Goal: Task Accomplishment & Management: Manage account settings

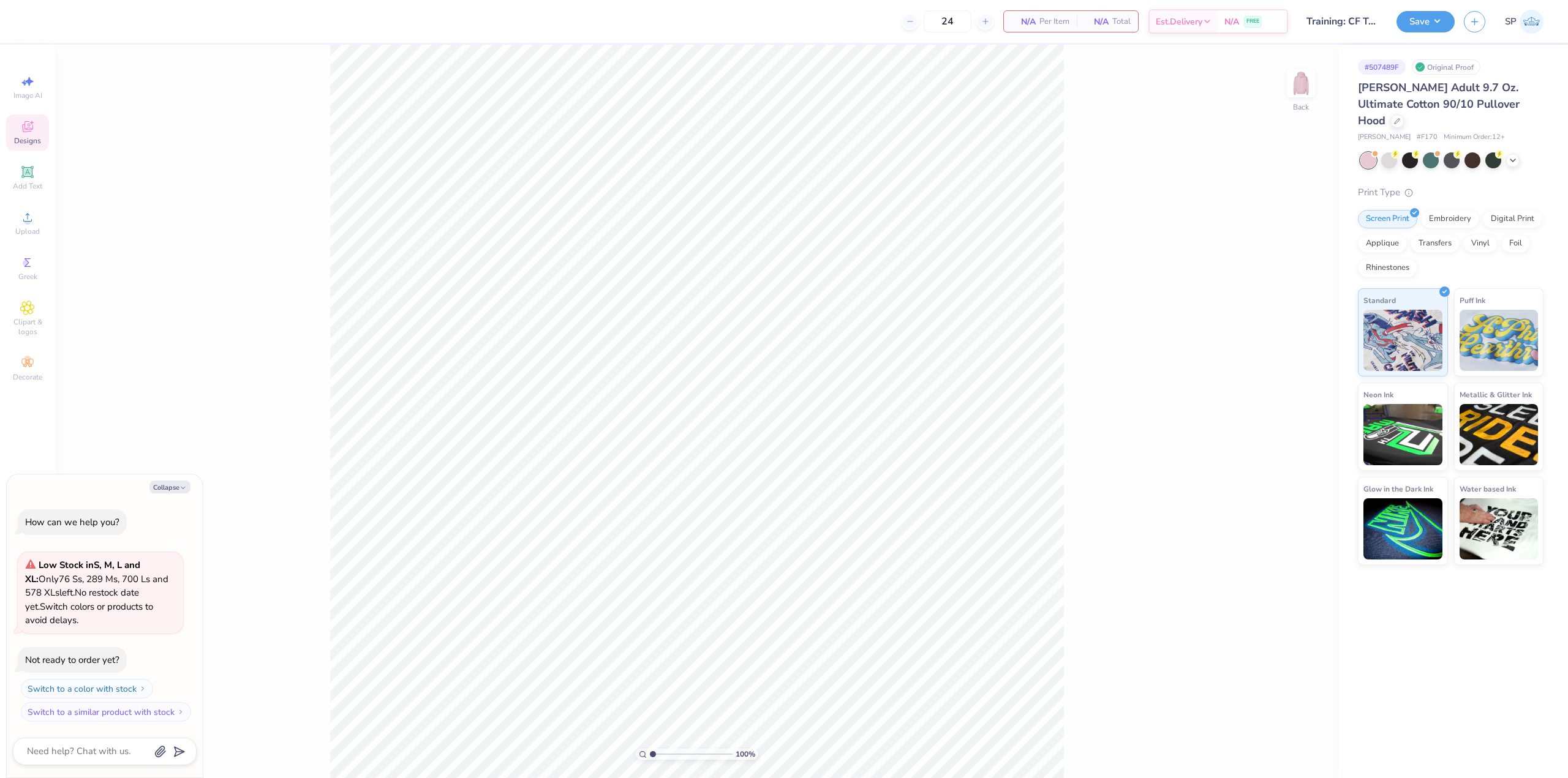
click at [32, 139] on span "Designs" at bounding box center [27, 141] width 27 height 10
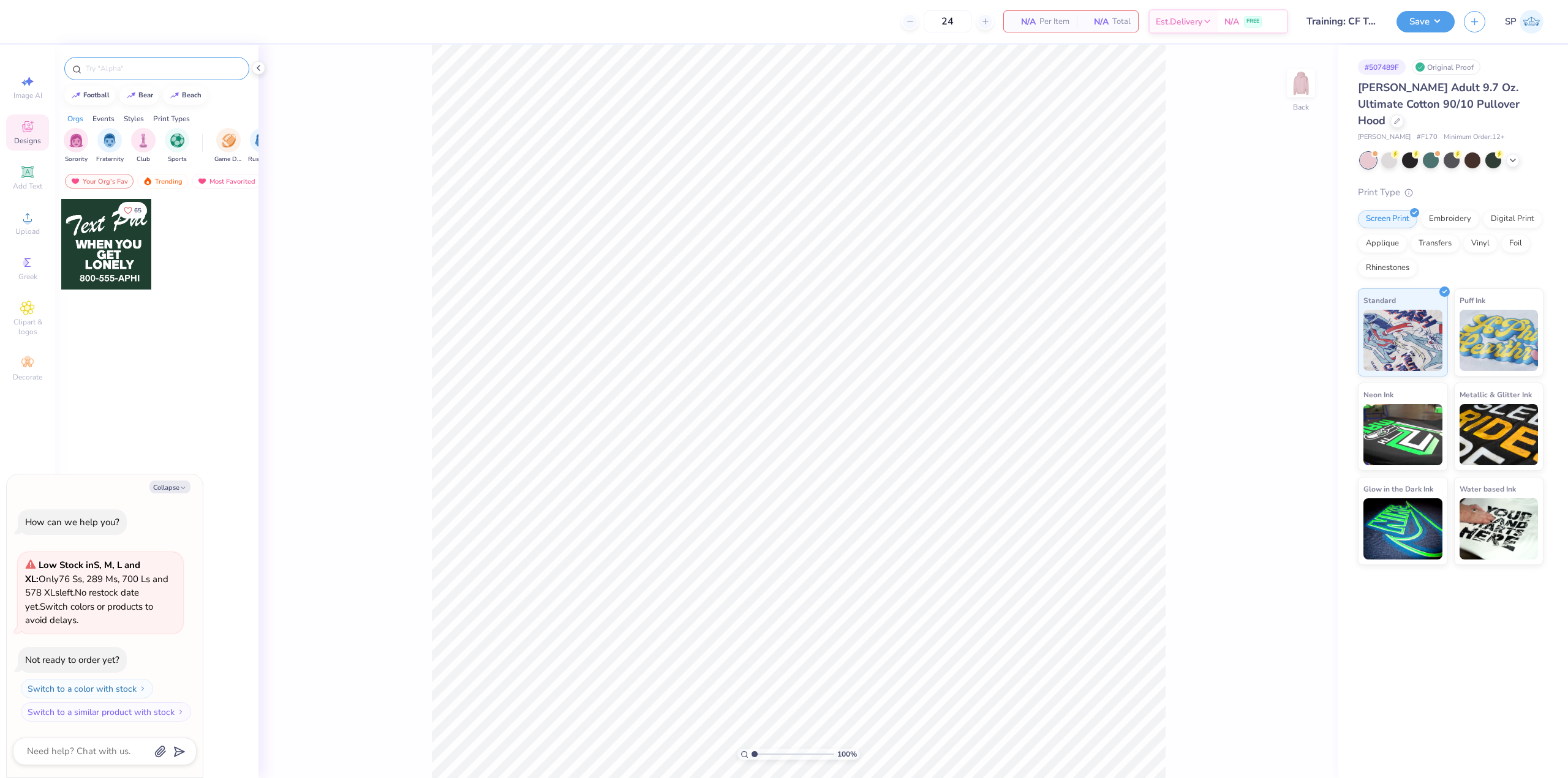
type textarea "x"
click at [180, 74] on input "text" at bounding box center [162, 68] width 157 height 12
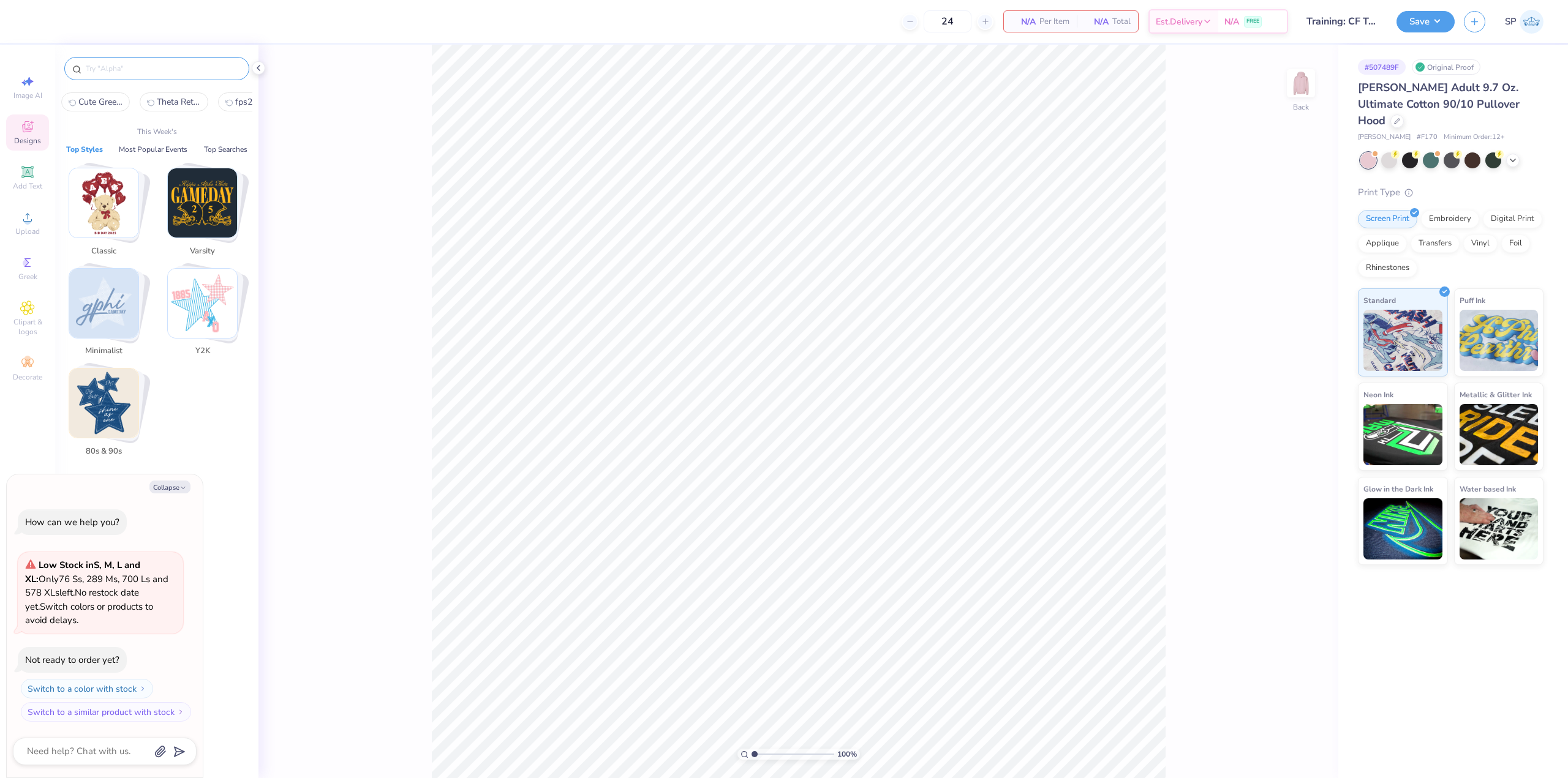
paste input "Kappa Alpha Theta Collegiate Football Helmets in Yellow Game Day Sweater"
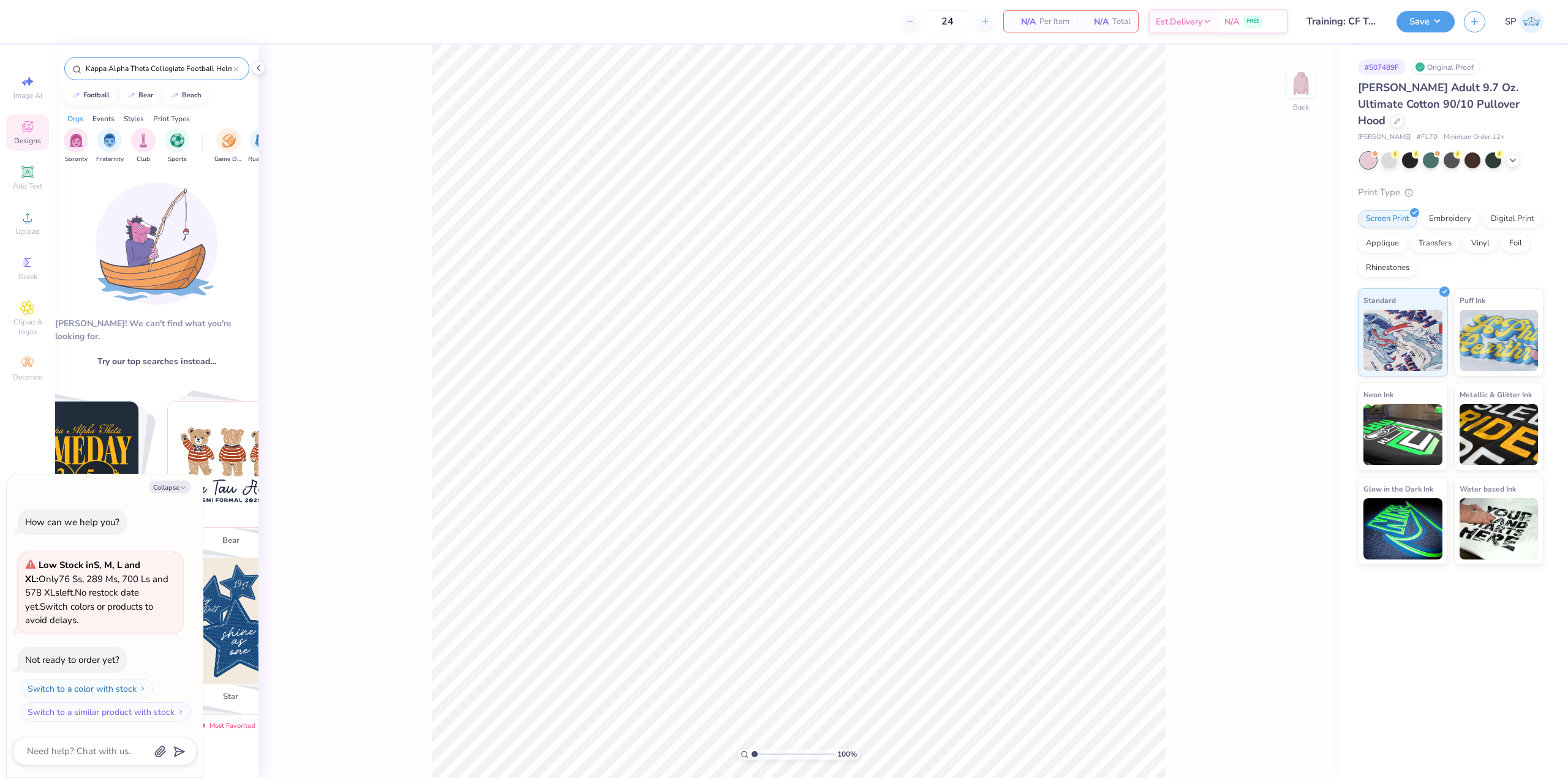
click at [79, 407] on img "Stack Card Button football" at bounding box center [75, 464] width 126 height 126
type input "football"
click at [102, 419] on img "Stack Card Button football" at bounding box center [75, 464] width 126 height 126
click at [172, 483] on button "Collapse" at bounding box center [170, 487] width 41 height 13
type textarea "x"
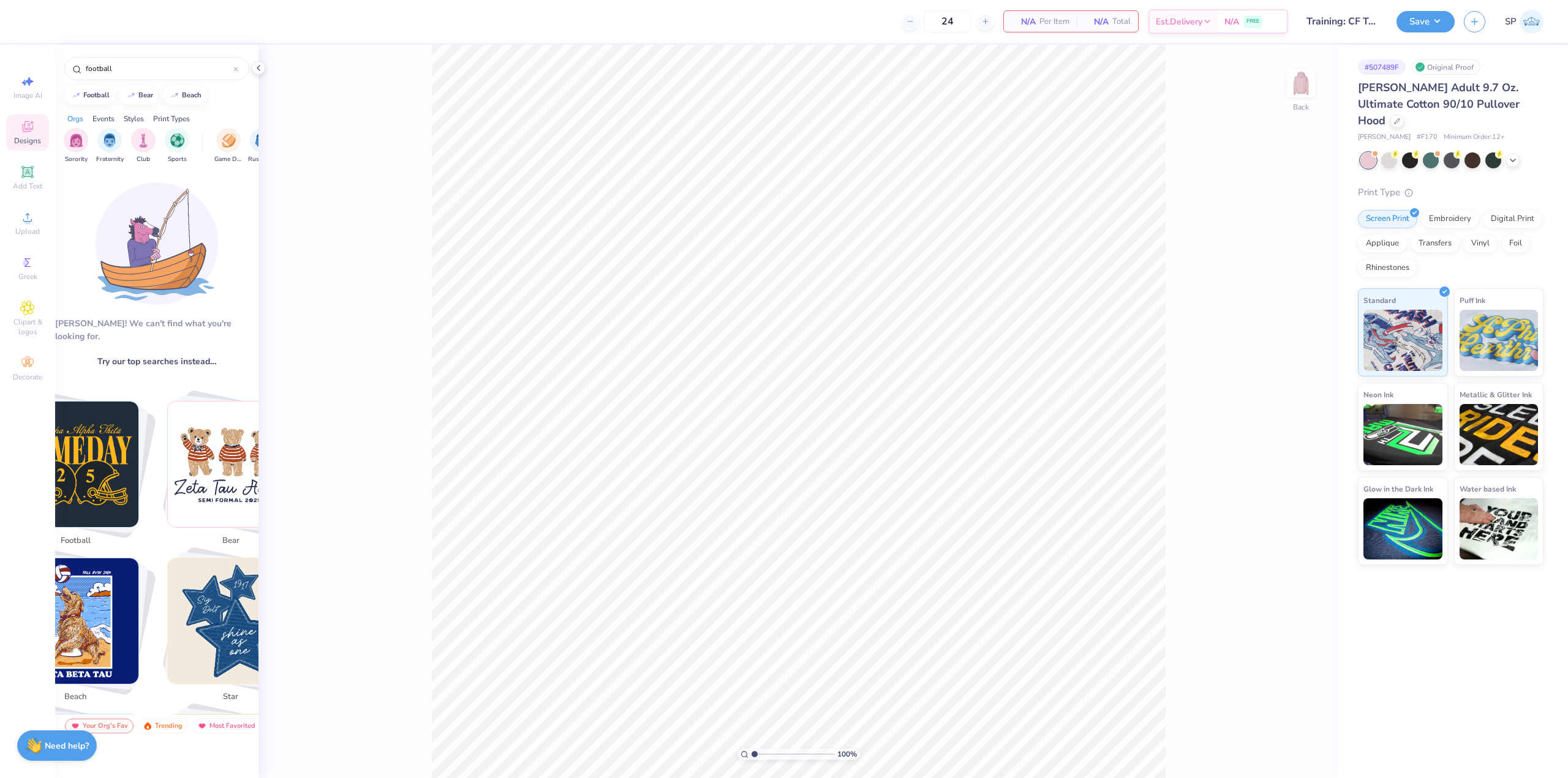
click at [92, 442] on img "Stack Card Button football" at bounding box center [75, 464] width 126 height 126
click at [156, 72] on input "football" at bounding box center [158, 68] width 149 height 12
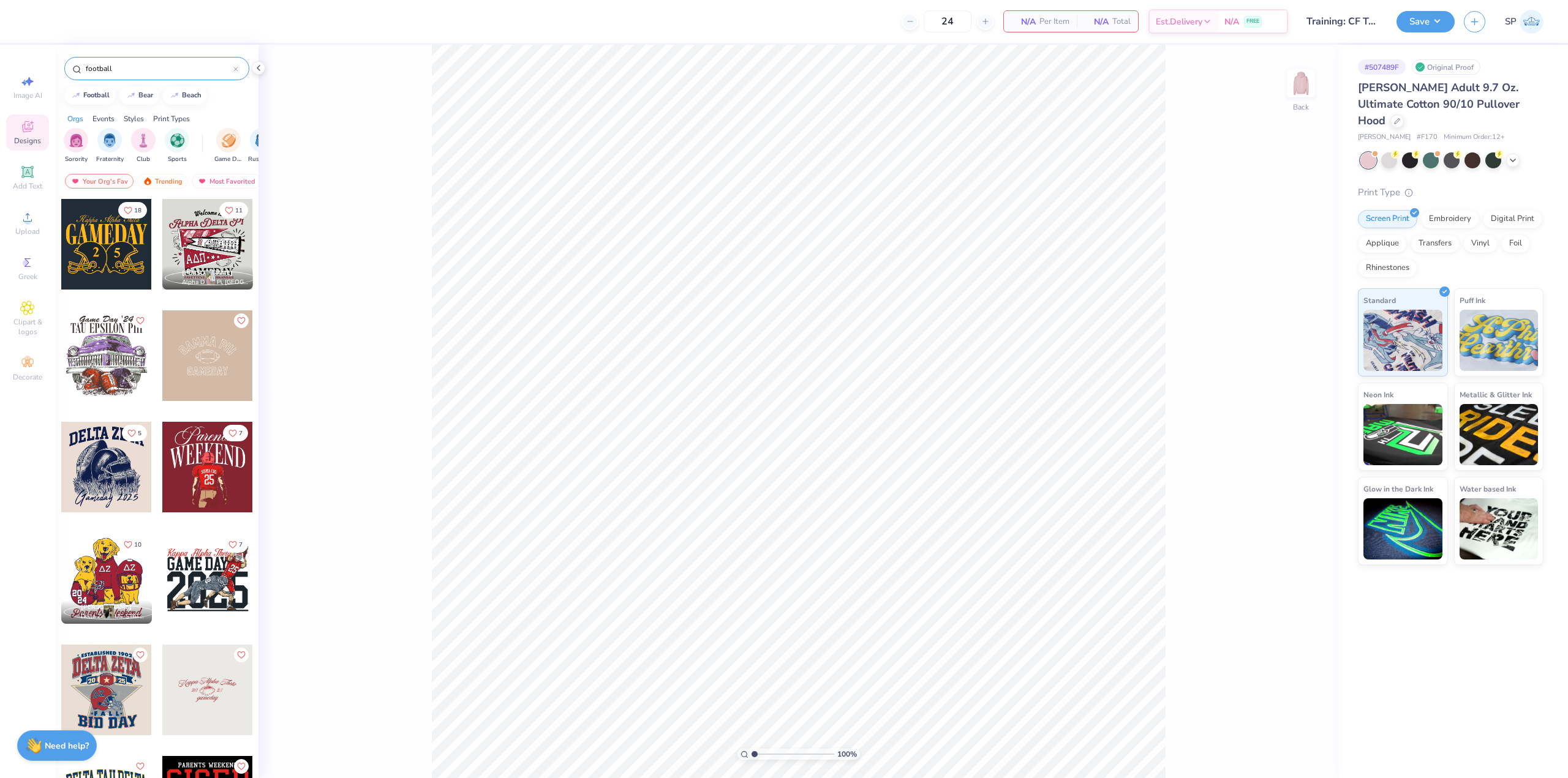
paste input "Kappa Alpha Theta Collegiate Football Helmets in Yellow Game Day Sweater"
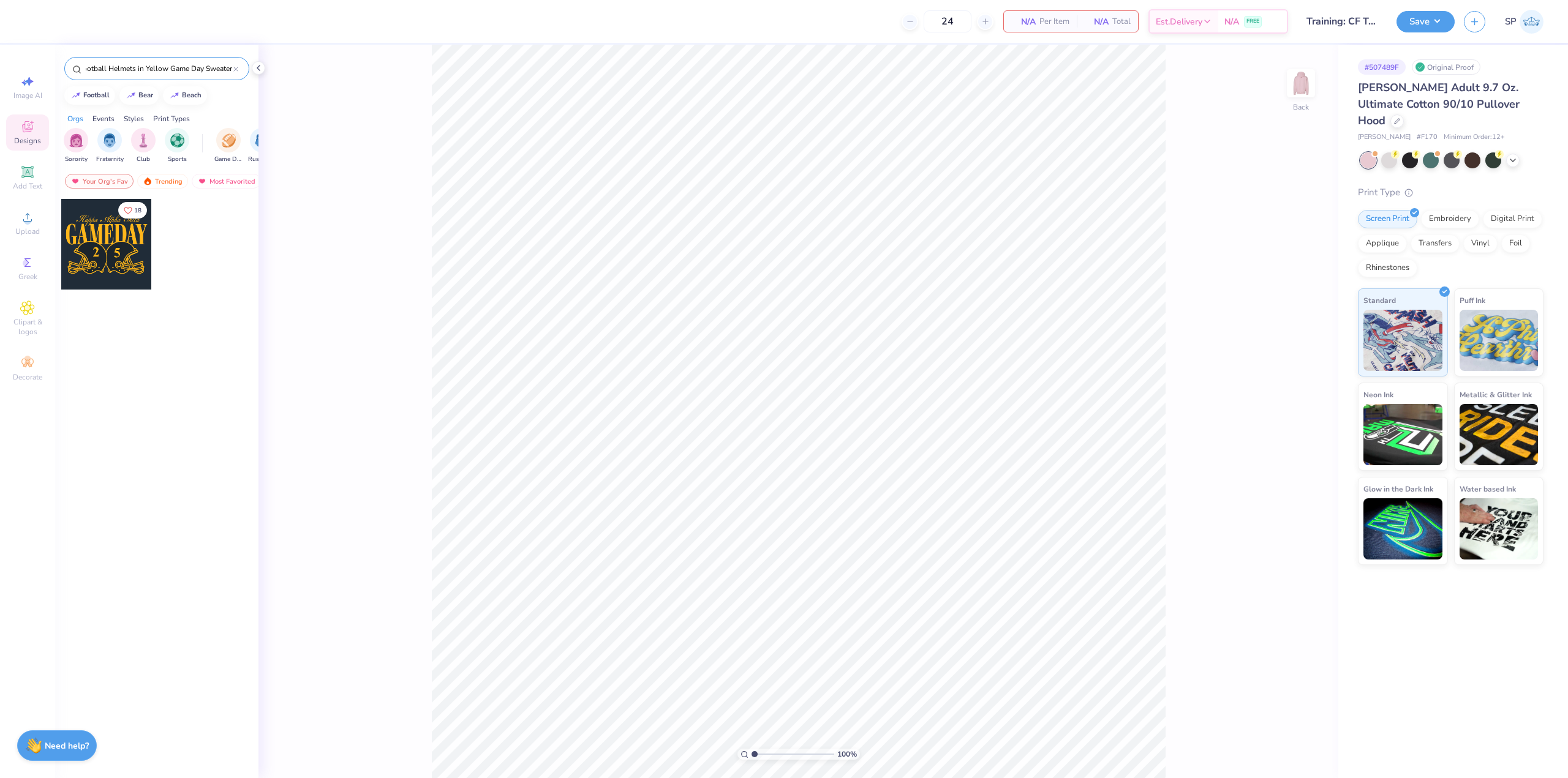
type input "Kappa Alpha Theta Collegiate Football Helmets in Yellow Game Day Sweater"
click at [116, 240] on div at bounding box center [106, 244] width 91 height 90
click at [1289, 375] on input "4.93" at bounding box center [1293, 374] width 44 height 17
type input "10.5"
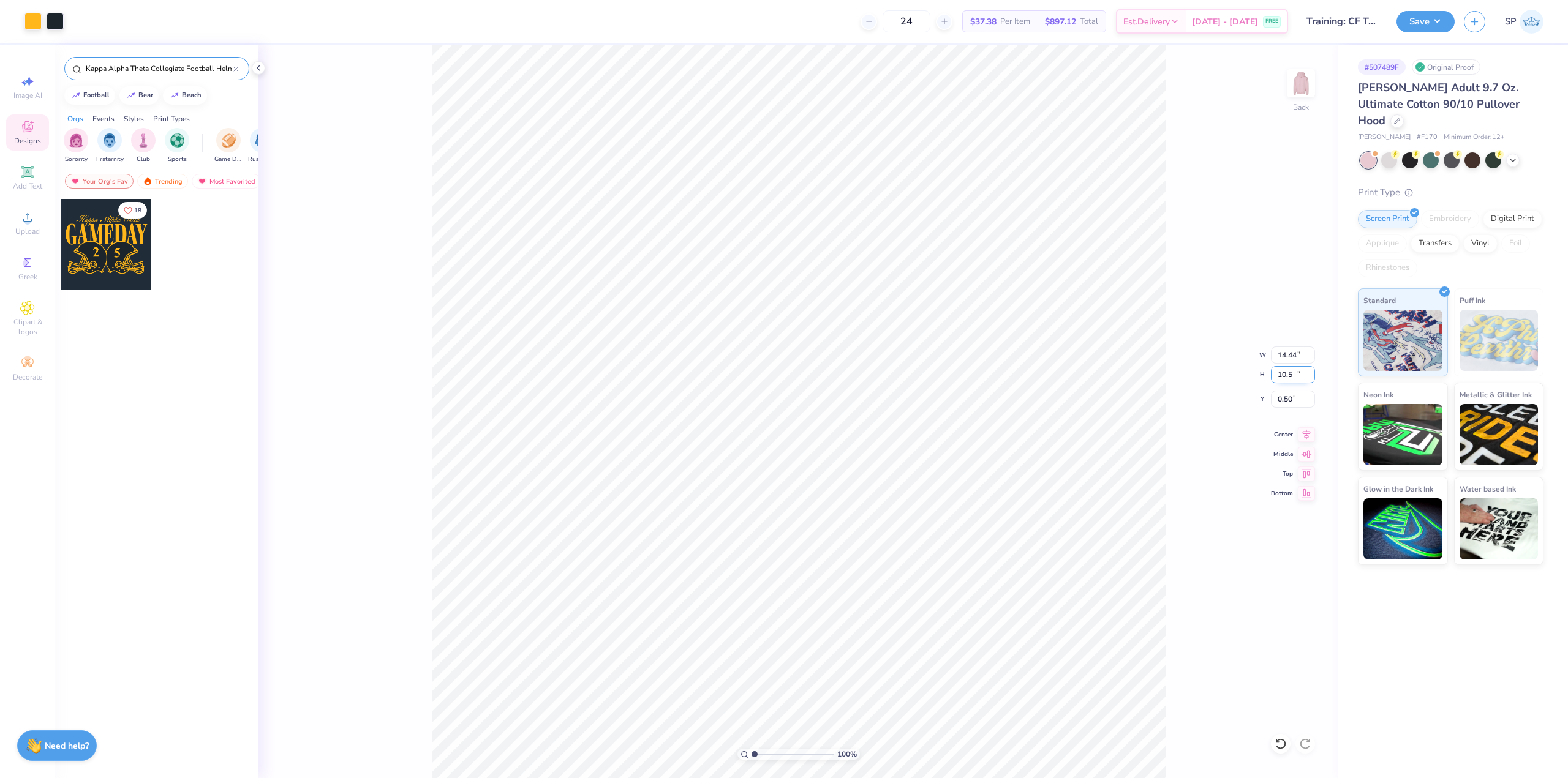
type input "14.44"
type input "10.50"
type input "0.50"
type input "8"
type input "11.01"
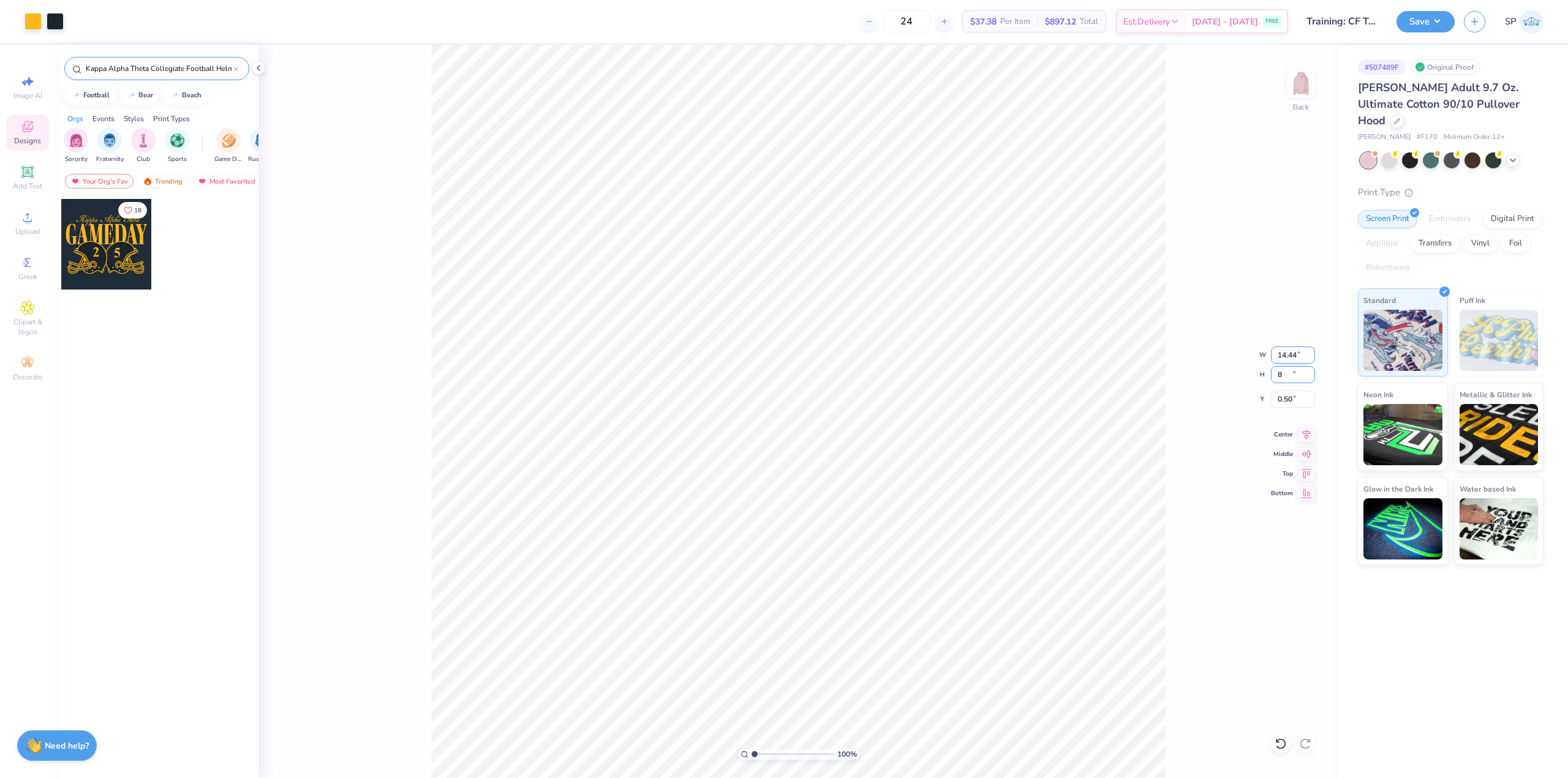
type input "8.00"
type input "1.75"
click at [1296, 358] on input "11.01" at bounding box center [1293, 354] width 44 height 17
type input "12.00"
type input "8.72"
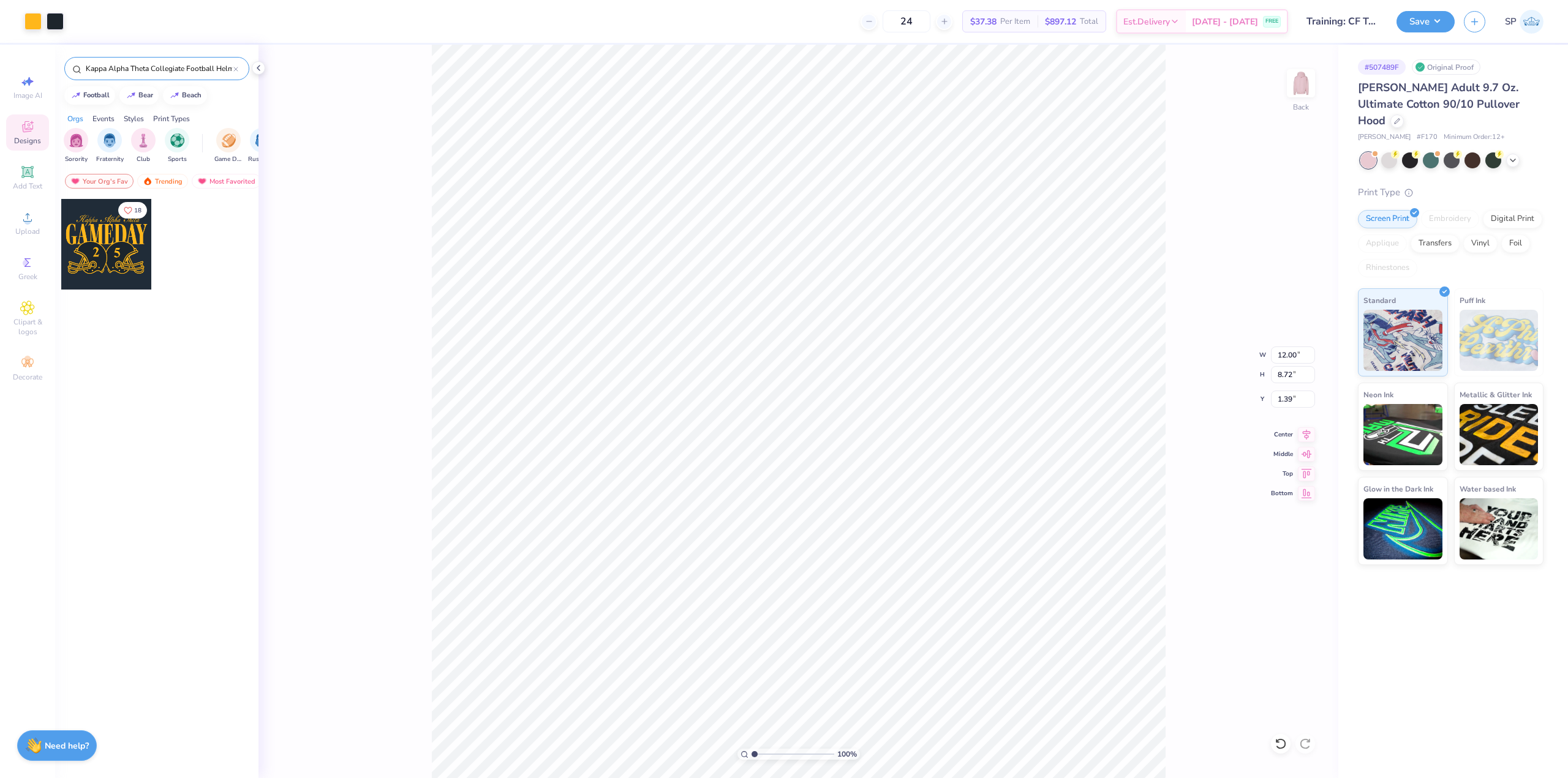
type input "3.00"
click at [839, 518] on li "Ungroup" at bounding box center [853, 522] width 96 height 24
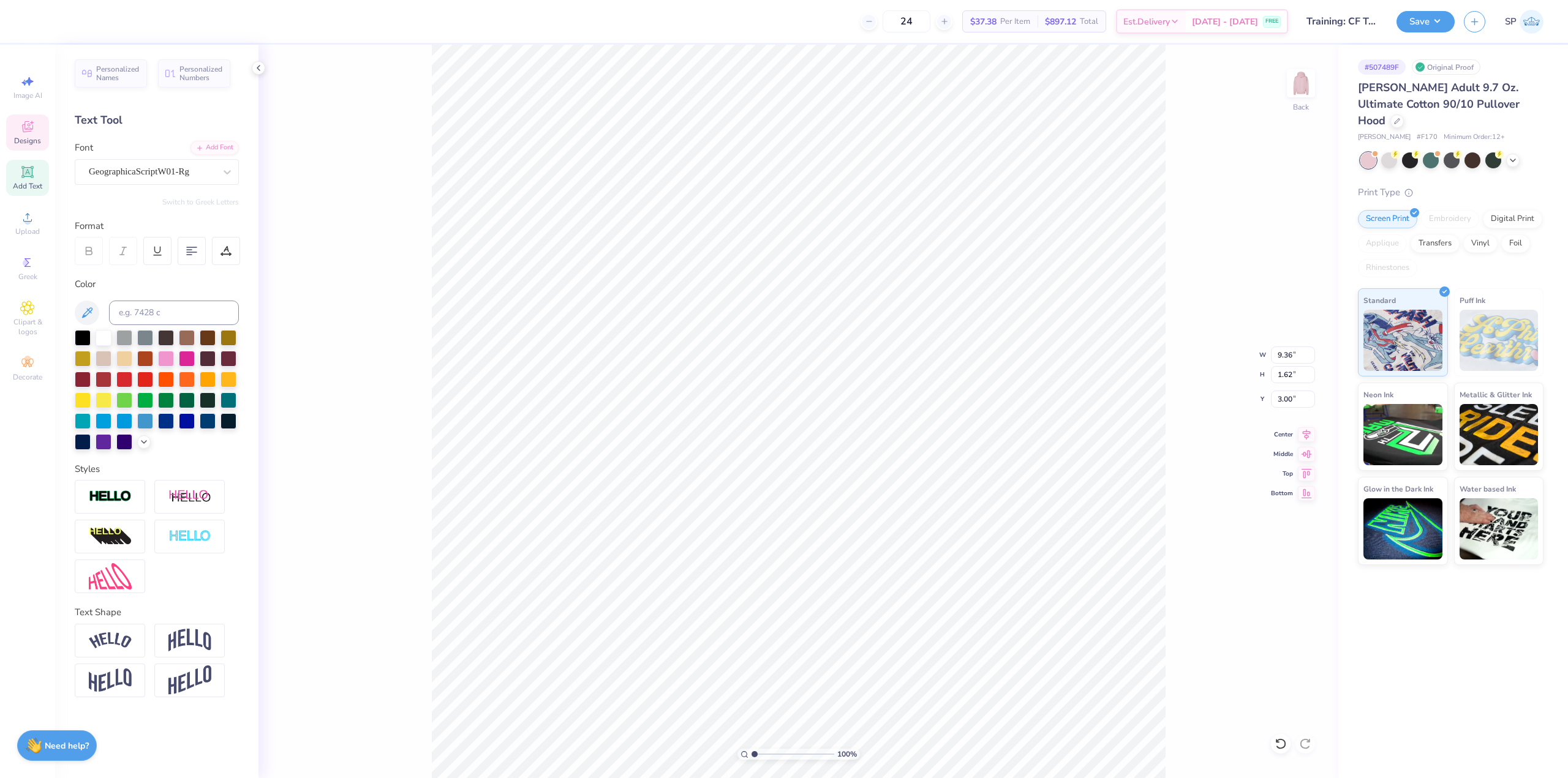
type textarea "Pi Kappa Alpha"
type input "4.24"
type input "4.62"
type input "7.00"
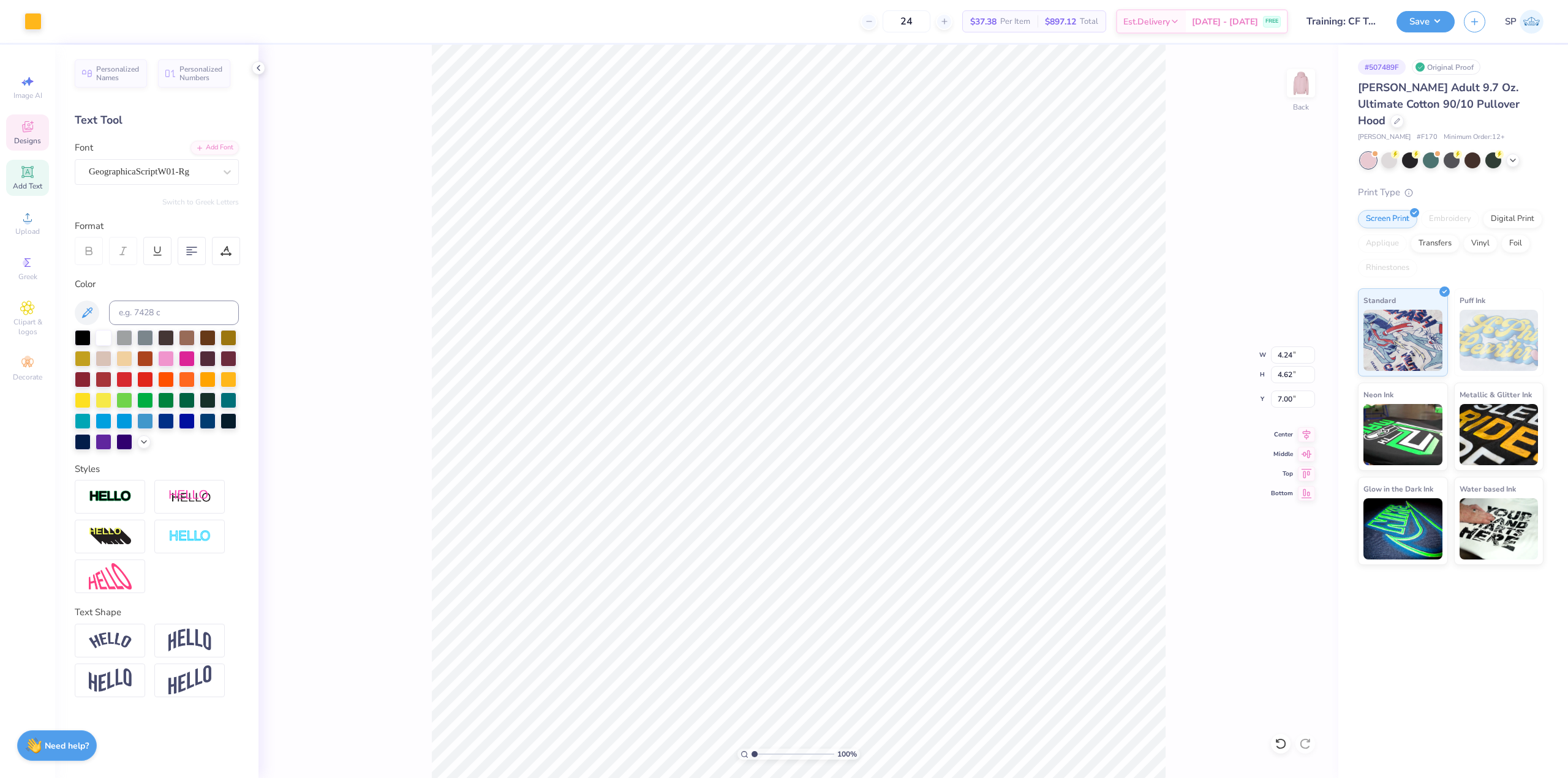
type input "8.42"
type input "1.62"
type input "3.00"
type input "12.00"
type input "4.40"
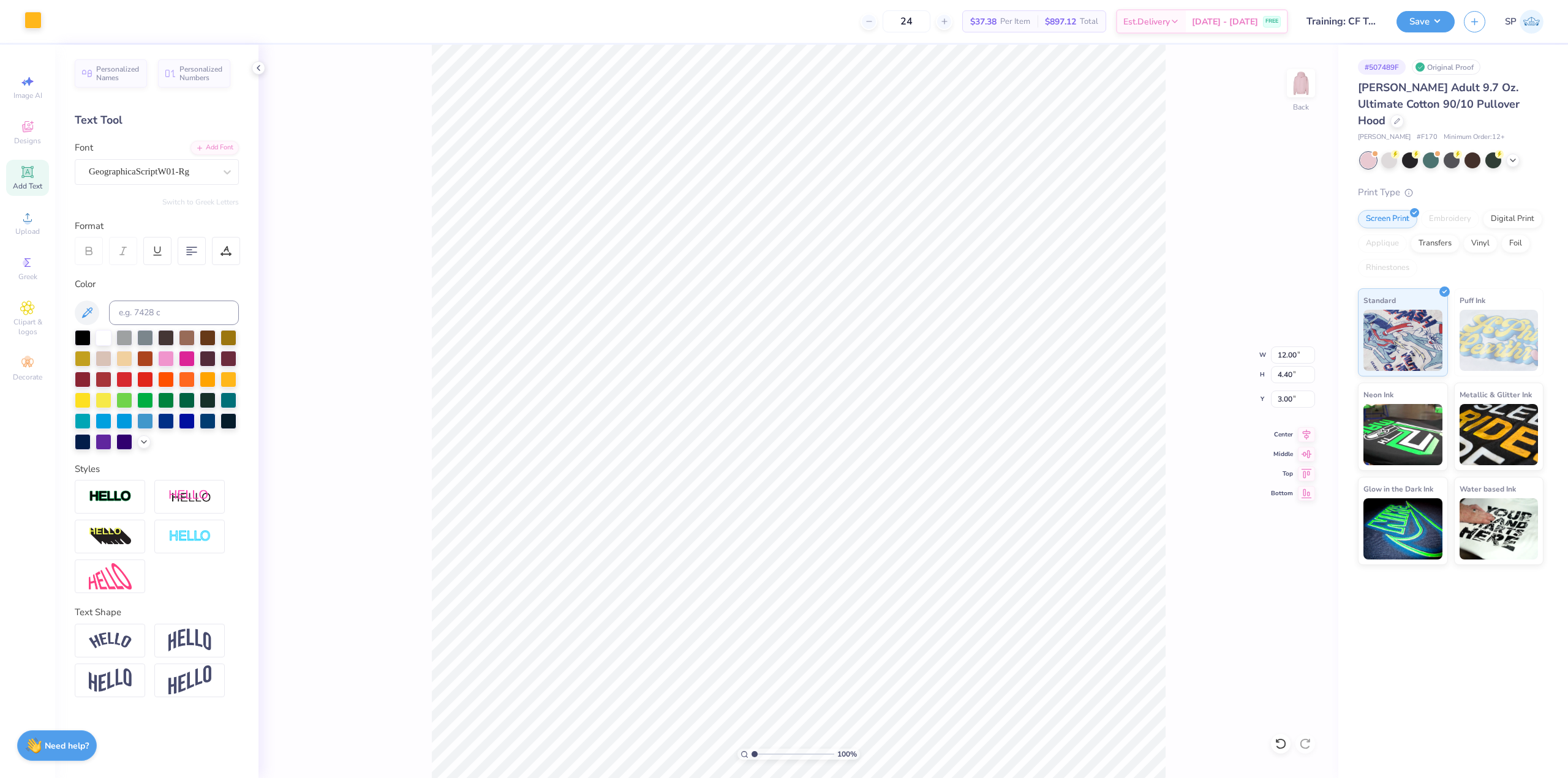
click at [36, 22] on div at bounding box center [33, 20] width 17 height 17
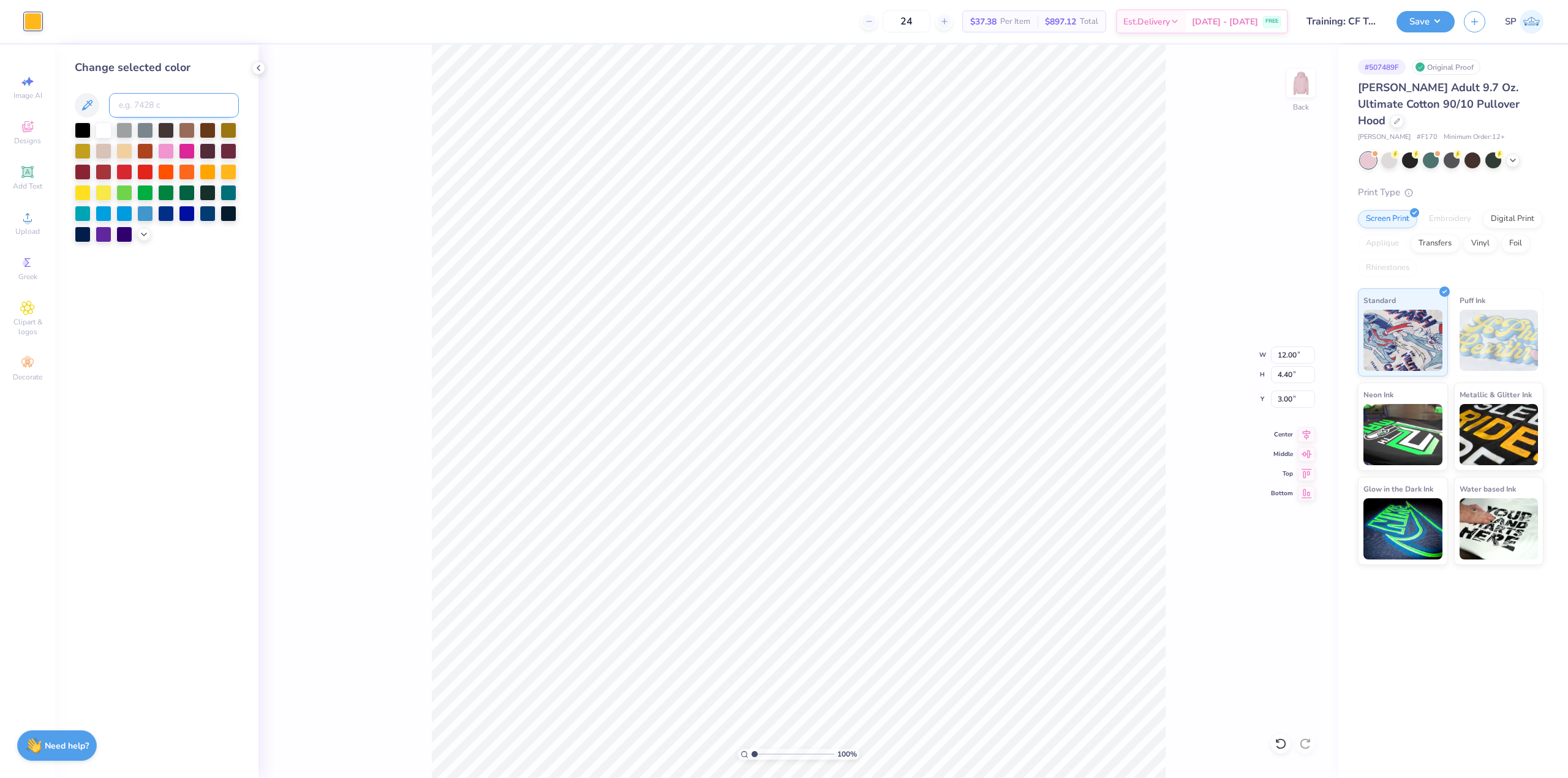
click at [145, 106] on input at bounding box center [174, 105] width 130 height 25
type input "654"
type input "282"
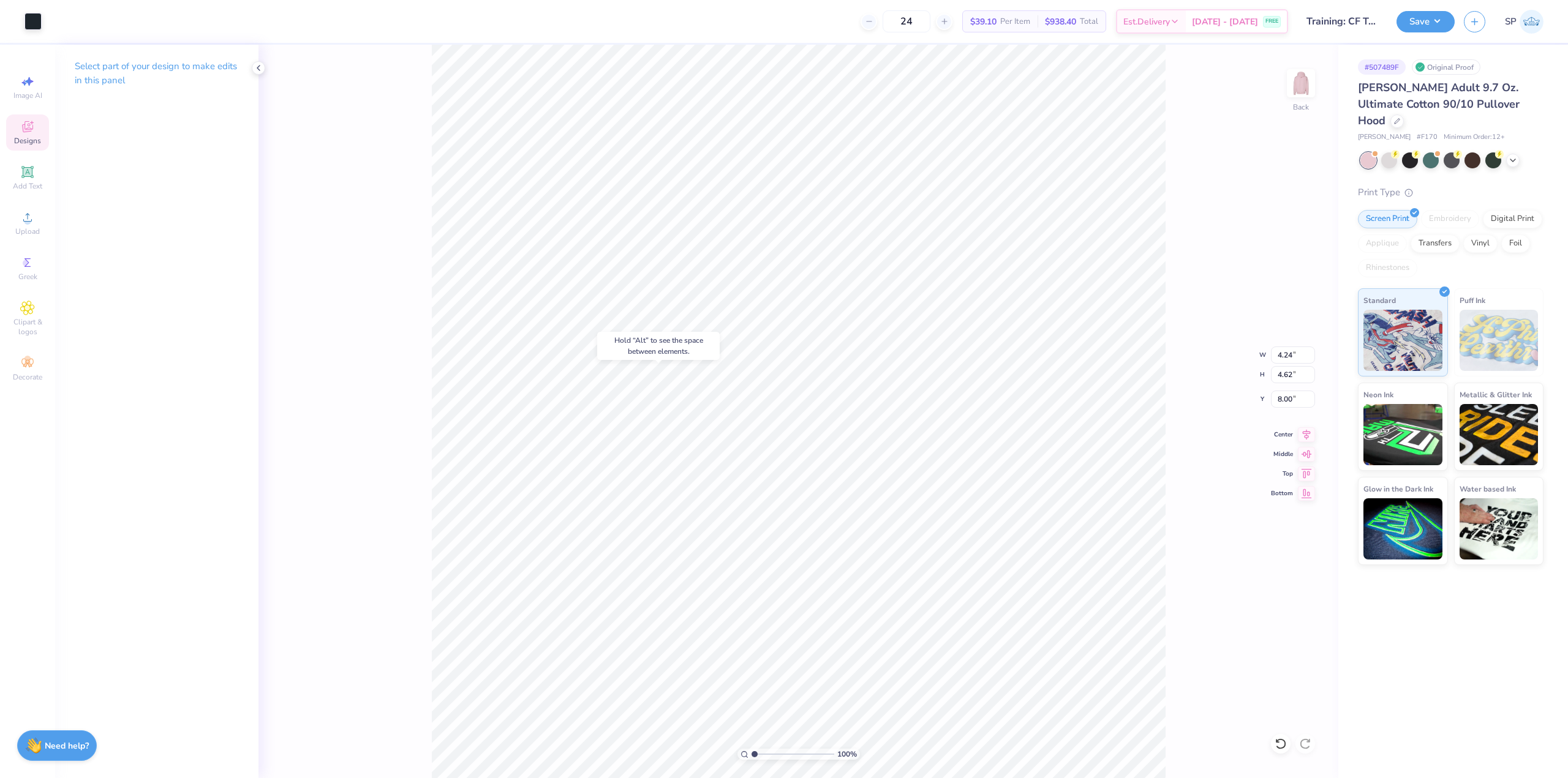
type input "8.00"
type input "6.89"
type input "5.84"
type input "4.83"
type input "6.89"
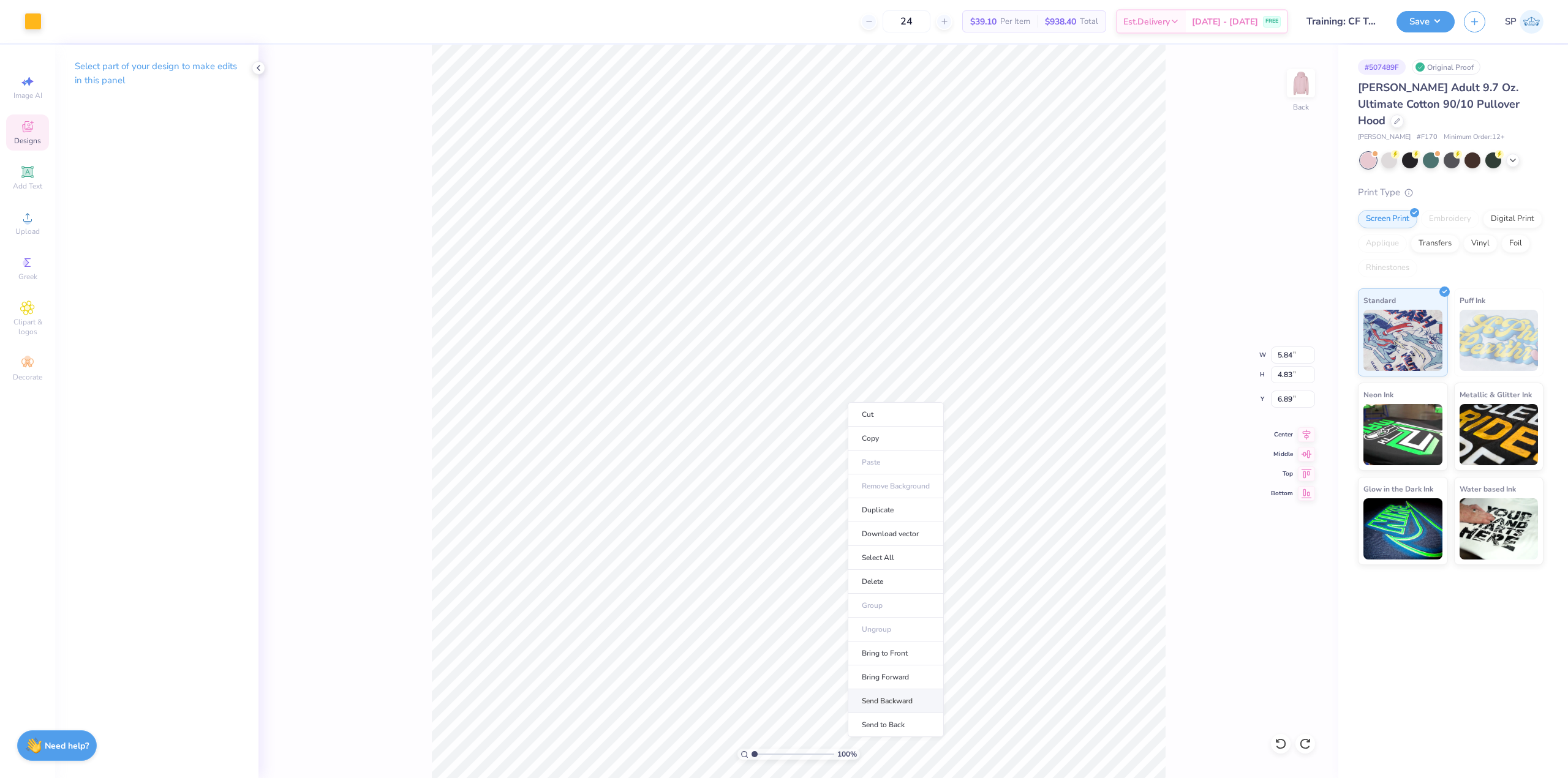
click at [921, 697] on li "Send Backward" at bounding box center [895, 701] width 96 height 24
type input "9.94"
click at [793, 707] on li "Send Backward" at bounding box center [787, 716] width 96 height 24
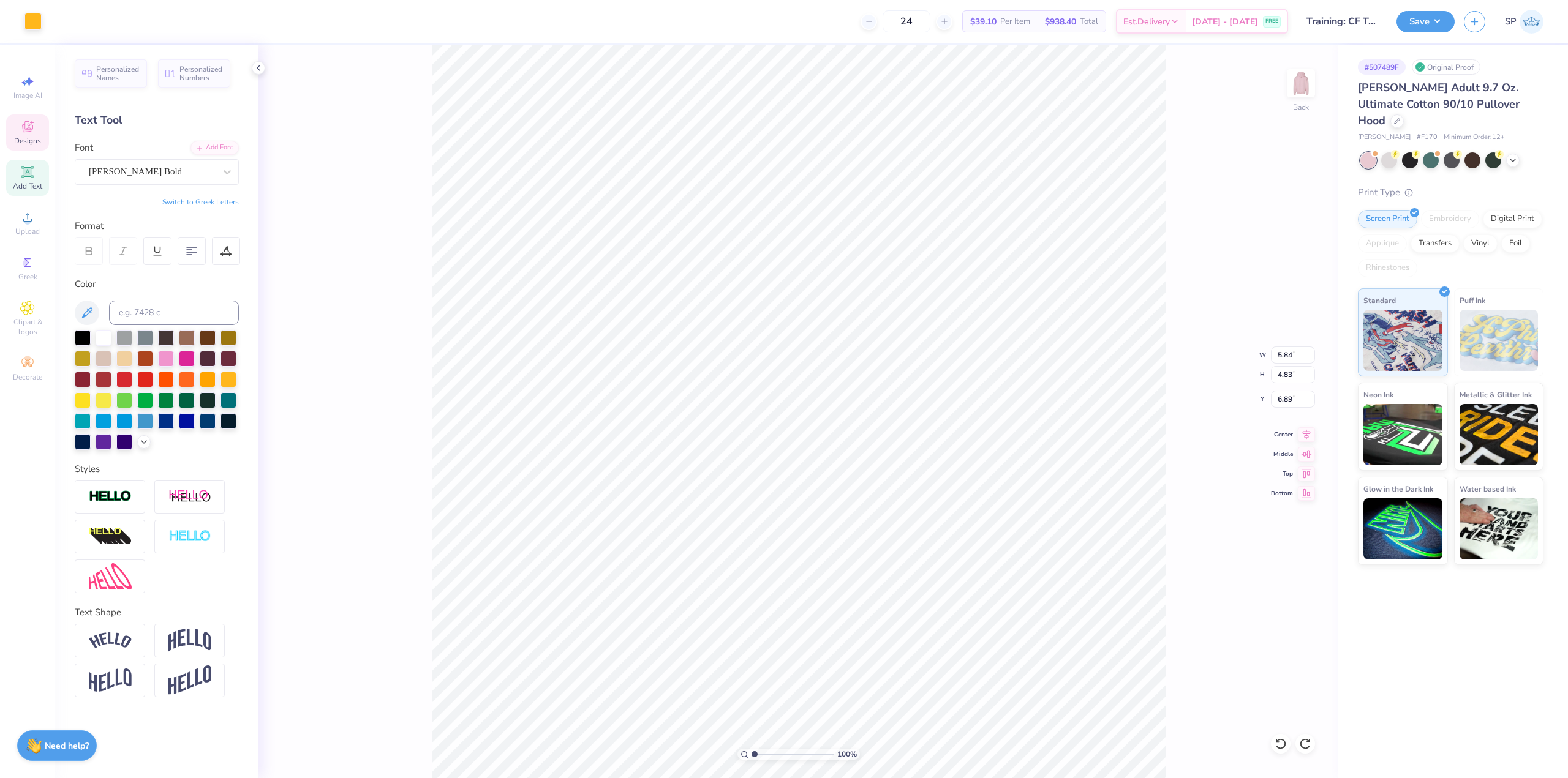
type input "5.84"
type input "4.83"
type input "6.89"
click at [771, 662] on li "Send Backward" at bounding box center [765, 666] width 96 height 24
click at [31, 20] on div at bounding box center [33, 20] width 17 height 17
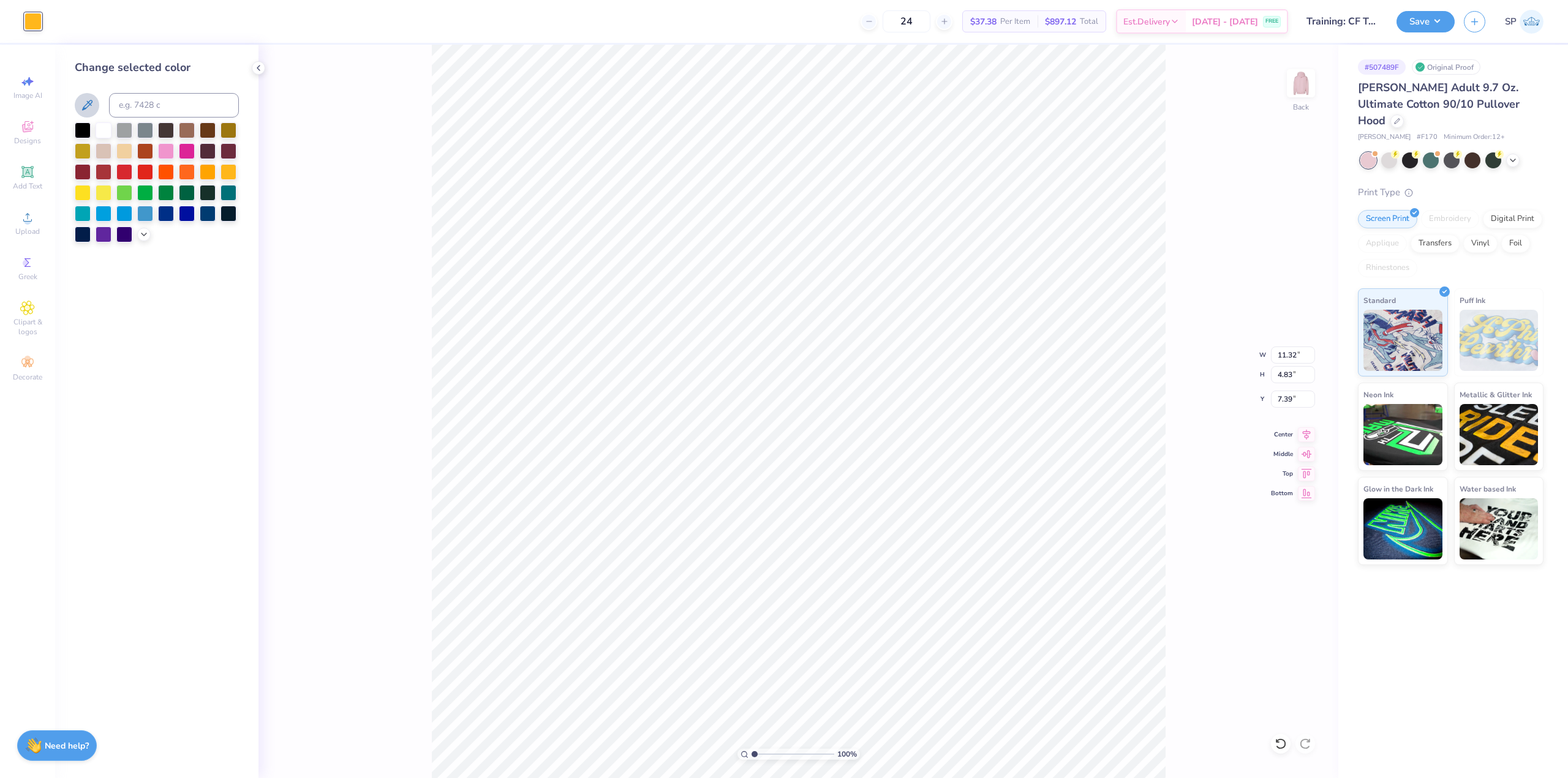
click at [91, 104] on icon at bounding box center [87, 105] width 11 height 11
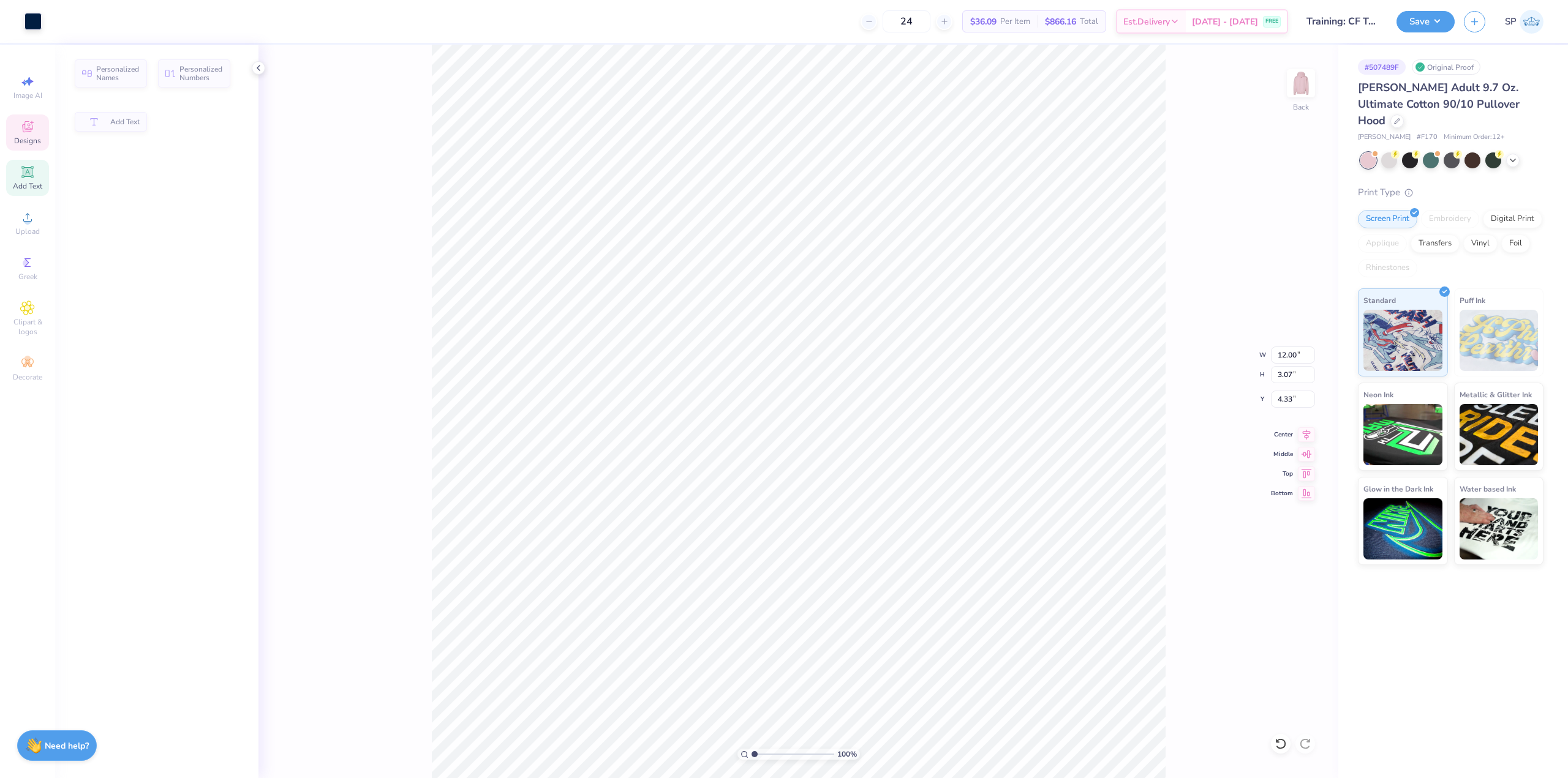
type input "12.00"
type input "3.07"
type input "4.33"
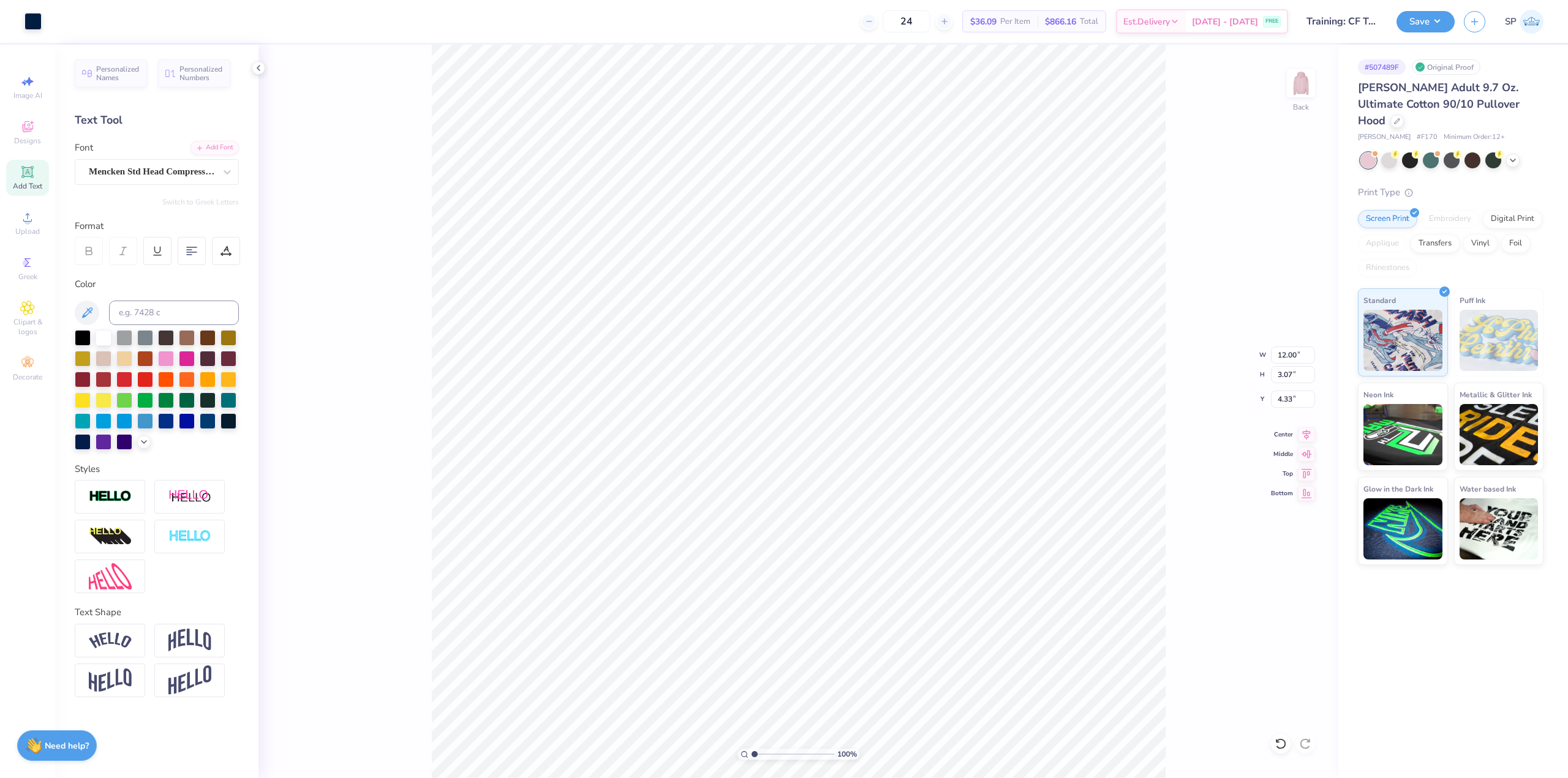
type input "11.32"
type input "4.83"
type input "7.39"
type input "5.19"
type input "3.56"
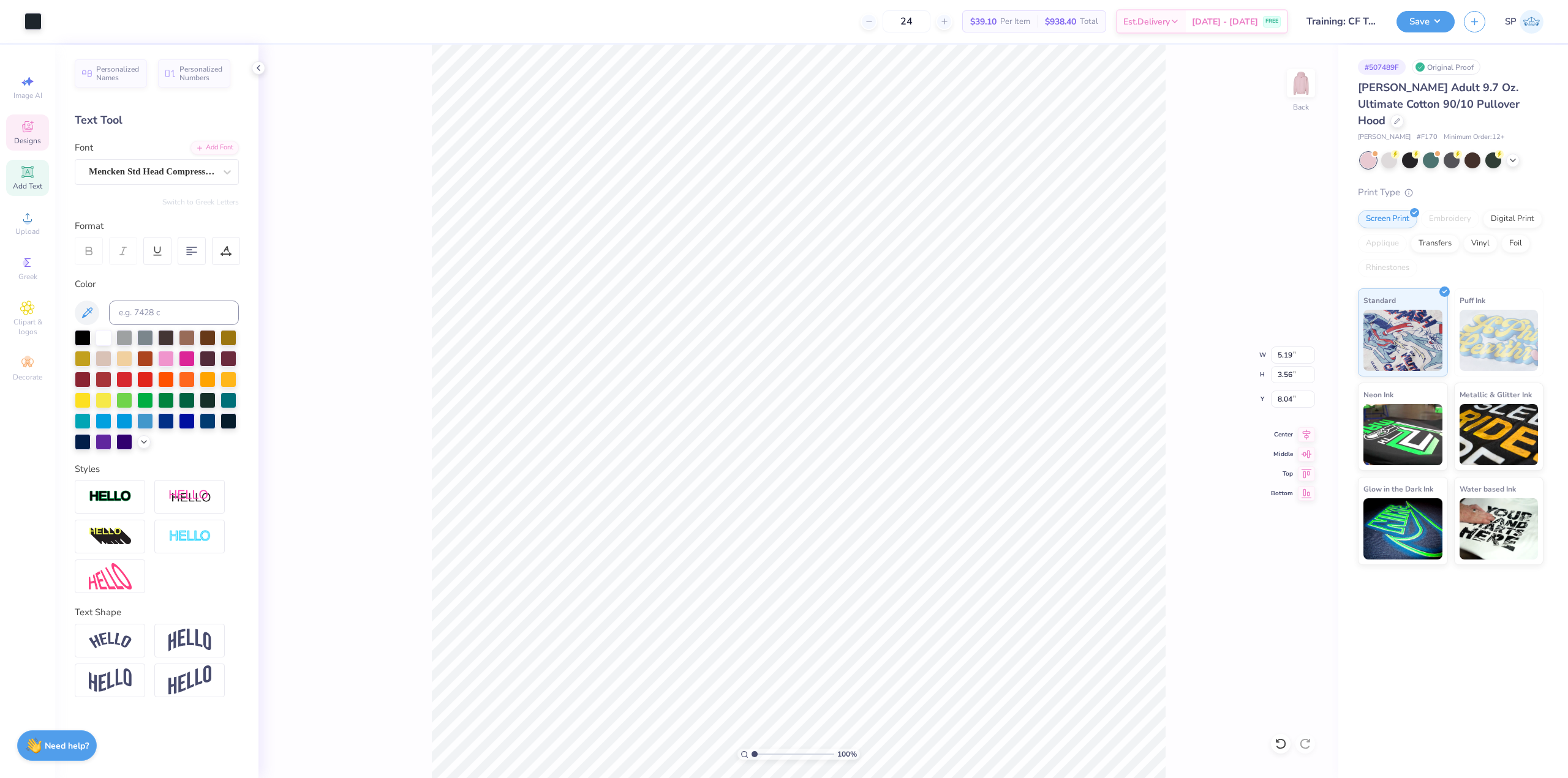
type input "8.61"
type input "11.32"
click at [22, 23] on div "Art colors" at bounding box center [21, 21] width 41 height 43
click at [27, 23] on div at bounding box center [33, 20] width 17 height 17
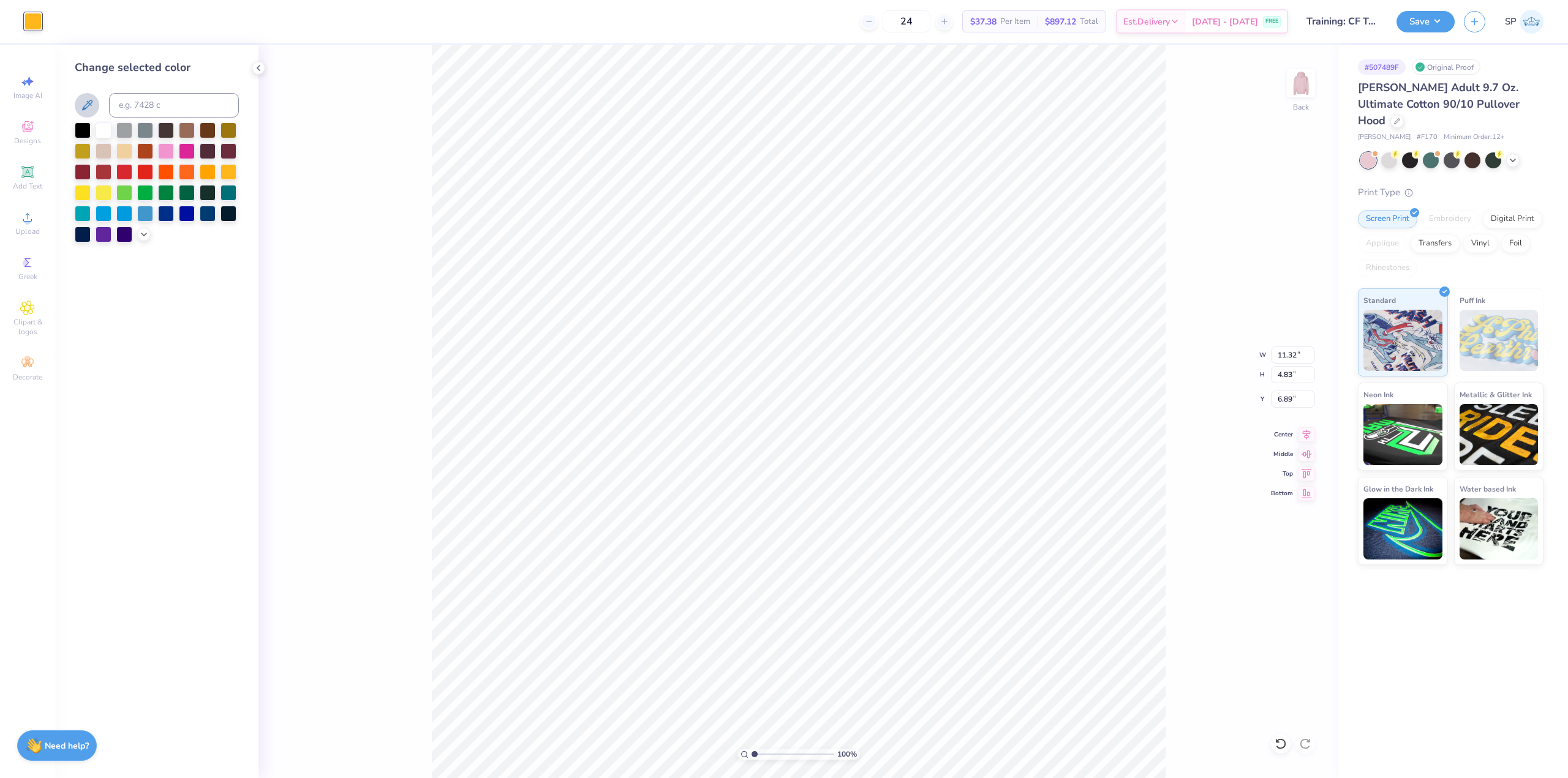
click at [94, 113] on button at bounding box center [87, 105] width 25 height 25
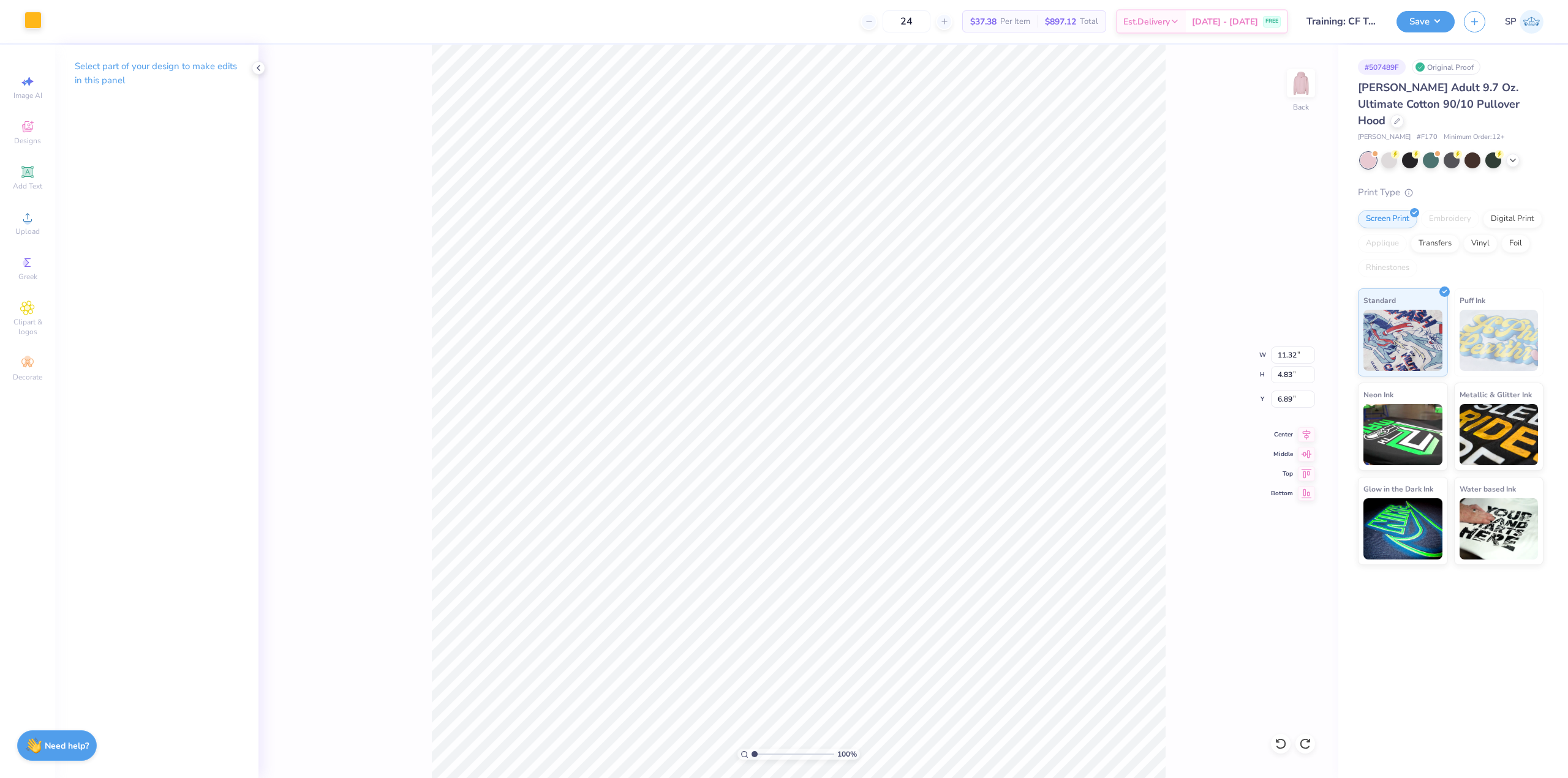
click at [32, 27] on div at bounding box center [33, 20] width 17 height 17
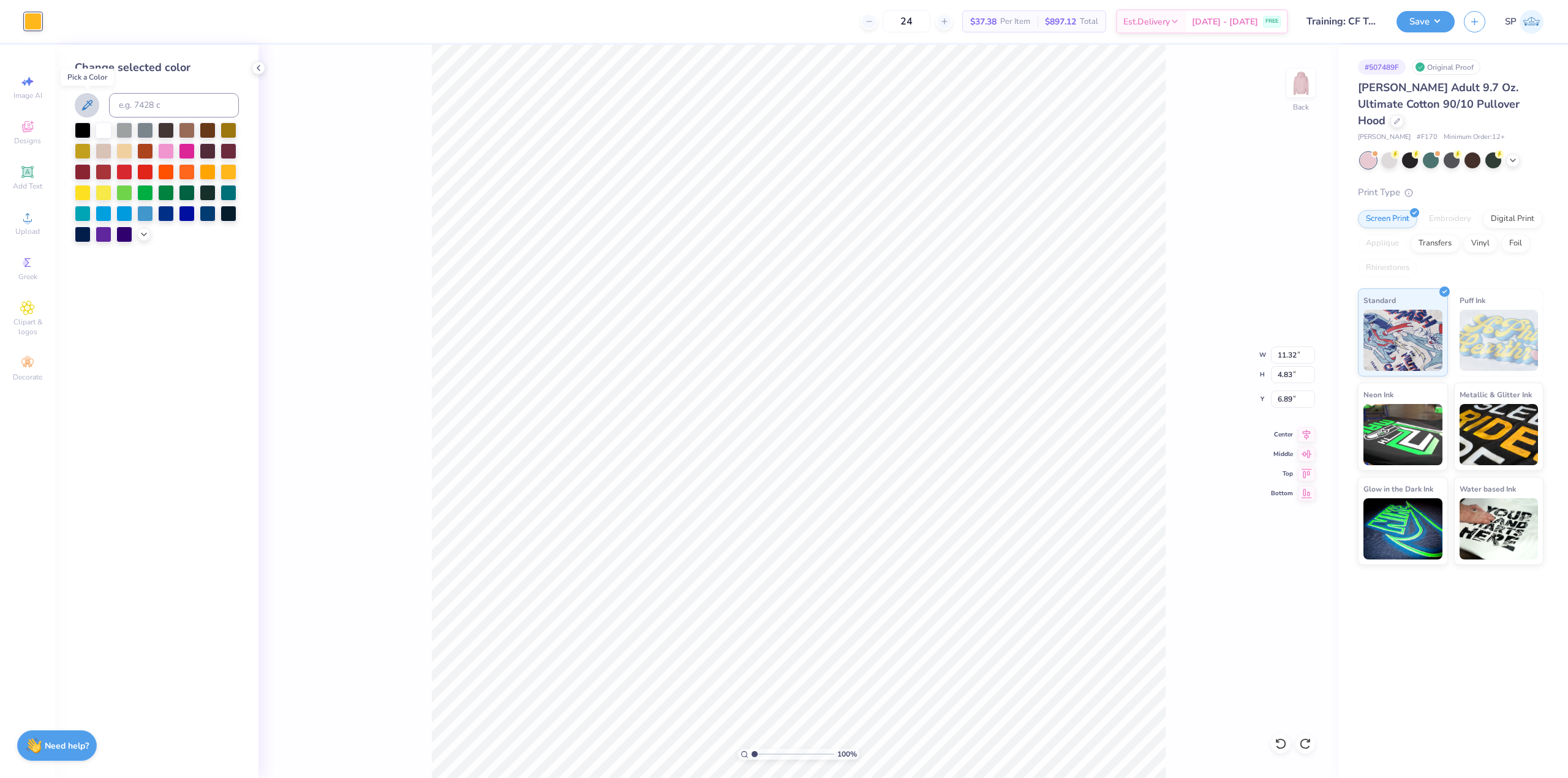
click at [81, 110] on icon at bounding box center [87, 105] width 14 height 14
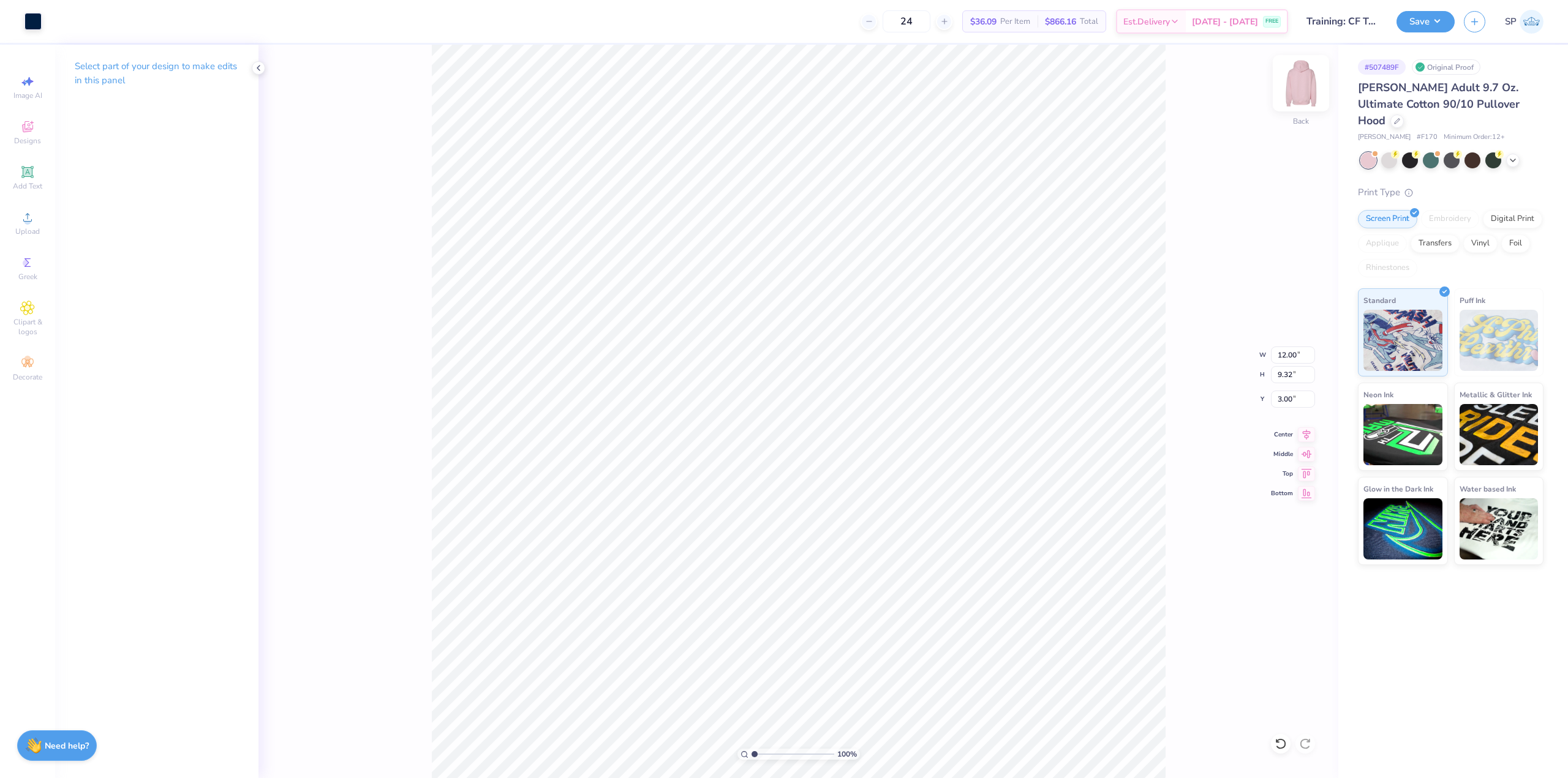
click at [1300, 95] on img at bounding box center [1301, 84] width 49 height 49
click at [1301, 76] on img at bounding box center [1301, 84] width 49 height 49
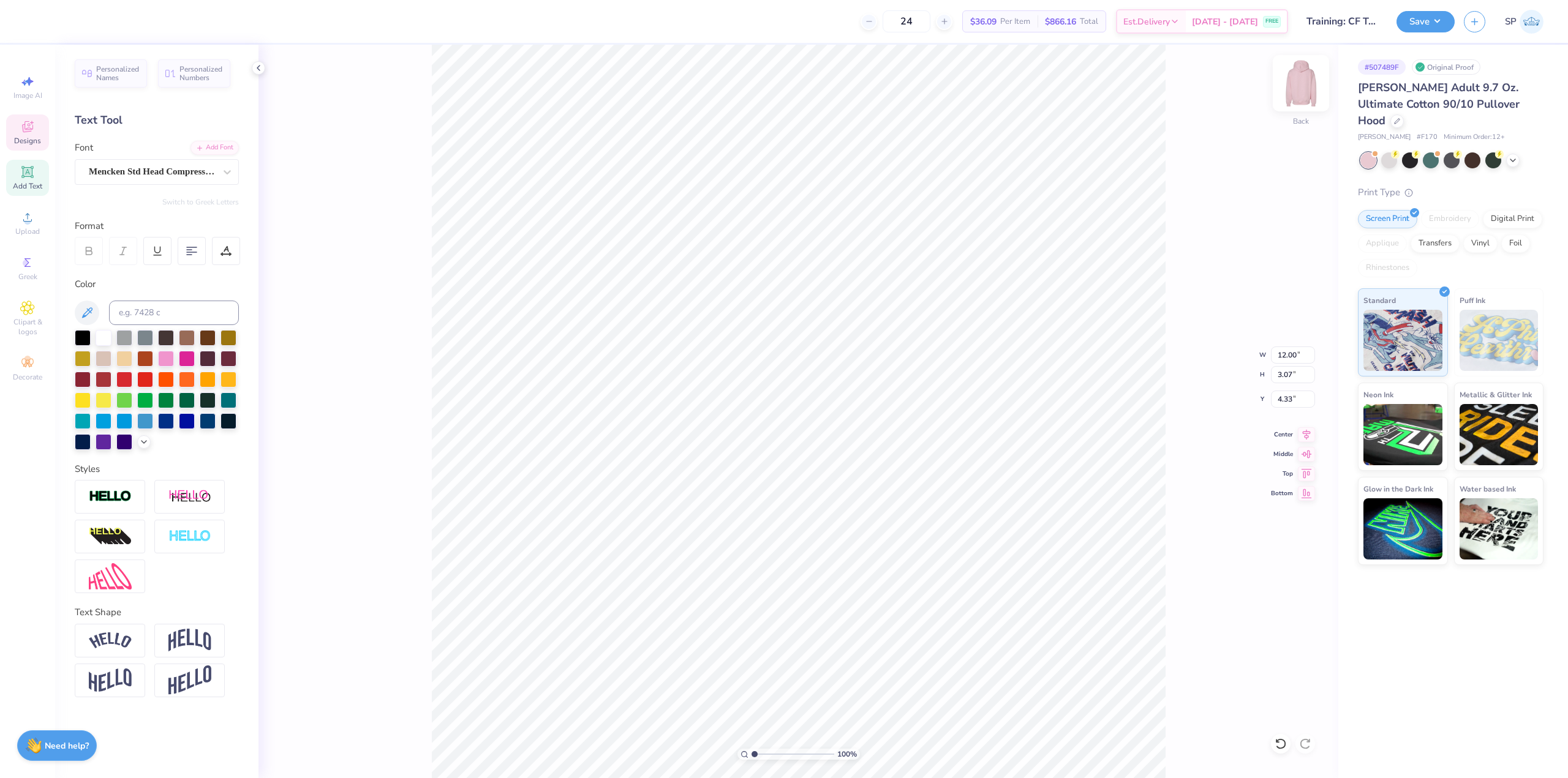
click at [1300, 85] on img at bounding box center [1301, 84] width 49 height 49
type input "6.00"
click at [1302, 437] on icon at bounding box center [1306, 432] width 17 height 14
click at [126, 79] on span "Personalized Names" at bounding box center [118, 71] width 43 height 17
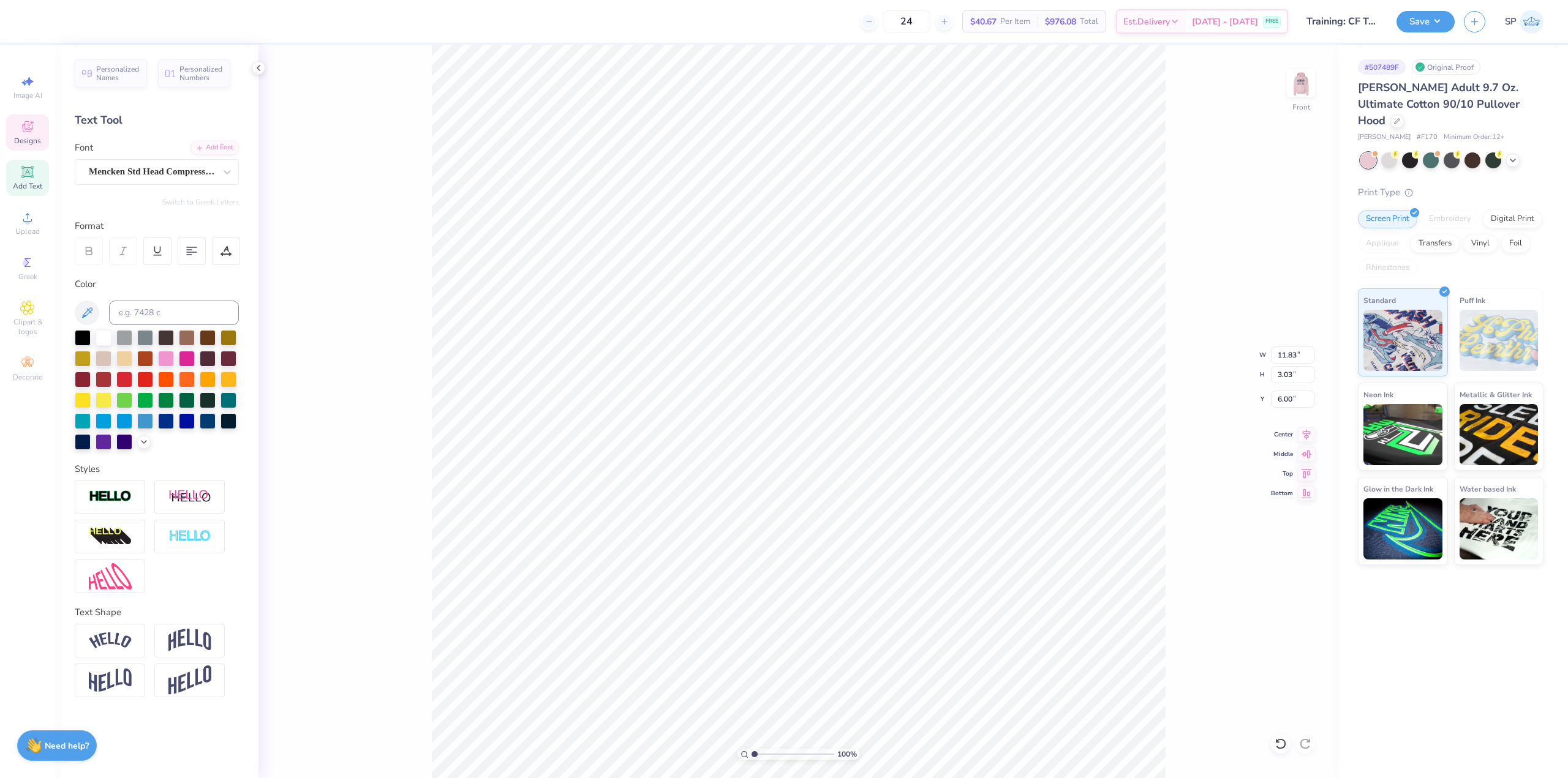
type input "12.43"
type input "2.00"
type input "15.25"
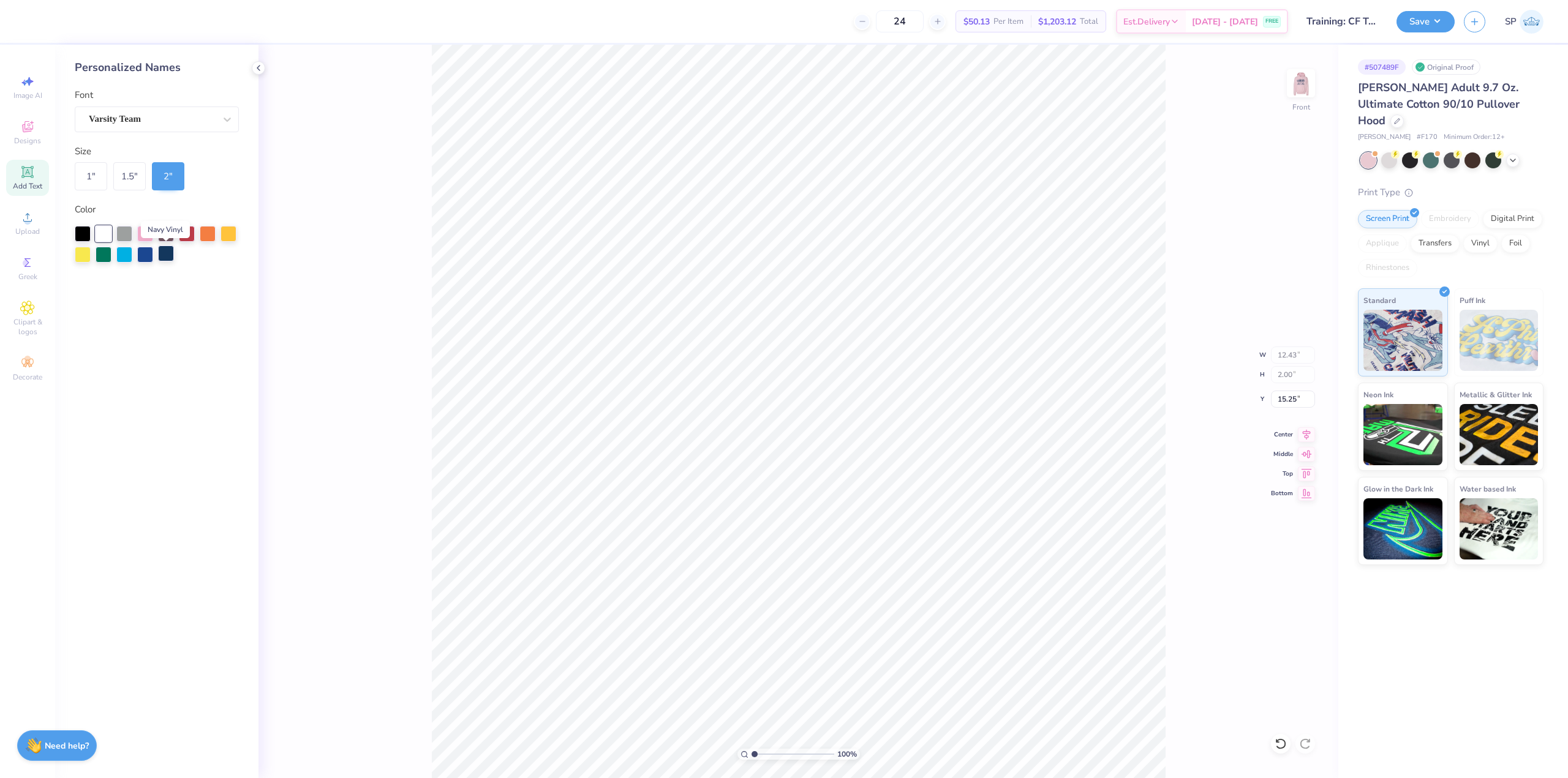
click at [160, 252] on div at bounding box center [165, 253] width 16 height 16
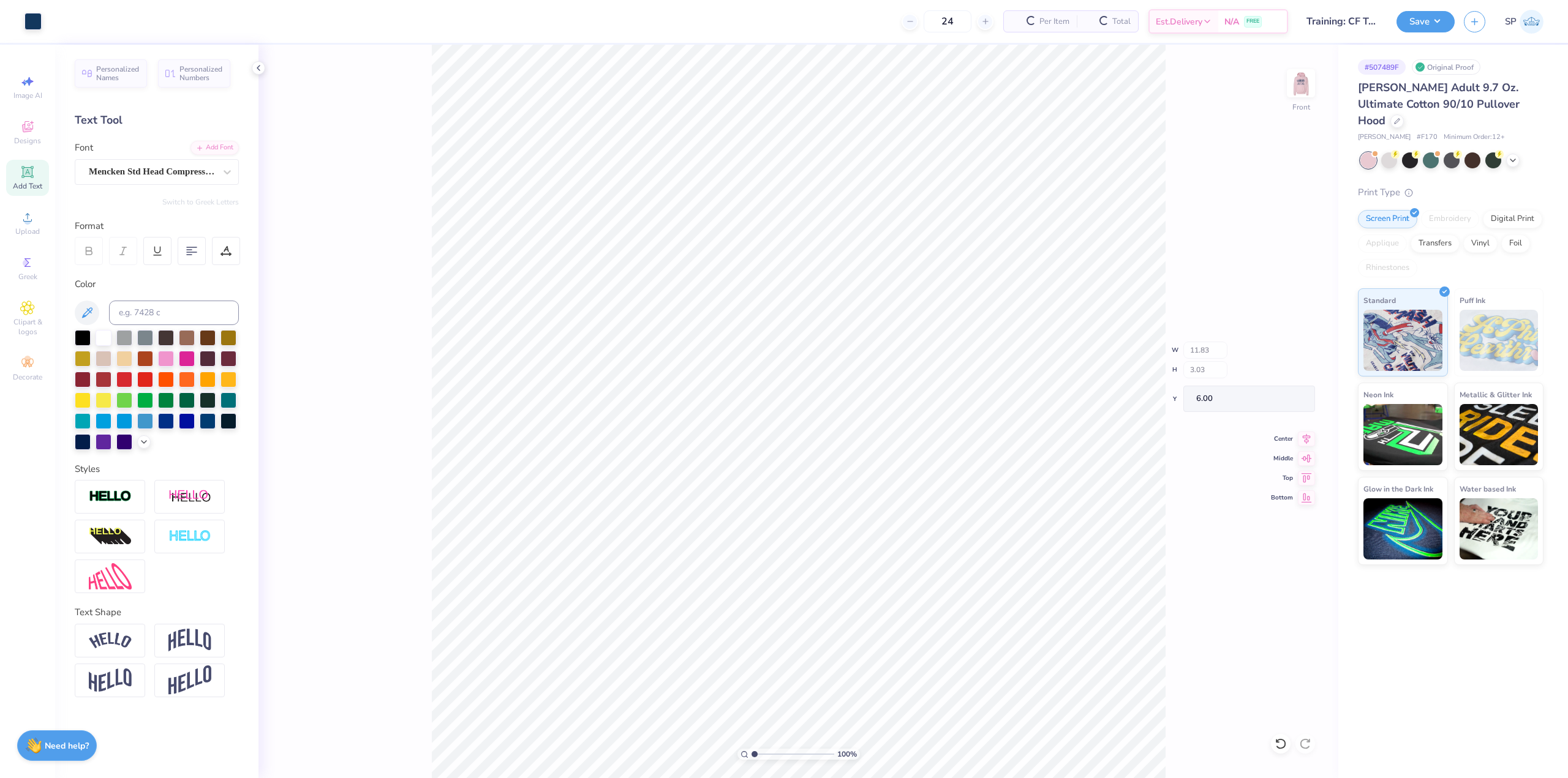
type input "12.43"
type input "2.00"
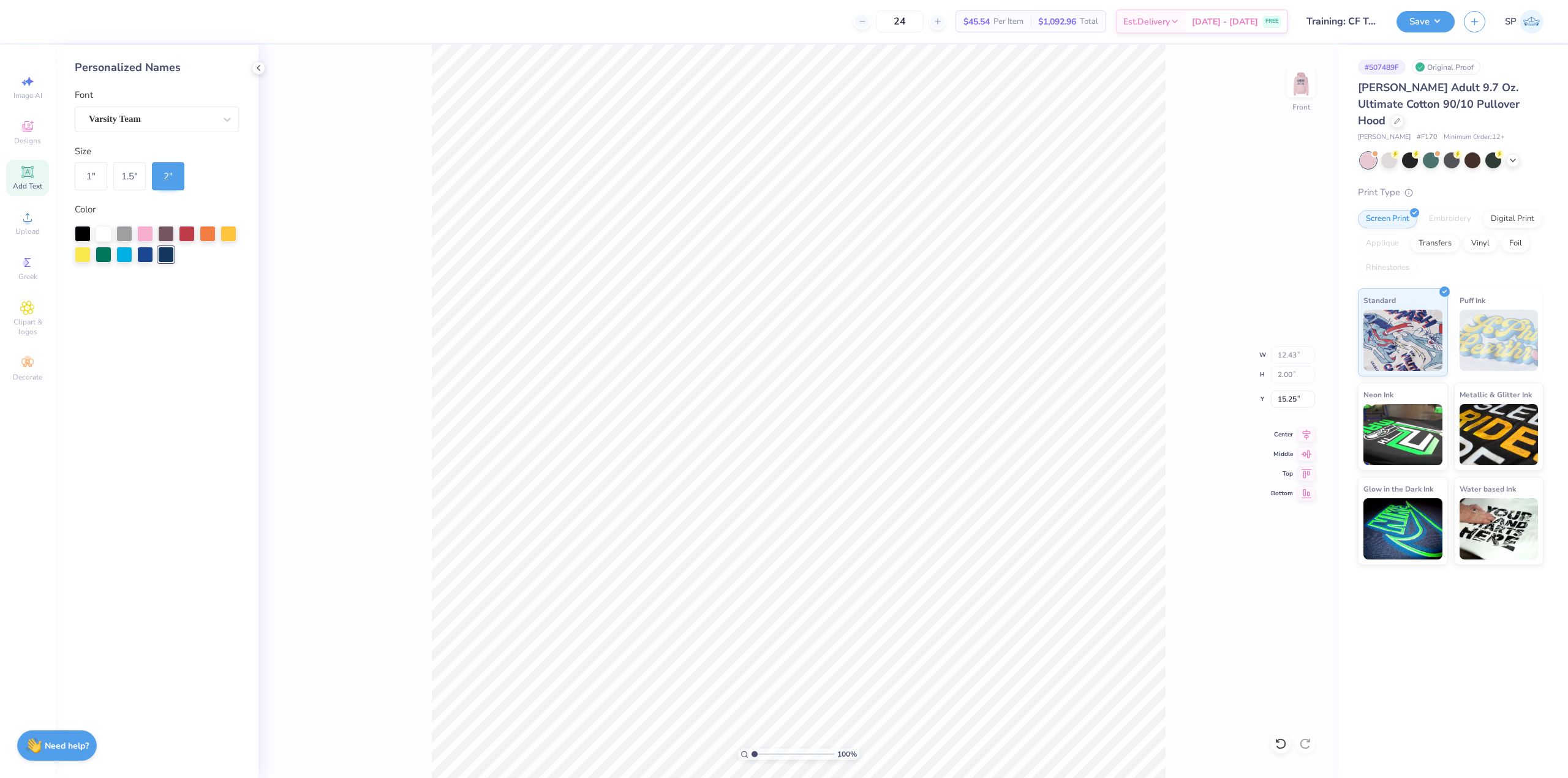
type input "6.00"
drag, startPoint x: 1307, startPoint y: 438, endPoint x: 1264, endPoint y: 415, distance: 48.8
click at [1306, 438] on icon at bounding box center [1306, 434] width 17 height 14
click at [1305, 82] on img at bounding box center [1301, 84] width 49 height 49
click at [25, 21] on div at bounding box center [33, 20] width 17 height 17
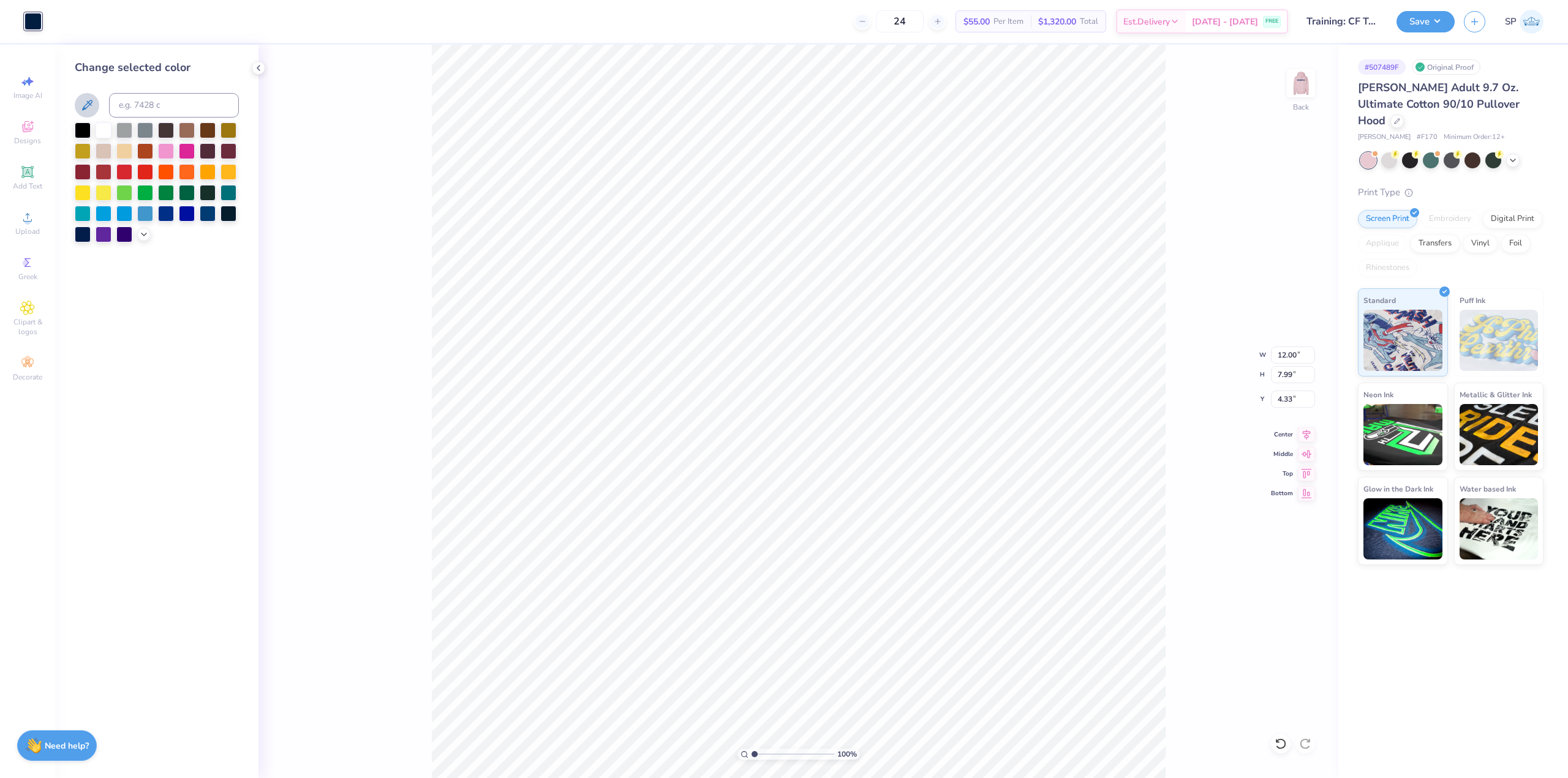
click at [96, 107] on button at bounding box center [87, 105] width 25 height 25
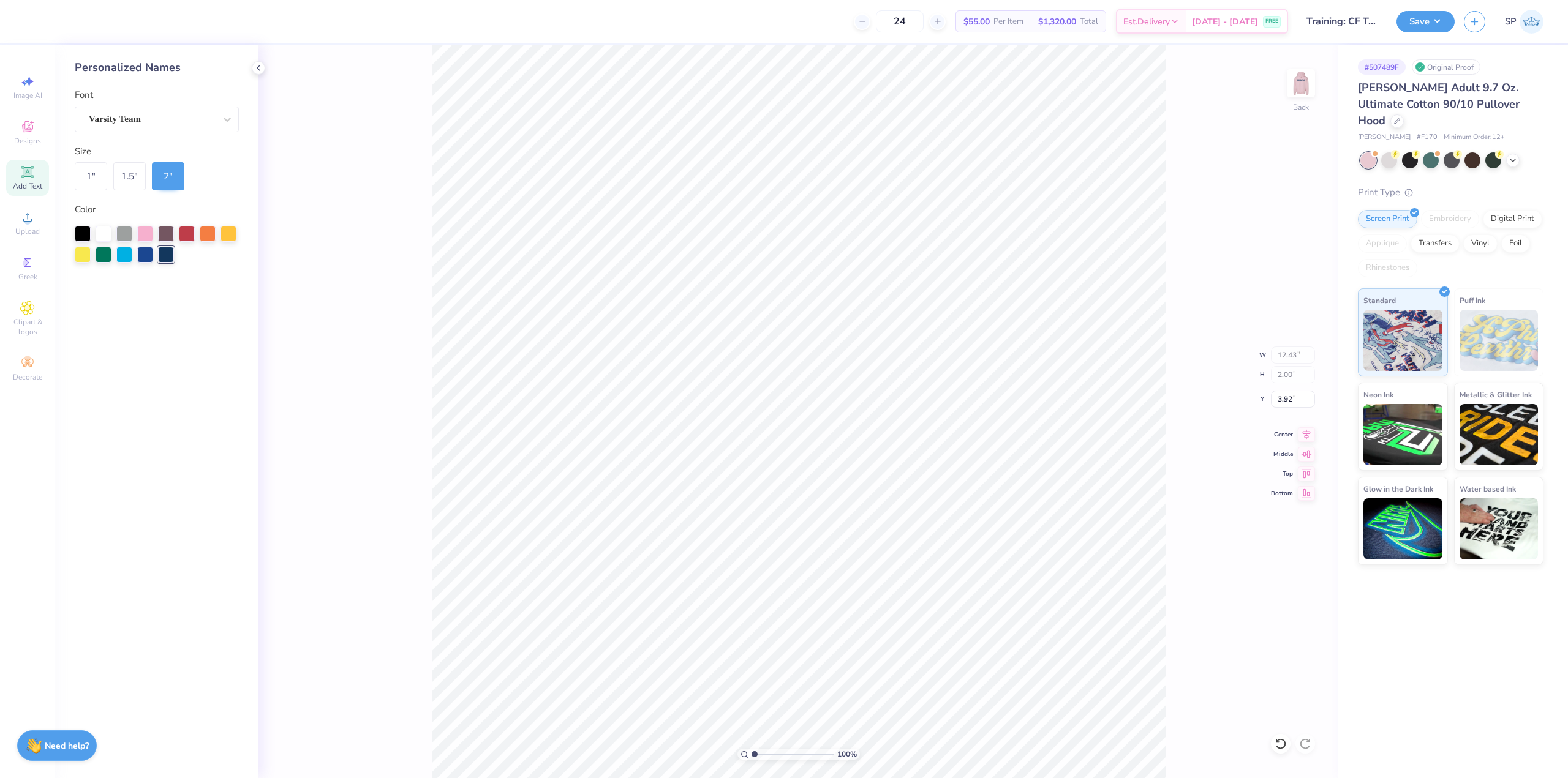
type input "13.08"
click at [34, 130] on icon at bounding box center [27, 126] width 14 height 14
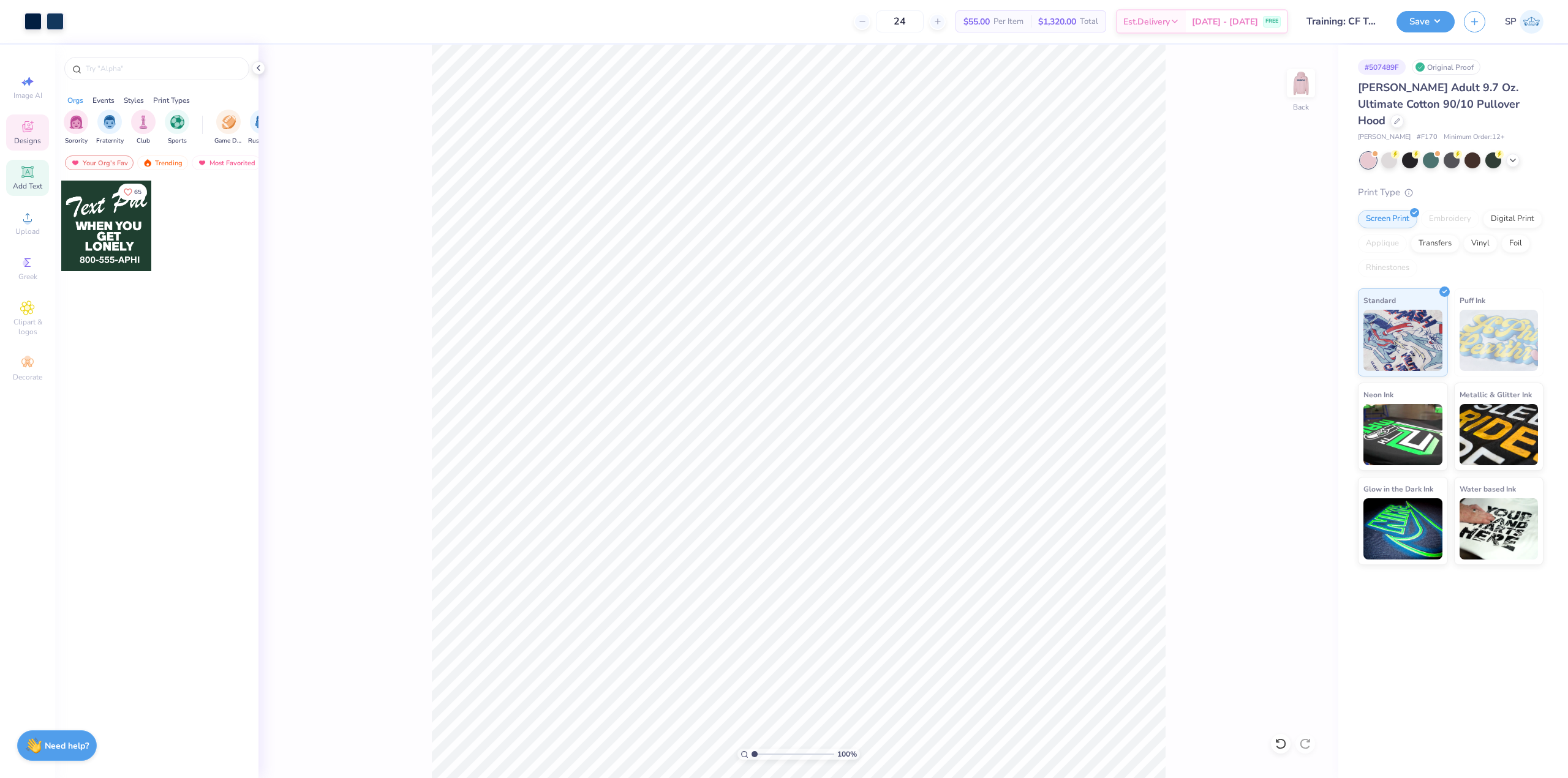
click at [20, 172] on icon at bounding box center [27, 172] width 14 height 14
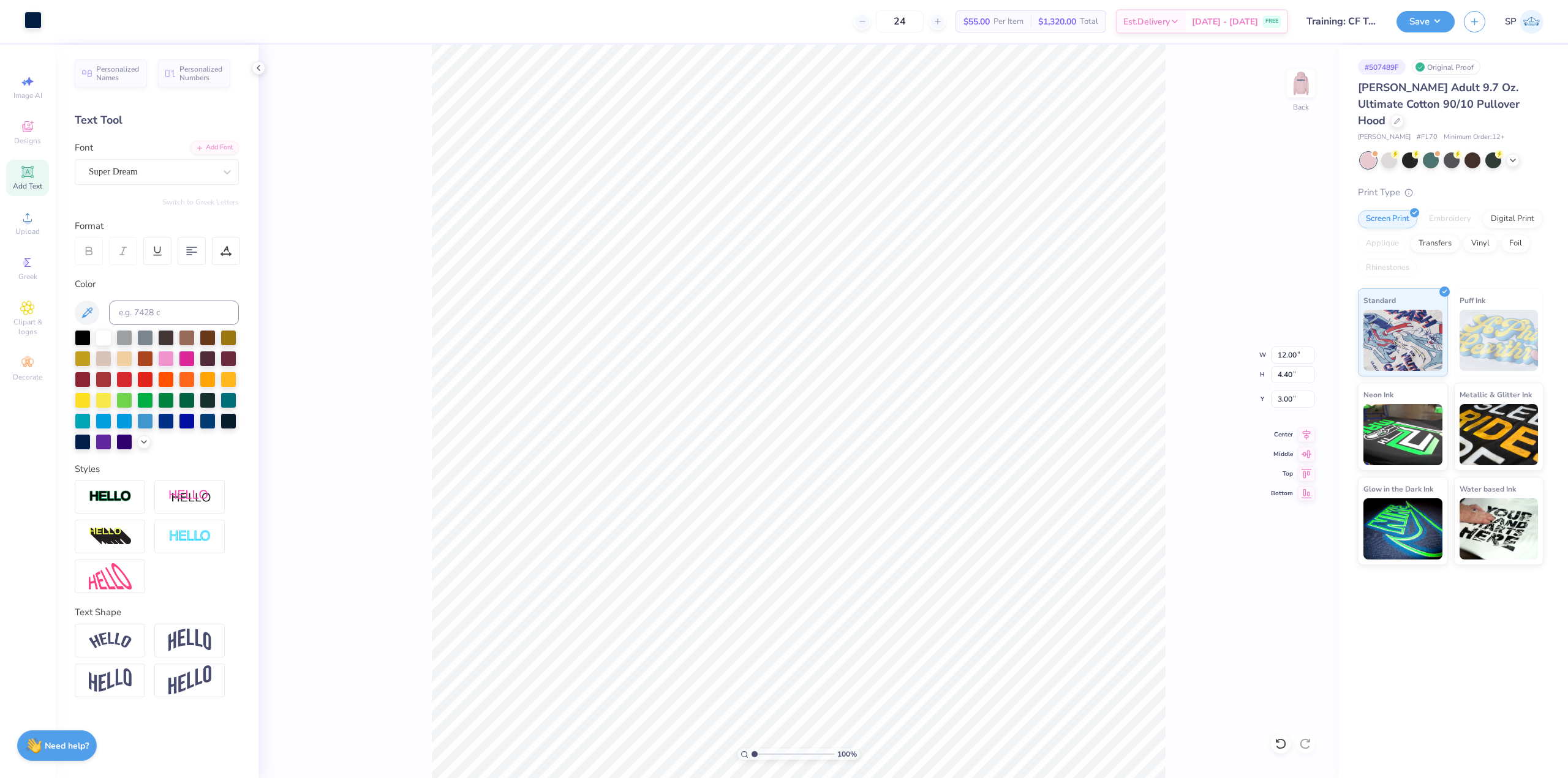
click at [41, 22] on div at bounding box center [33, 20] width 17 height 17
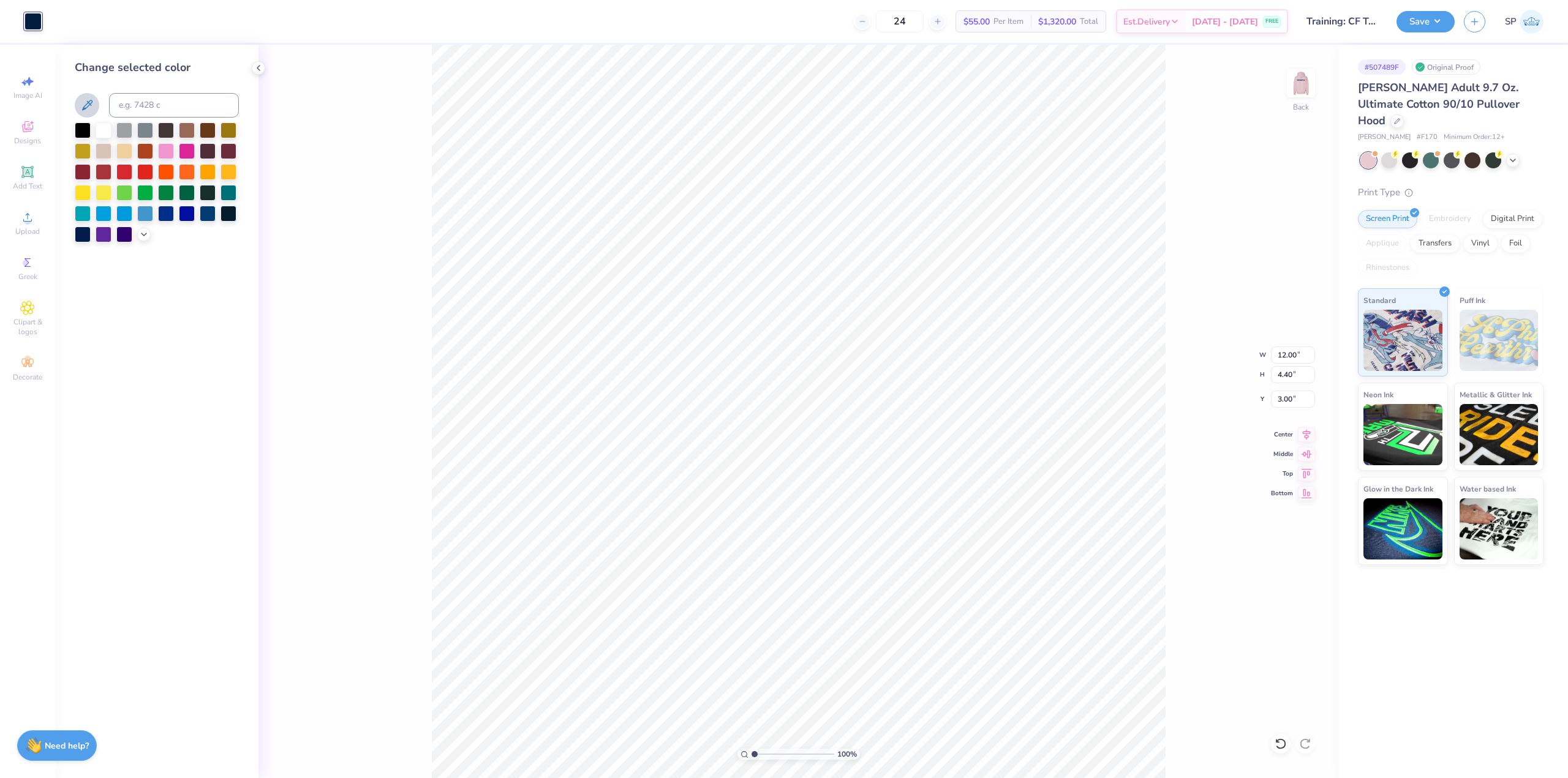
click at [91, 97] on button at bounding box center [87, 105] width 25 height 25
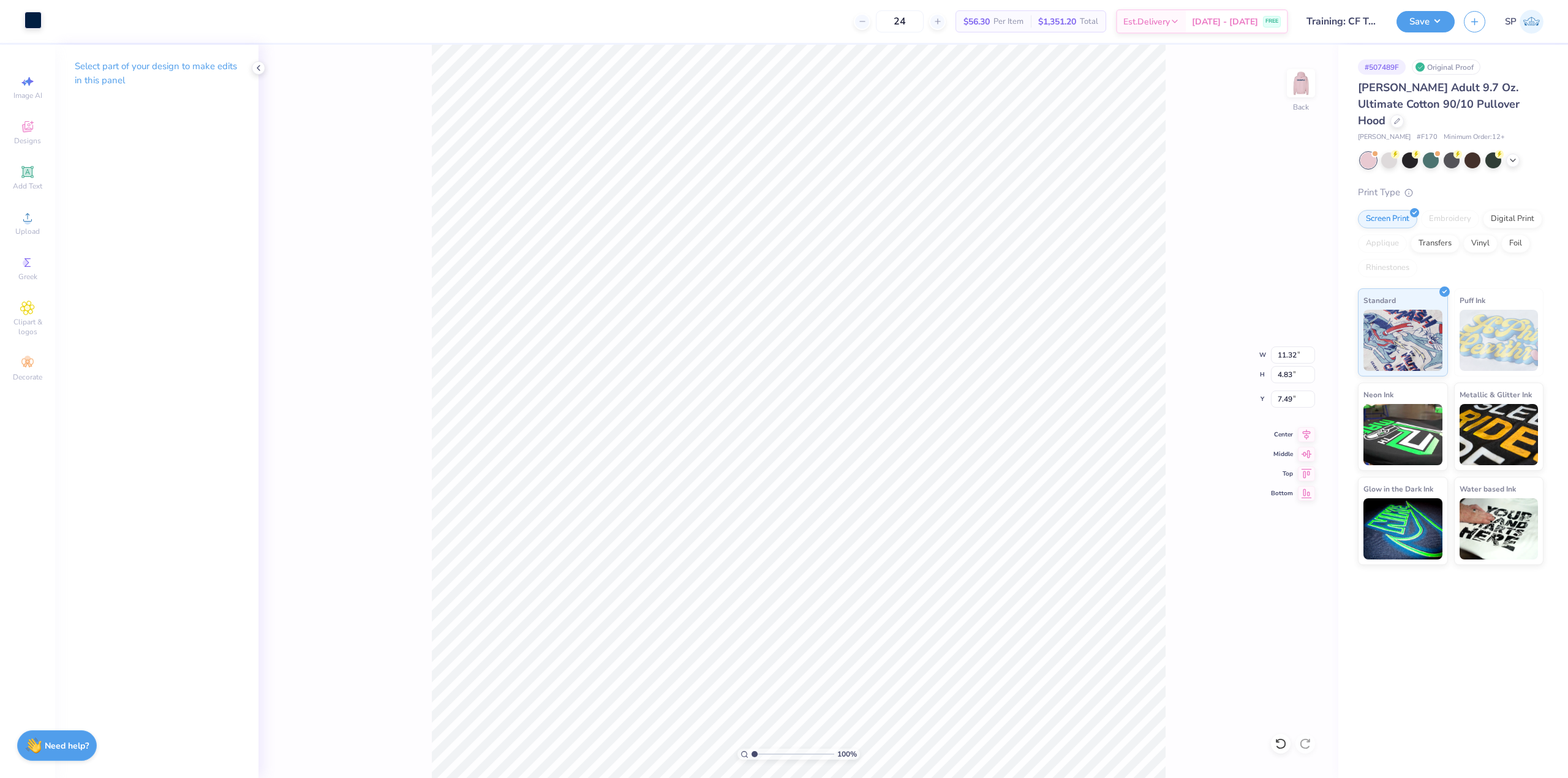
click at [35, 19] on div at bounding box center [33, 20] width 17 height 17
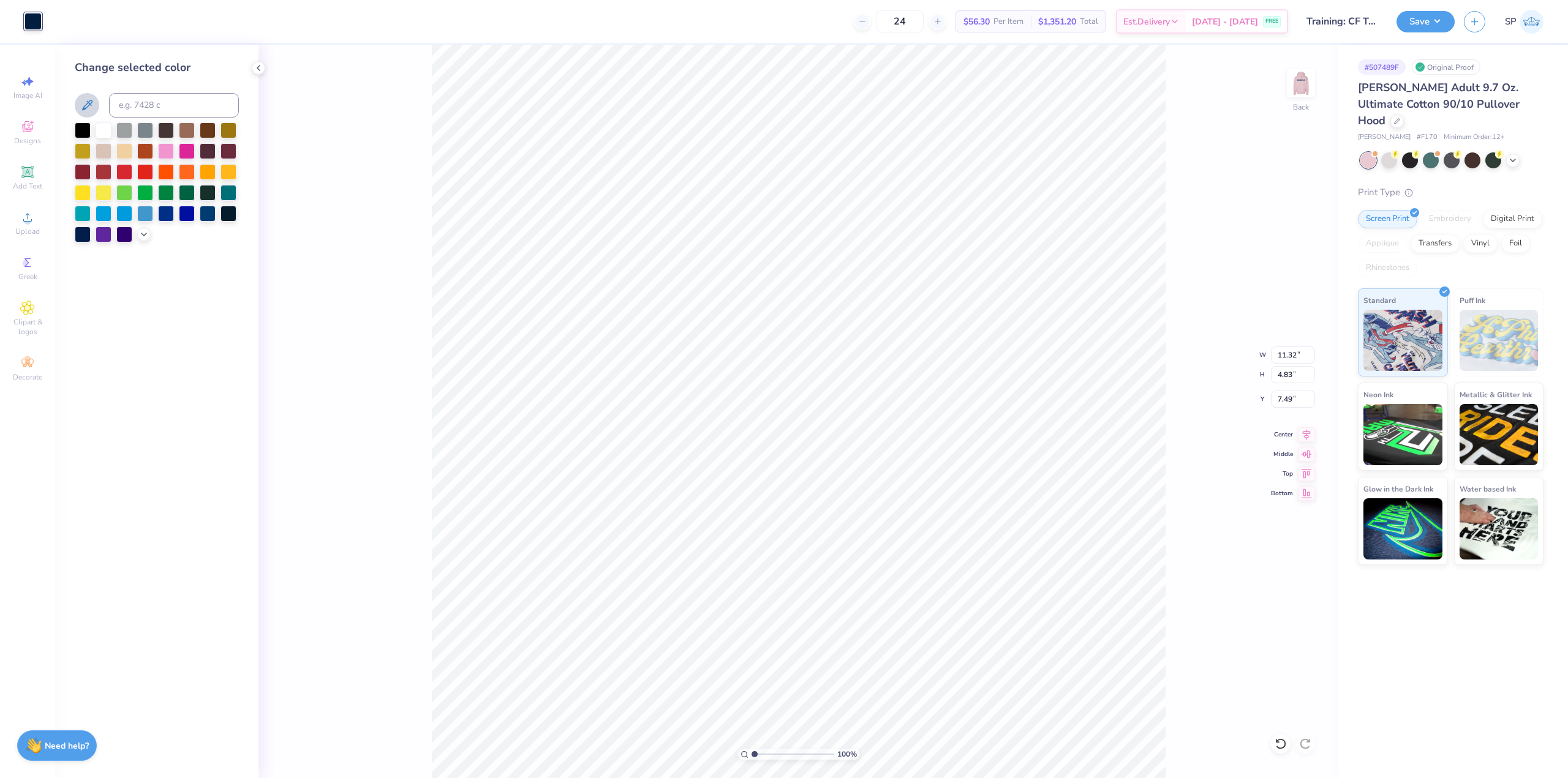
click at [89, 110] on icon at bounding box center [87, 105] width 14 height 14
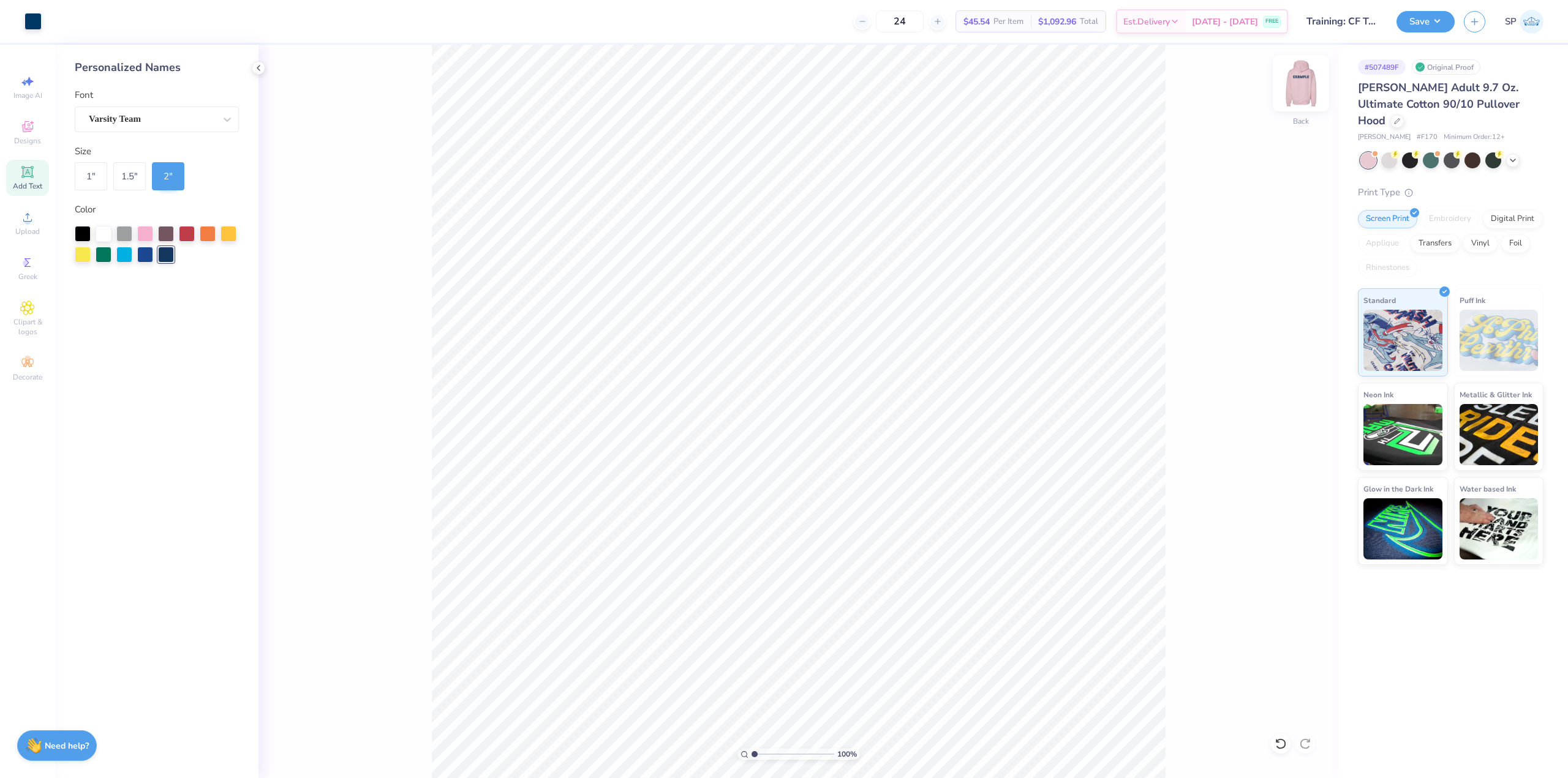
click at [1300, 81] on img at bounding box center [1301, 84] width 49 height 49
click at [1293, 82] on img at bounding box center [1301, 84] width 49 height 49
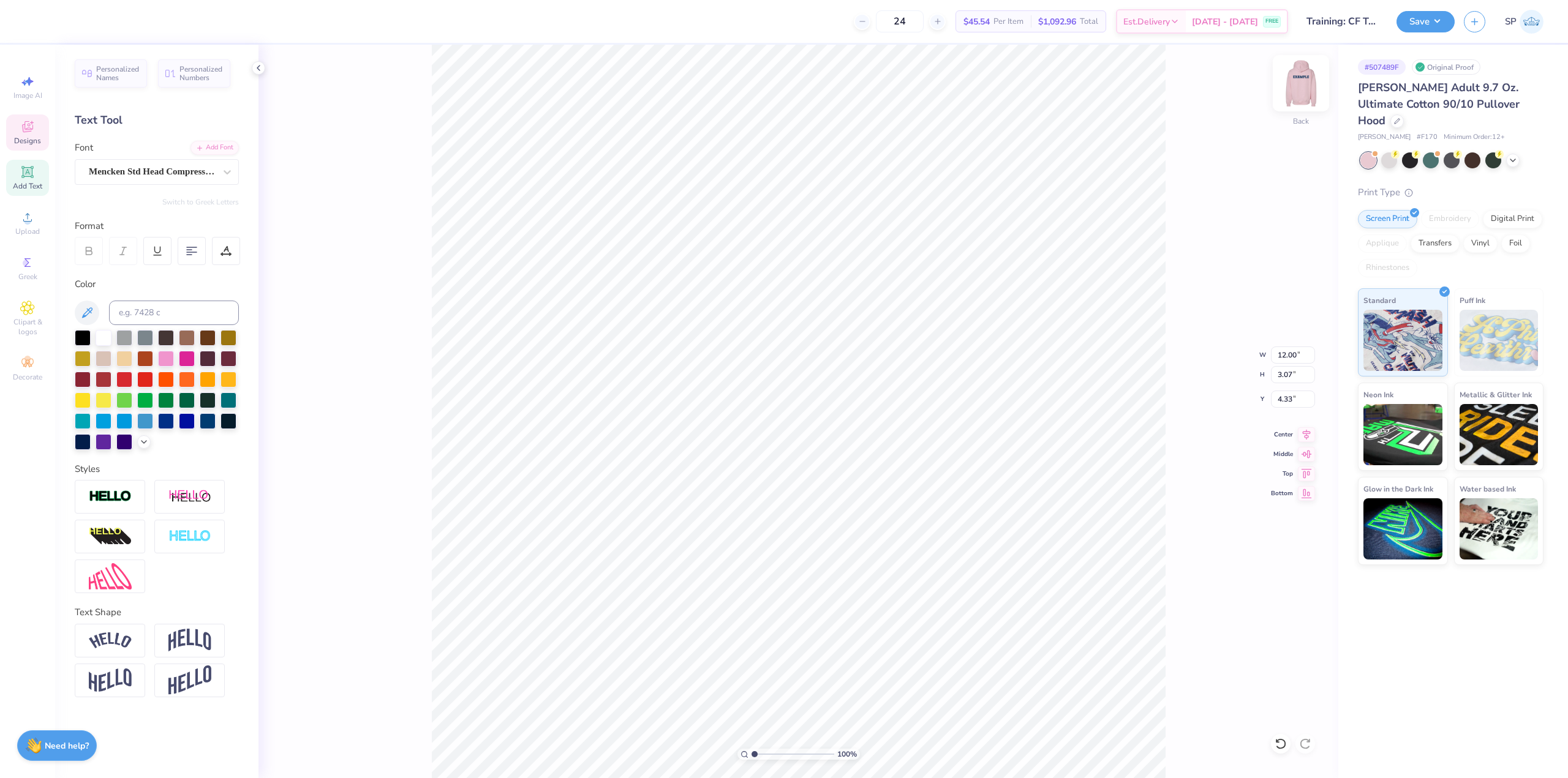
click at [1293, 74] on img at bounding box center [1301, 84] width 49 height 49
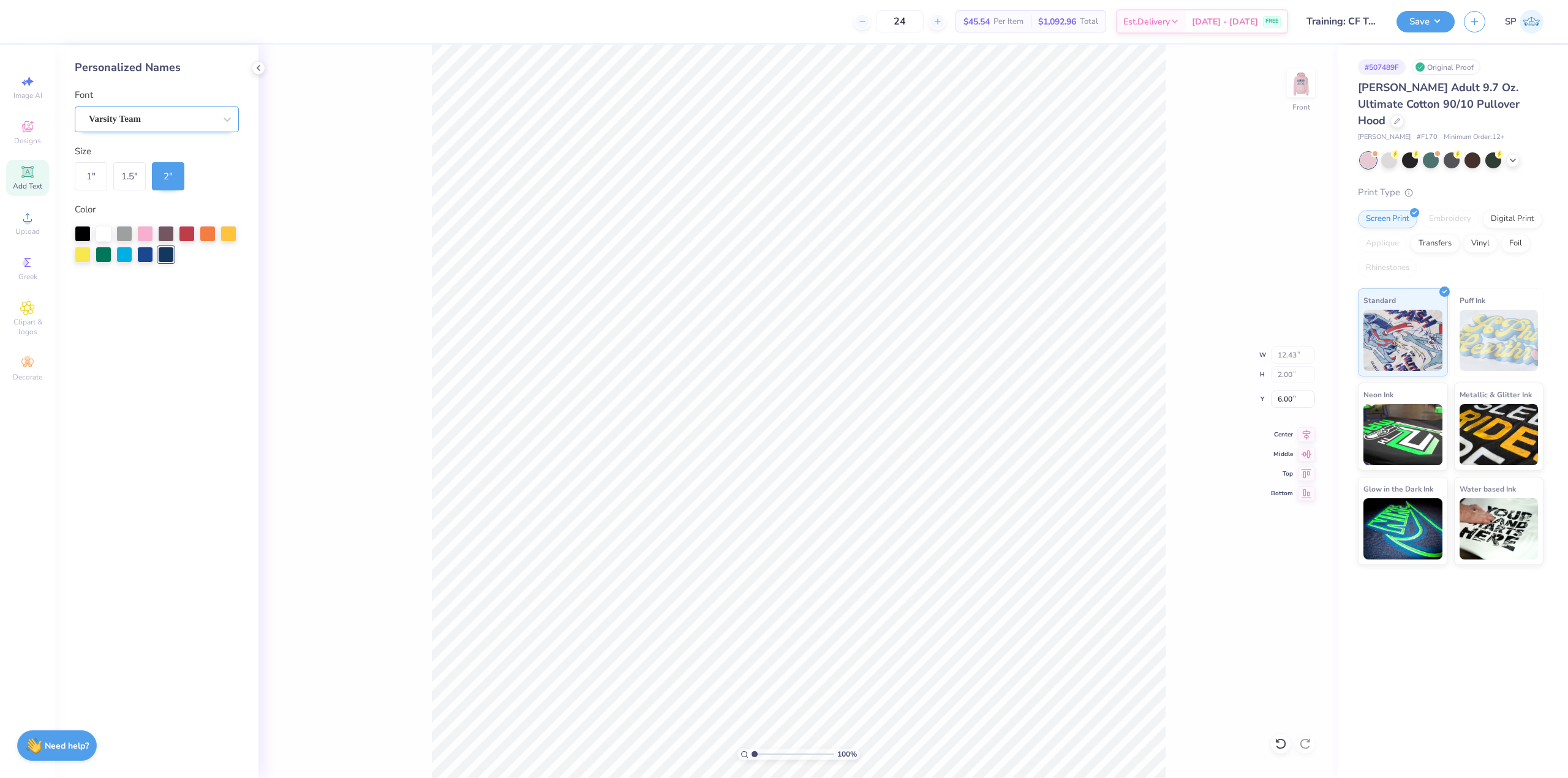
click at [113, 121] on div "Varsity Team" at bounding box center [152, 119] width 129 height 19
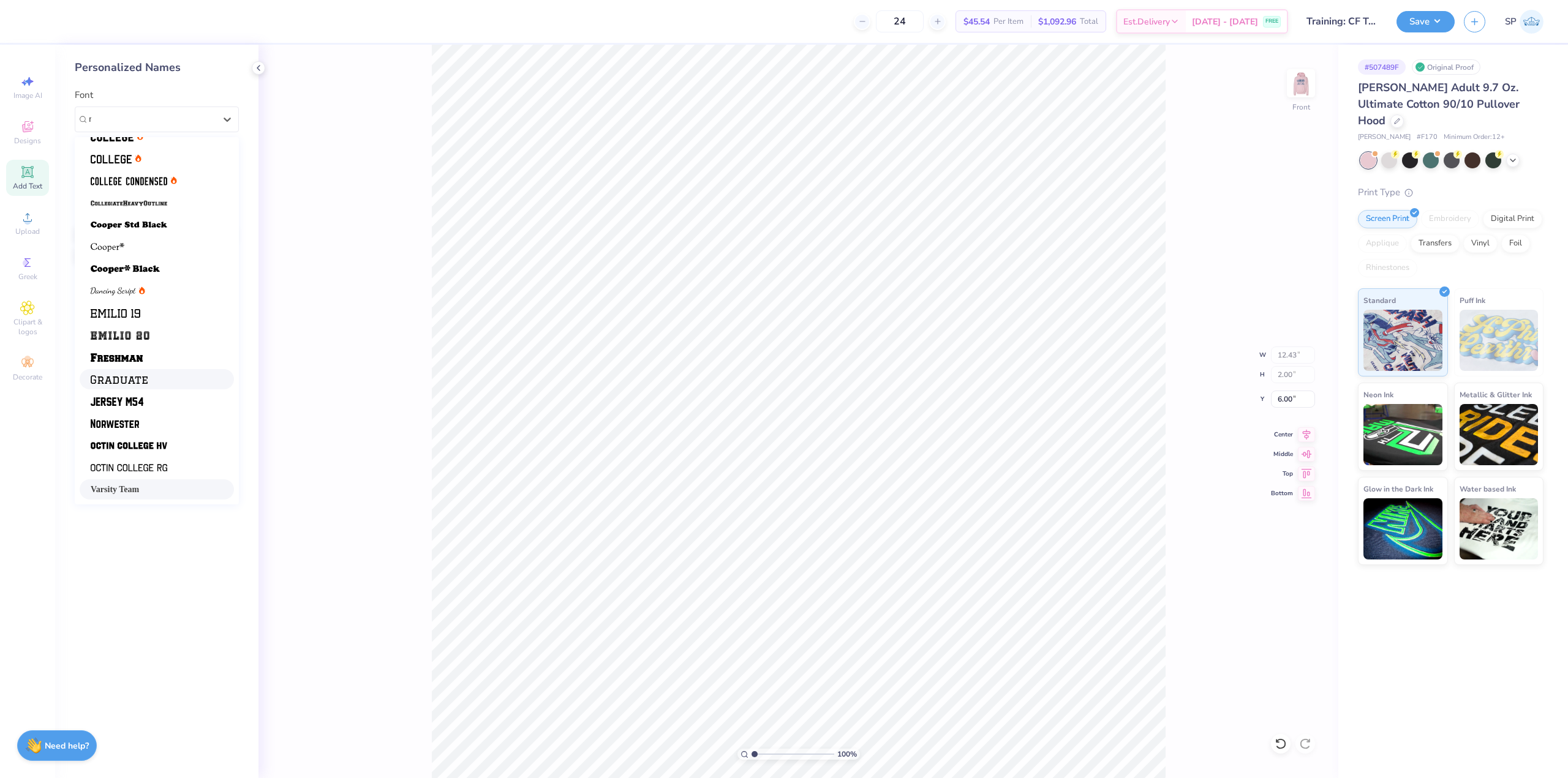
scroll to position [0, 0]
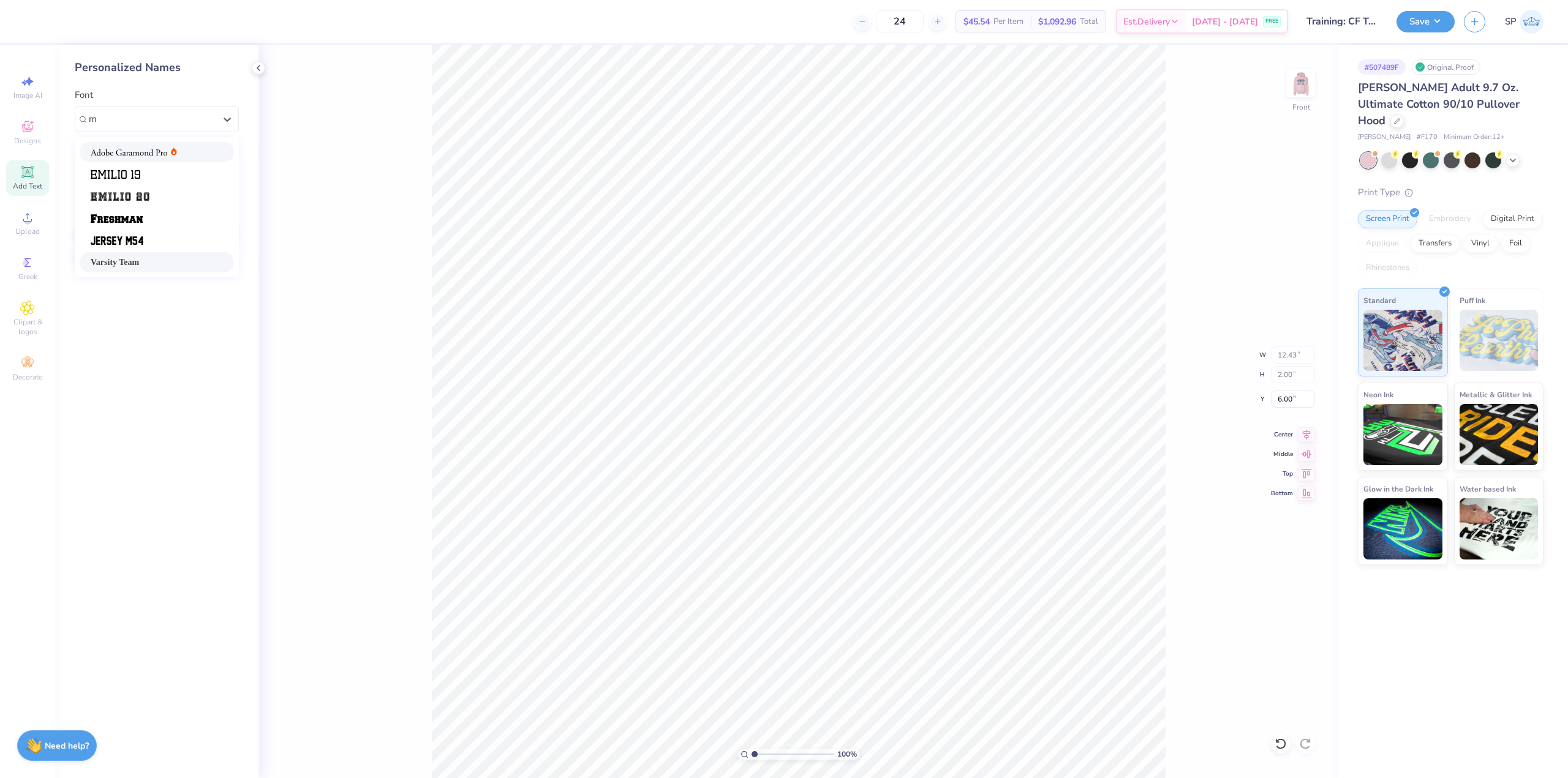
click at [150, 155] on img at bounding box center [129, 153] width 77 height 9
type input "m"
type input "12.85"
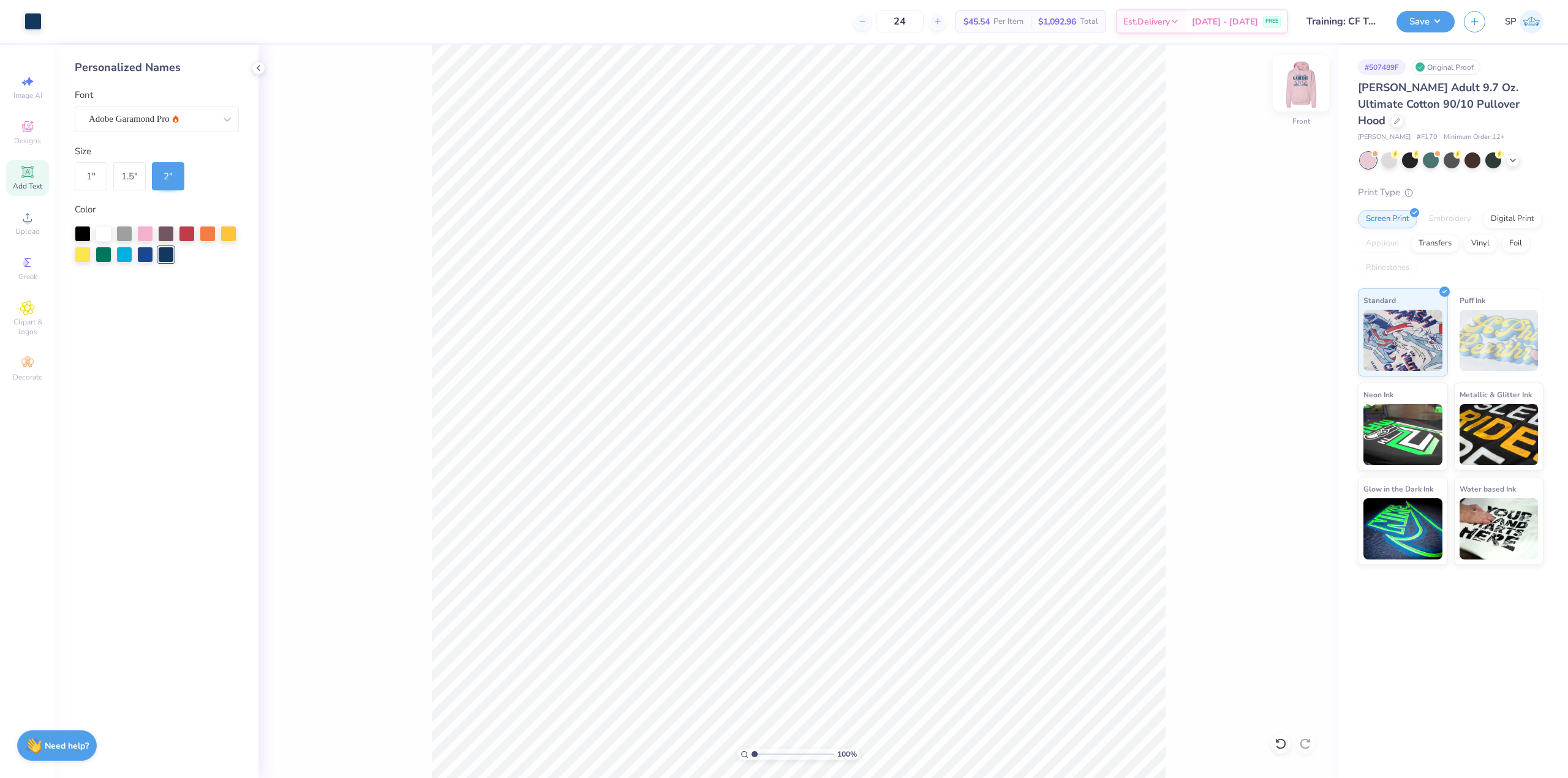
click at [1290, 82] on img at bounding box center [1301, 84] width 49 height 49
click at [1289, 89] on img at bounding box center [1301, 84] width 49 height 49
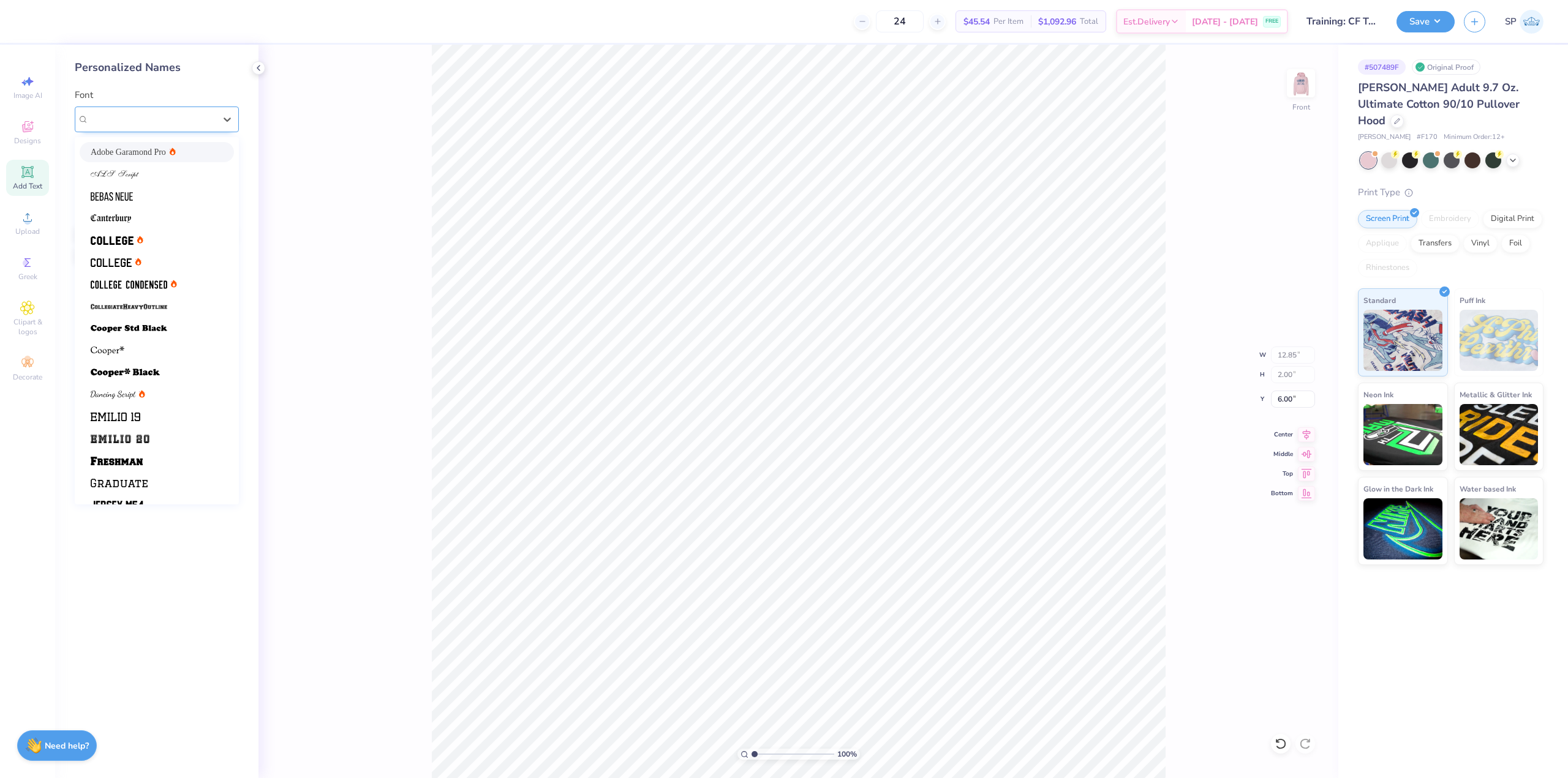
click at [160, 124] on div "Adobe Garamond Pro" at bounding box center [152, 119] width 129 height 19
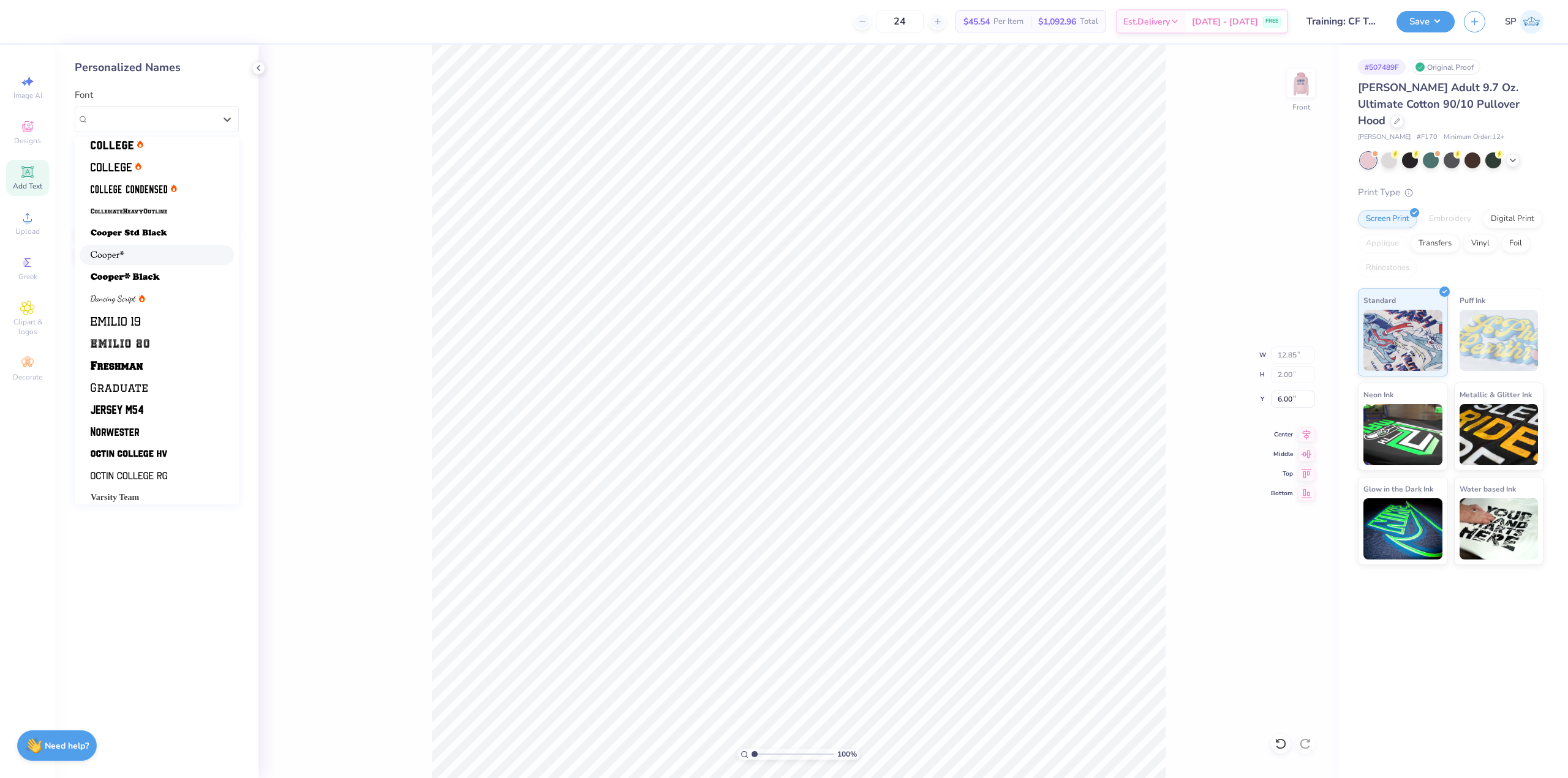
scroll to position [104, 0]
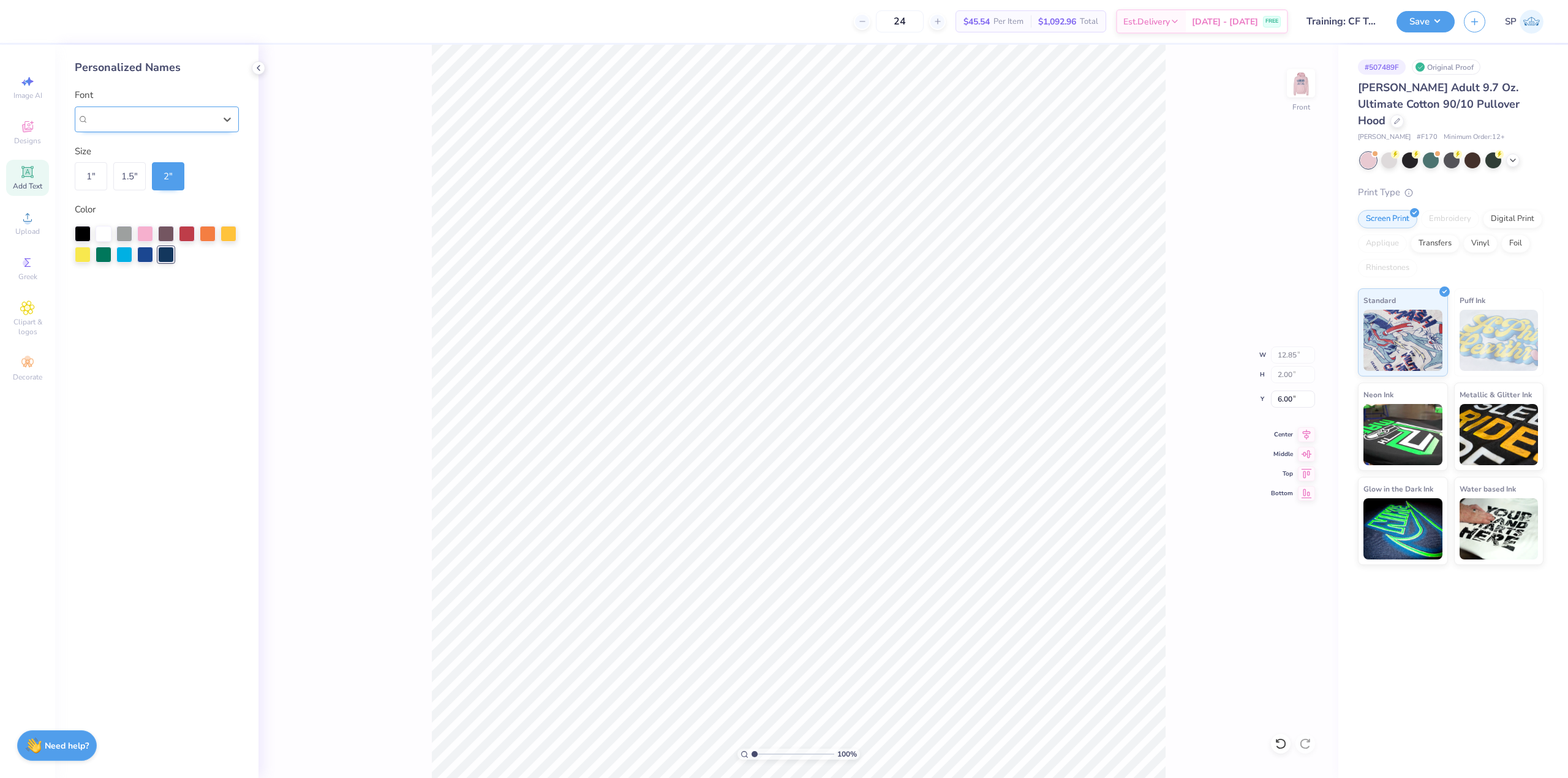
click at [211, 114] on div "Adobe Garamond Pro" at bounding box center [152, 119] width 126 height 14
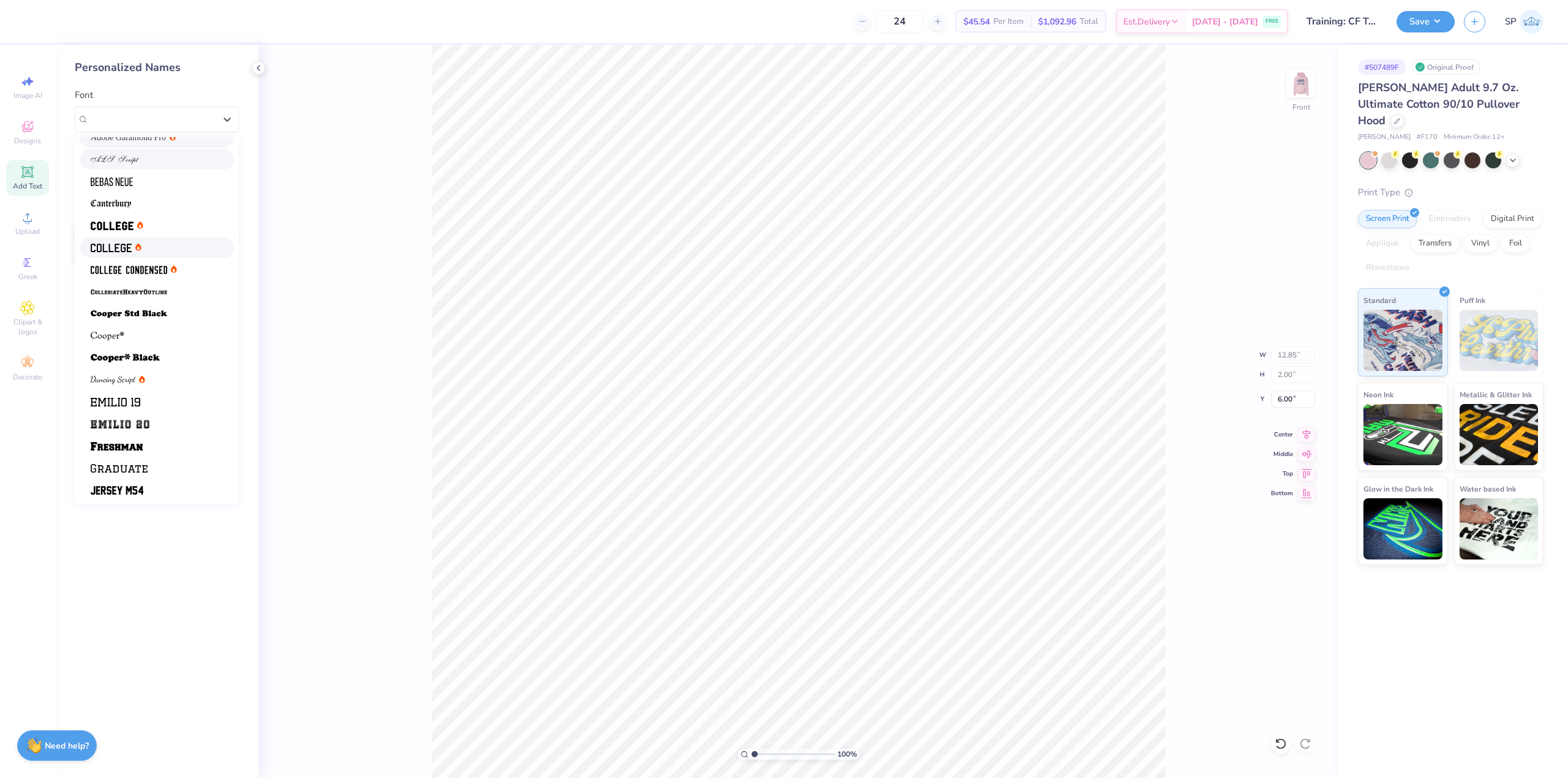
scroll to position [0, 0]
click at [177, 146] on div "Adobe Garamond Pro" at bounding box center [157, 152] width 132 height 13
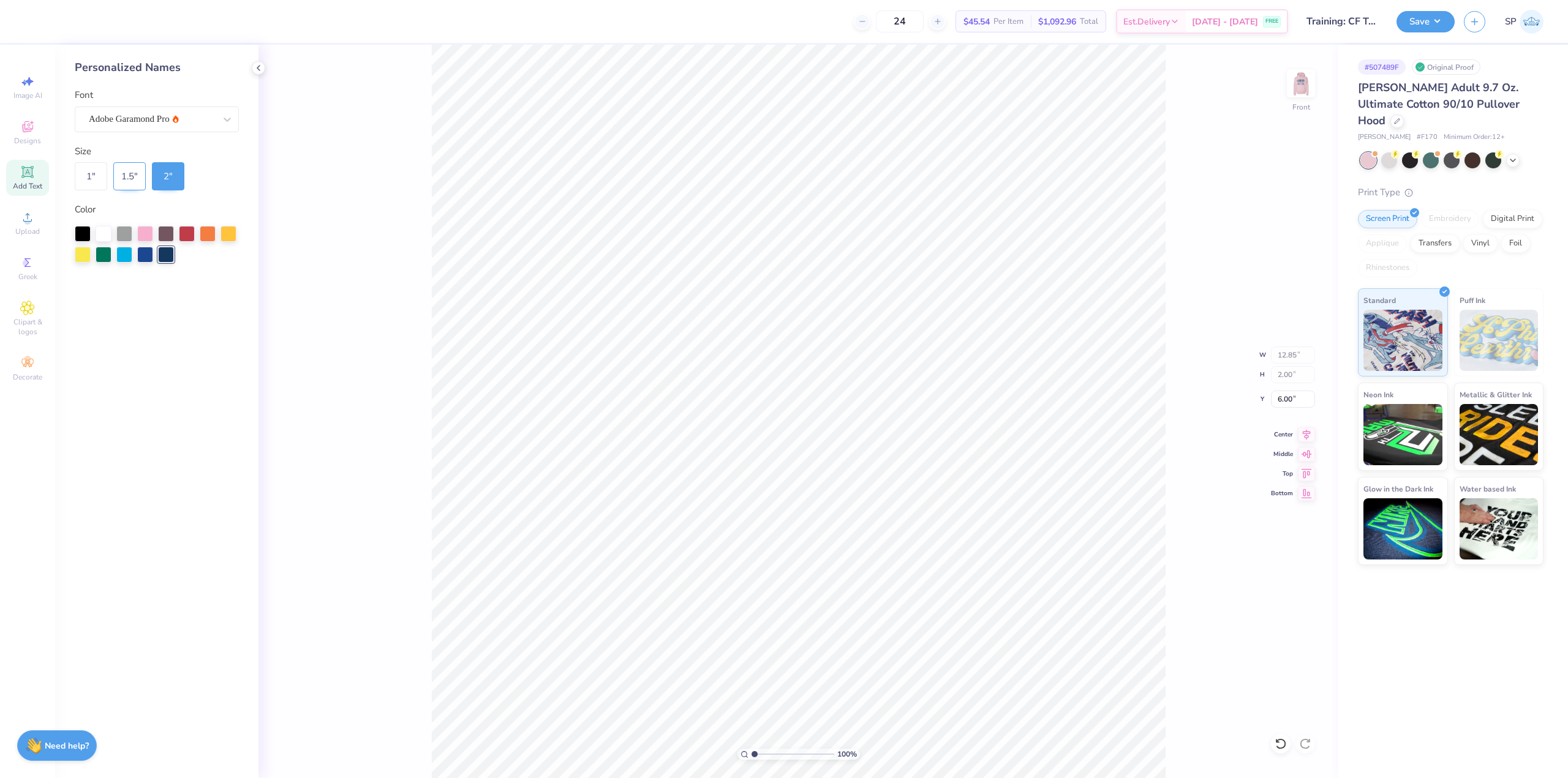
click at [123, 174] on div "1.5 "" at bounding box center [130, 176] width 33 height 28
type input "9.64"
type input "1.50"
type input "8.61"
click at [168, 180] on div "2 "" at bounding box center [168, 176] width 33 height 28
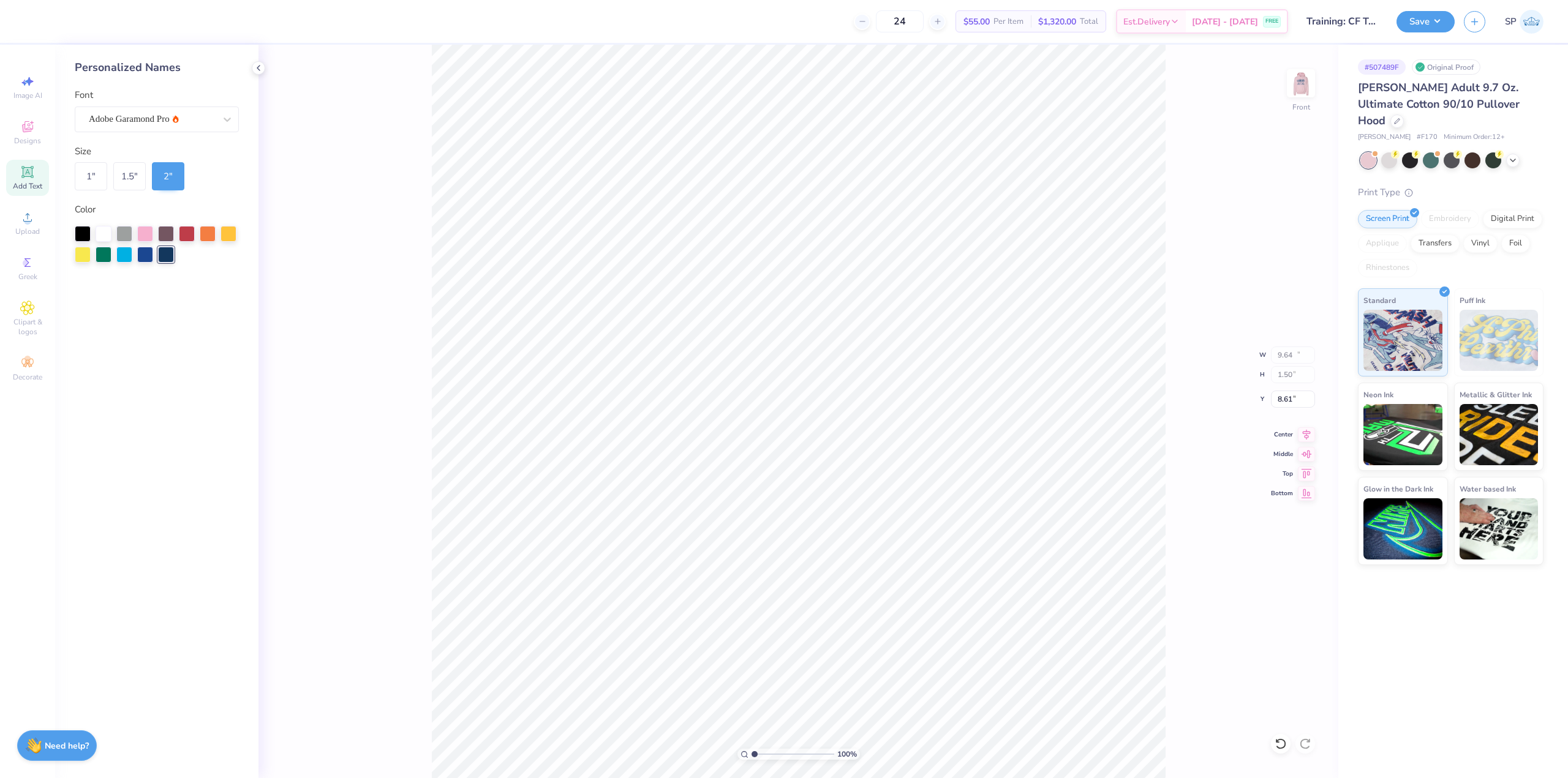
type input "12.85"
type input "2.00"
type input "8.36"
click at [32, 179] on div "Add Text" at bounding box center [28, 177] width 43 height 36
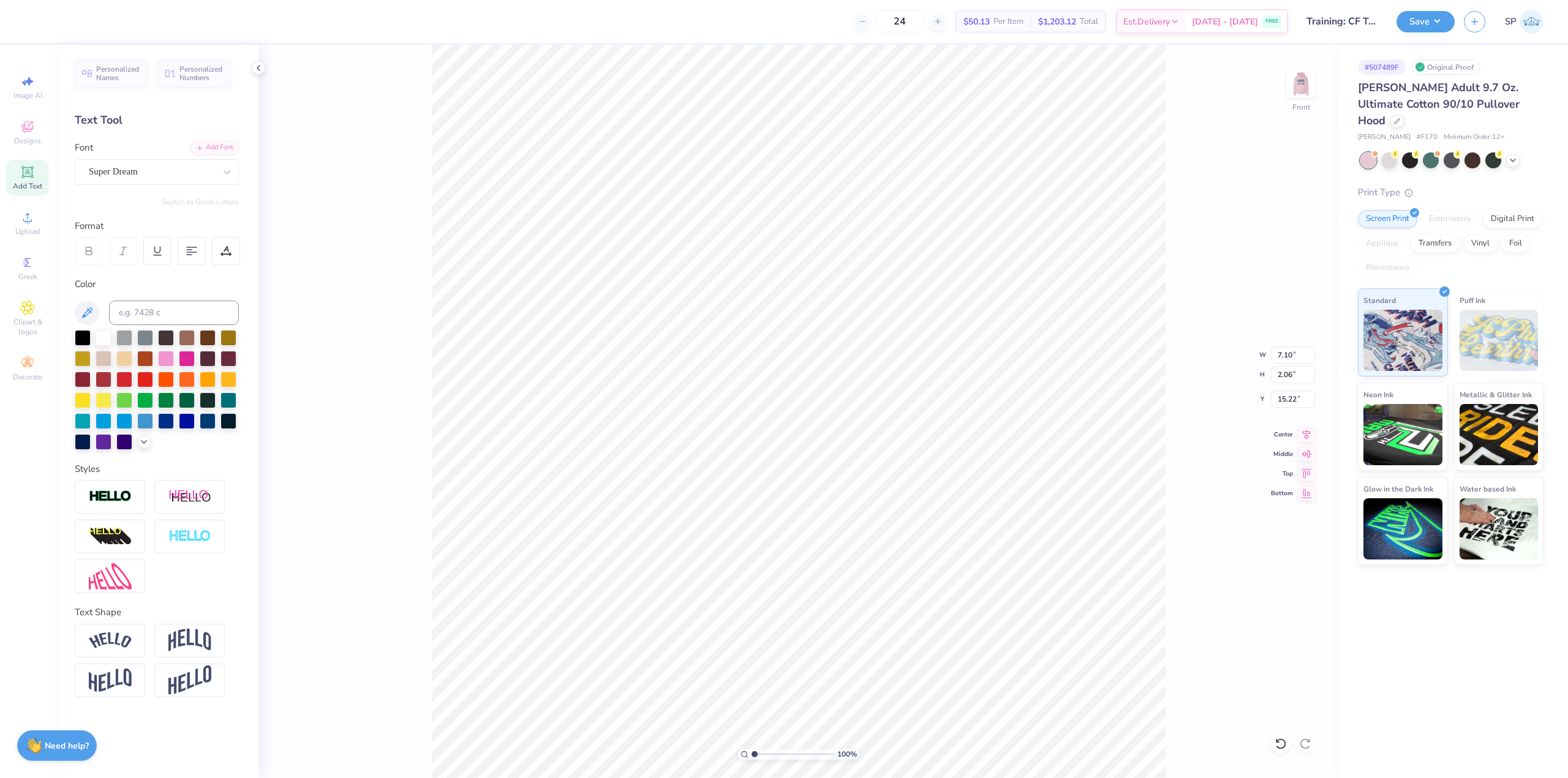
scroll to position [11, 1]
type textarea "TEX"
click at [207, 74] on span "Personalized Numbers" at bounding box center [201, 71] width 43 height 17
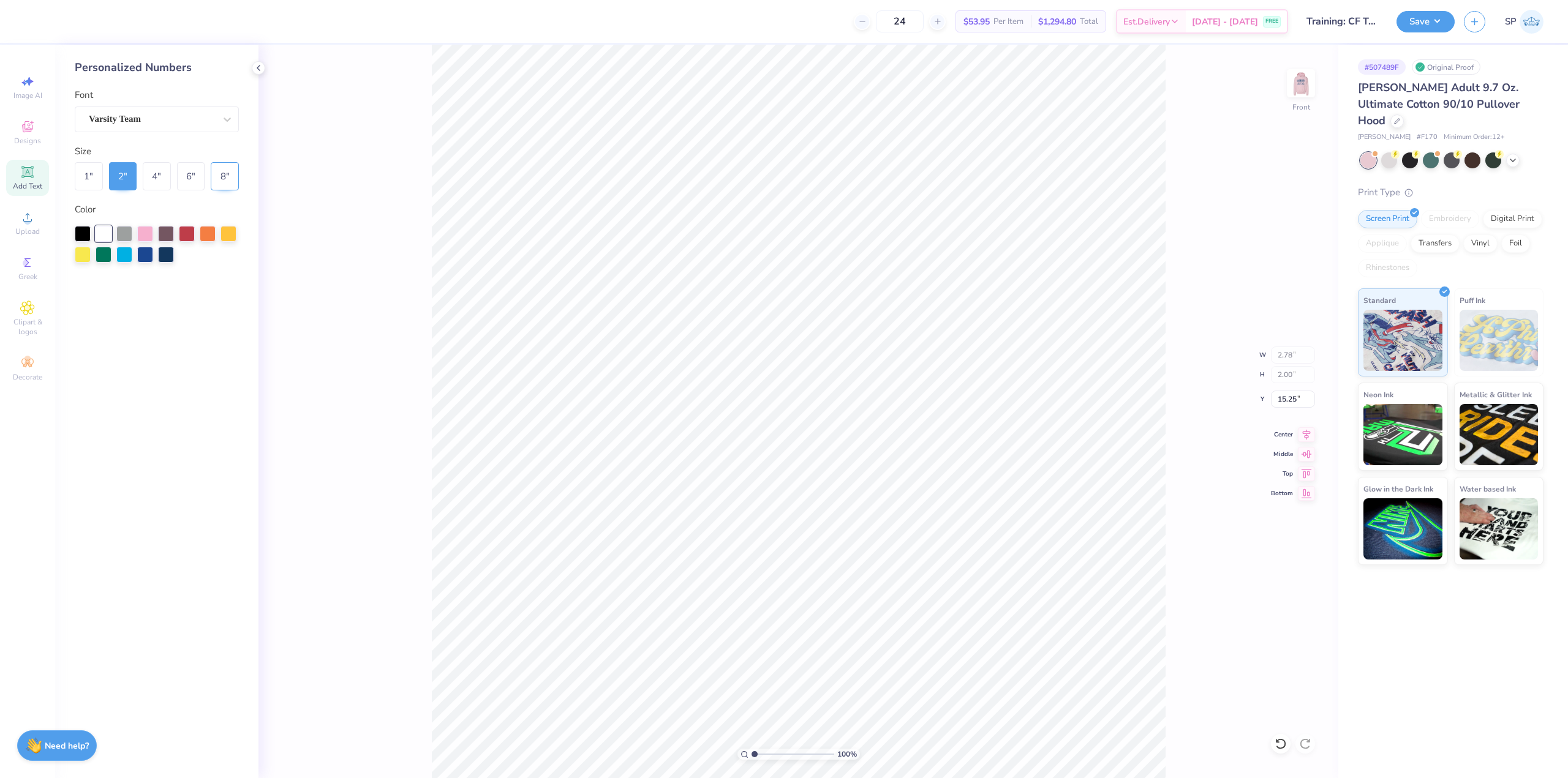
click at [225, 171] on div "8 "" at bounding box center [224, 176] width 28 height 28
type input "11.14"
type input "8.00"
click at [168, 258] on div at bounding box center [165, 253] width 16 height 16
type input "8.25"
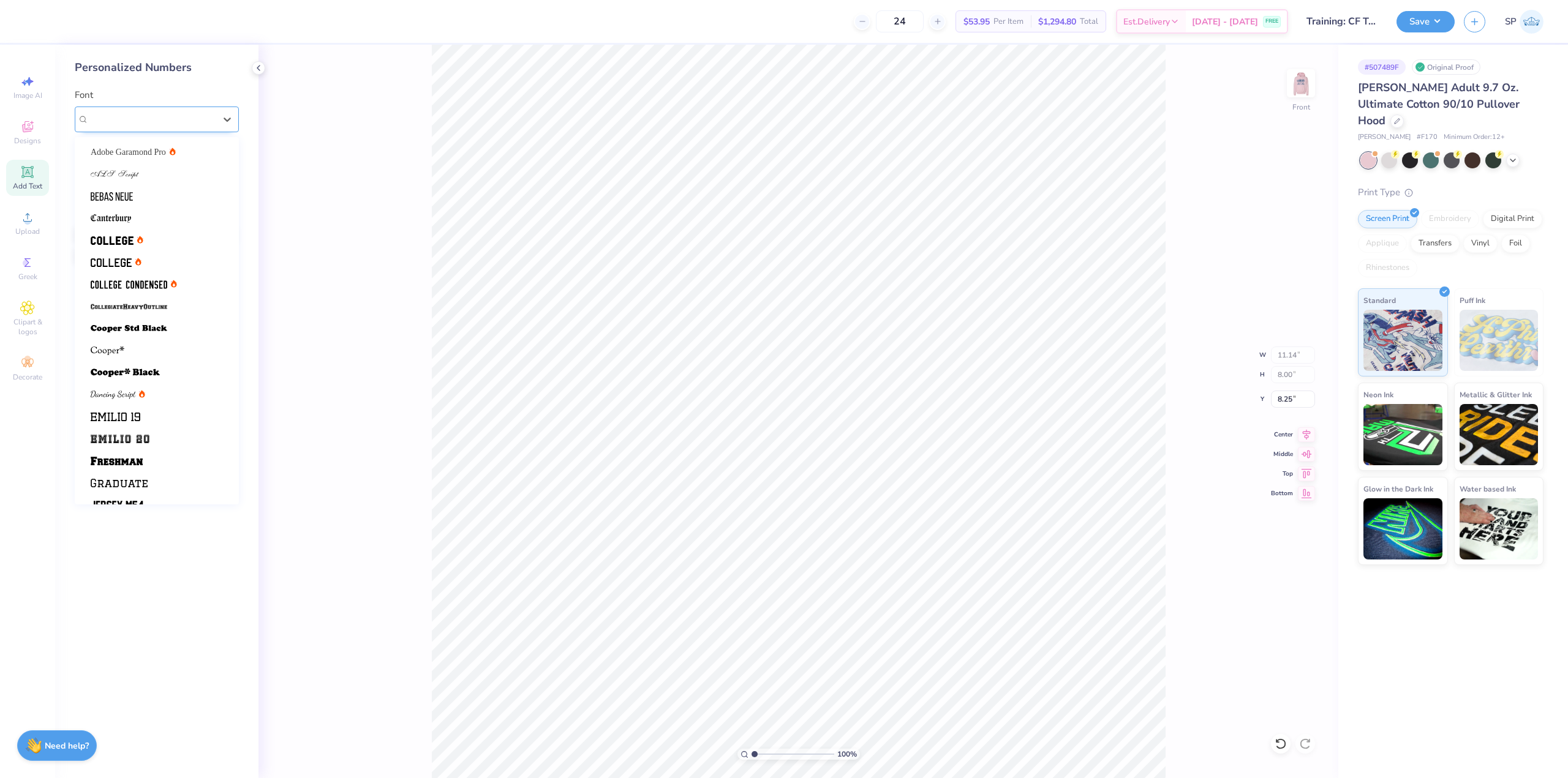
click at [150, 112] on div "Varsity Team" at bounding box center [152, 119] width 129 height 19
click at [143, 146] on span "Adobe Garamond Pro" at bounding box center [128, 152] width 75 height 13
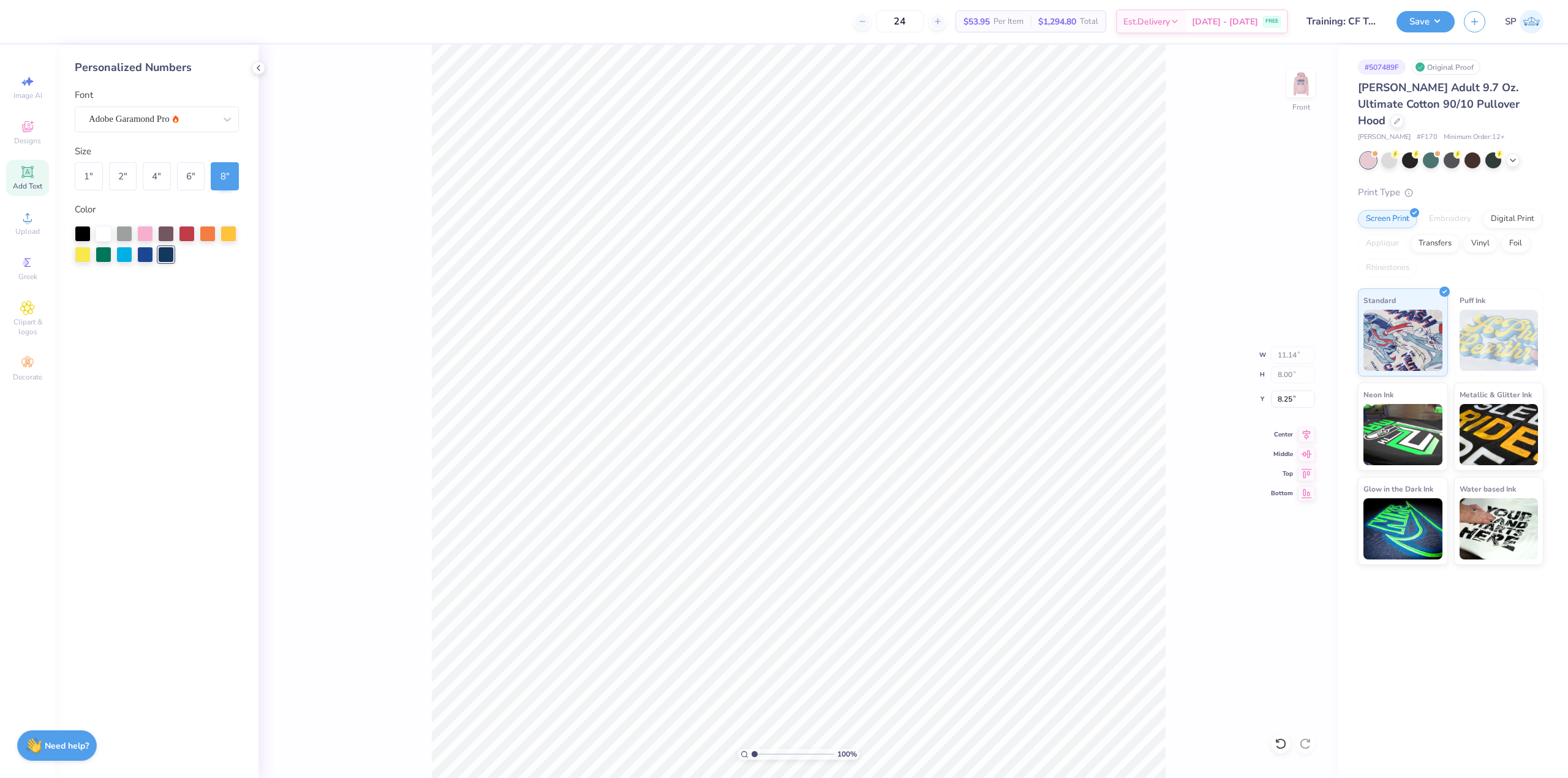
type input "11.18"
click at [1301, 84] on img at bounding box center [1301, 84] width 49 height 49
click at [1408, 25] on button "Save" at bounding box center [1425, 20] width 58 height 21
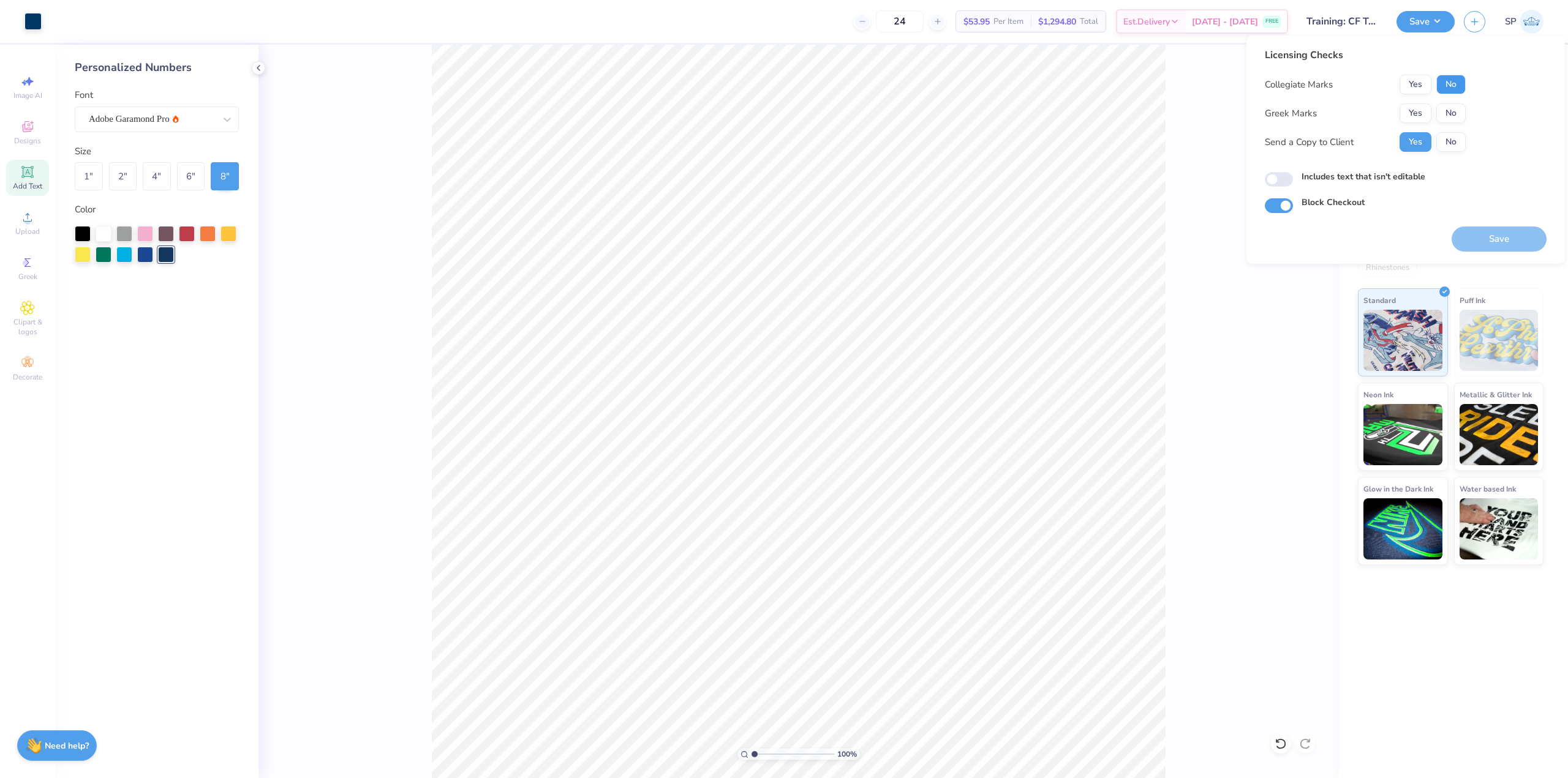
click at [1453, 88] on button "No" at bounding box center [1450, 84] width 30 height 19
click at [1451, 115] on button "No" at bounding box center [1450, 113] width 30 height 19
click at [1282, 185] on input "Includes text that isn't editable" at bounding box center [1278, 179] width 28 height 14
checkbox input "true"
click at [1519, 243] on button "Save" at bounding box center [1499, 239] width 95 height 25
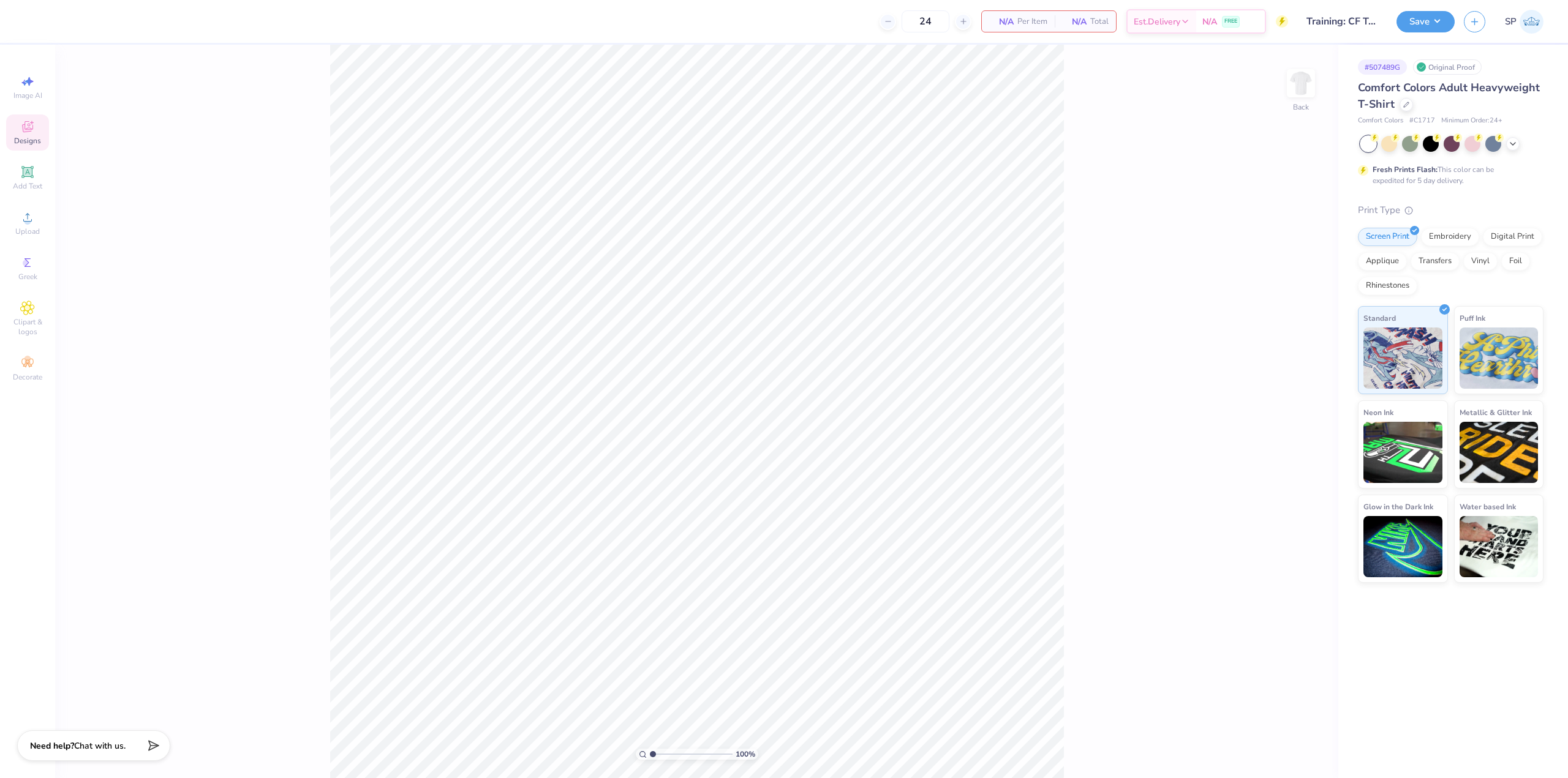
click at [26, 130] on icon at bounding box center [28, 128] width 10 height 8
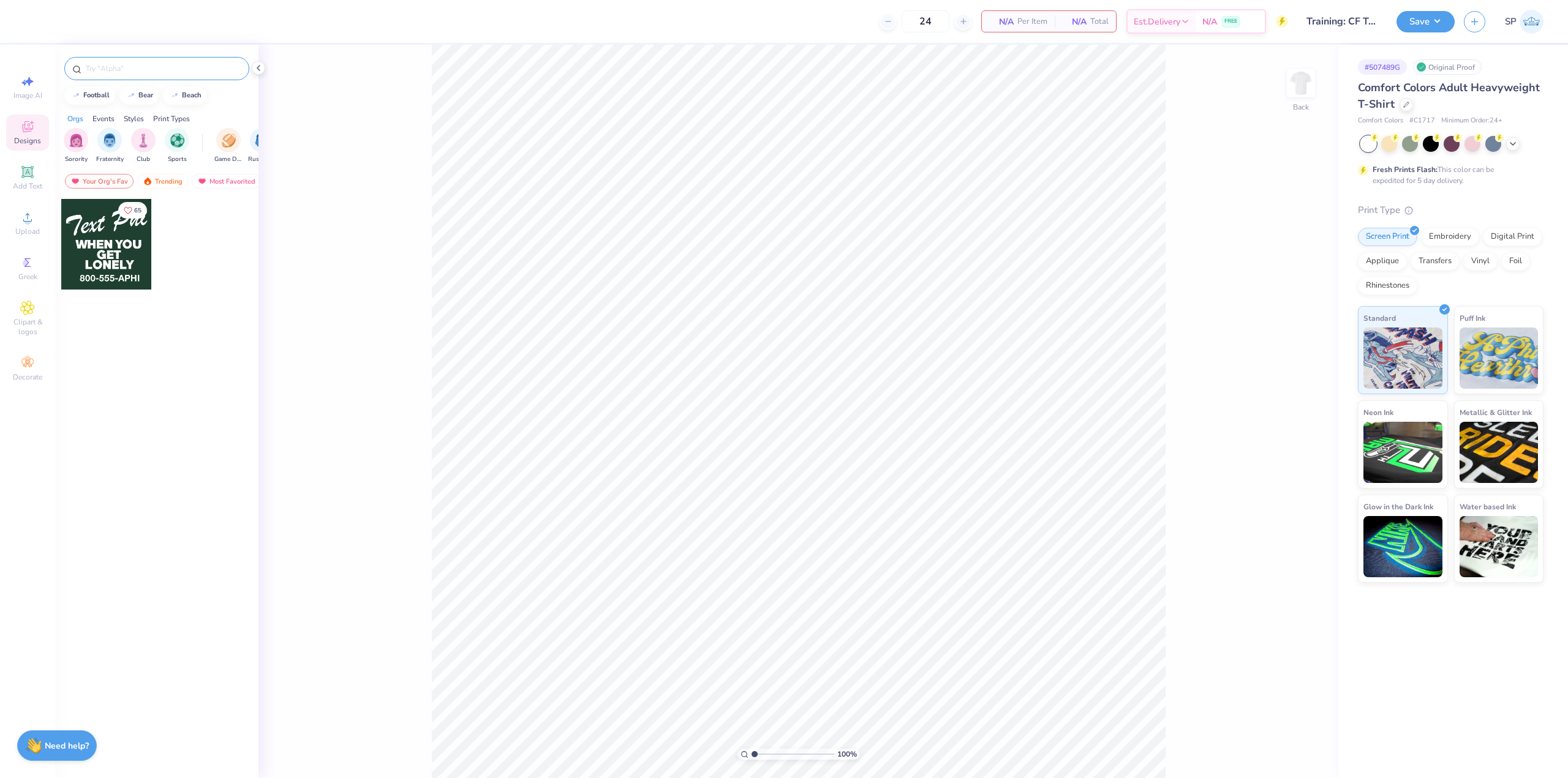
click at [152, 74] on input "text" at bounding box center [162, 68] width 157 height 12
paste input "Colorful Psyched"
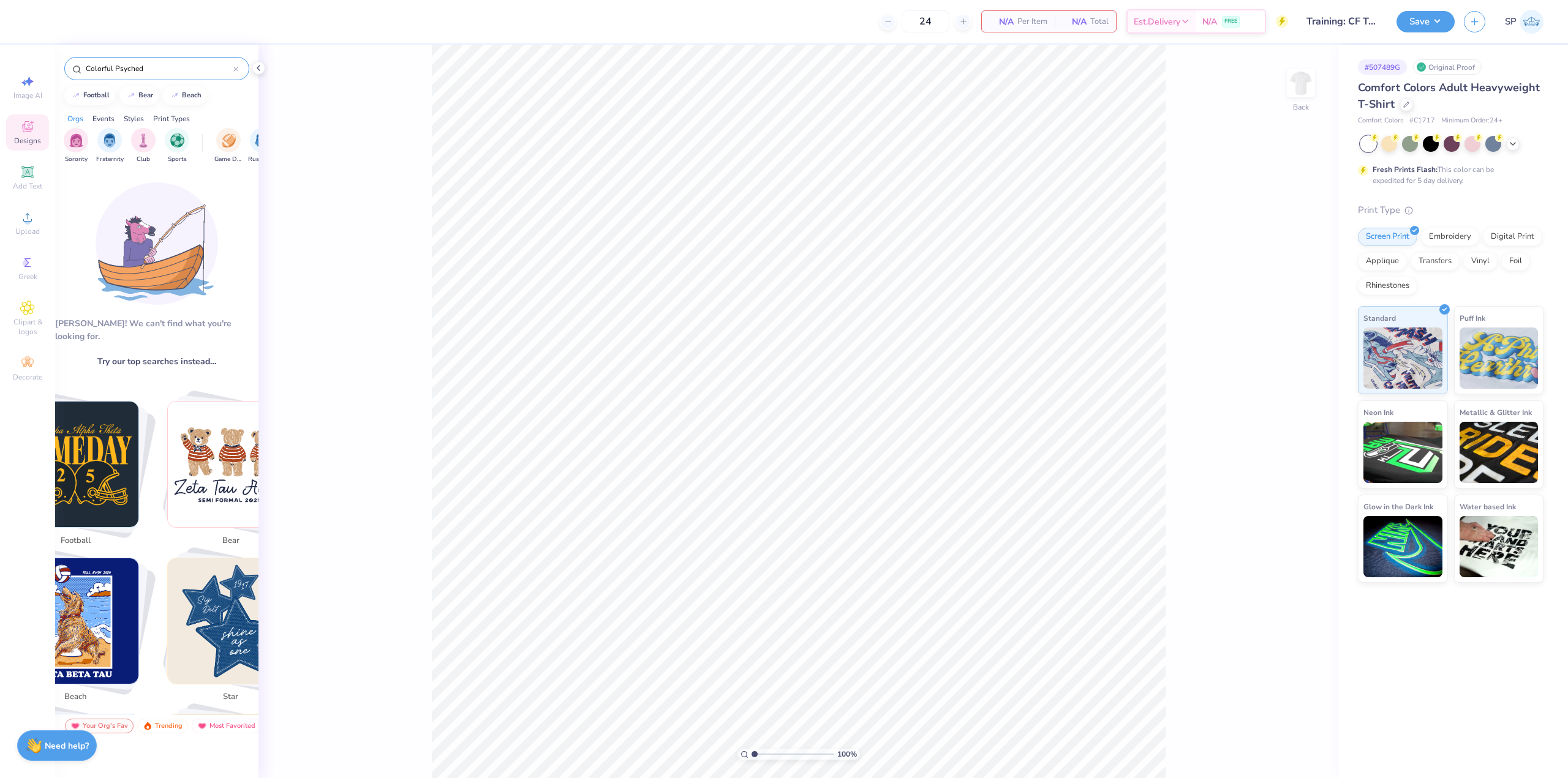
paste input "Rainbow PR Sweater"
click at [258, 71] on icon at bounding box center [258, 68] width 10 height 10
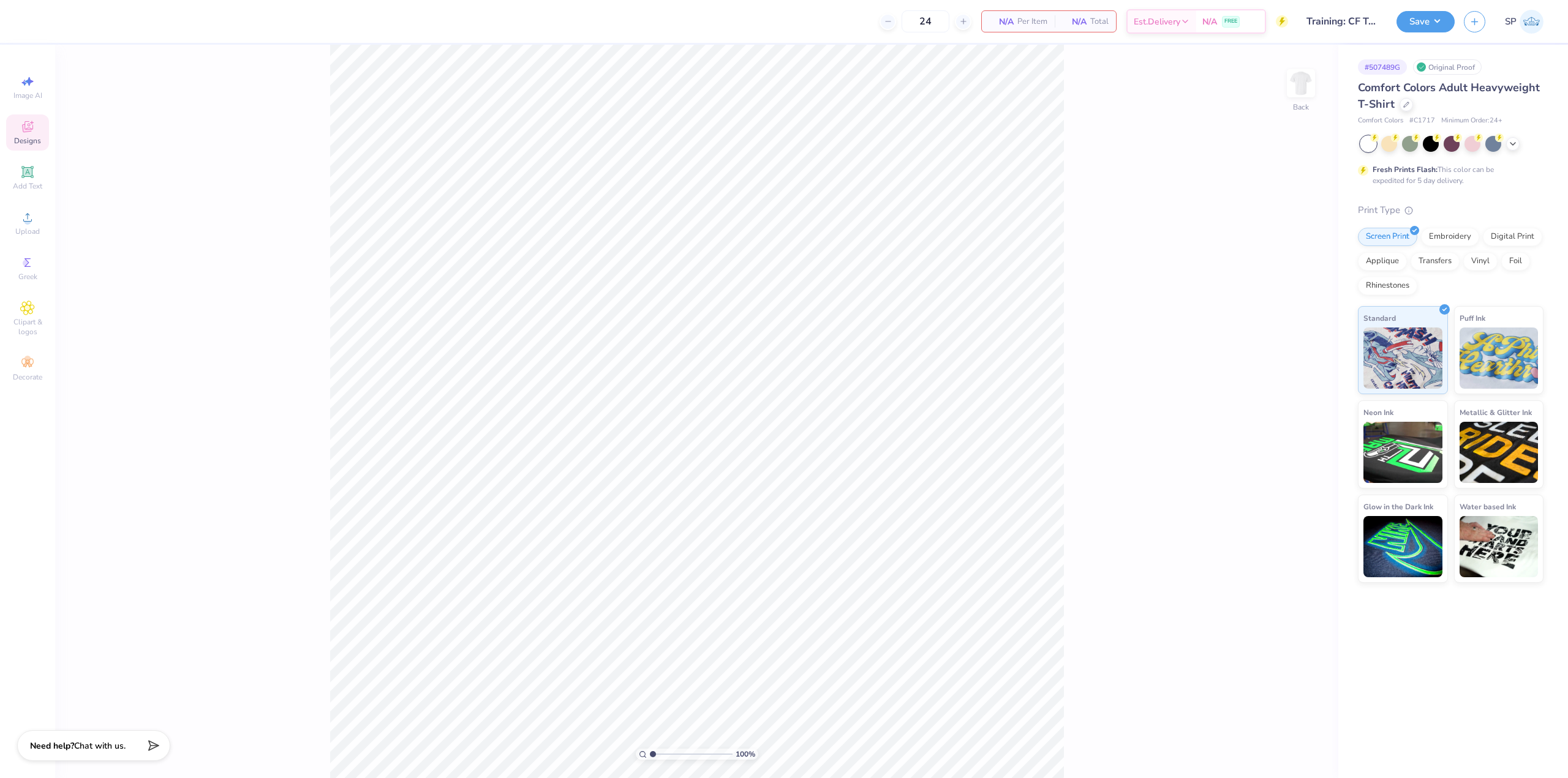
click at [25, 130] on icon at bounding box center [28, 128] width 10 height 8
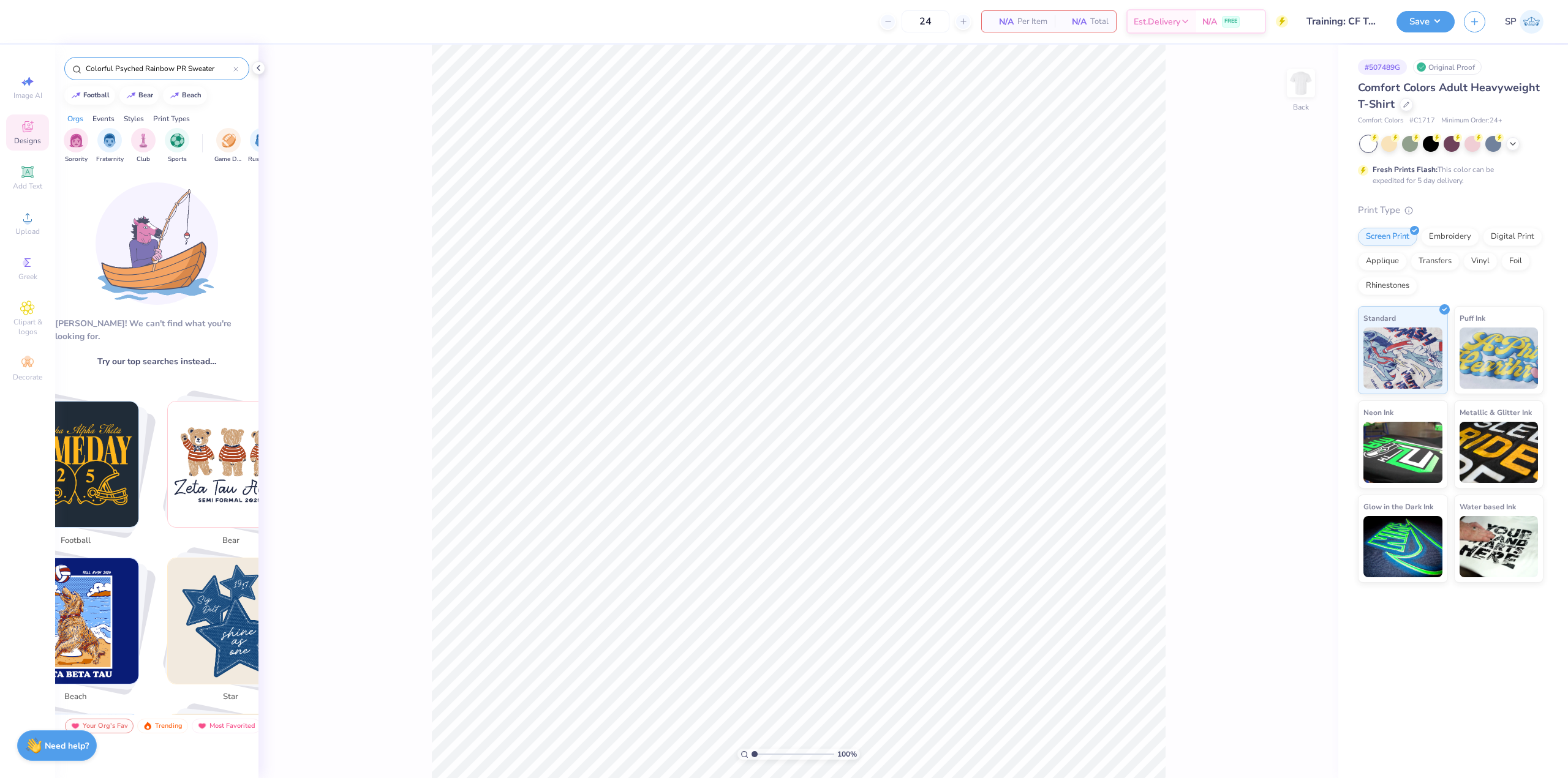
click at [151, 68] on input "Colorful Psyched Rainbow PR Sweater" at bounding box center [158, 68] width 149 height 12
drag, startPoint x: 141, startPoint y: 67, endPoint x: -31, endPoint y: 74, distance: 172.1
click at [0, 74] on html "24 N/A Per Item N/A Total Est. Delivery N/A FREE Design Title Training: CF Trai…" at bounding box center [784, 389] width 1568 height 778
click at [130, 75] on div "Colorful Psyched Rainbow PR Sweater" at bounding box center [157, 68] width 185 height 23
drag, startPoint x: 117, startPoint y: 71, endPoint x: 296, endPoint y: 67, distance: 179.0
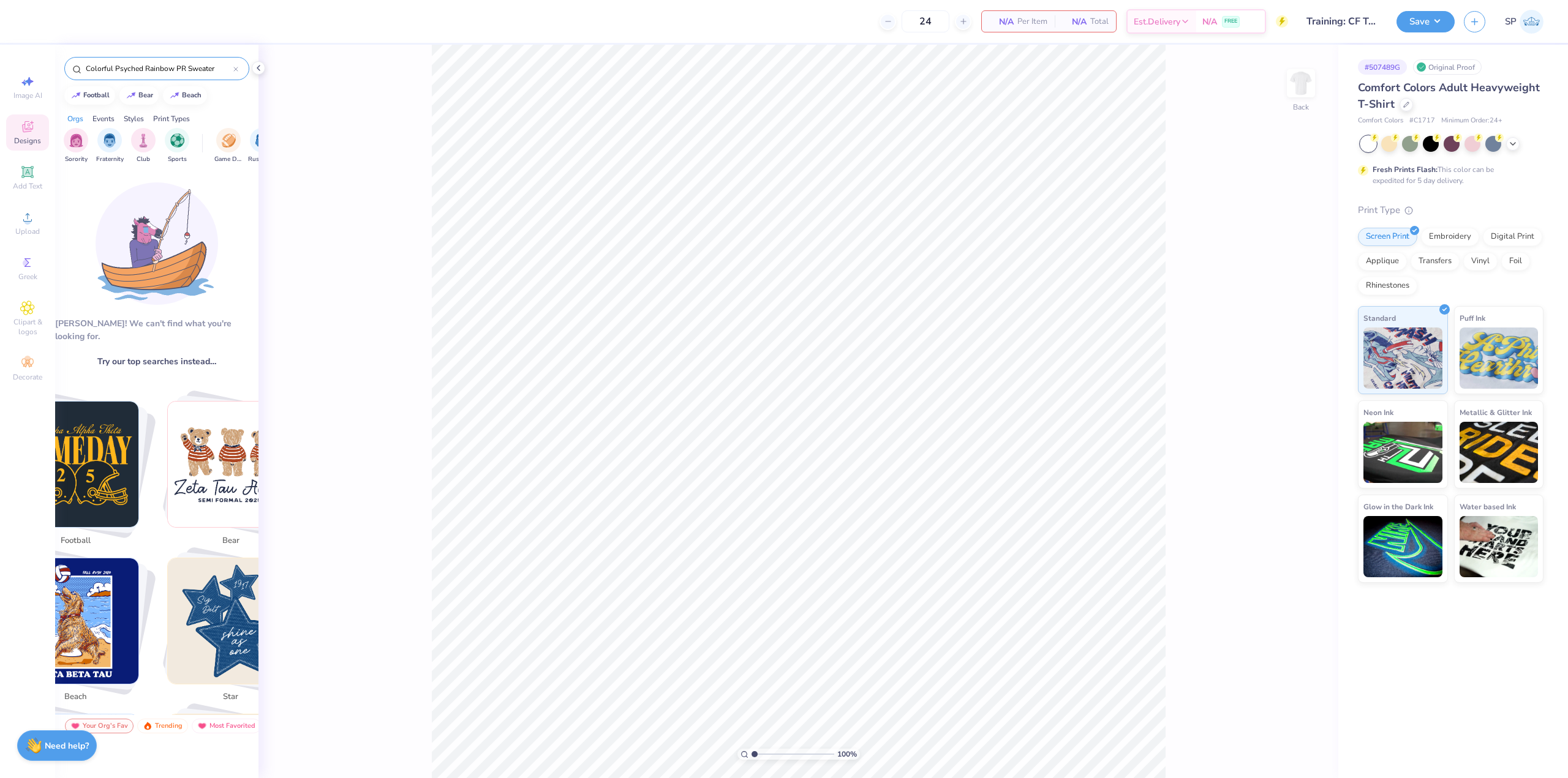
click at [293, 67] on div "24 N/A Per Item N/A Total Est. Delivery N/A FREE Design Title Training: CF Trai…" at bounding box center [784, 389] width 1568 height 778
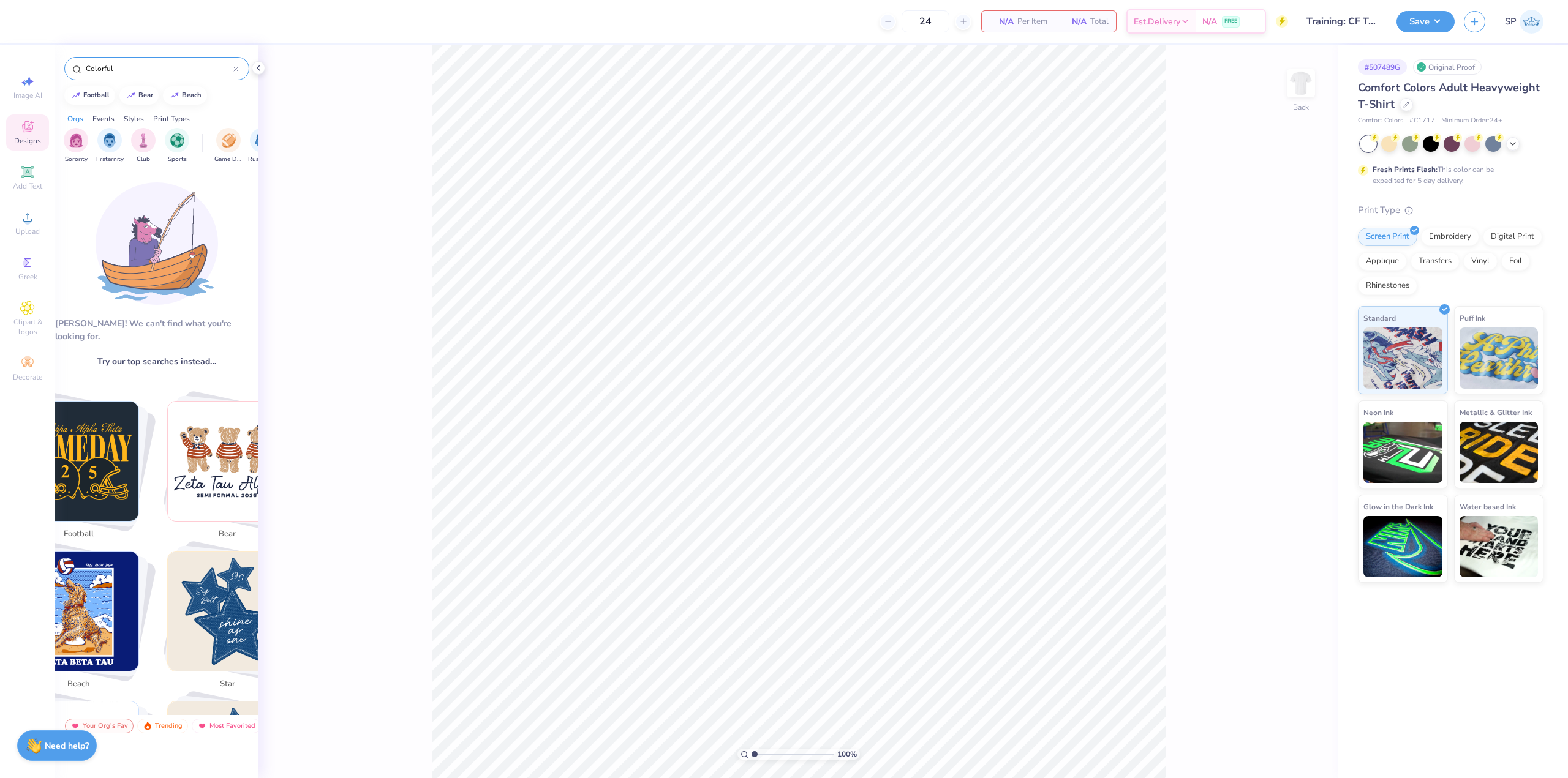
type input "Colorful"
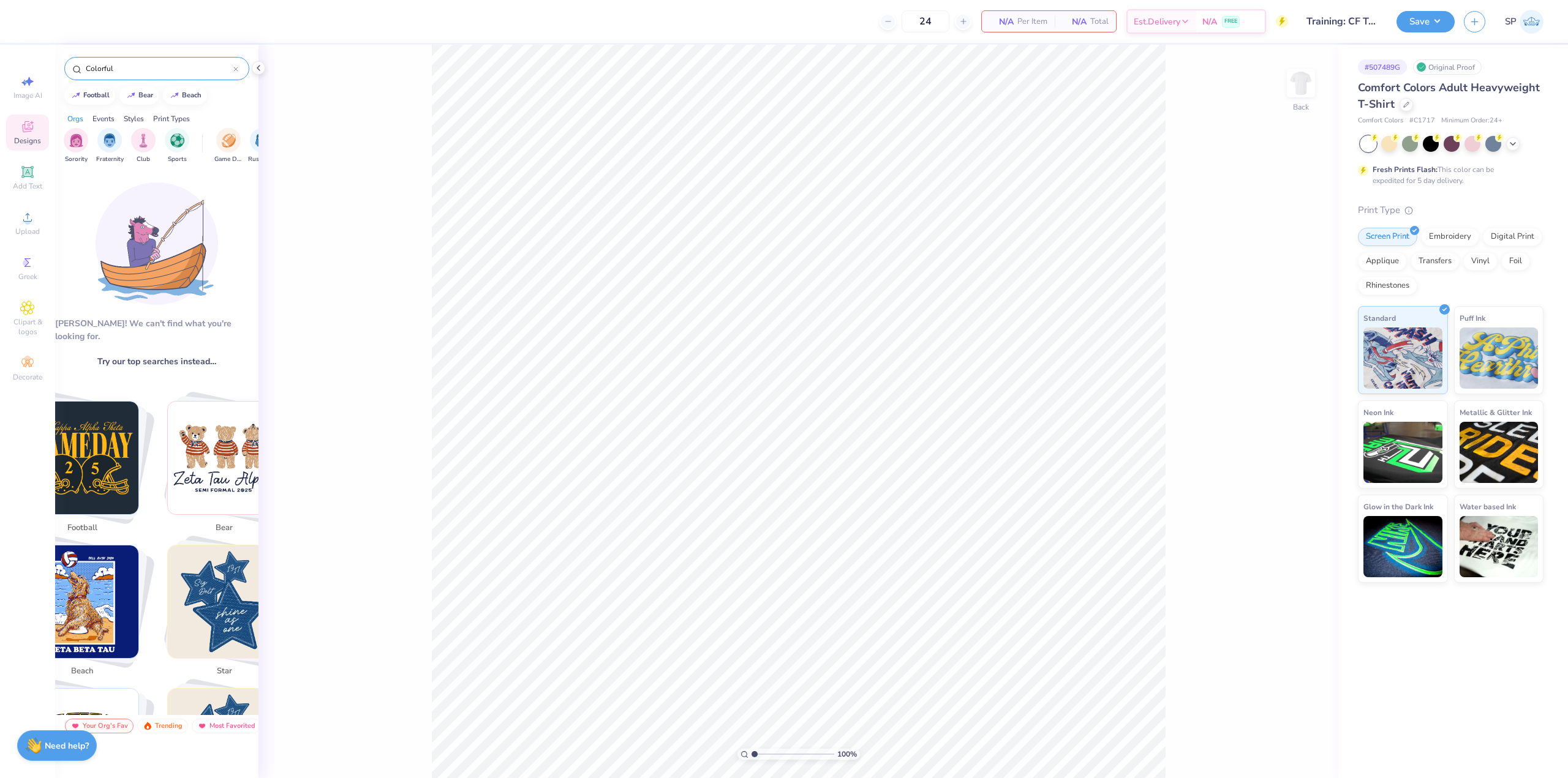
drag, startPoint x: 170, startPoint y: 63, endPoint x: -4, endPoint y: 60, distance: 174.0
click at [0, 60] on html "24 N/A Per Item N/A Total Est. Delivery N/A FREE Design Title Training: CF Trai…" at bounding box center [784, 389] width 1568 height 778
paste input "Colorful Psyched Rainbow PR Sweater"
type input "psychedColorful Psyched Rainbow PR Sweater"
click at [135, 68] on input "psyched" at bounding box center [158, 68] width 149 height 12
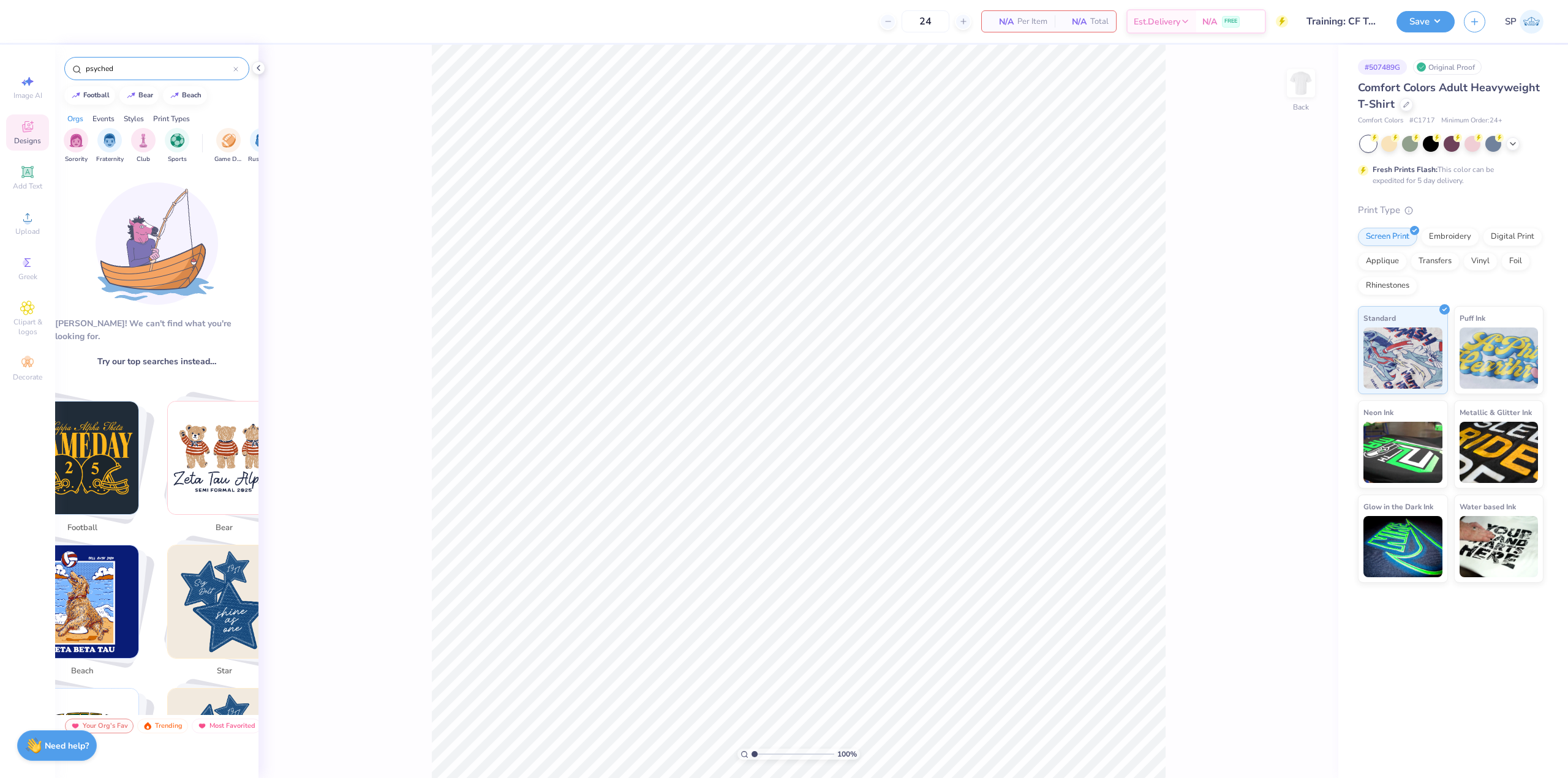
paste input "fpf220620"
type input "fpf220620"
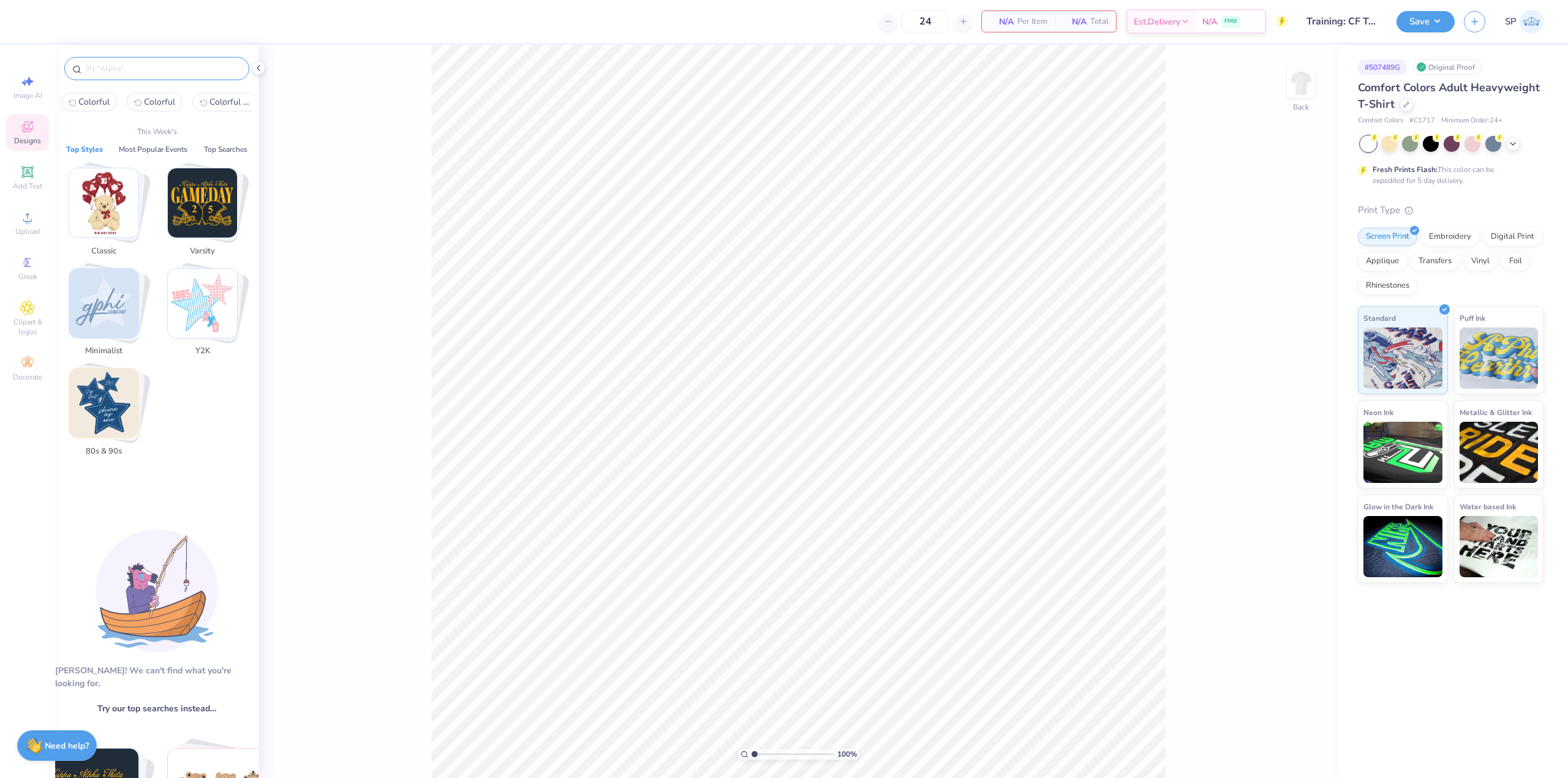
click at [87, 96] on span "Colorful" at bounding box center [94, 102] width 31 height 12
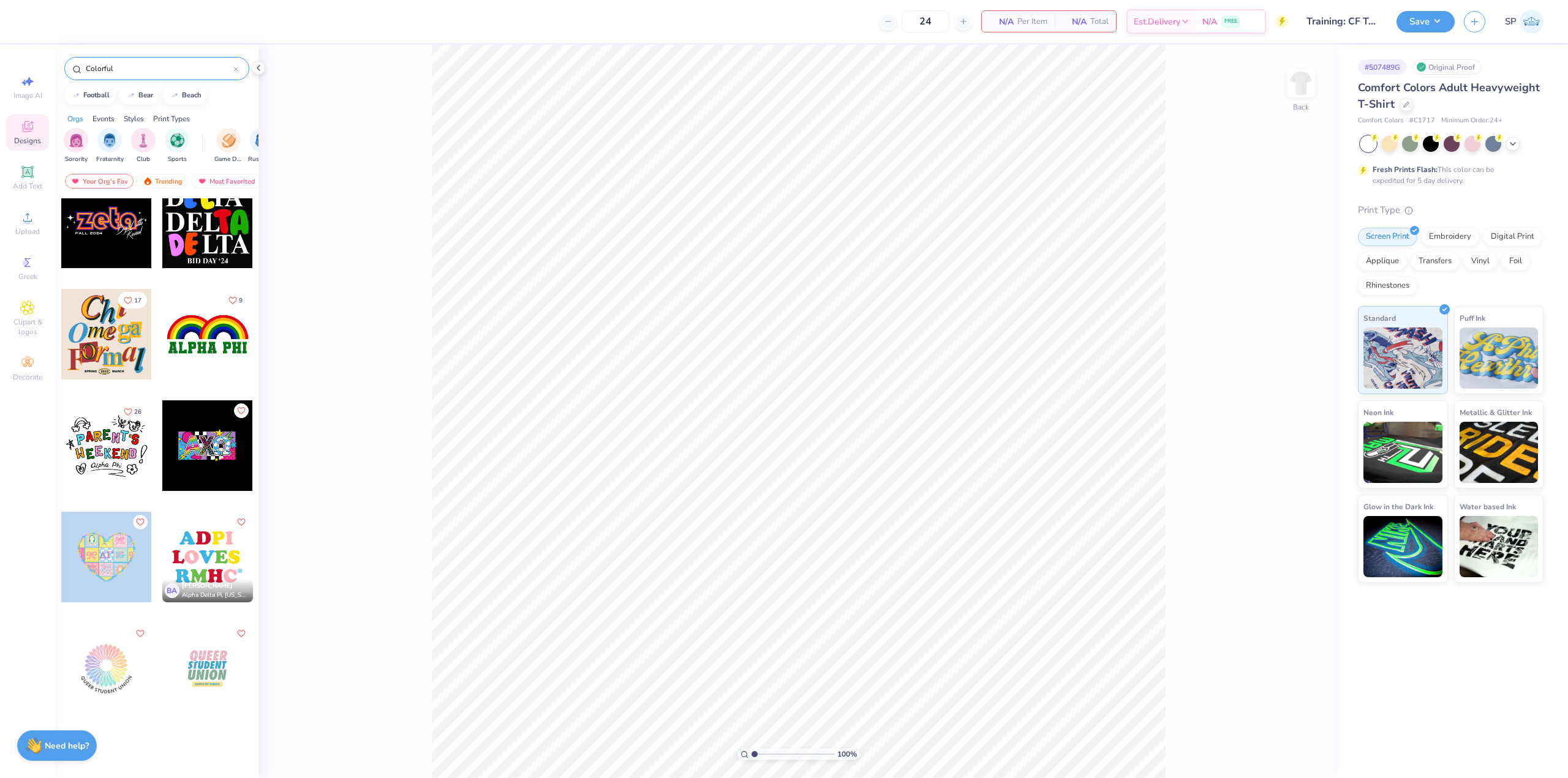
scroll to position [612, 0]
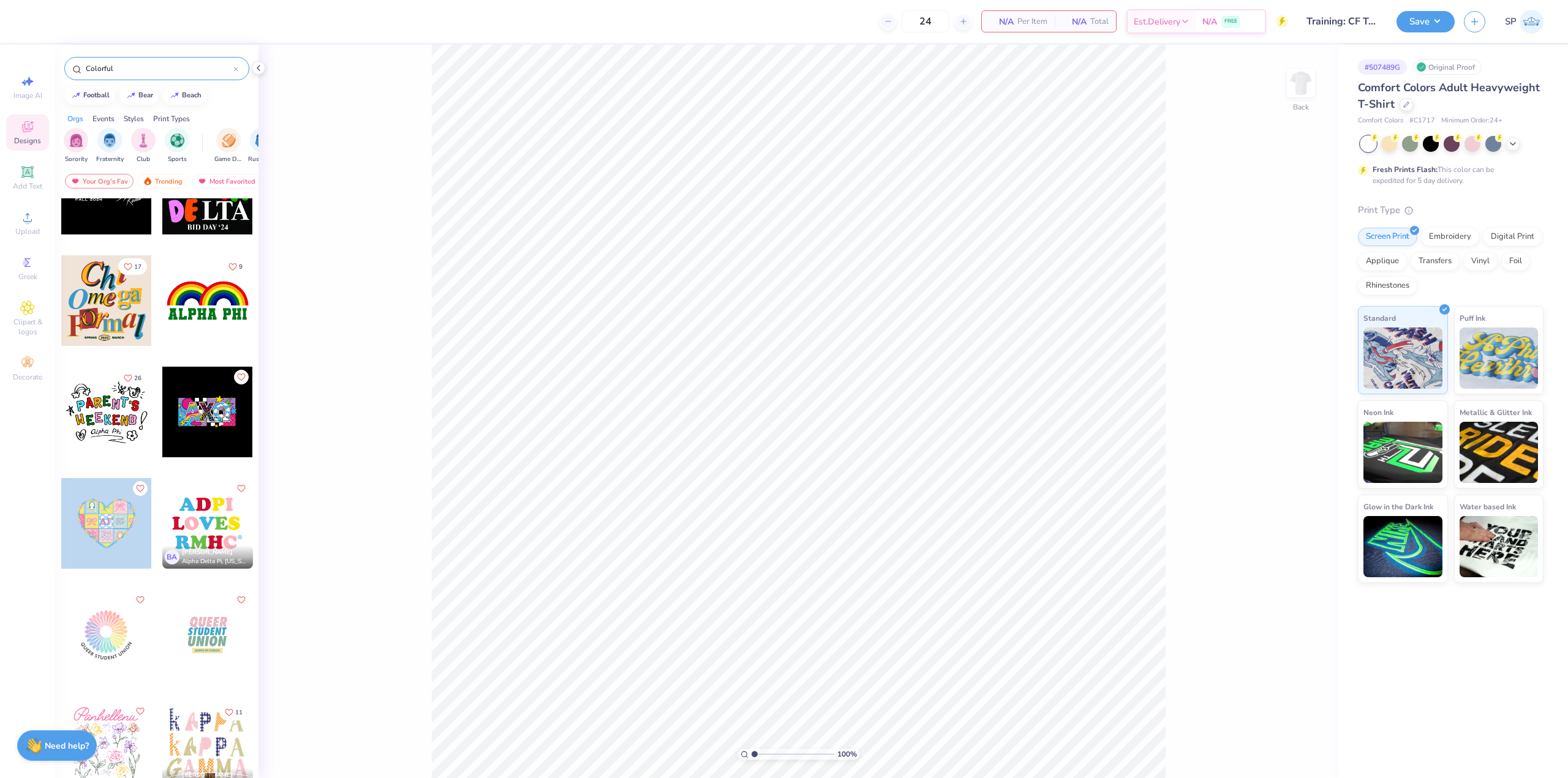
click at [179, 70] on input "Colorful" at bounding box center [158, 68] width 149 height 12
paste input "Rainbow"
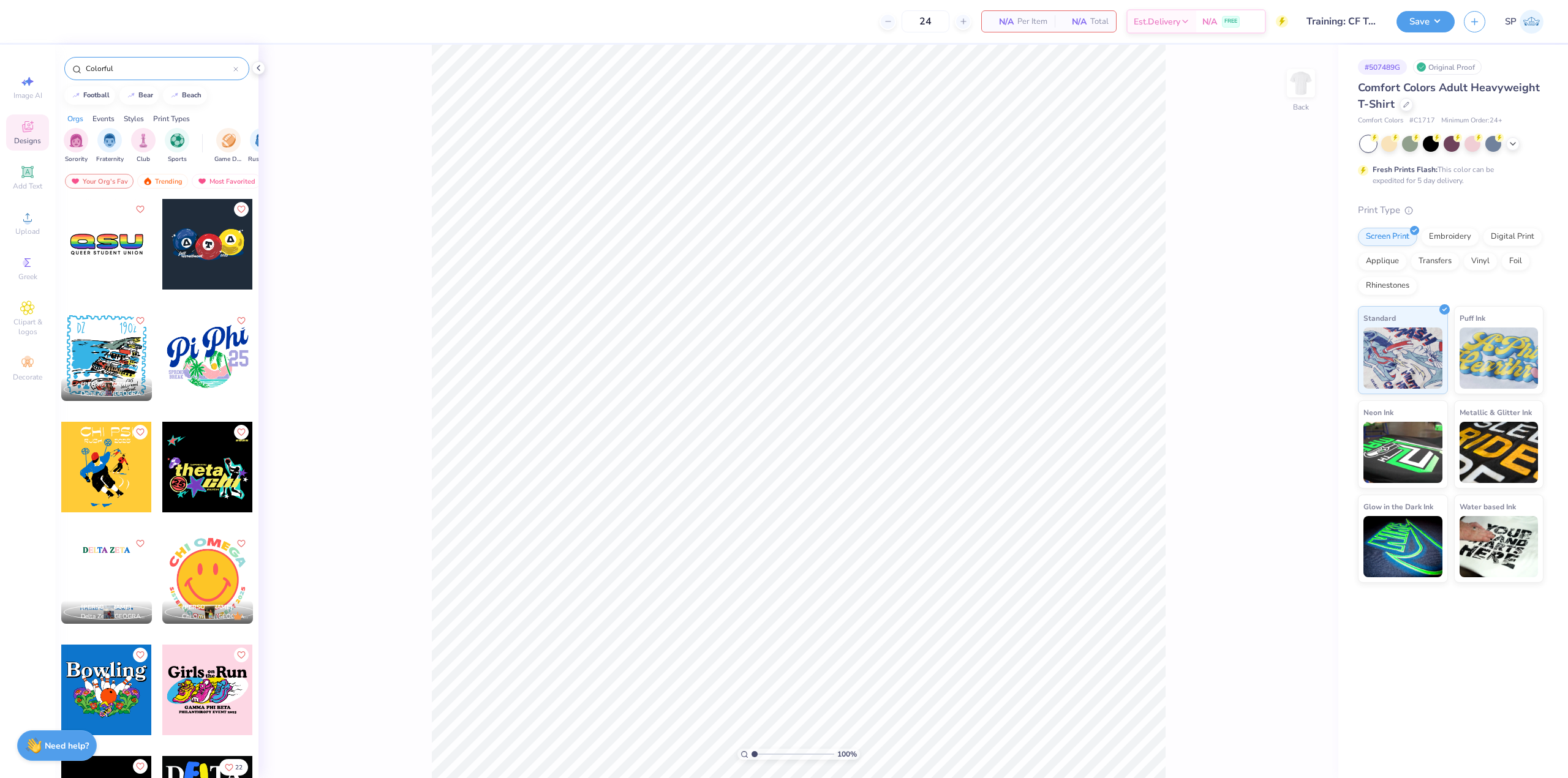
click at [185, 69] on input "Colorful" at bounding box center [158, 68] width 149 height 12
paste input "Rainbow"
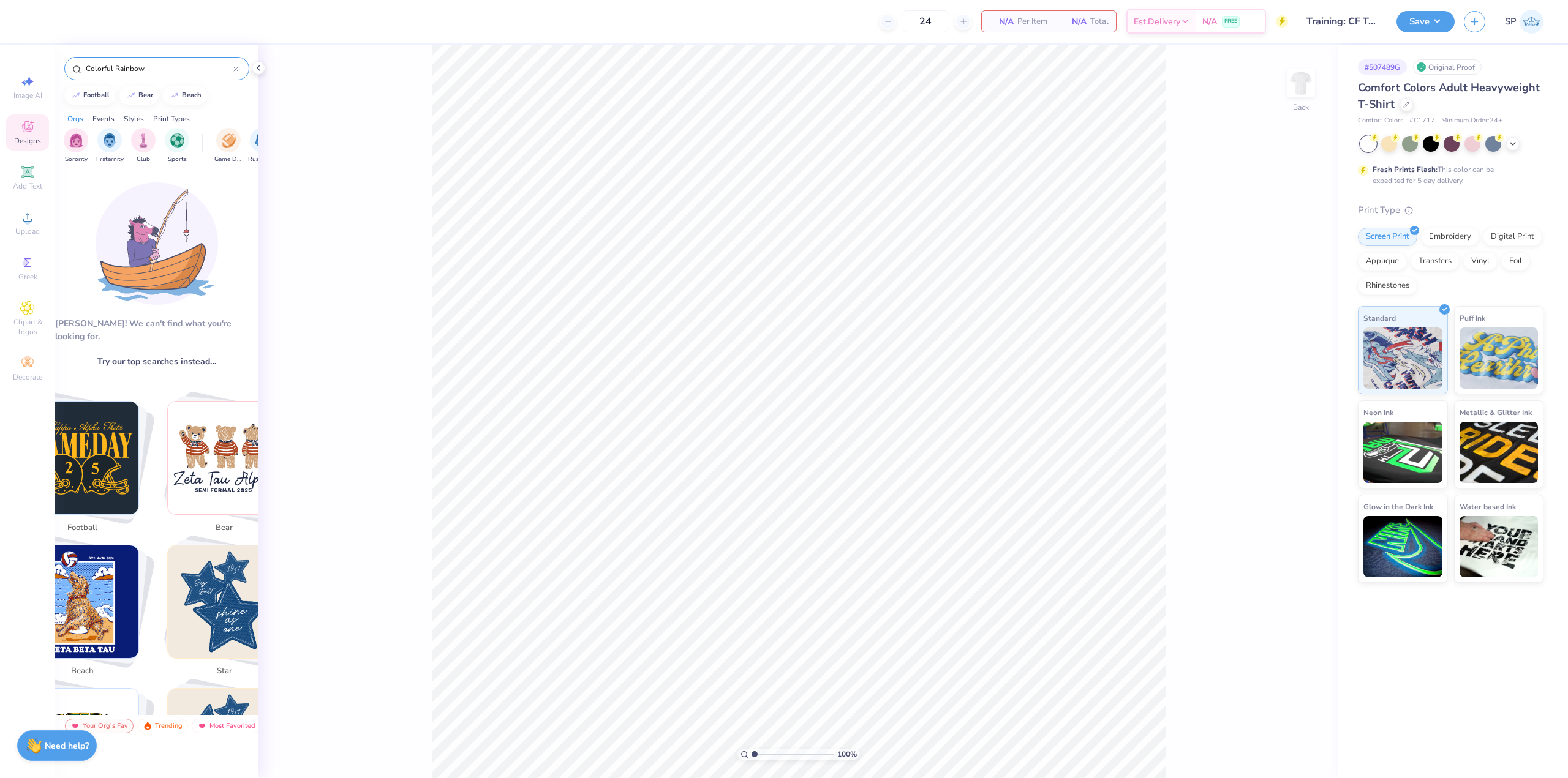
click at [185, 69] on input "Colorful Rainbow" at bounding box center [158, 68] width 149 height 12
type input "Colorful"
click at [262, 62] on div at bounding box center [258, 67] width 13 height 13
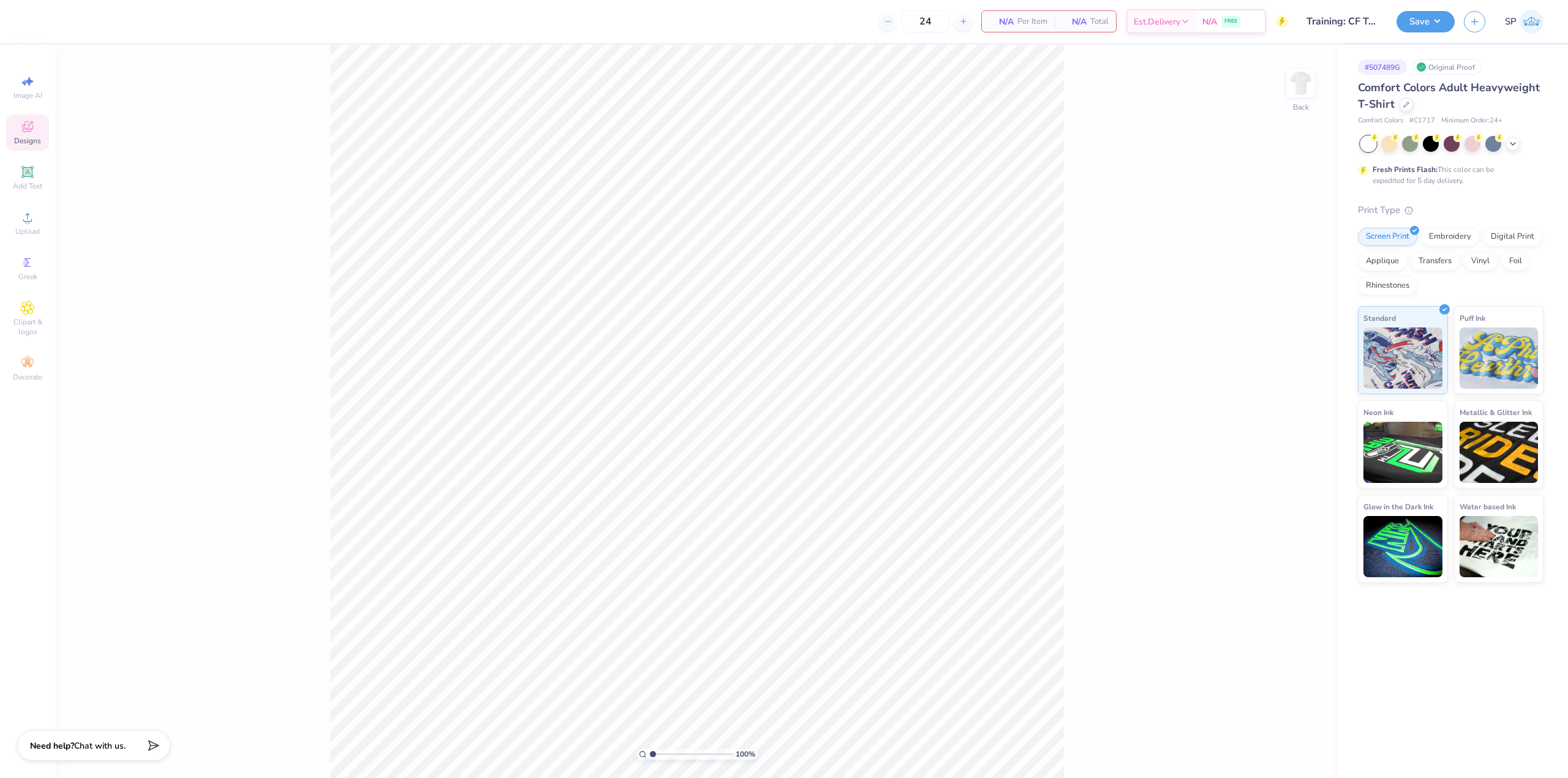
click at [7, 134] on div "Designs" at bounding box center [28, 132] width 43 height 36
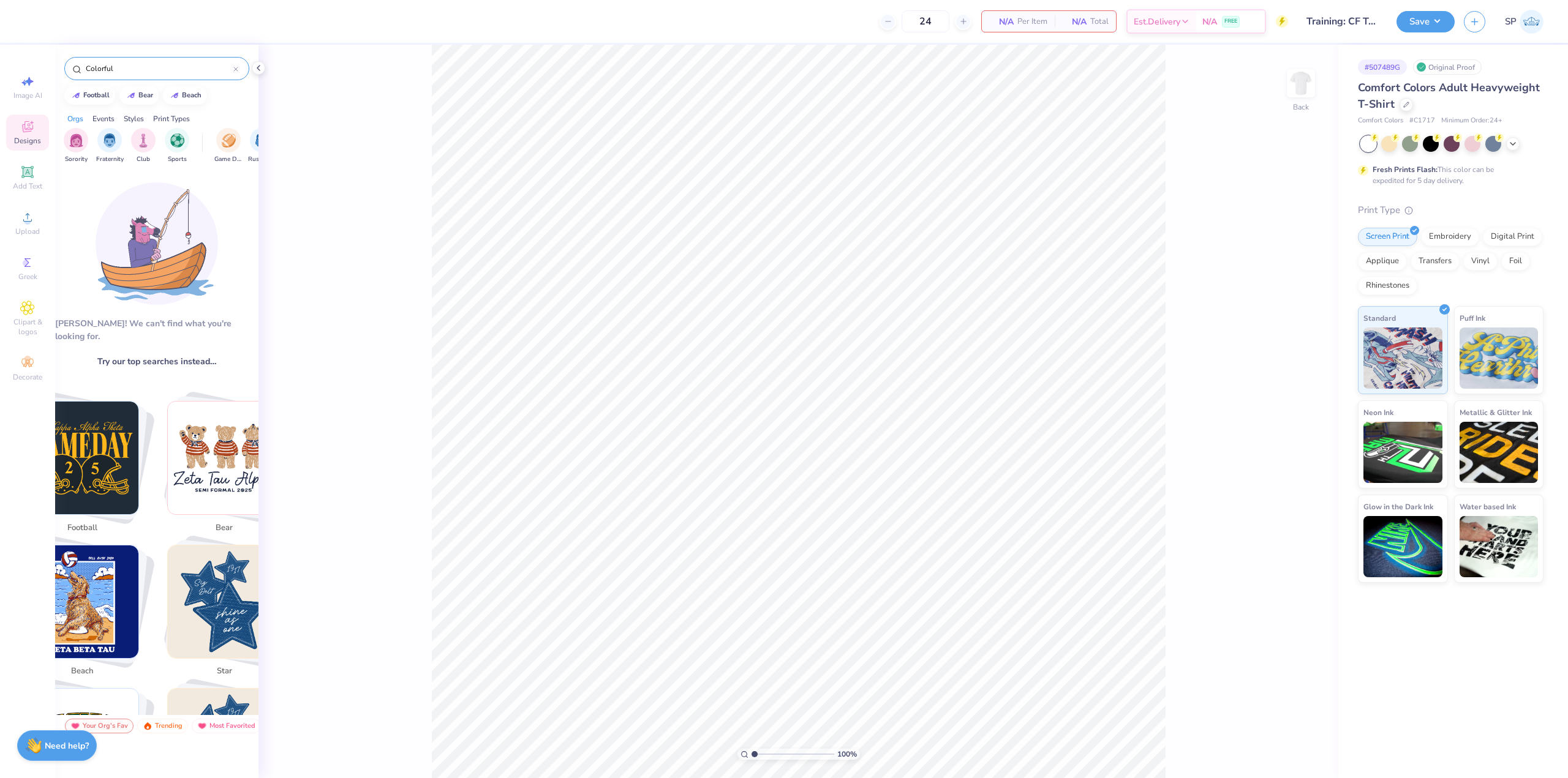
click at [179, 70] on input "Colorful" at bounding box center [158, 68] width 149 height 12
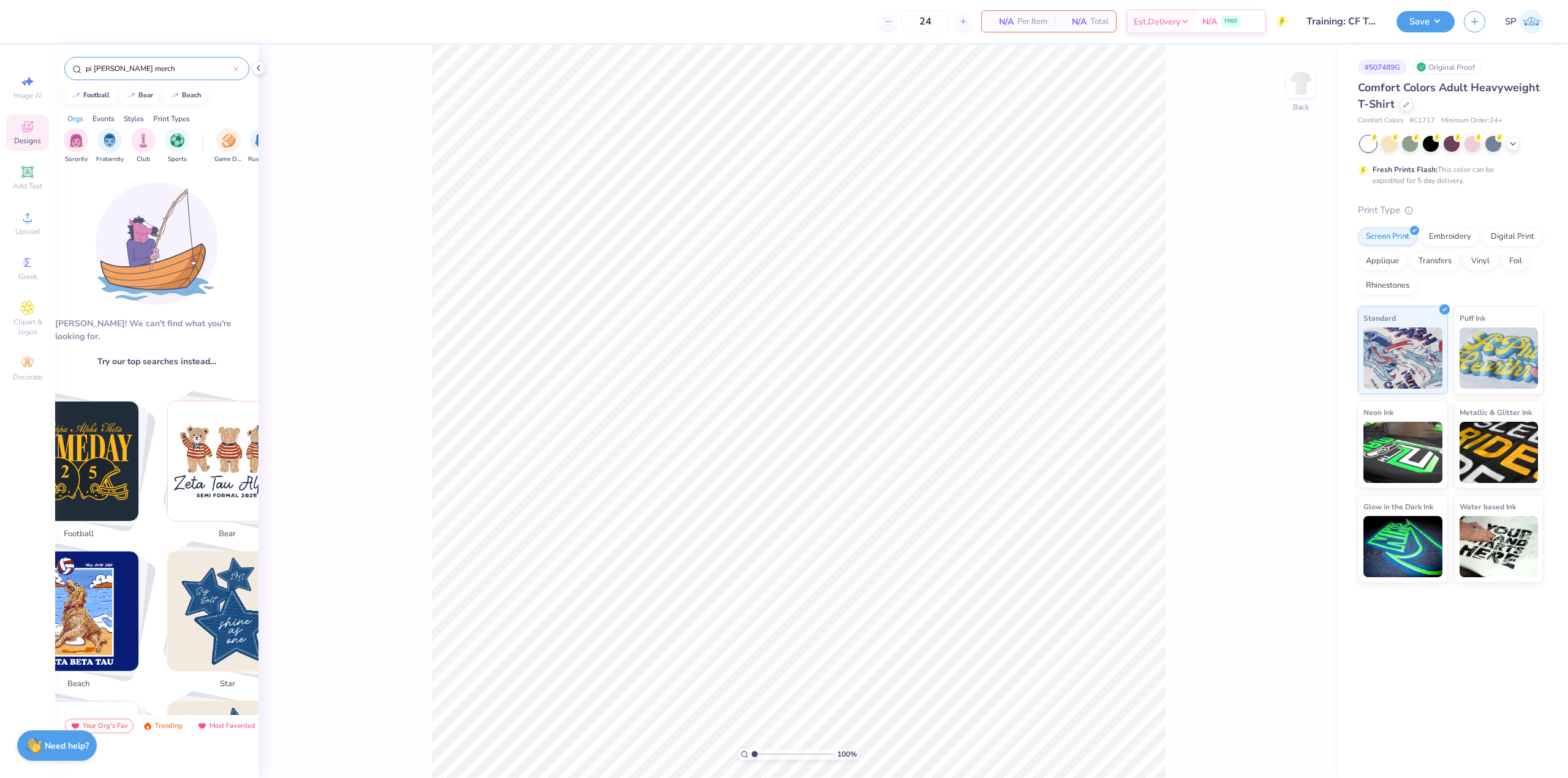
click at [135, 65] on input "pi kapp merch" at bounding box center [158, 68] width 149 height 12
click at [201, 73] on input "pi kapp" at bounding box center [158, 68] width 149 height 12
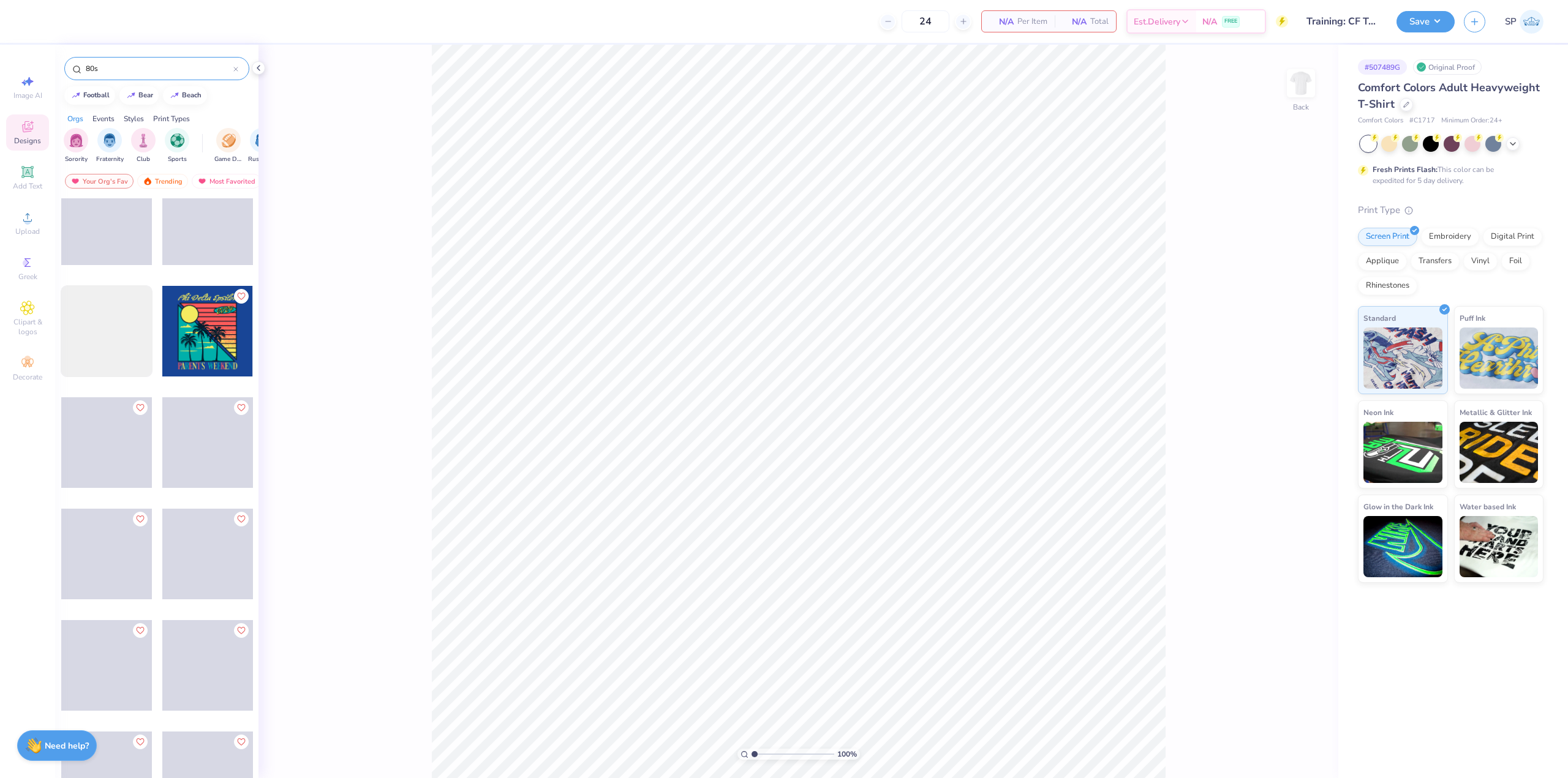
scroll to position [1716, 0]
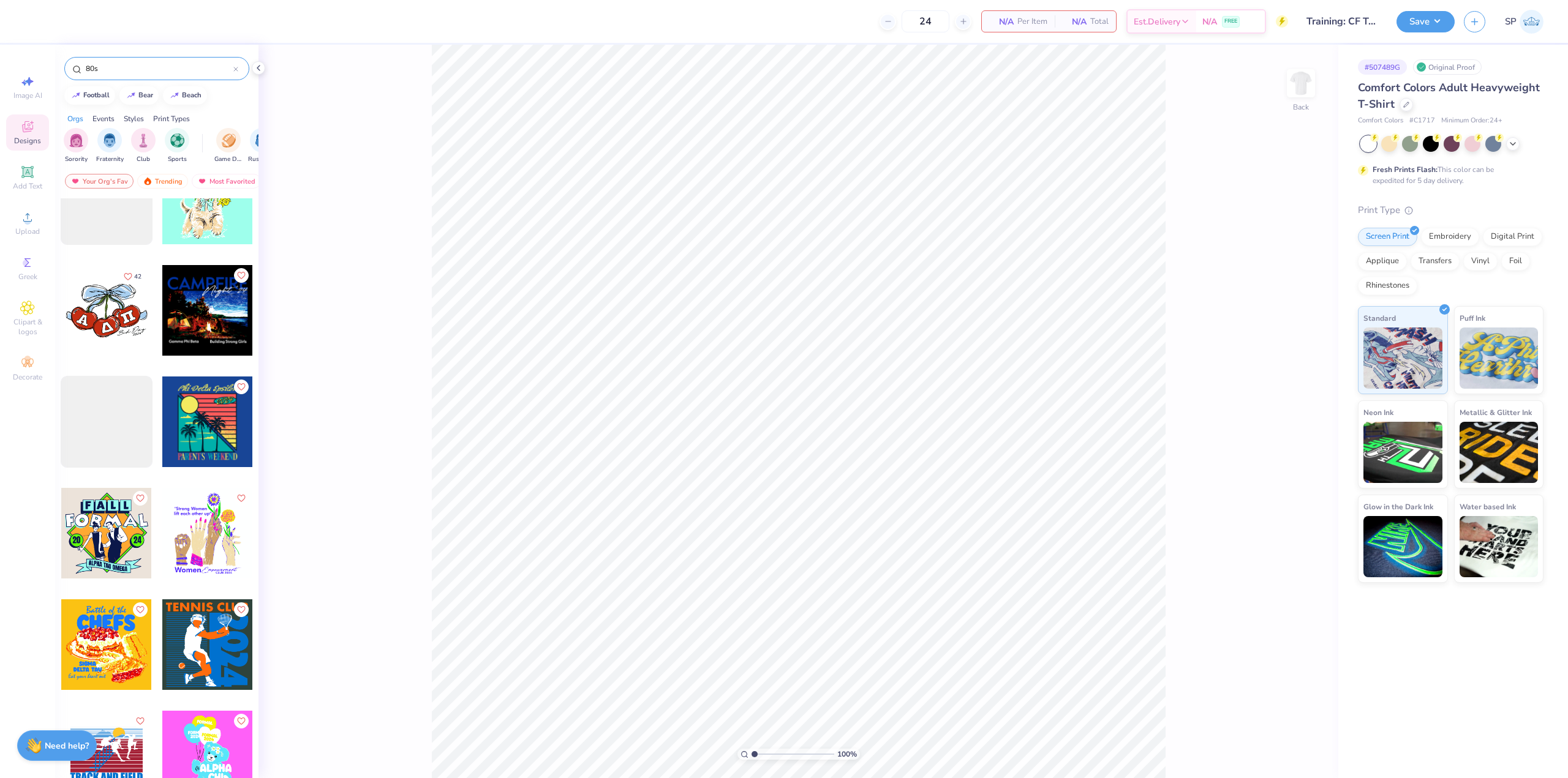
click at [122, 63] on input "80s" at bounding box center [158, 68] width 149 height 12
paste input "Colorful"
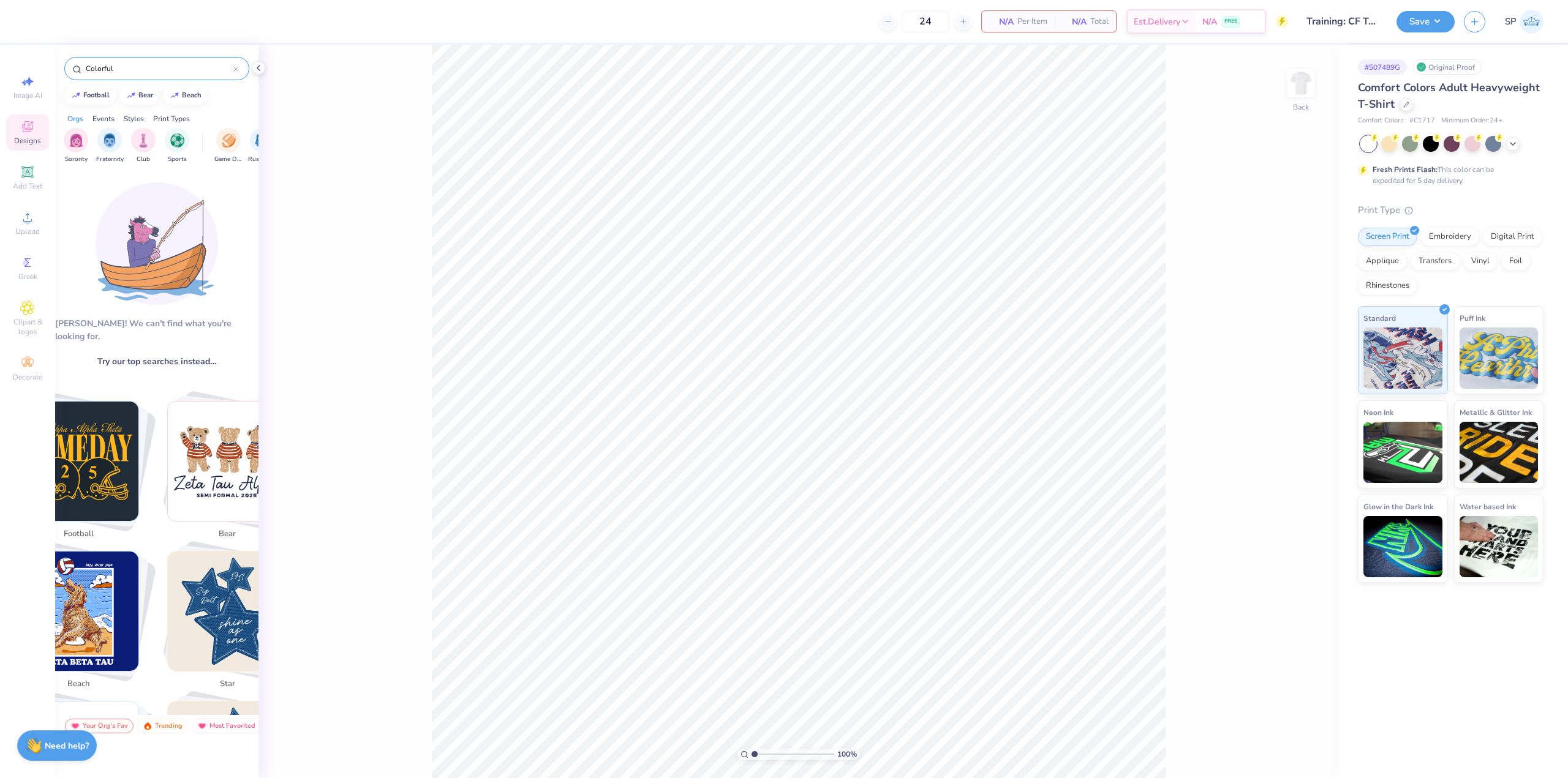
paste input "Psyched"
type input "Colorful Psyched"
click at [169, 66] on input "Colorful Psyched" at bounding box center [158, 68] width 149 height 12
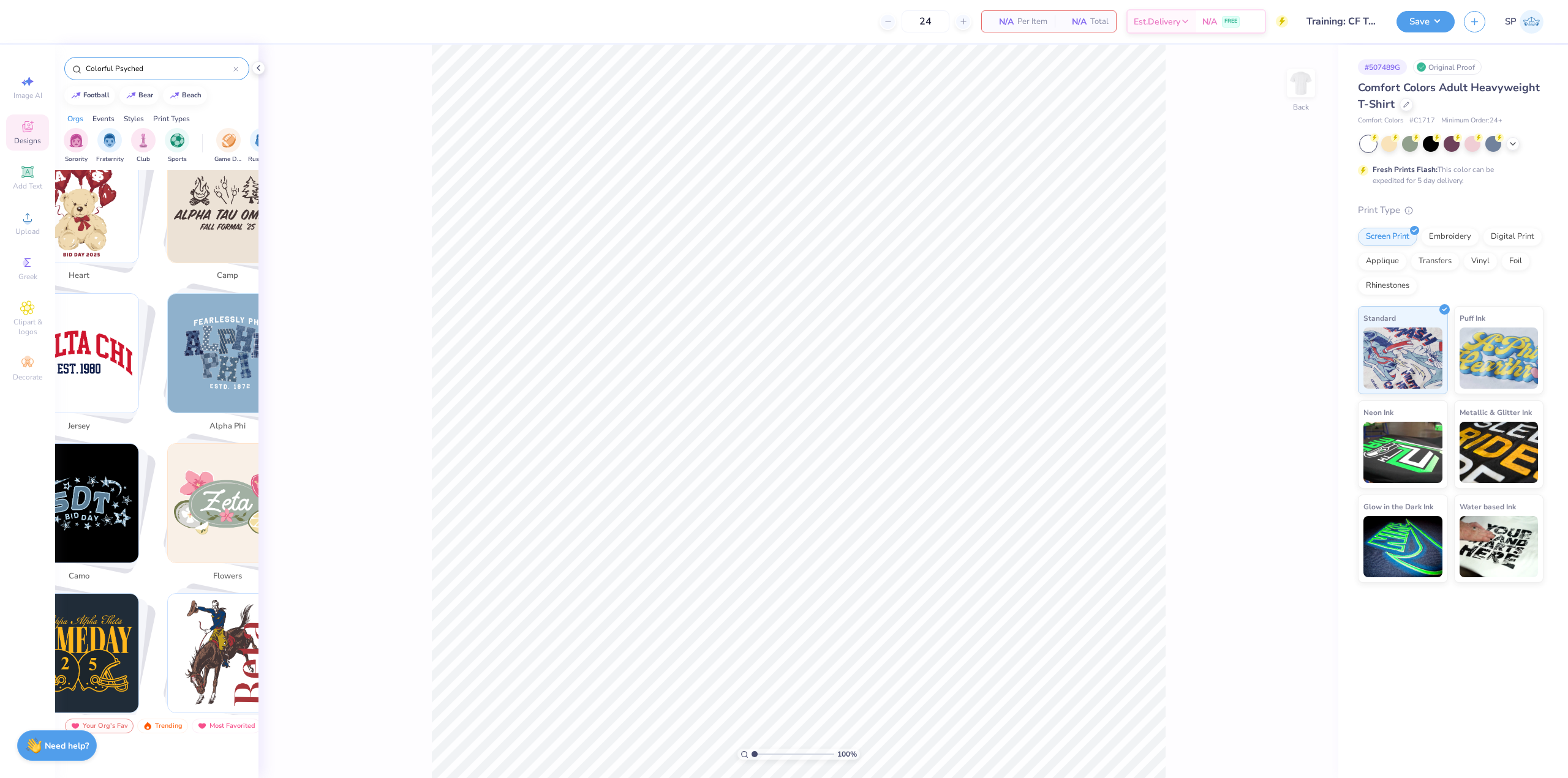
scroll to position [1347, 0]
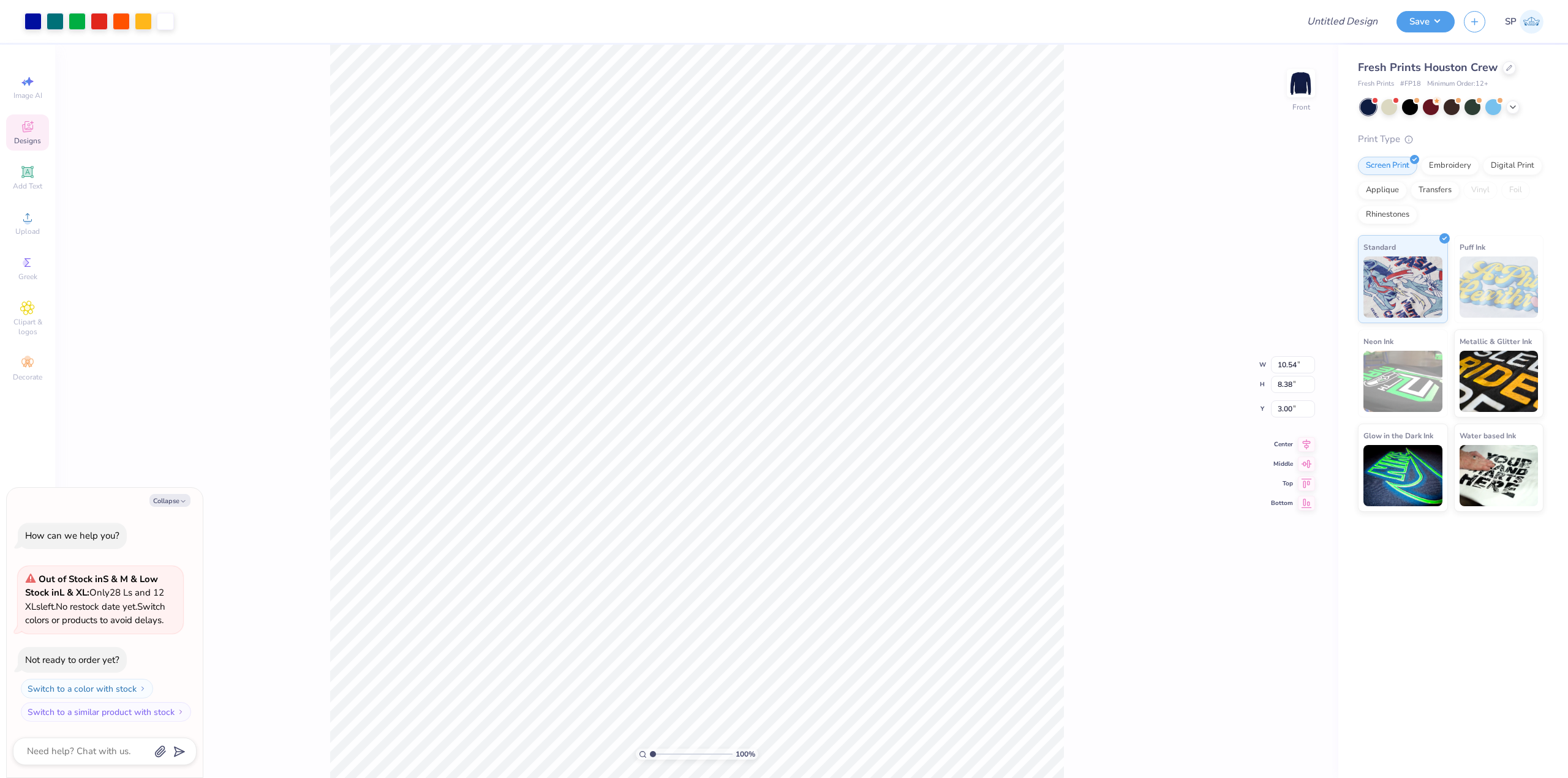
type textarea "x"
type input "2.74"
type textarea "x"
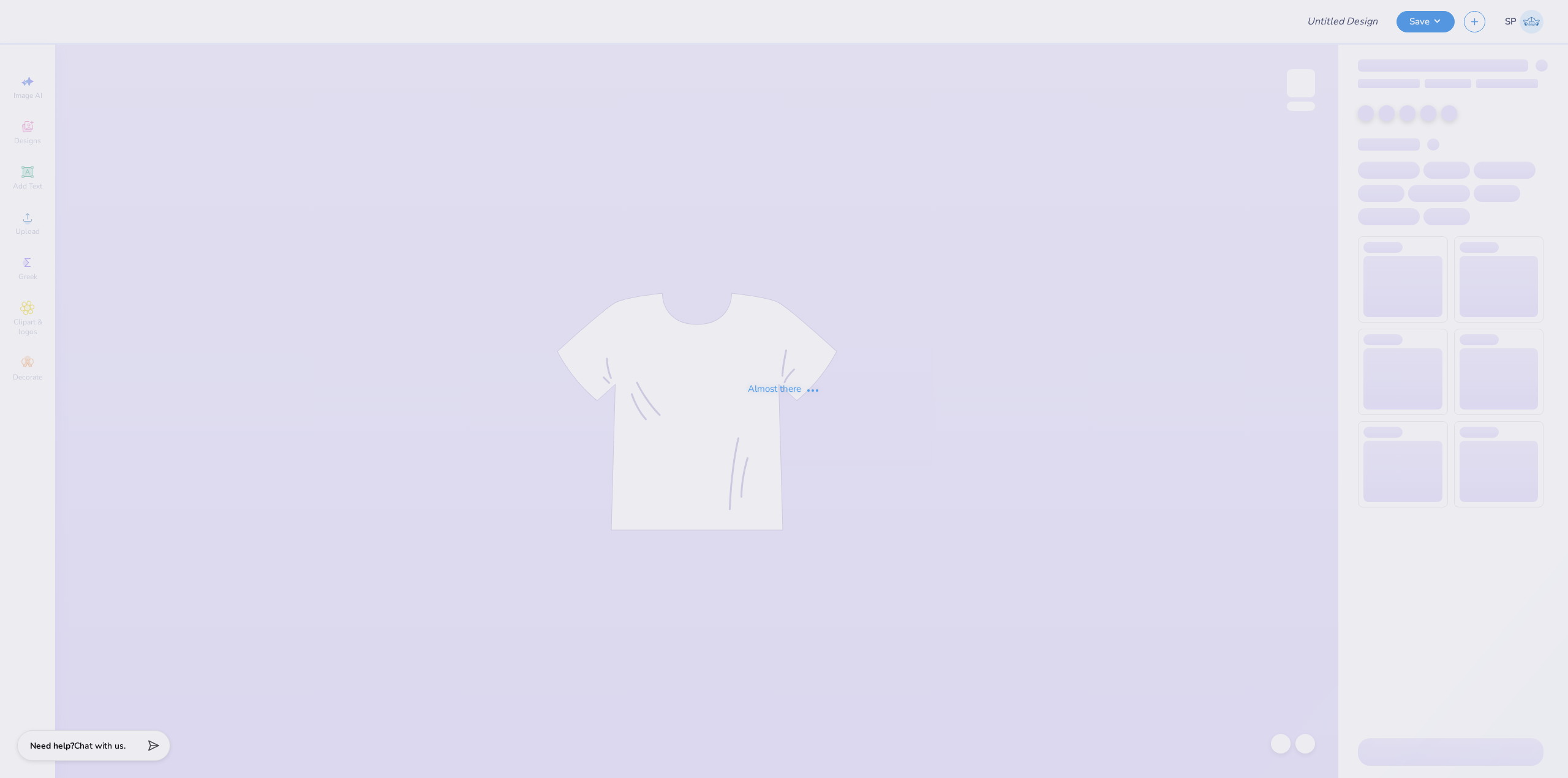
type input "Training: CF Training - Activities 3"
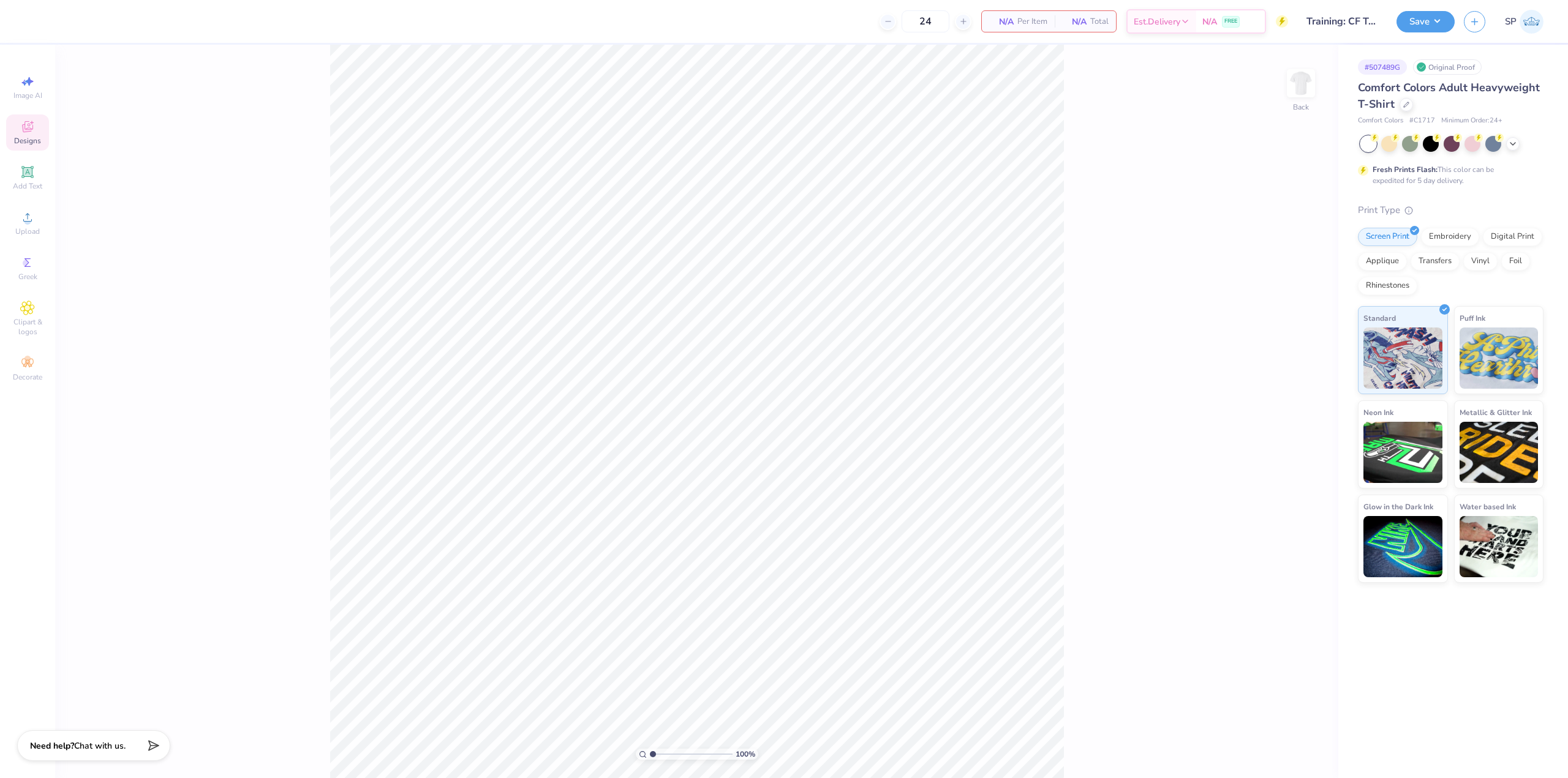
click at [28, 130] on icon at bounding box center [28, 128] width 10 height 8
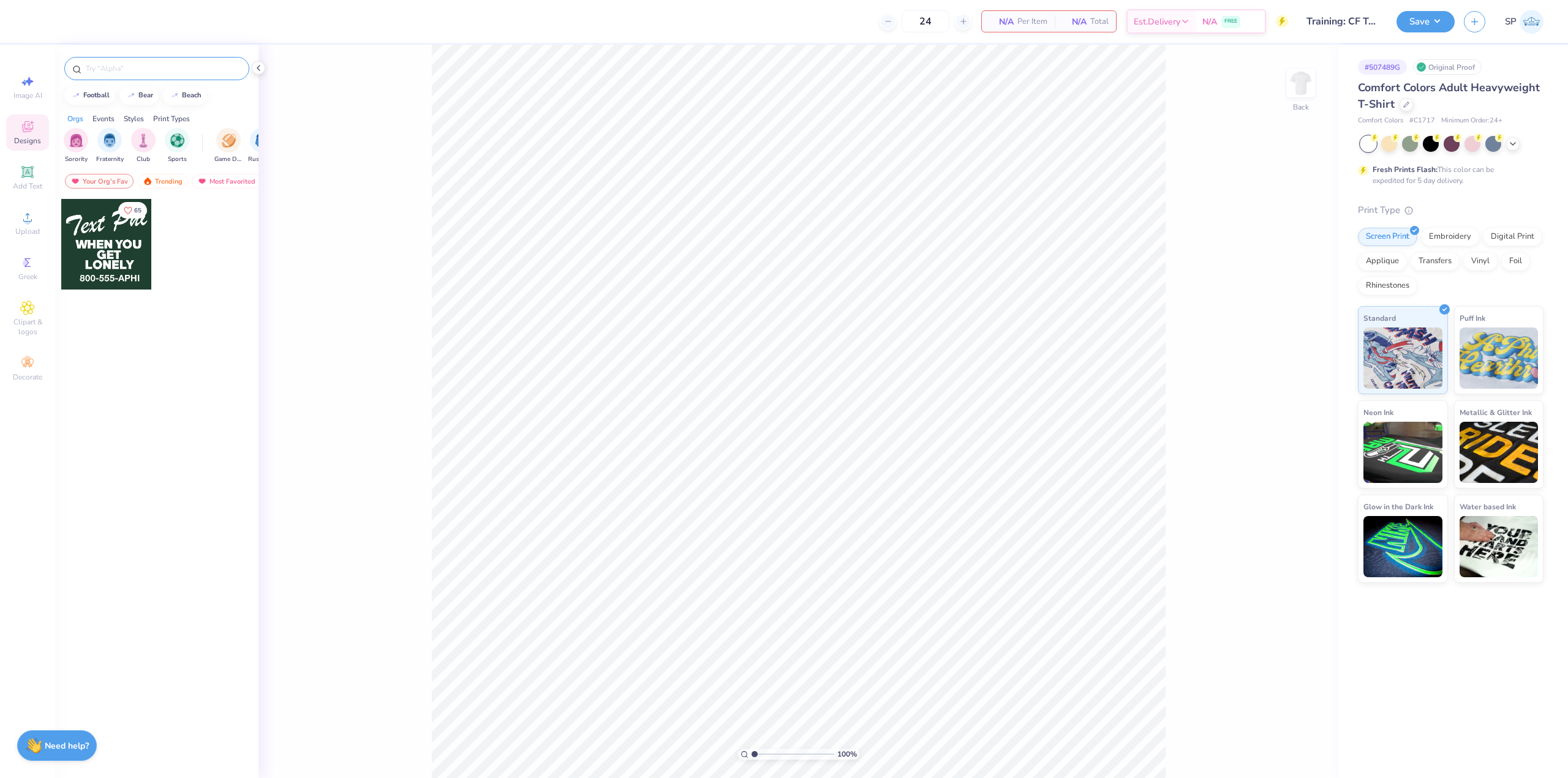
click at [109, 75] on div at bounding box center [157, 68] width 185 height 23
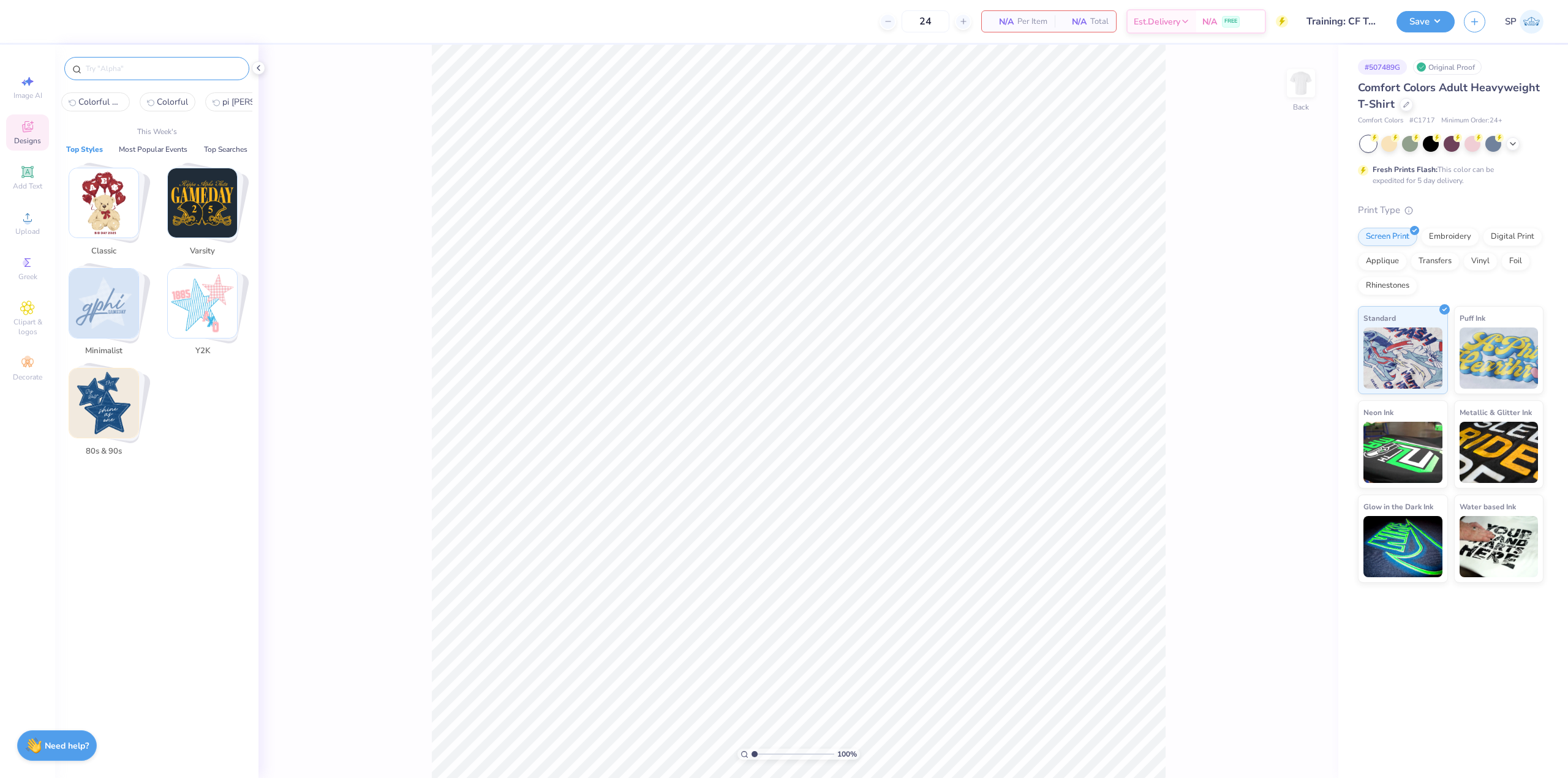
click at [111, 74] on input "text" at bounding box center [162, 68] width 157 height 12
paste input "fpf220620"
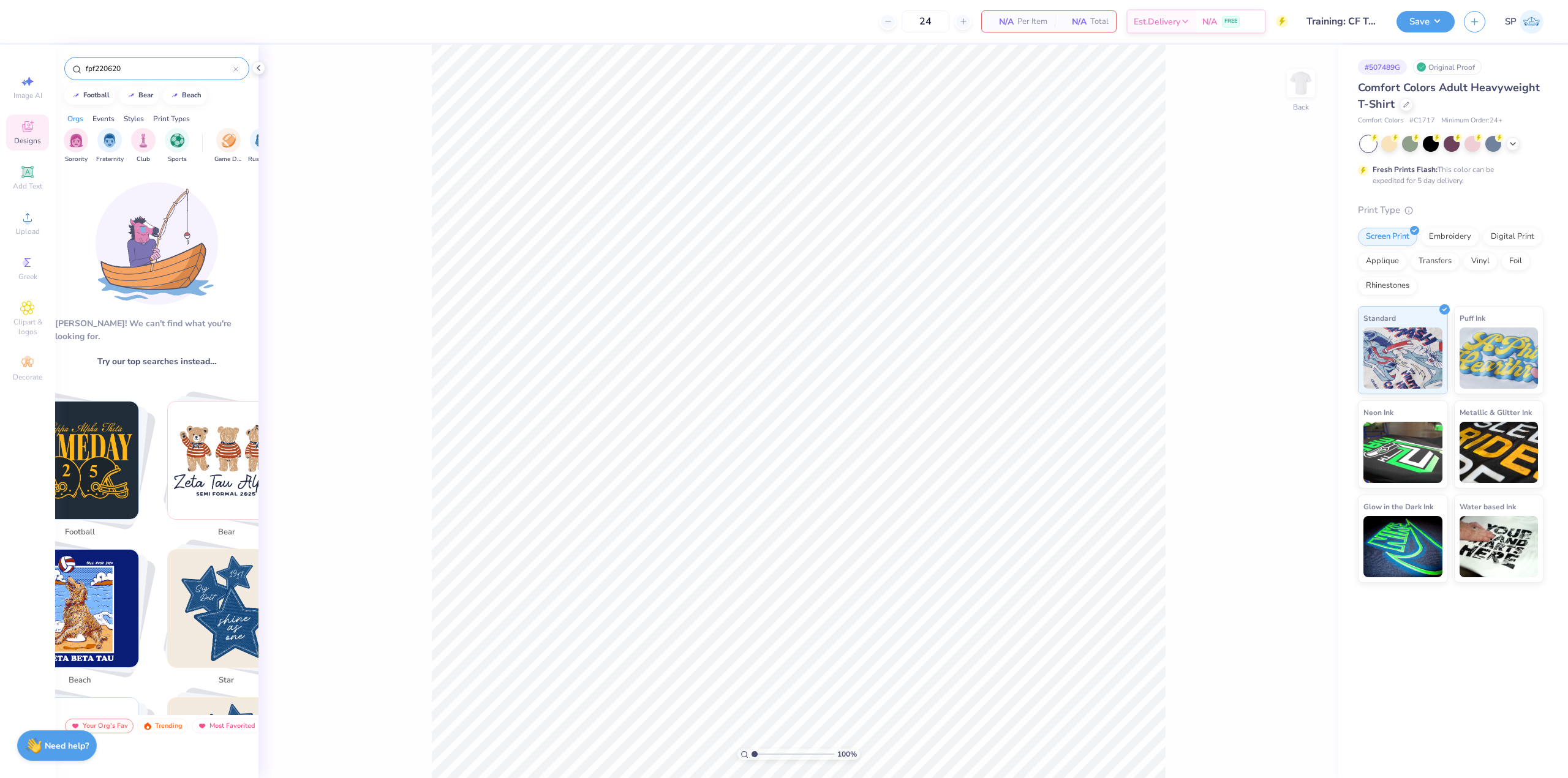
click at [158, 62] on div "fpf220620" at bounding box center [157, 68] width 185 height 23
click at [162, 67] on input "fpf220620" at bounding box center [158, 68] width 149 height 12
paste input "Colorful Psyched"
click at [132, 67] on input "Colorful Psyched" at bounding box center [158, 68] width 149 height 12
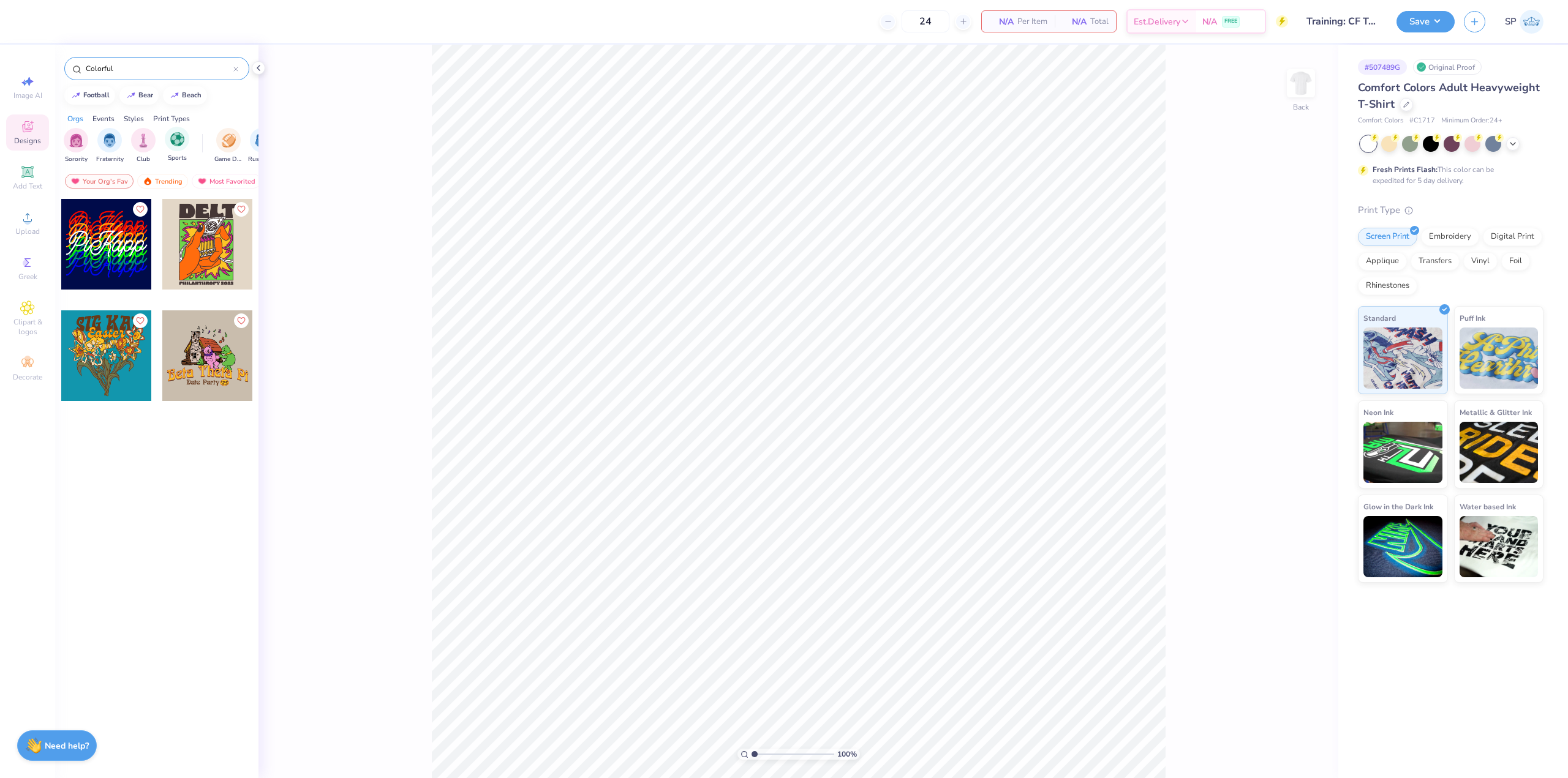
type input "Colorful"
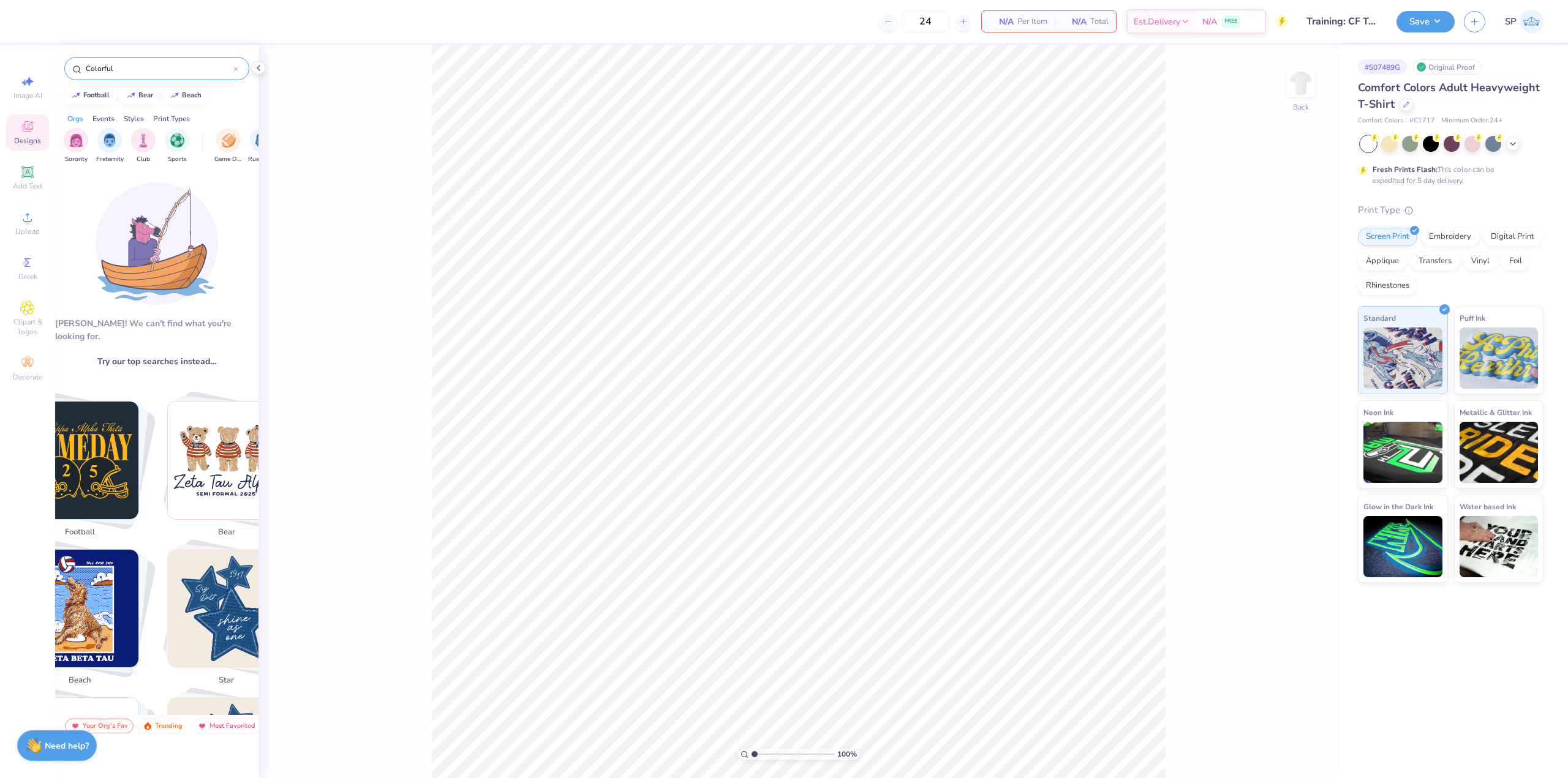
click at [233, 70] on div "Colorful" at bounding box center [157, 68] width 185 height 23
click at [238, 72] on div at bounding box center [236, 68] width 5 height 11
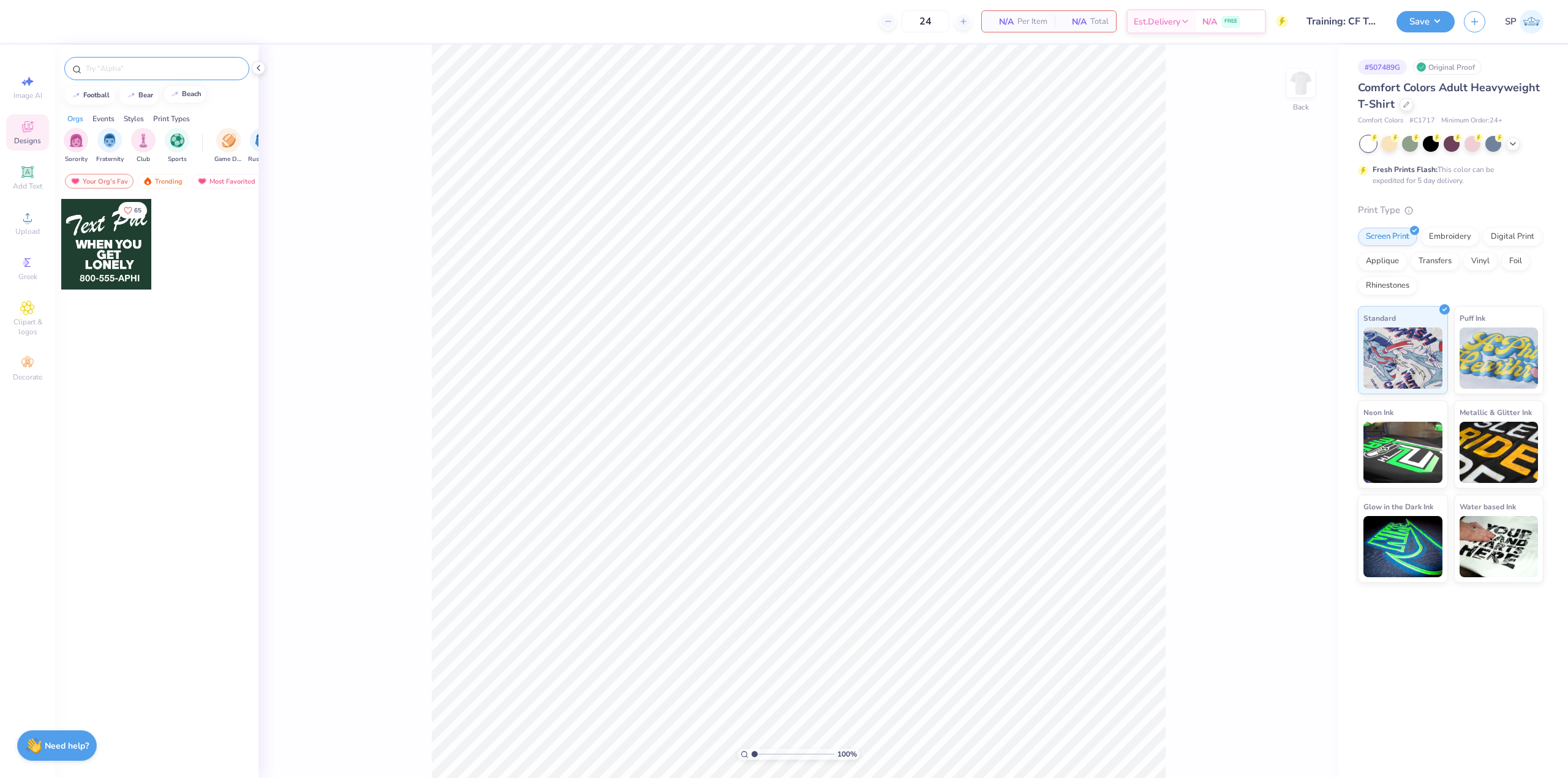
paste input "Colorful Psyched"
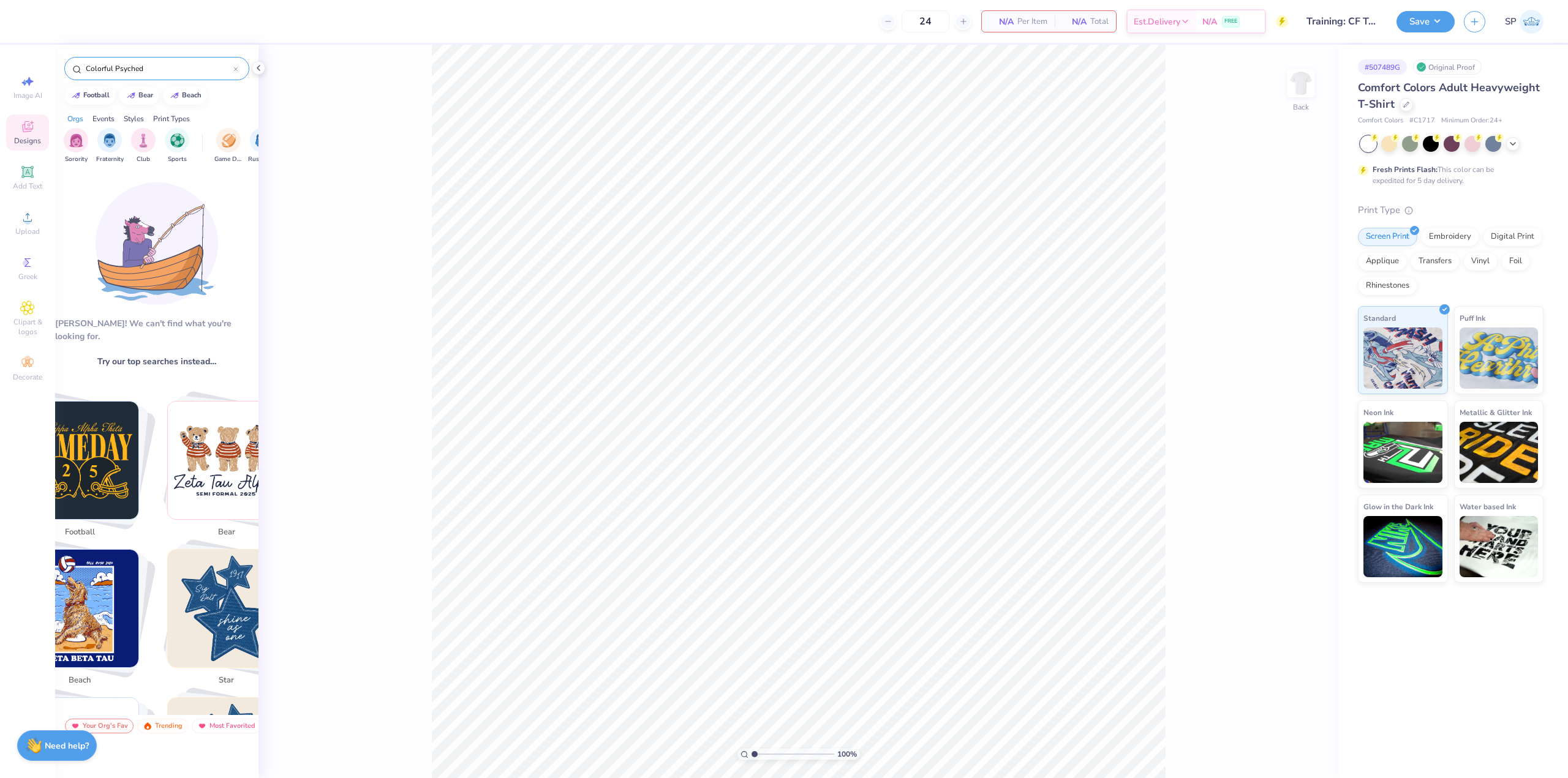
click at [172, 69] on input "Colorful Psyched" at bounding box center [158, 68] width 149 height 12
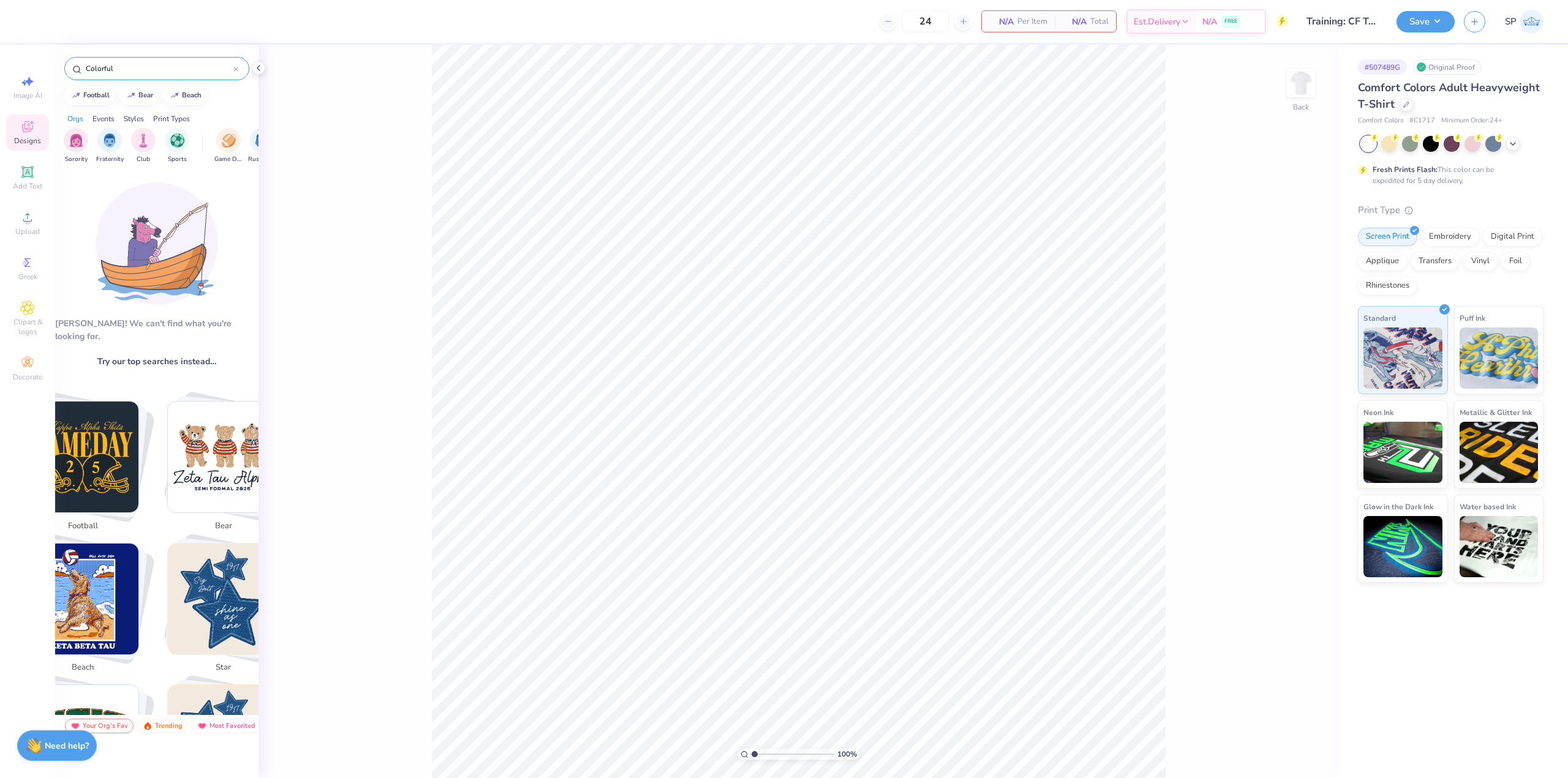
type input "Colorful"
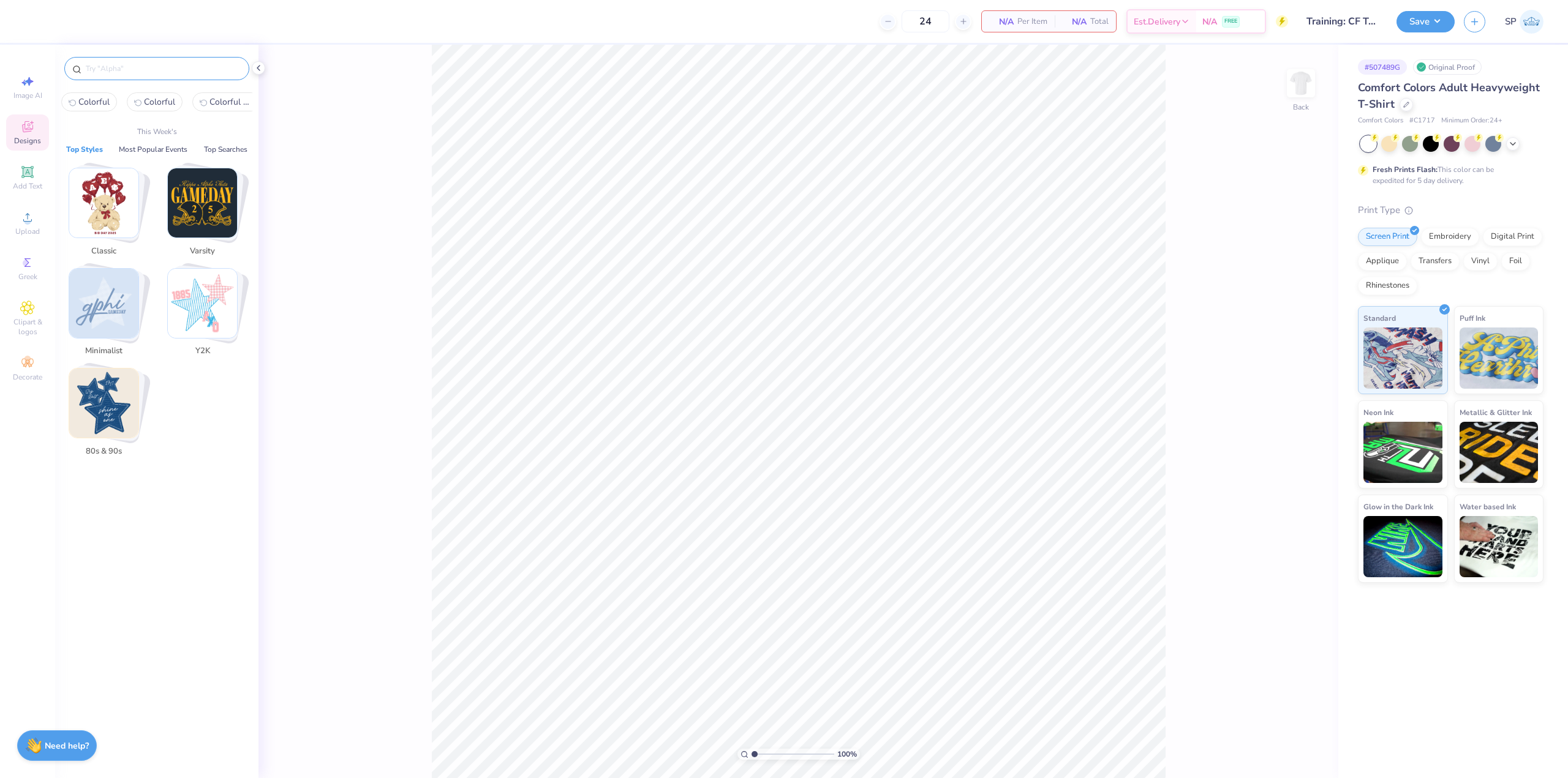
paste input "Psyched"
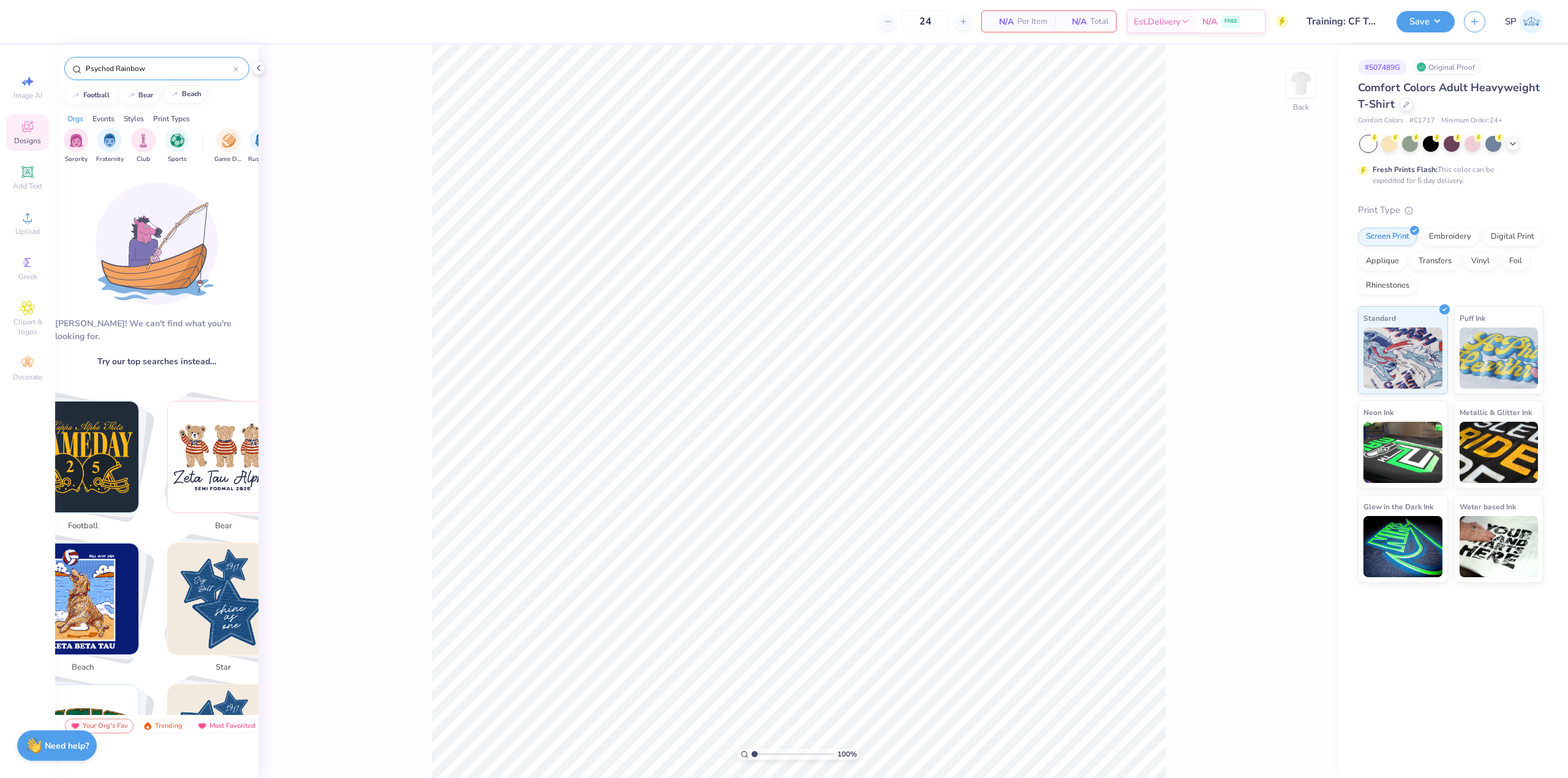
type input "Psyched Rainbow"
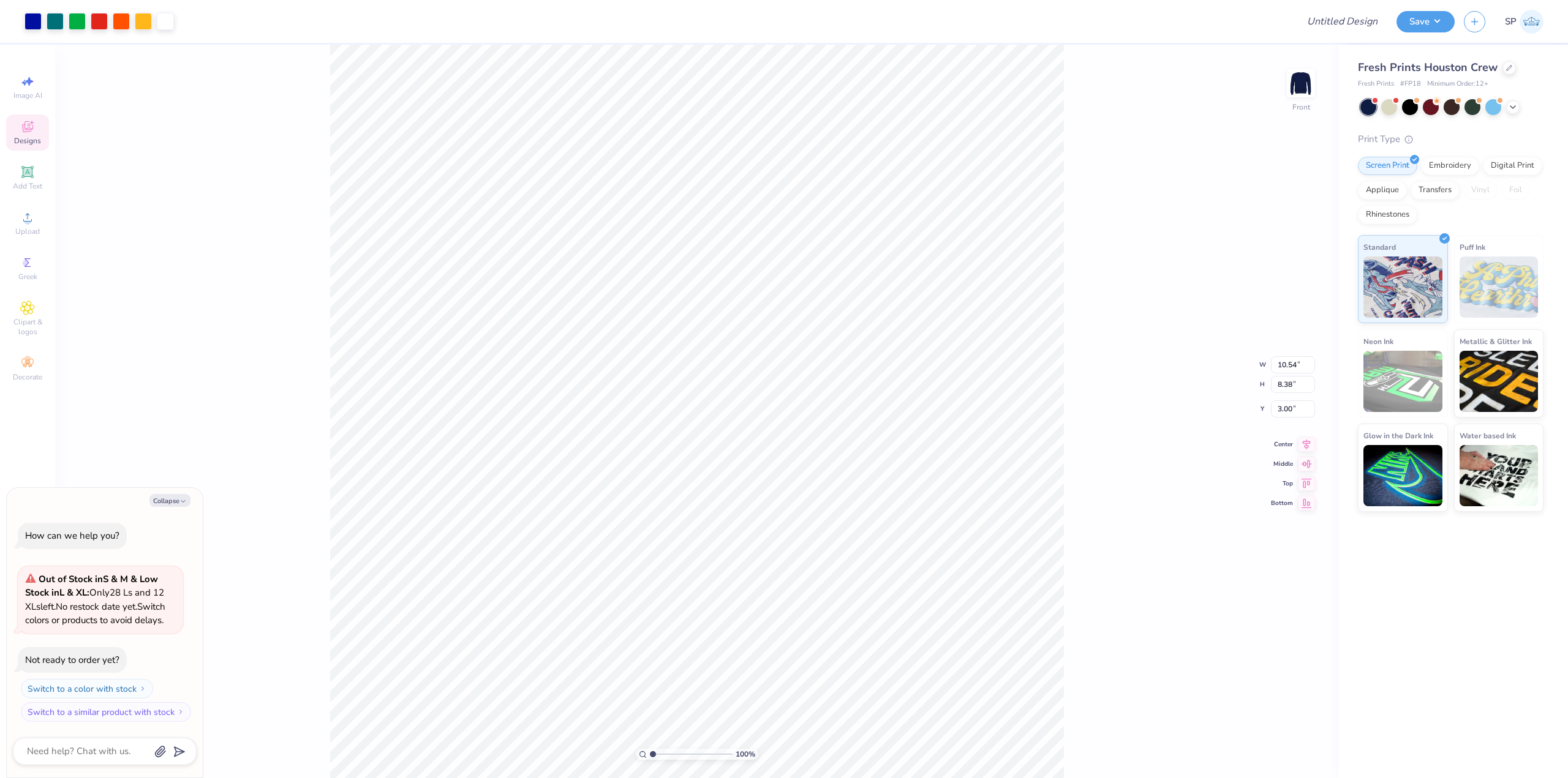
type textarea "x"
type input "3.06"
type input "3.59"
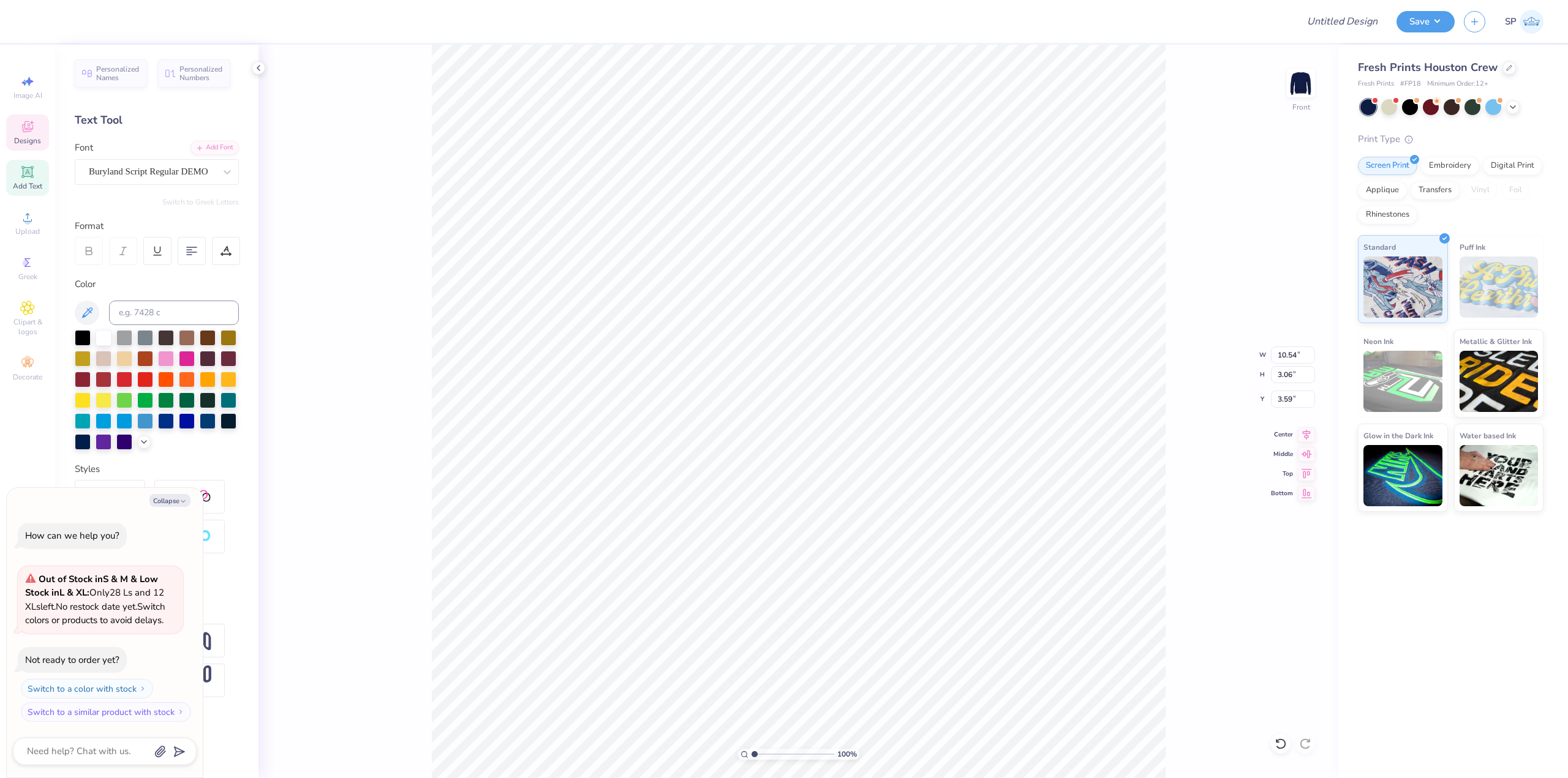
type textarea "x"
type input "4.59"
type textarea "x"
type input "5.26"
type textarea "x"
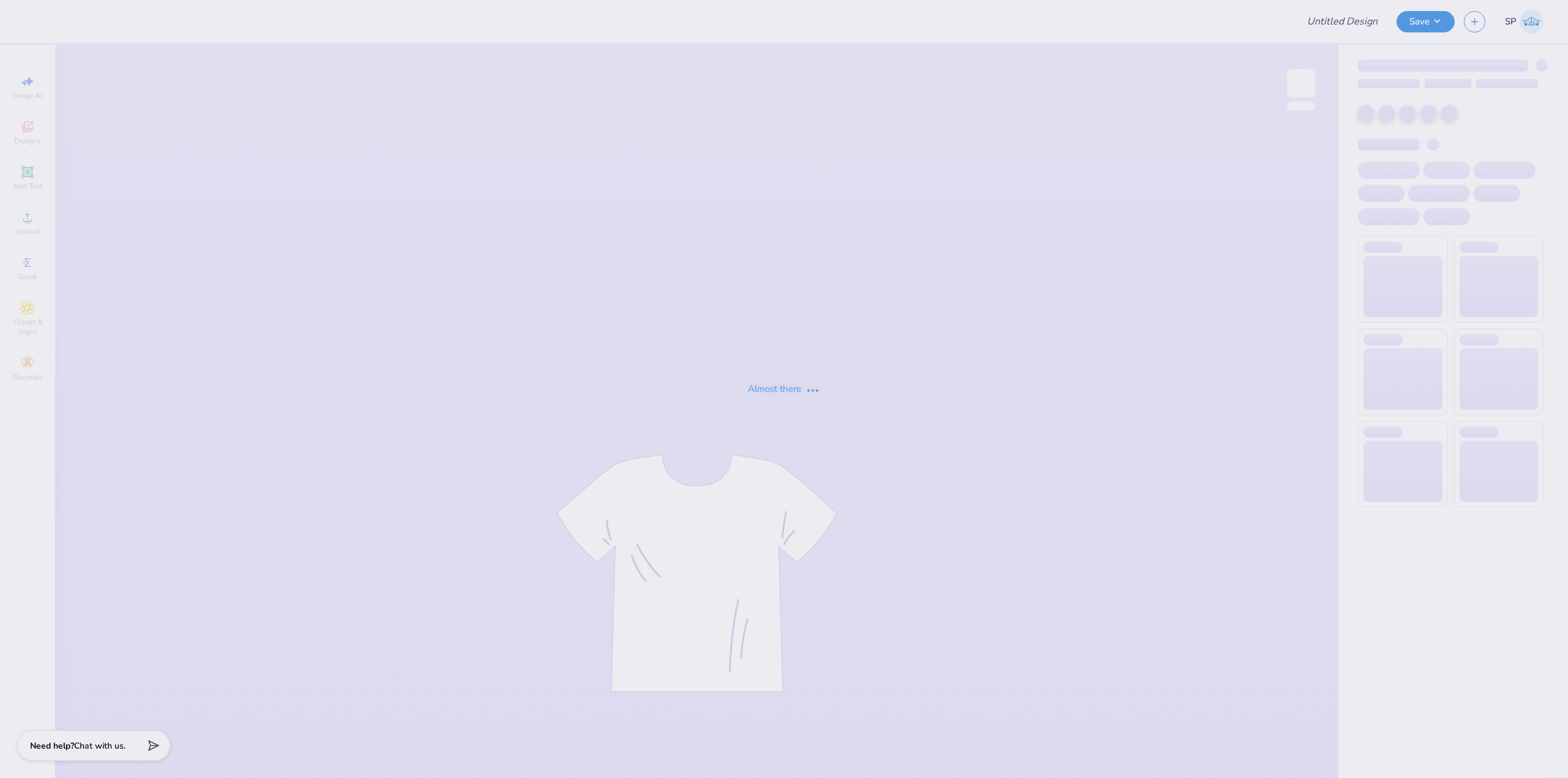
type input "Training: CF Training - Activities 3"
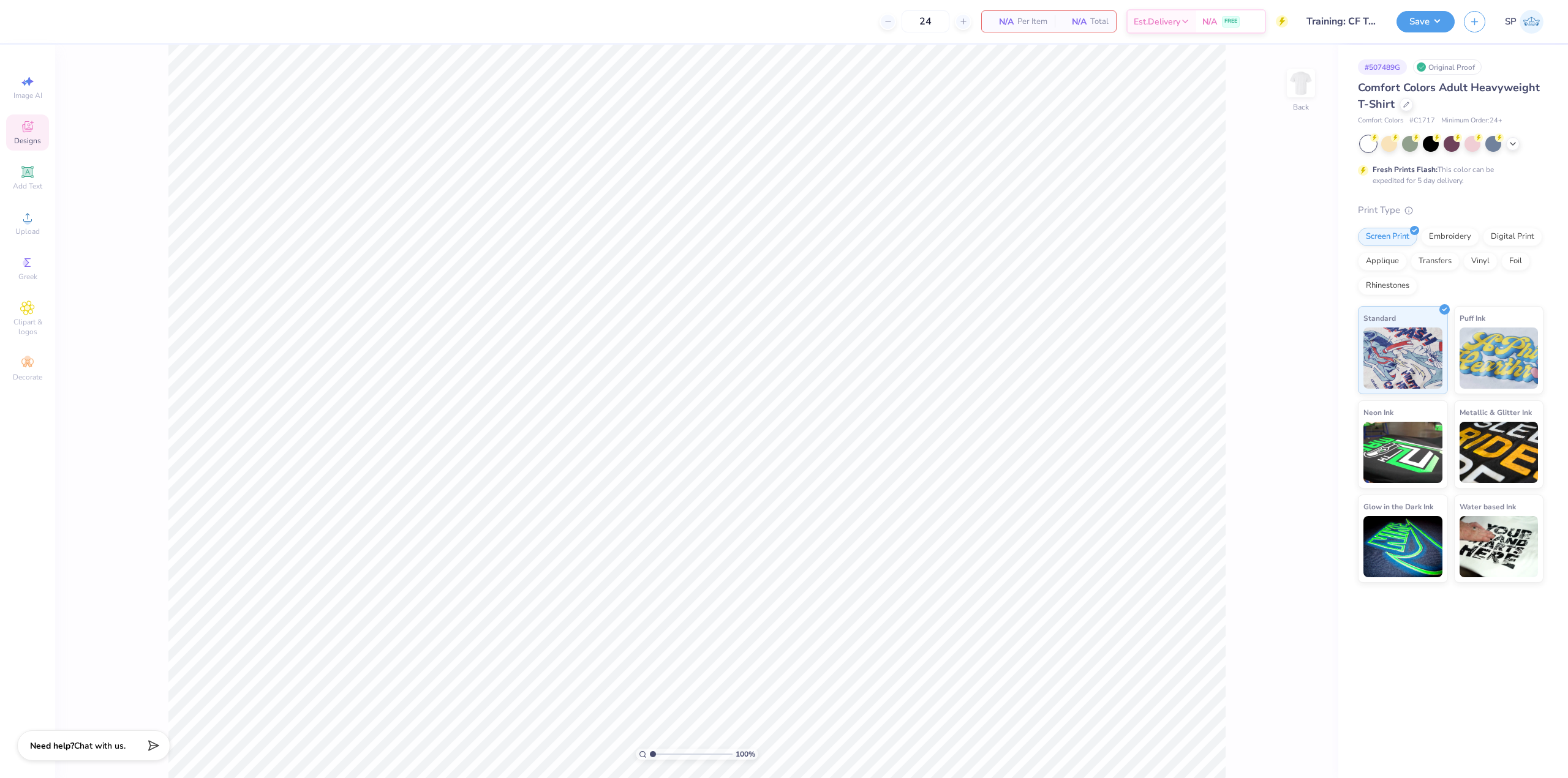
click at [32, 138] on span "Designs" at bounding box center [27, 141] width 27 height 10
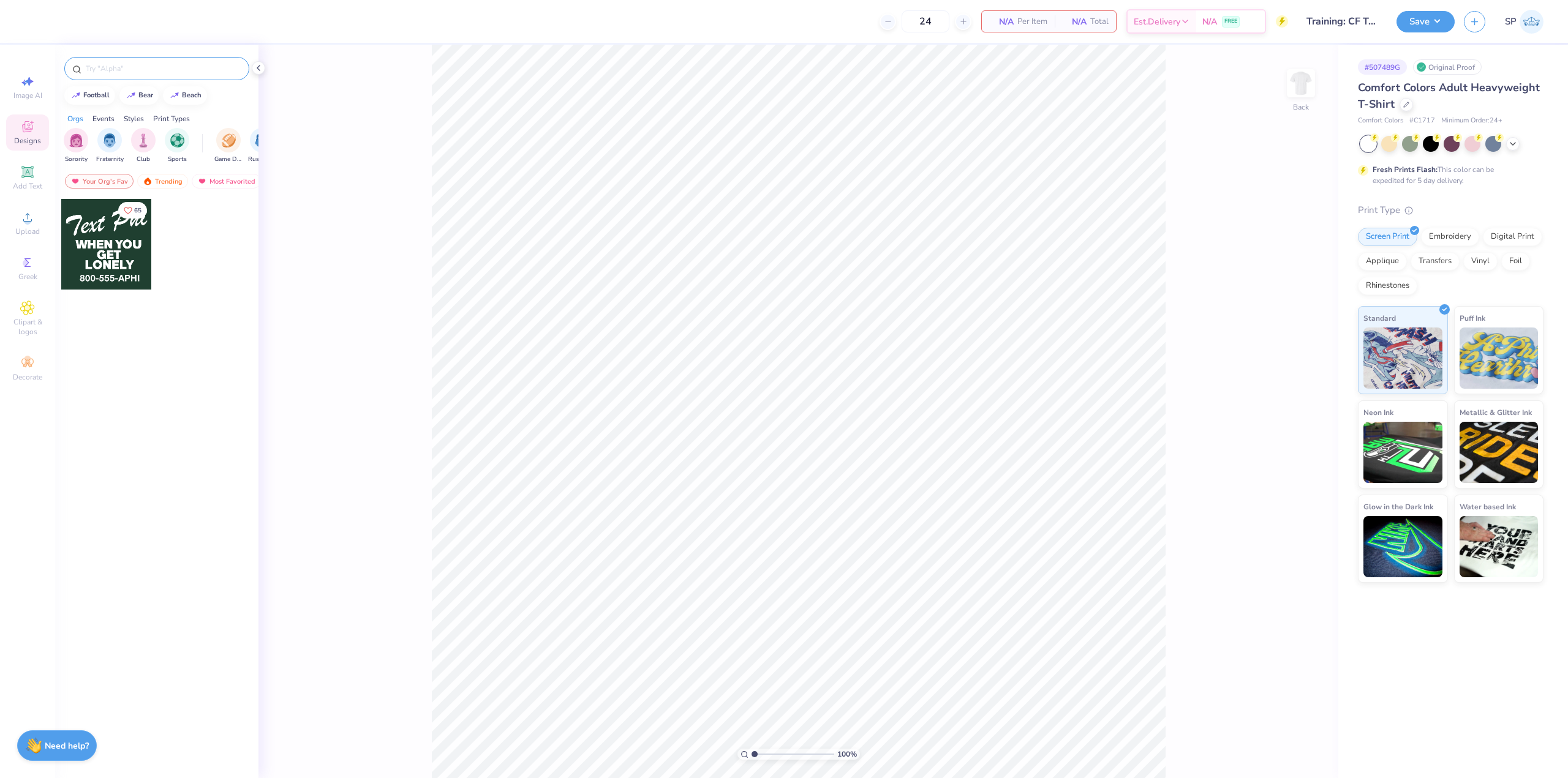
click at [138, 67] on input "text" at bounding box center [162, 68] width 157 height 12
paste input "Psyched Rainbow"
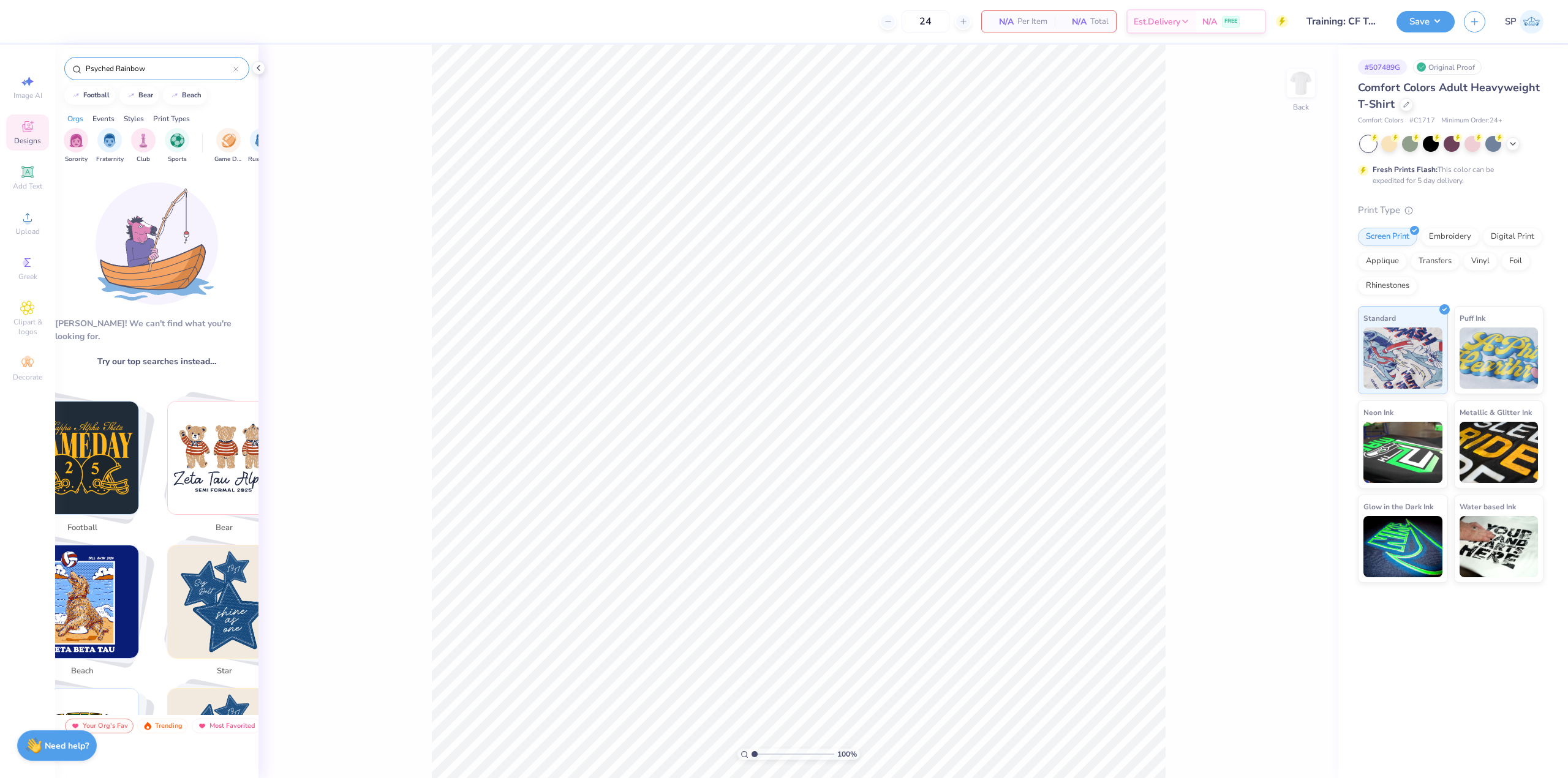
type input "Psyched Rainbow"
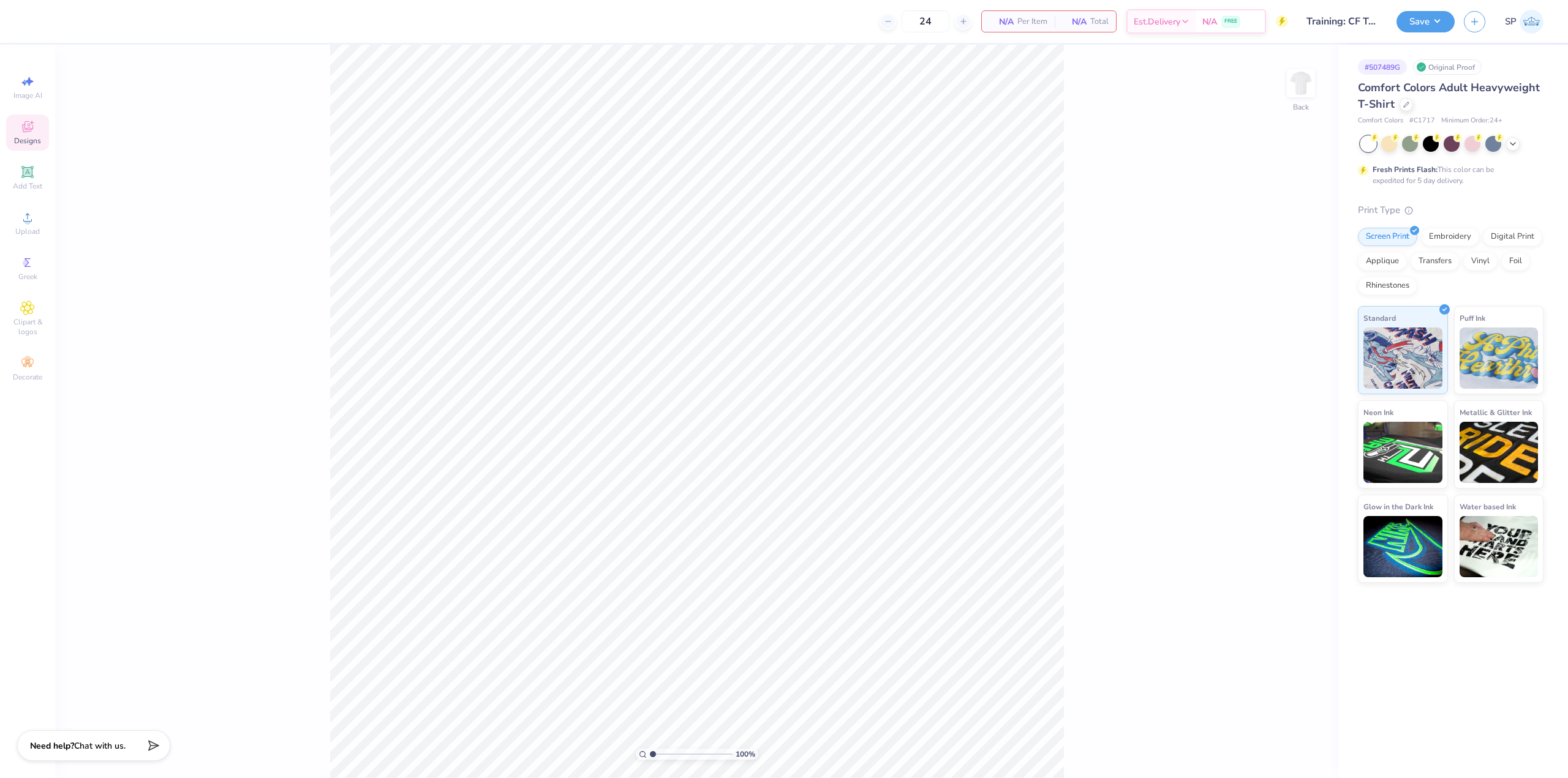
click at [38, 129] on div "Designs" at bounding box center [28, 132] width 43 height 36
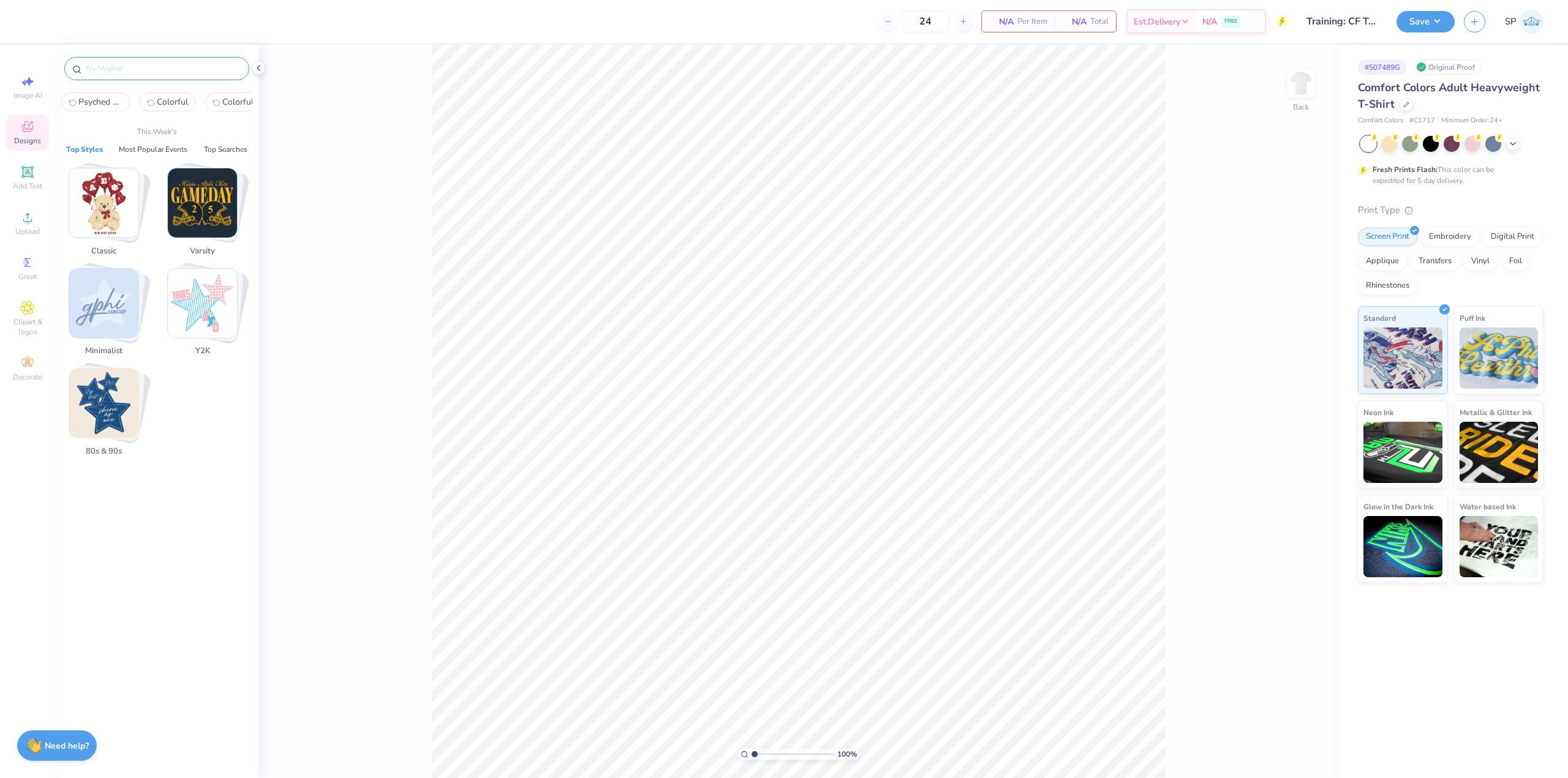
click at [151, 70] on input "text" at bounding box center [162, 68] width 157 height 12
click at [108, 106] on span "Psyched Rainbow" at bounding box center [101, 102] width 44 height 12
type input "Psyched Rainbow"
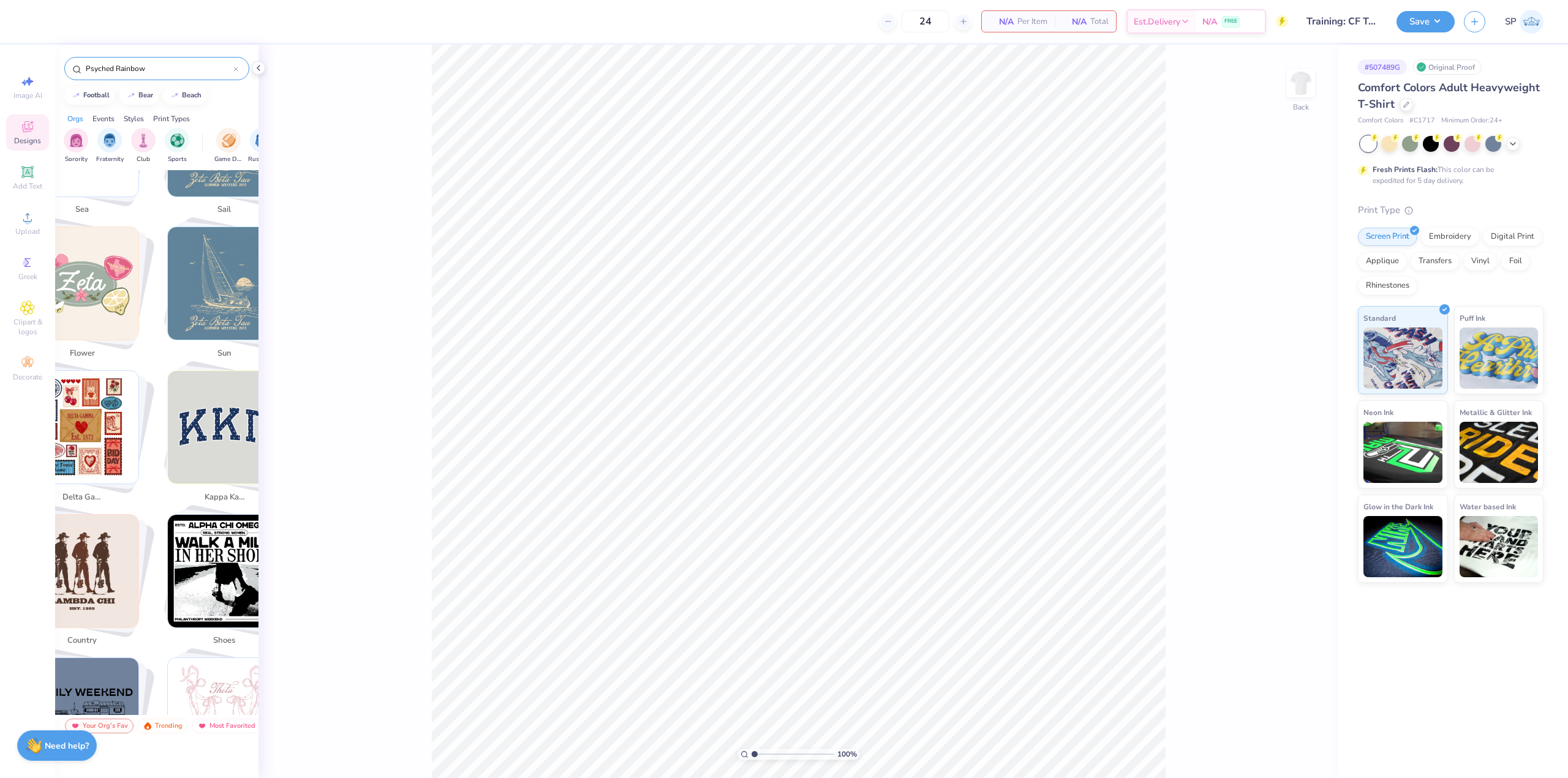
scroll to position [2641, 0]
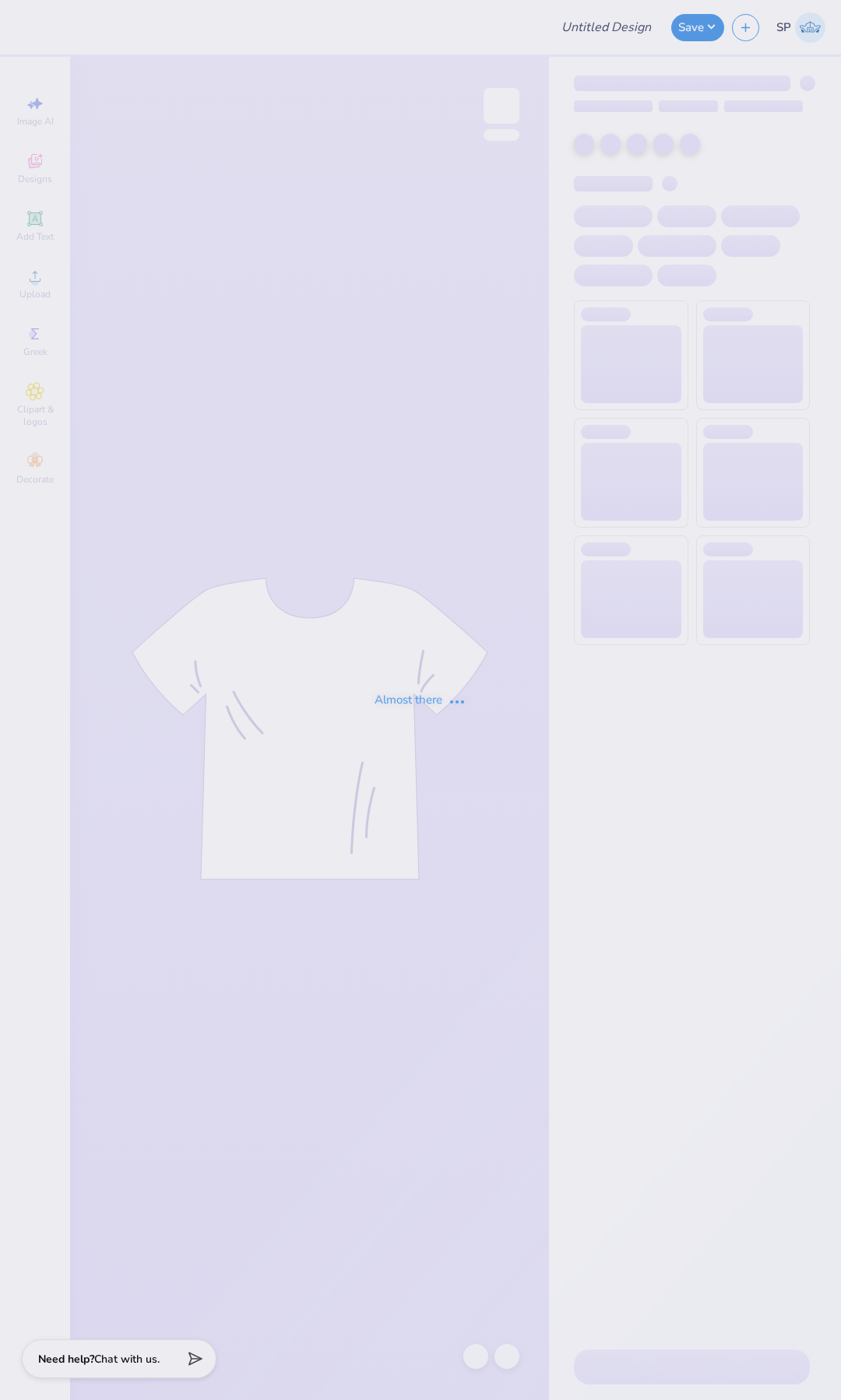
type input "Training: CF Training - Activities 3"
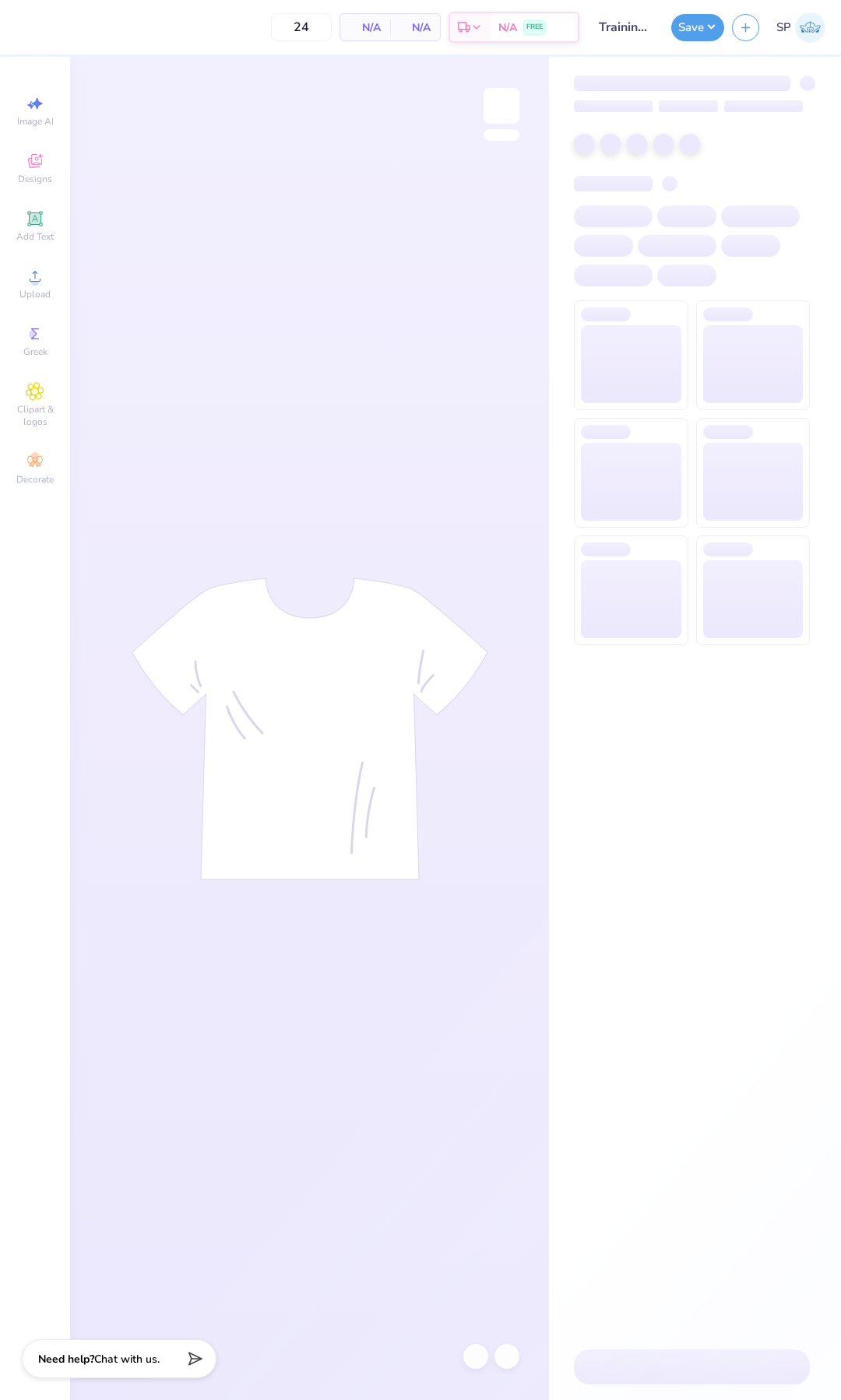
type input "50"
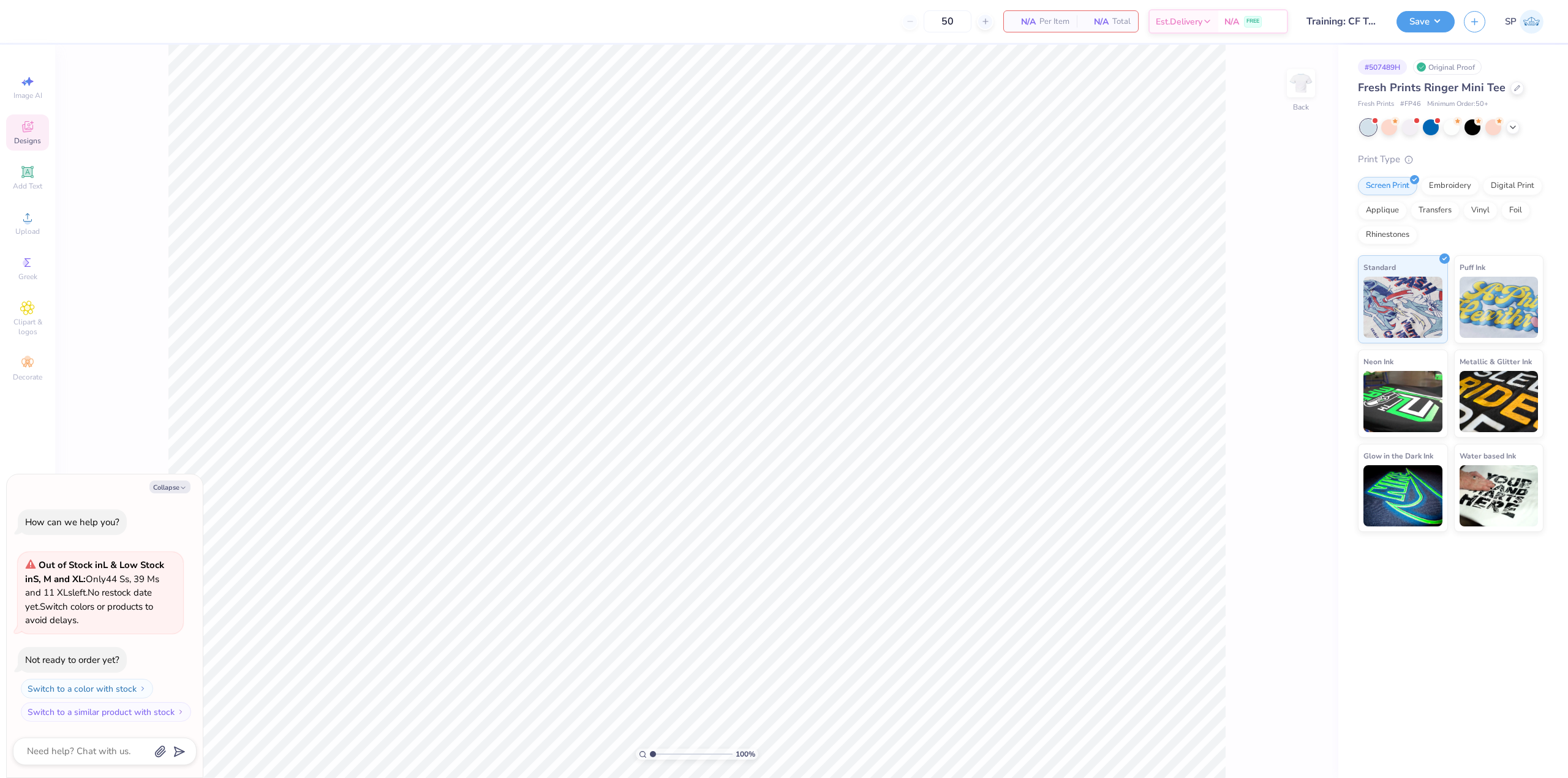
click at [29, 133] on icon at bounding box center [27, 126] width 14 height 14
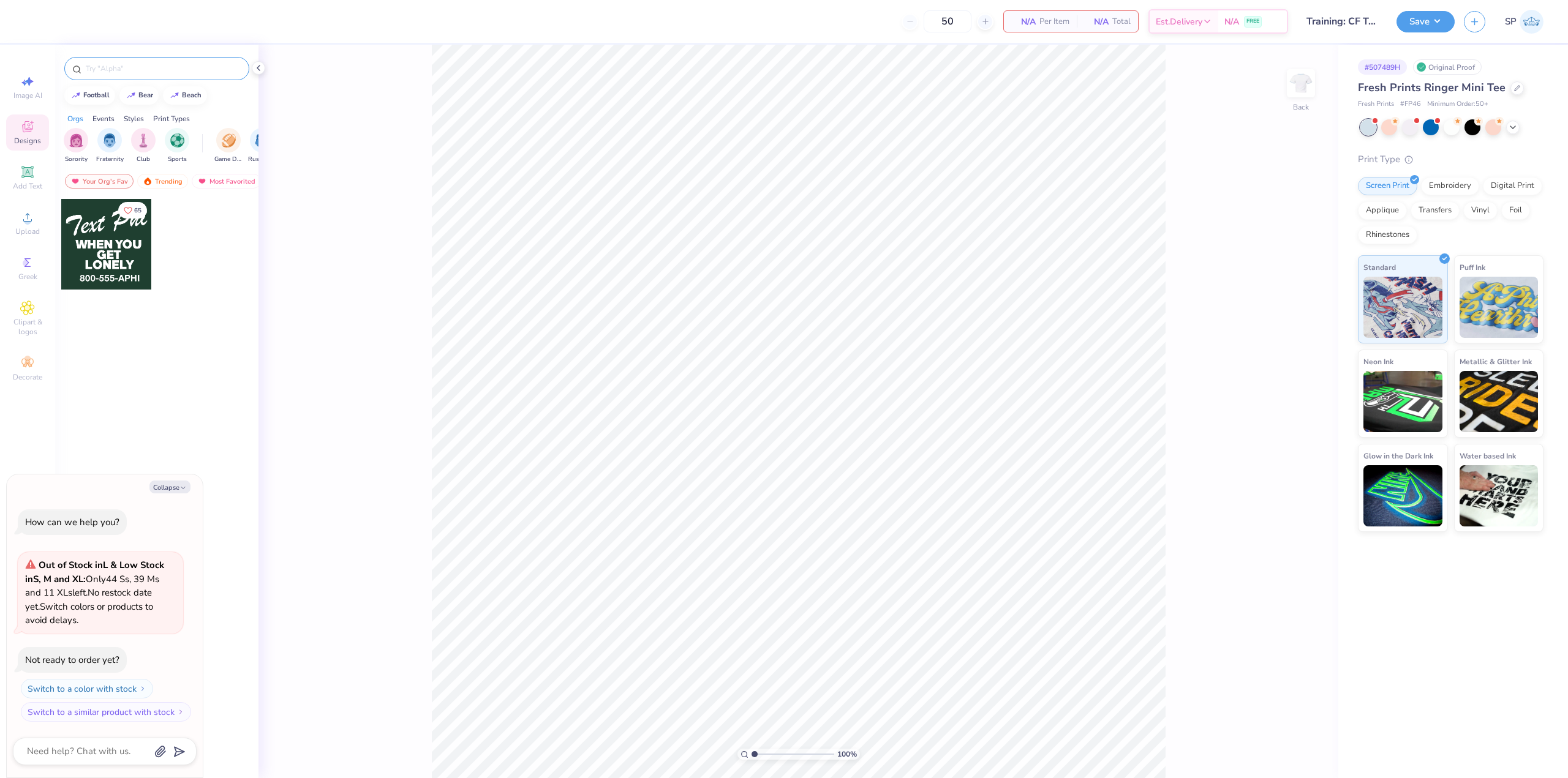
type textarea "x"
click at [142, 68] on input "text" at bounding box center [162, 68] width 157 height 12
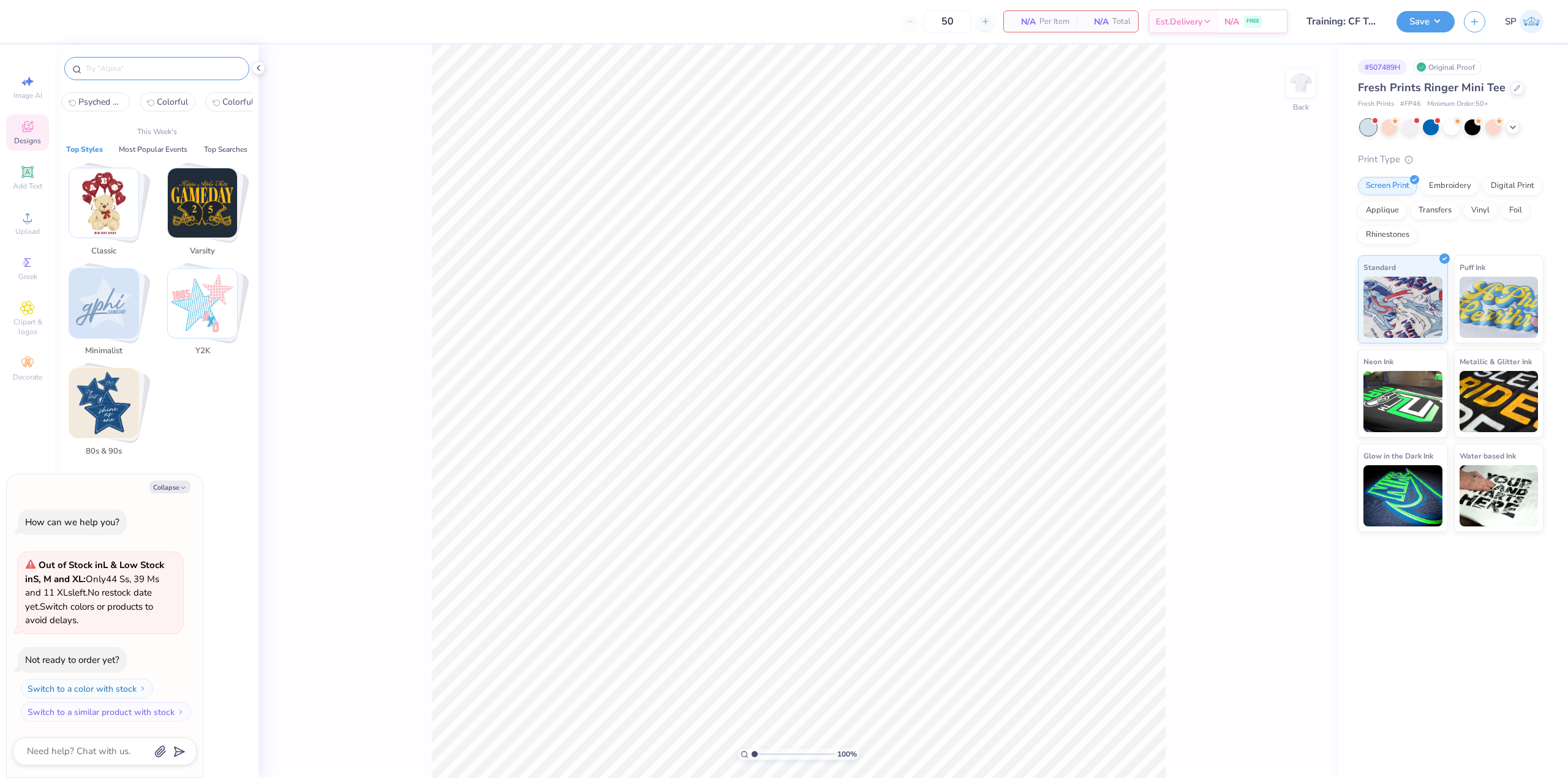
paste input "FPF226214"
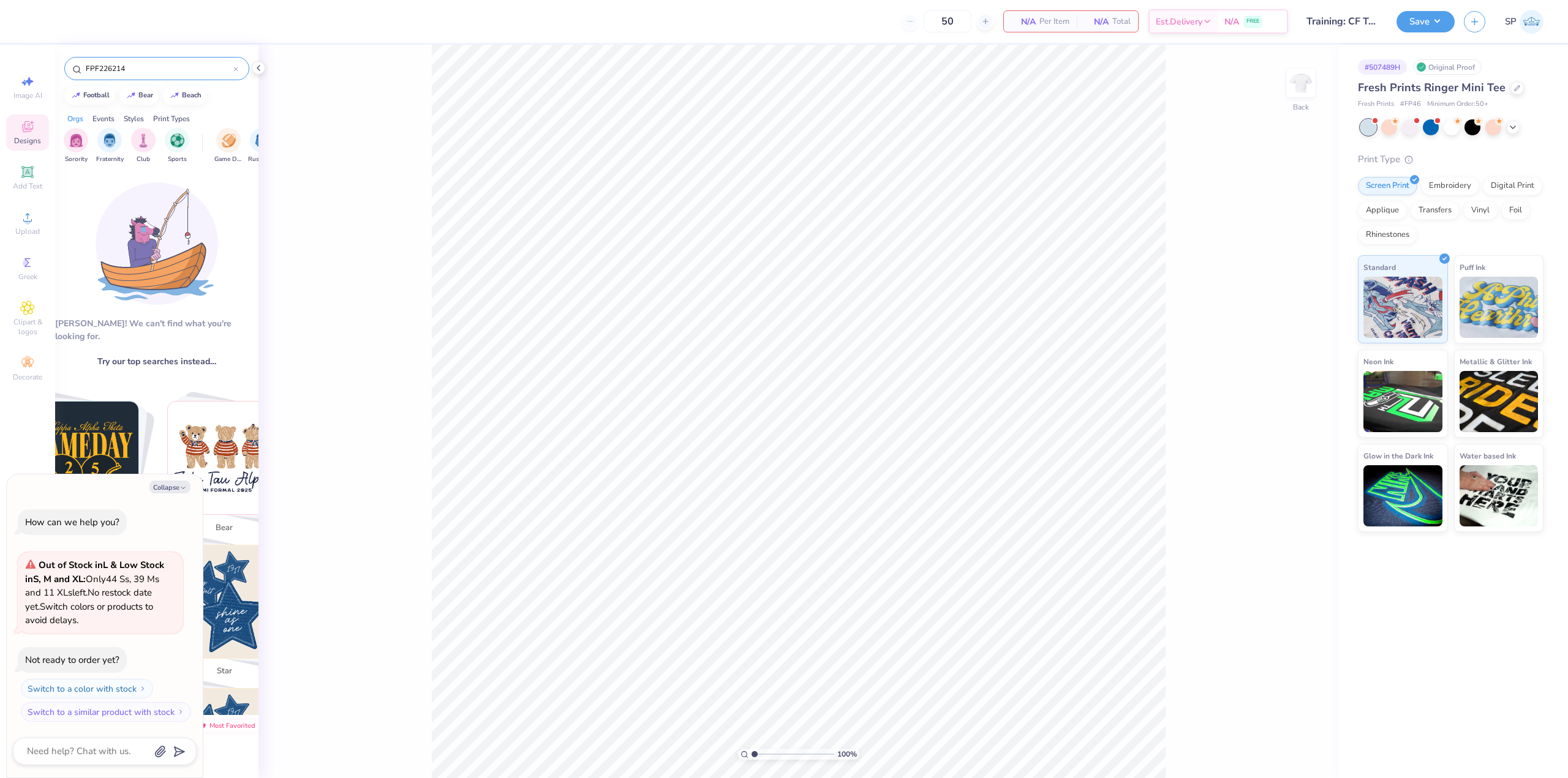
click at [134, 76] on div "FPF226214" at bounding box center [157, 68] width 185 height 23
click at [136, 74] on input "FPF226214" at bounding box center [158, 68] width 149 height 12
paste input "loral Neon Green"
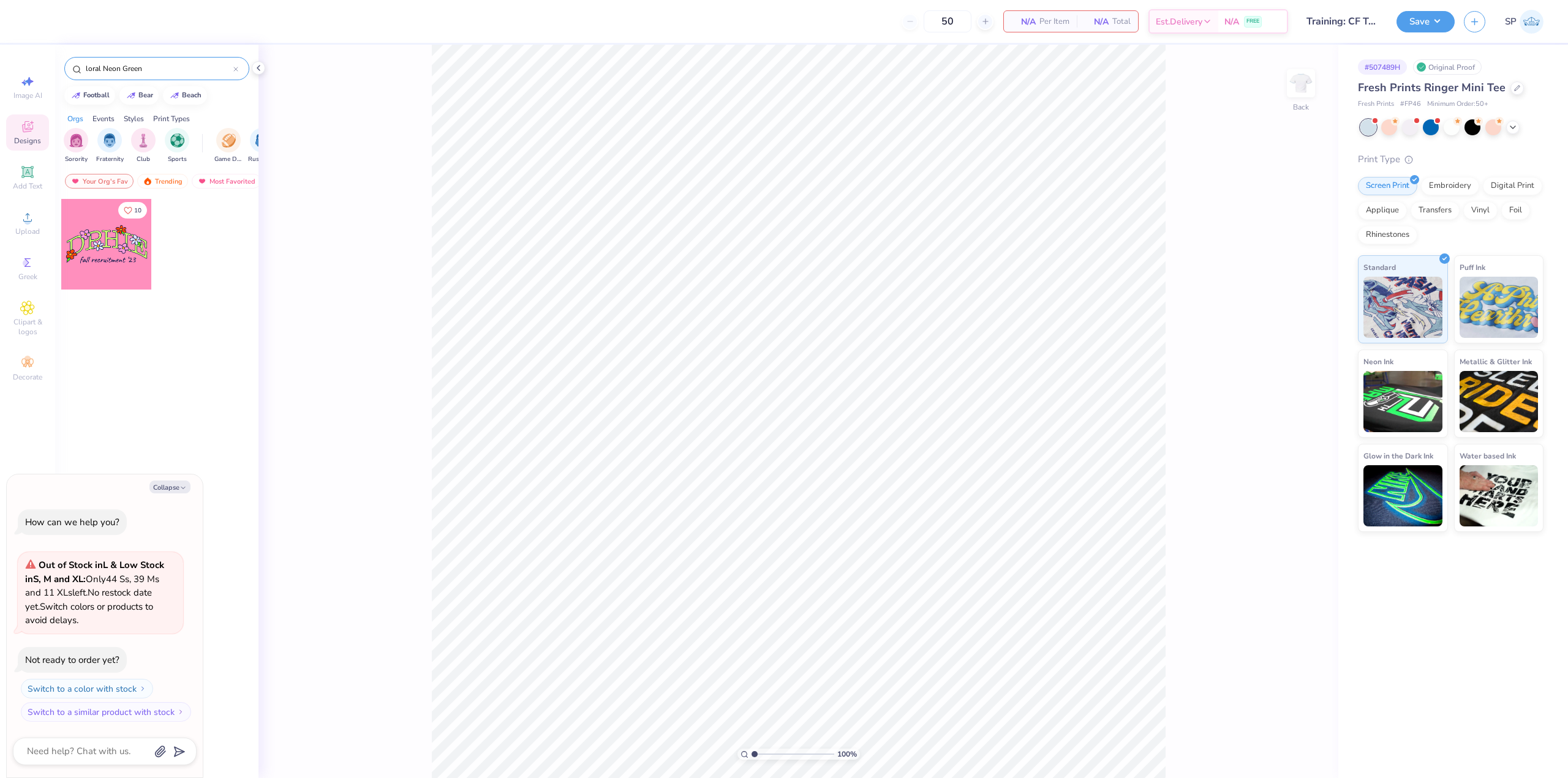
click at [89, 72] on input "loral Neon Green" at bounding box center [158, 68] width 149 height 12
type input "loral Neon Green"
click at [108, 240] on div at bounding box center [106, 244] width 91 height 90
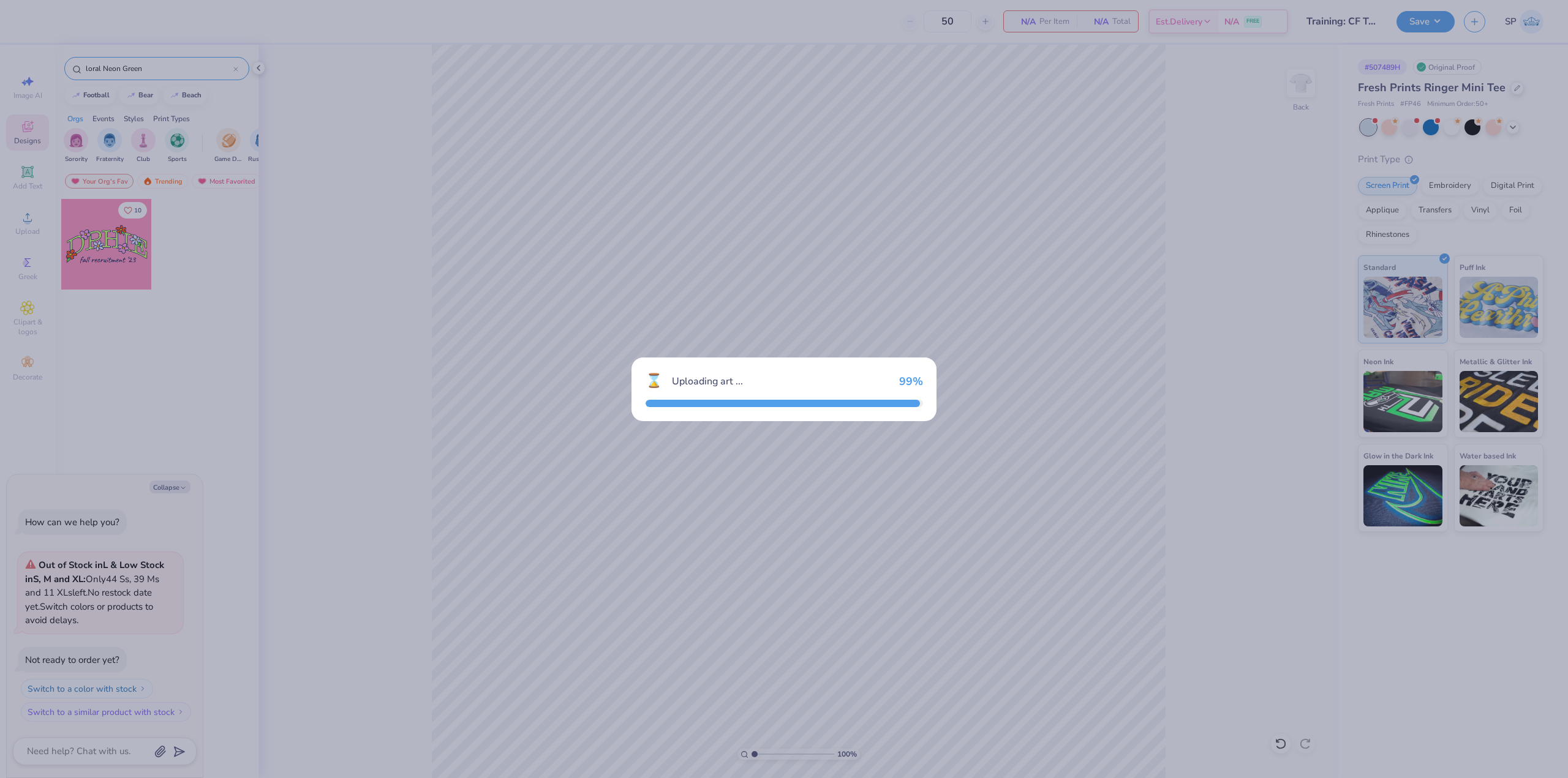
type textarea "x"
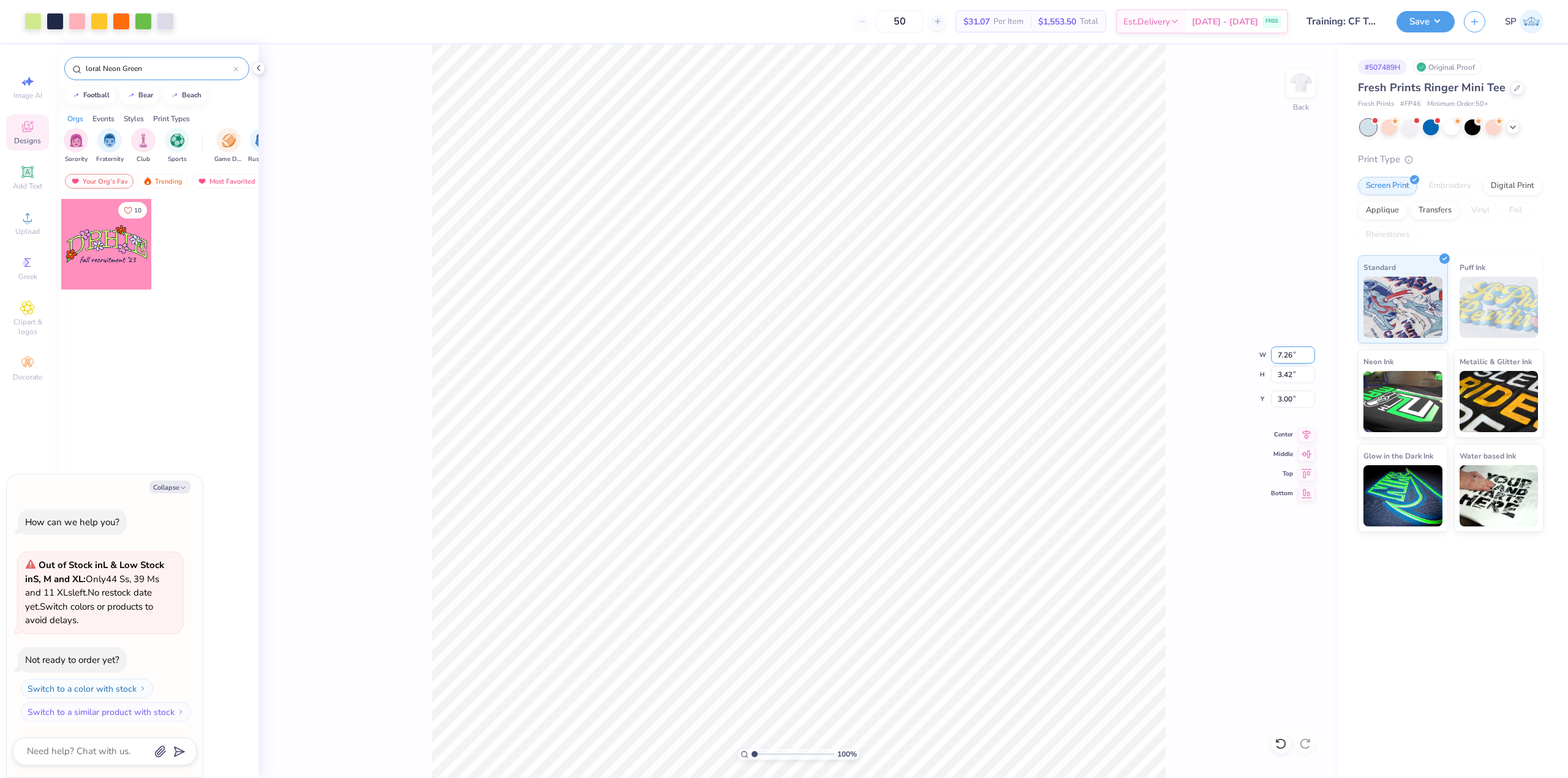
click at [661, 359] on input "7.26" at bounding box center [1293, 354] width 44 height 17
type input "7"
type textarea "x"
type input "7.00"
type input "3.30"
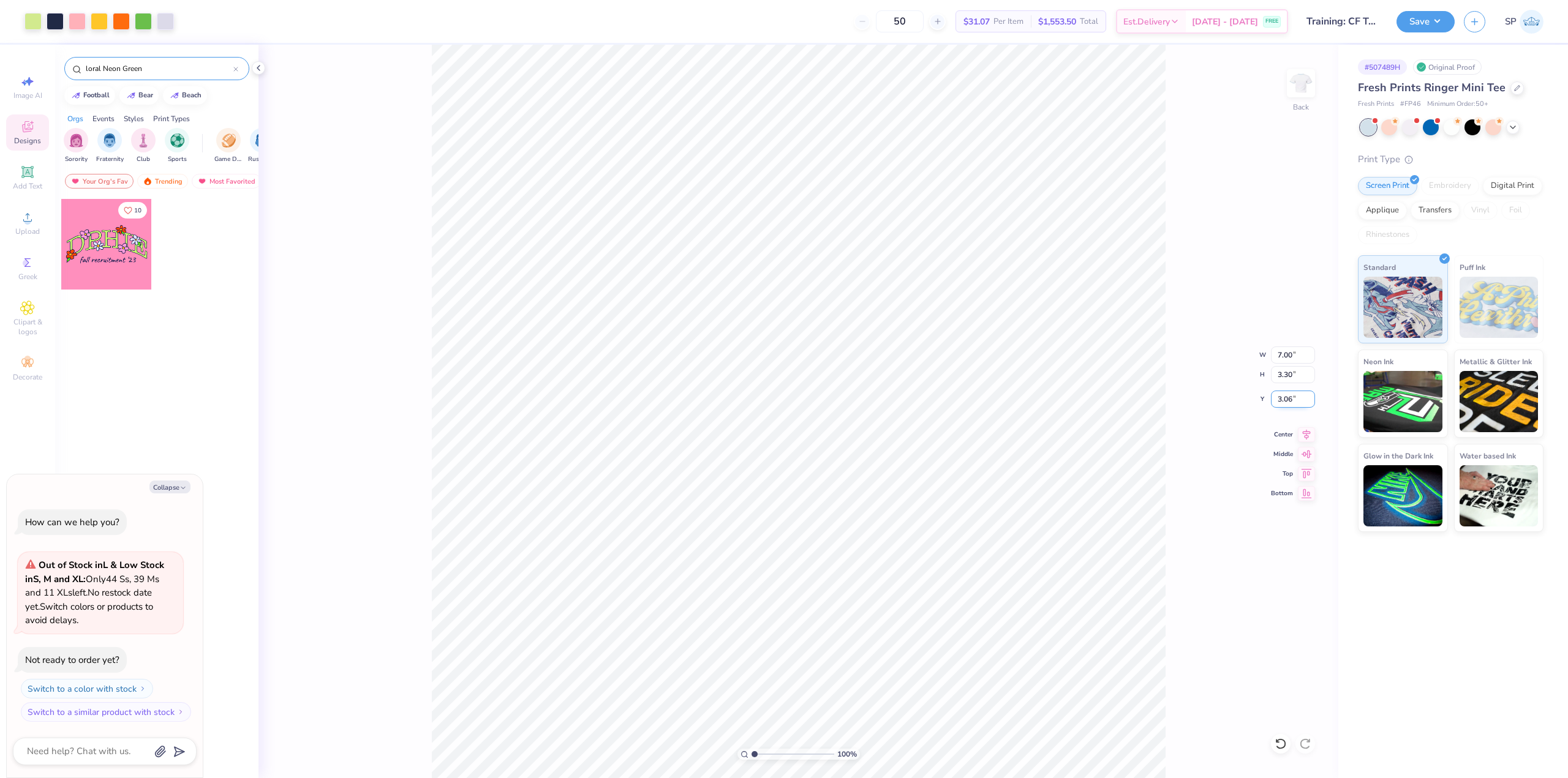
click at [661, 396] on input "3.06" at bounding box center [1293, 398] width 44 height 17
type input "3"
type textarea "x"
type input "3.00"
click at [661, 529] on li "Ungroup" at bounding box center [882, 535] width 96 height 24
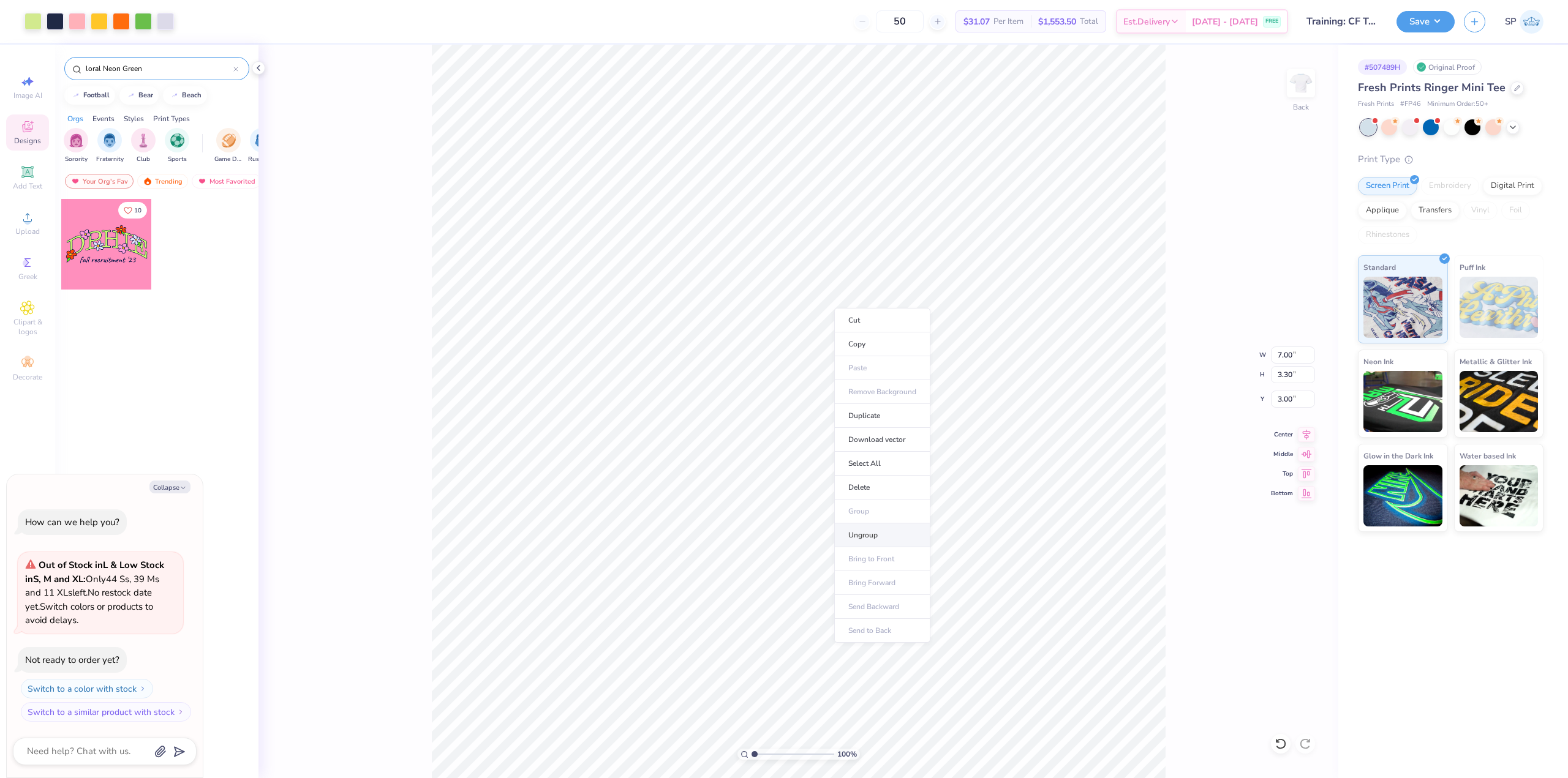
type textarea "x"
click at [238, 67] on div "loral Neon Green" at bounding box center [157, 68] width 185 height 23
click at [236, 68] on icon at bounding box center [236, 69] width 5 height 5
click at [350, 94] on div "100 % Back" at bounding box center [798, 411] width 1079 height 733
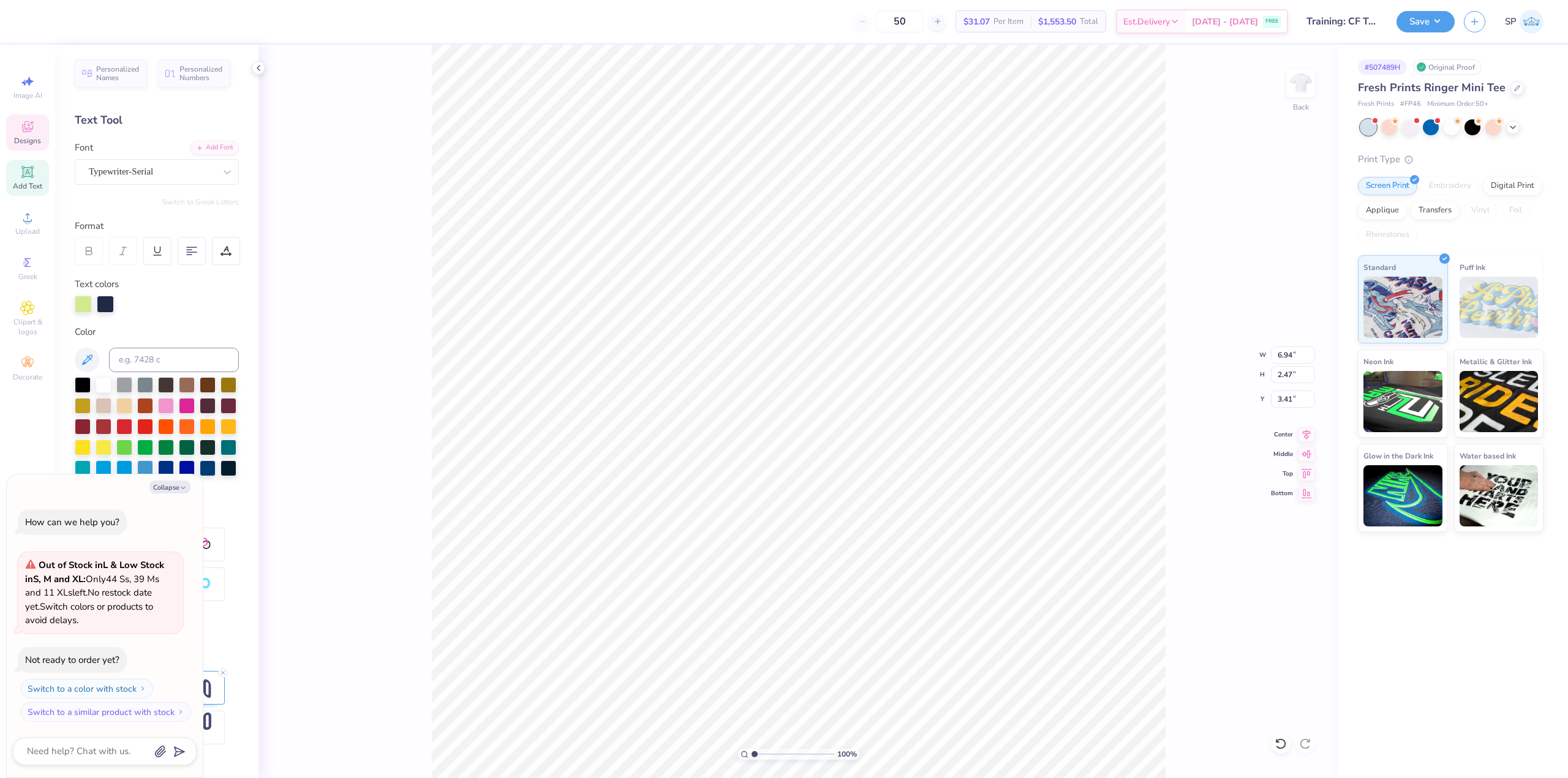
scroll to position [11, 2]
type textarea "x"
paste textarea "Pi Phi"
type textarea "Pi Phi"
type textarea "x"
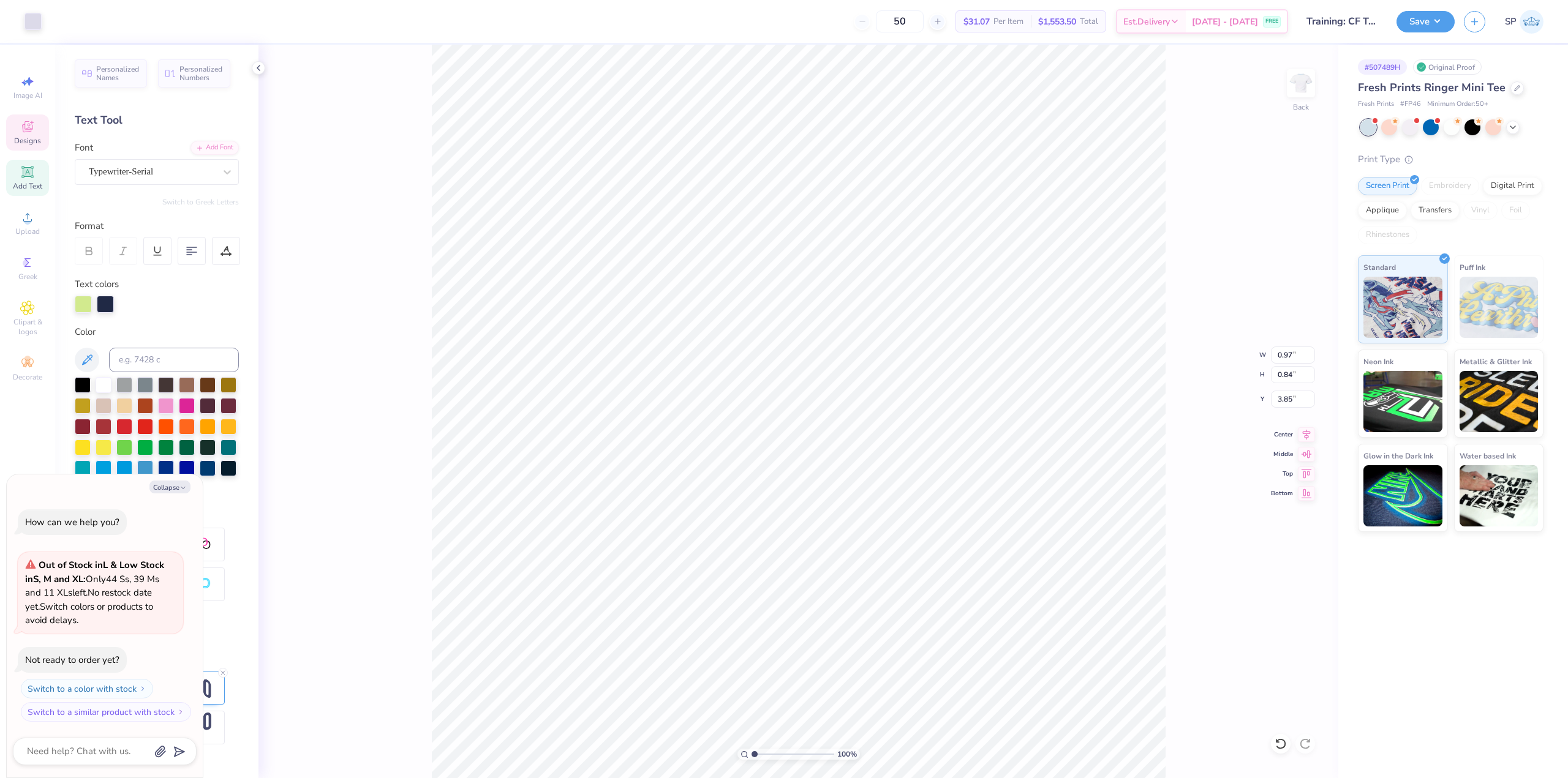
type input "3.33"
click at [353, 630] on div "100 % Back" at bounding box center [798, 411] width 1079 height 733
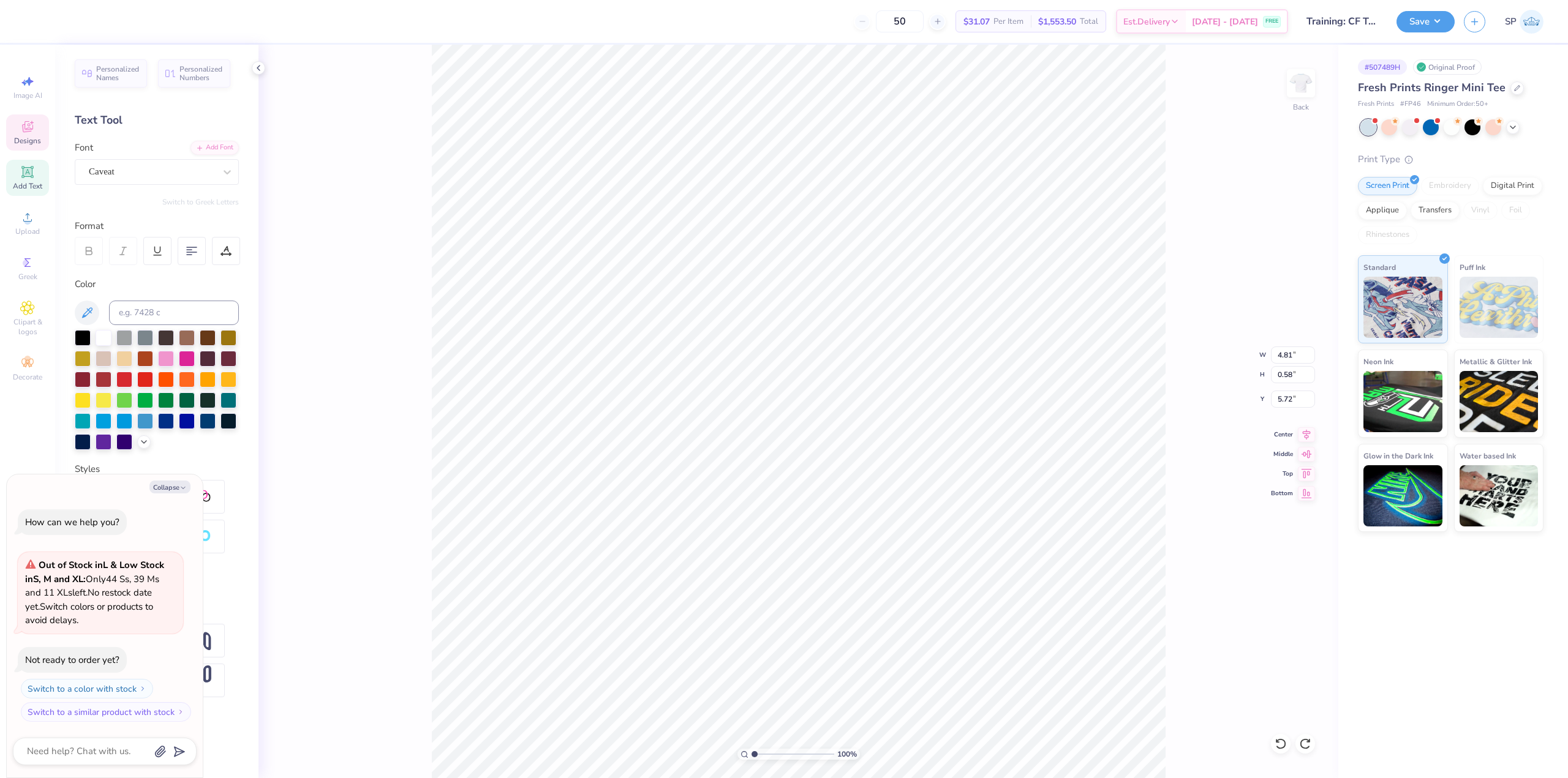
type textarea "x"
type textarea "bid day 2025"
click at [661, 434] on icon at bounding box center [1306, 432] width 17 height 14
type textarea "x"
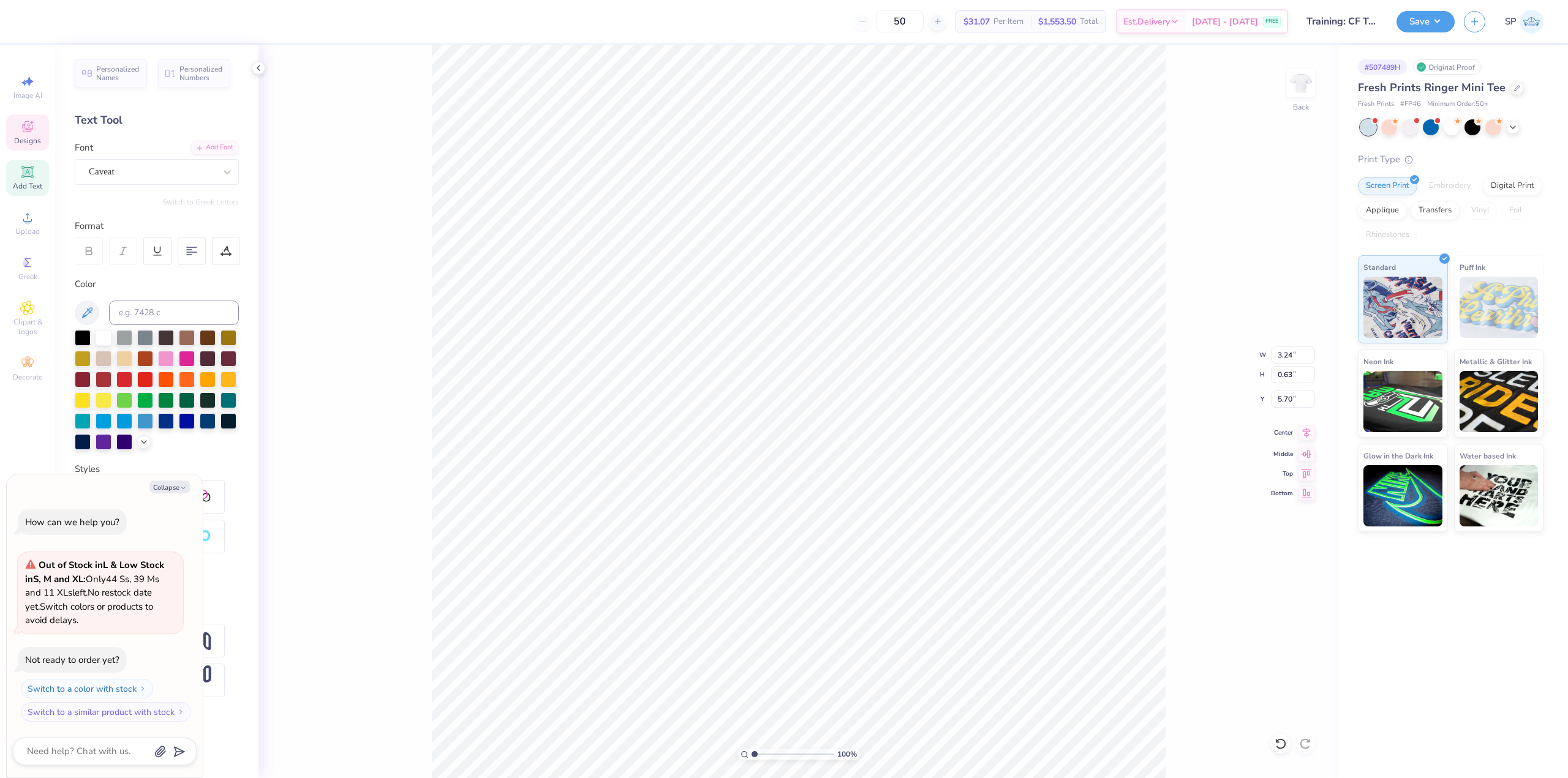
type input "5.67"
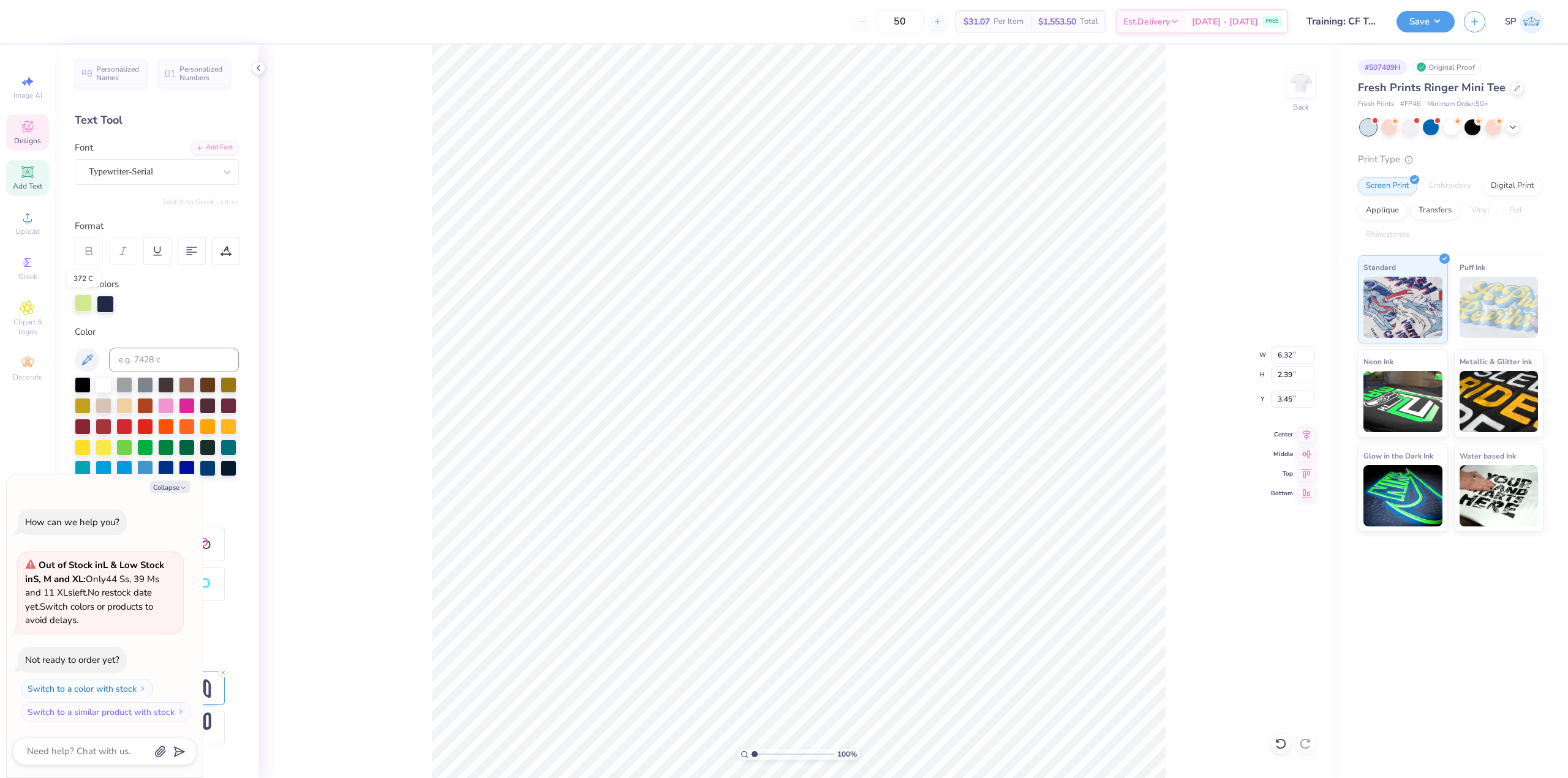
click at [82, 302] on div at bounding box center [83, 303] width 17 height 17
click at [179, 490] on icon "button" at bounding box center [183, 488] width 8 height 8
type textarea "x"
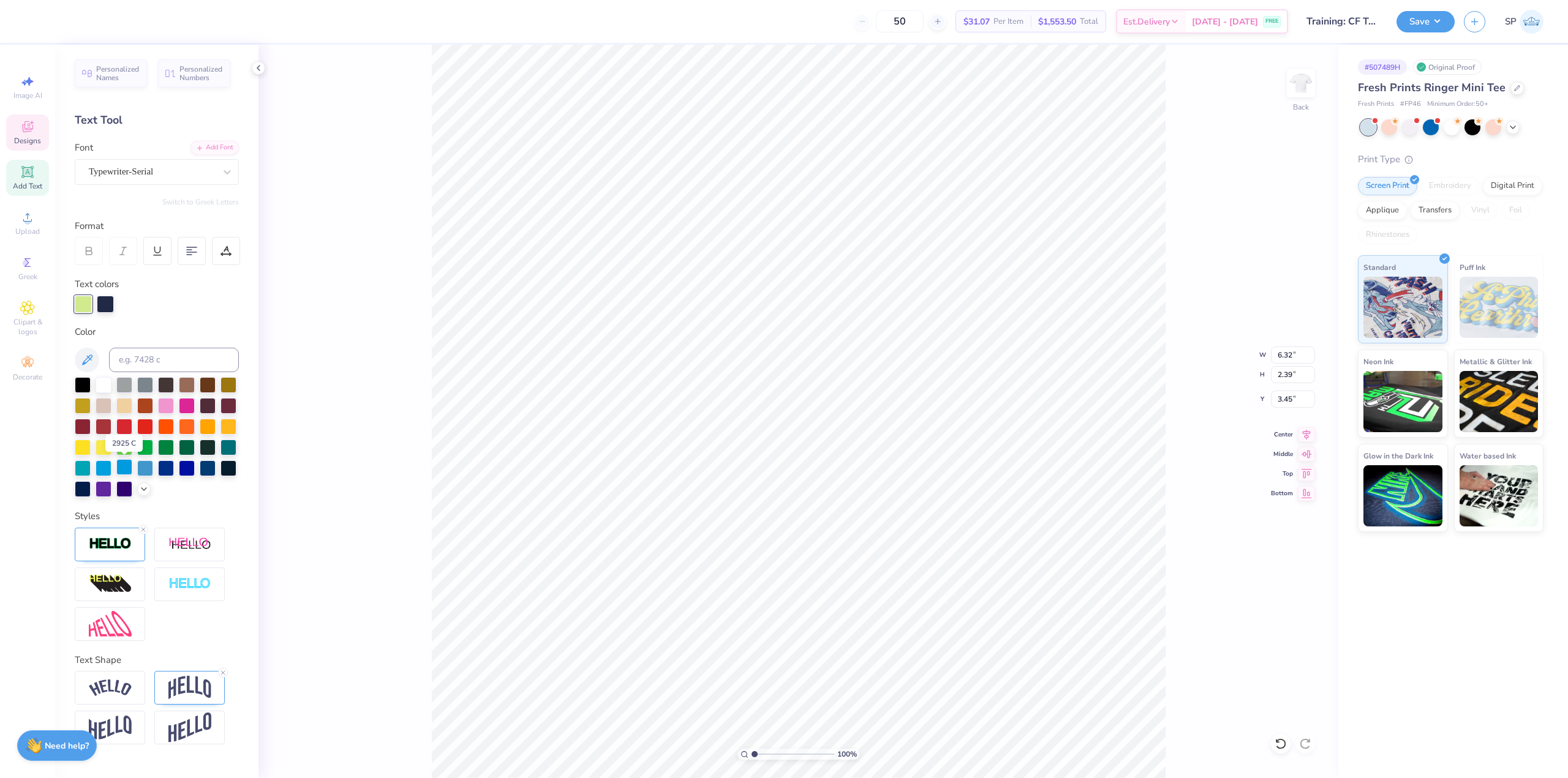
click at [128, 468] on div at bounding box center [124, 467] width 16 height 16
type input "3.85"
type input "4.95699908144428"
type input "3.58"
type input "4.95699908144428"
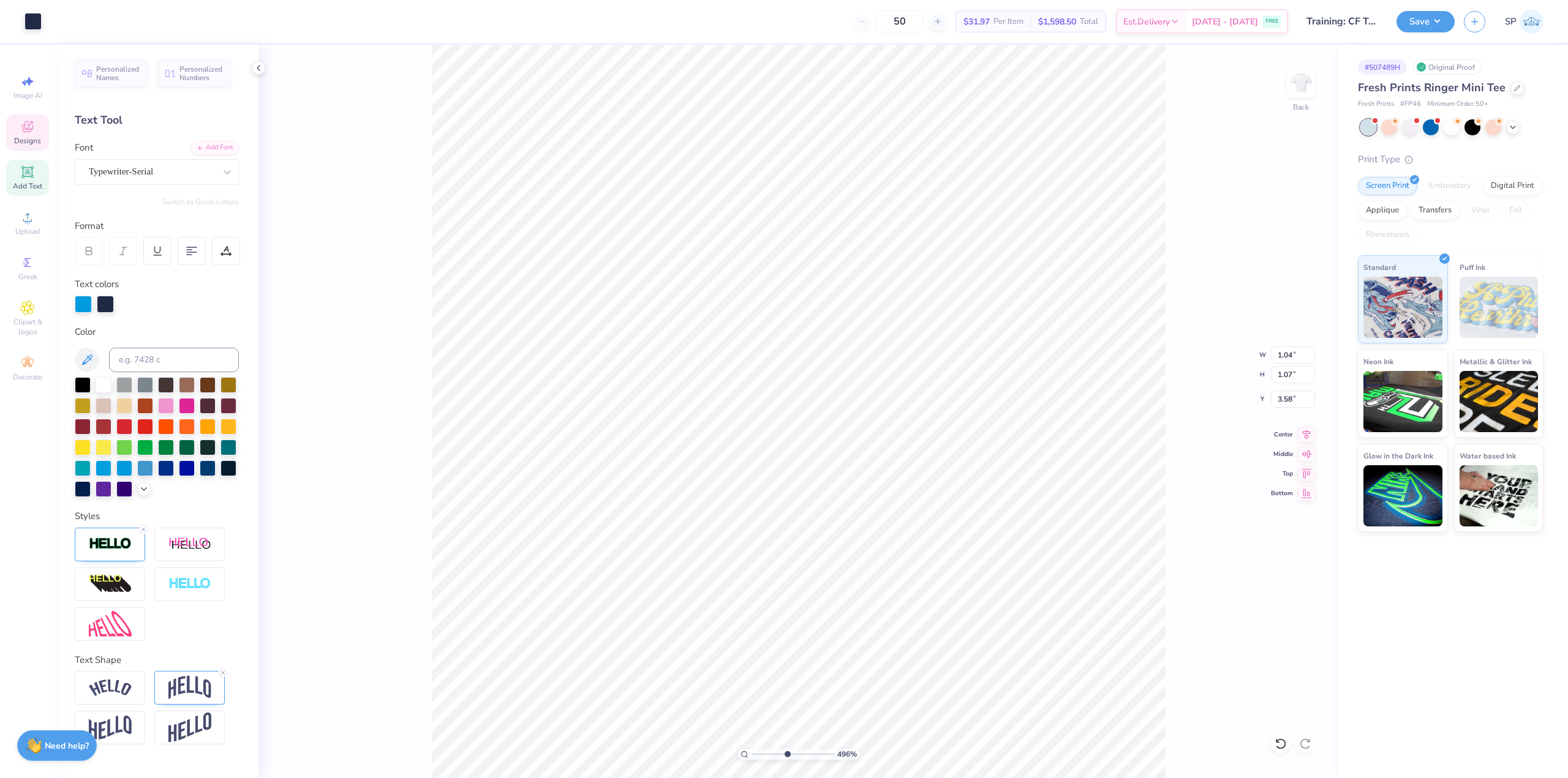
type input "3.82"
type input "4.95699908144428"
type input "0.97"
type input "0.84"
type input "3.85"
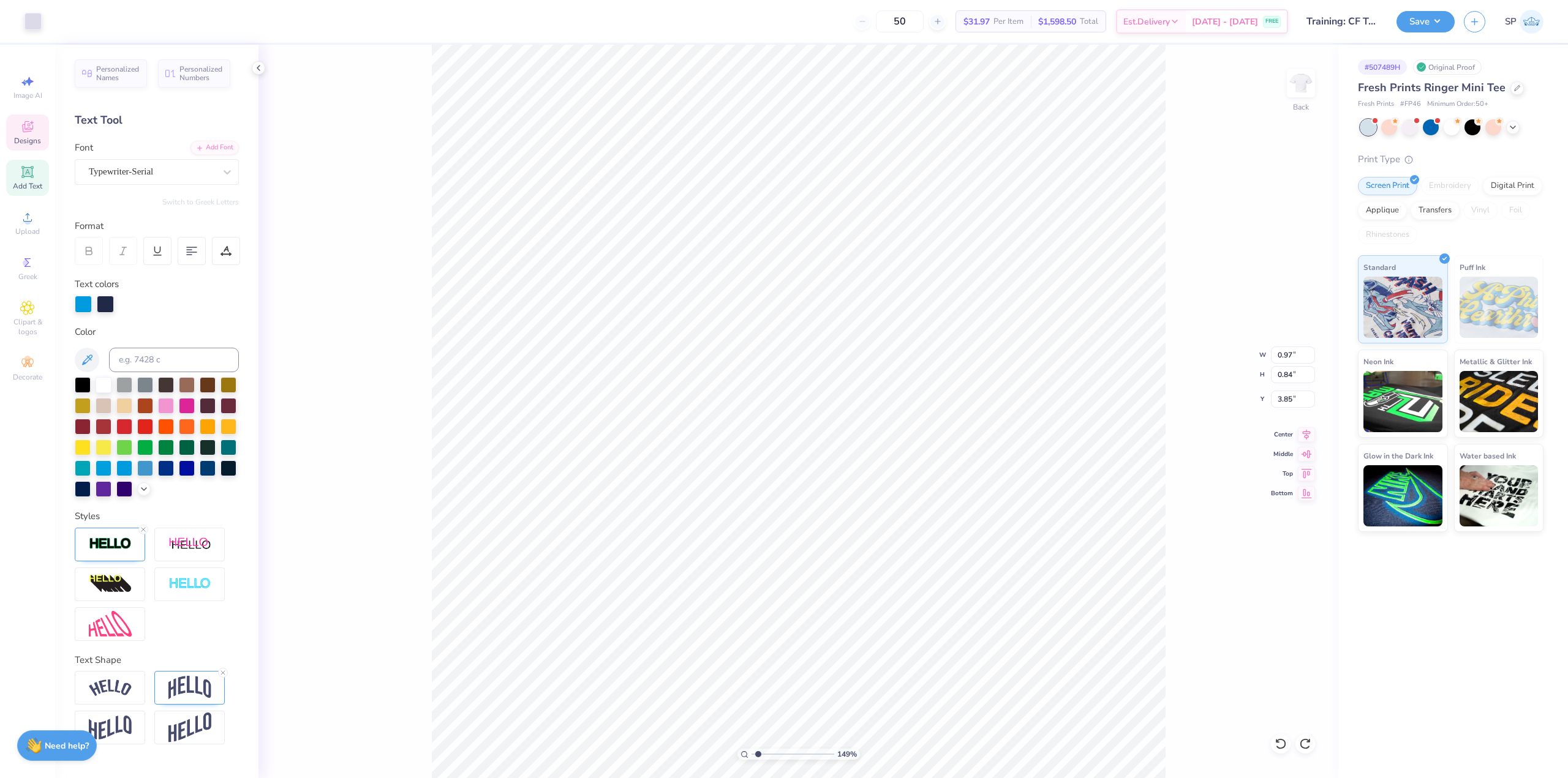
type input "1"
type input "6.69"
type input "3.30"
type input "3.00"
click at [130, 466] on div at bounding box center [124, 467] width 16 height 16
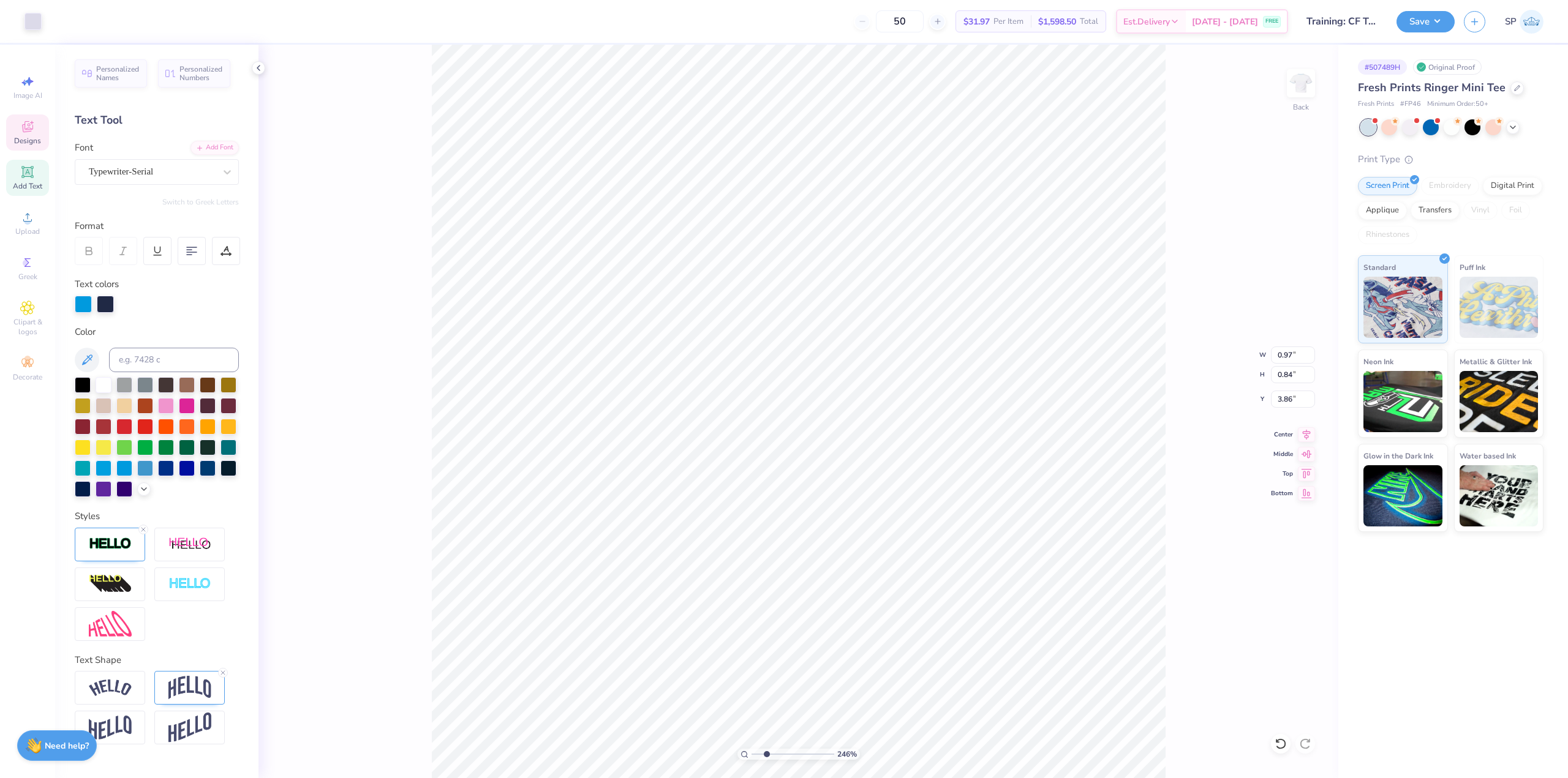
type input "2.46071092039641"
type input "2.48"
type input "2.46071092039641"
type input "3.86"
click at [30, 21] on div at bounding box center [33, 20] width 17 height 17
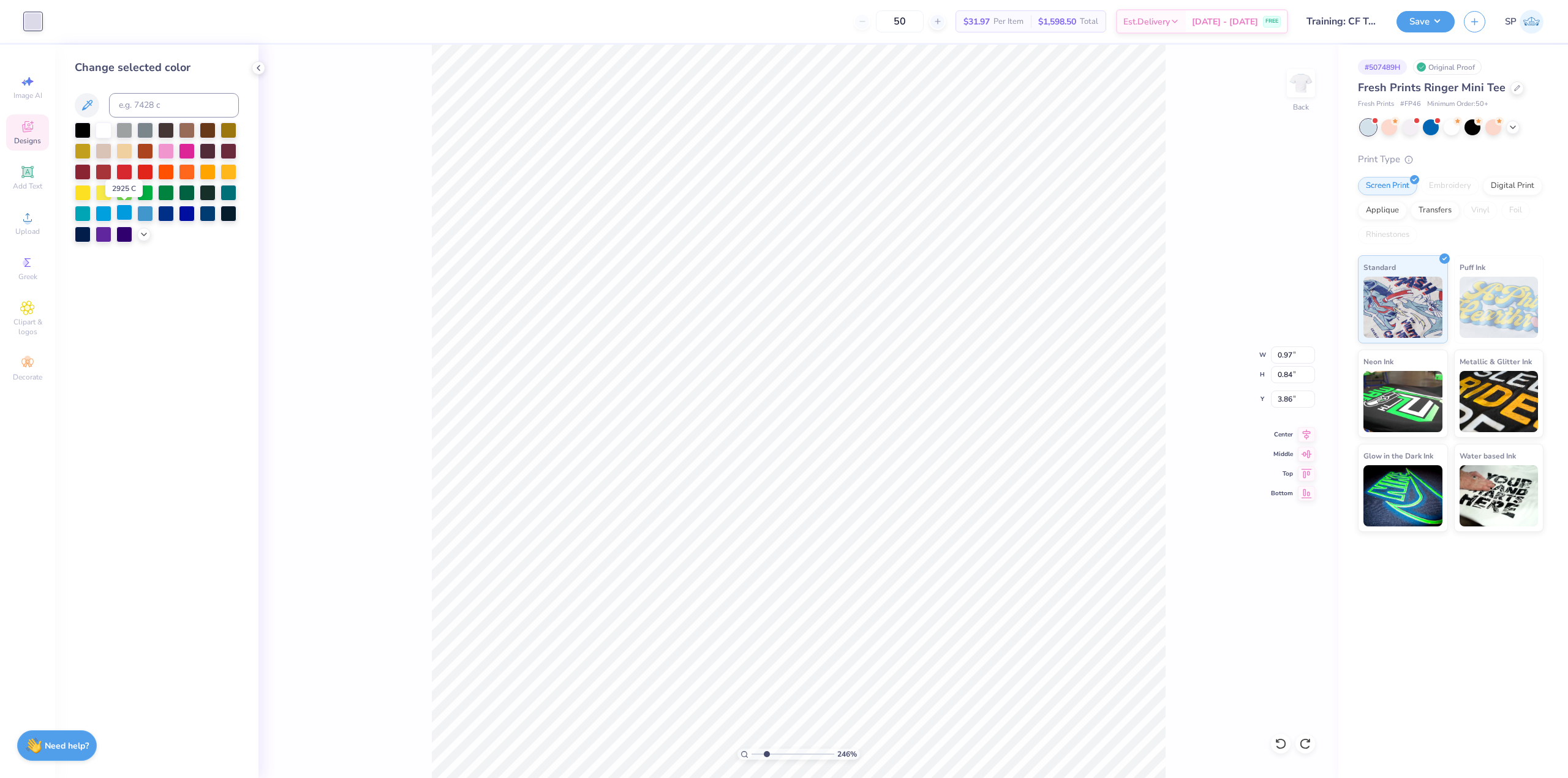
click at [128, 212] on div at bounding box center [124, 212] width 16 height 16
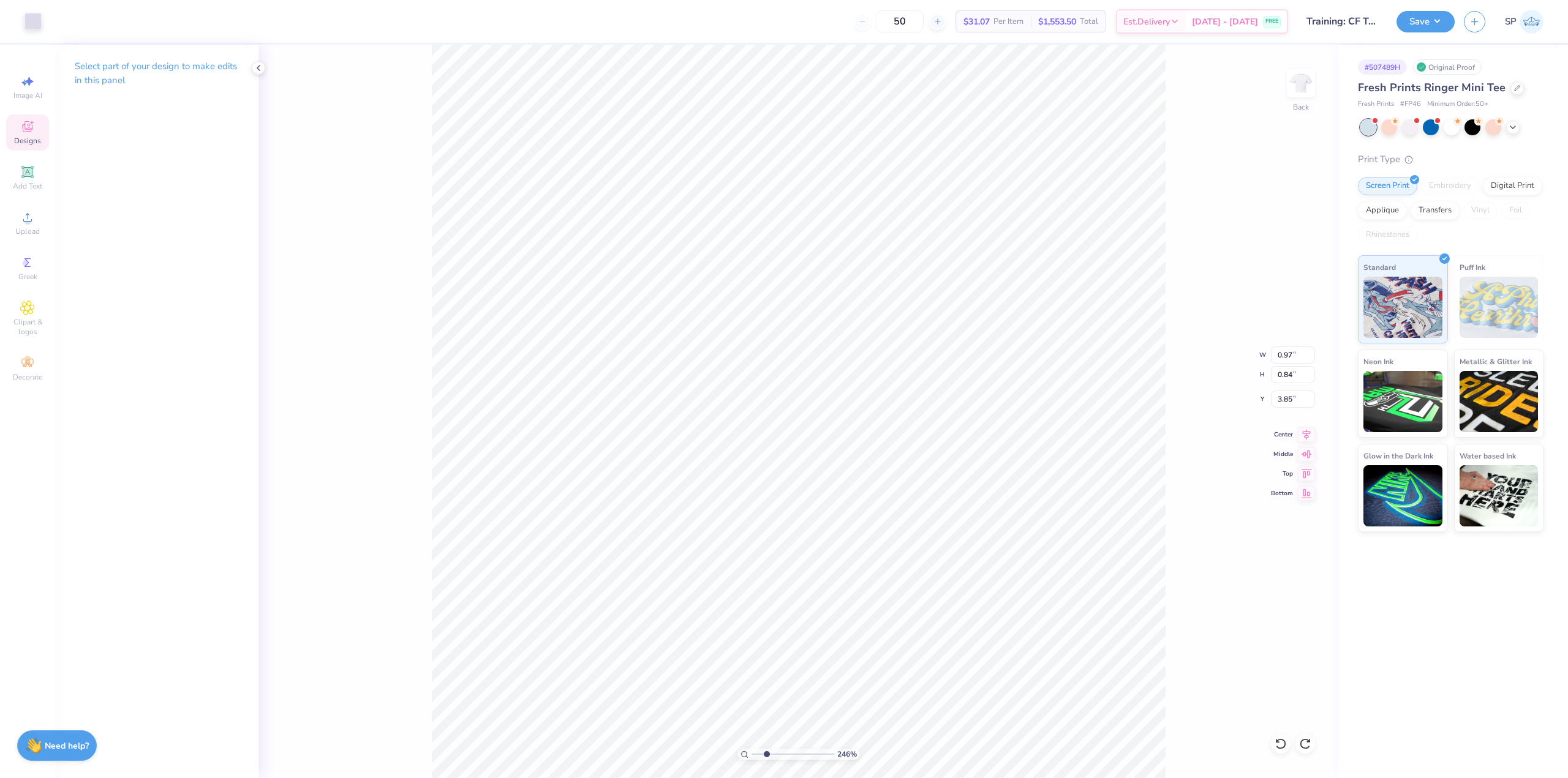
type input "2.46071092039641"
type input "0.18"
type input "0.15"
type input "3.32"
type input "2.46071092039641"
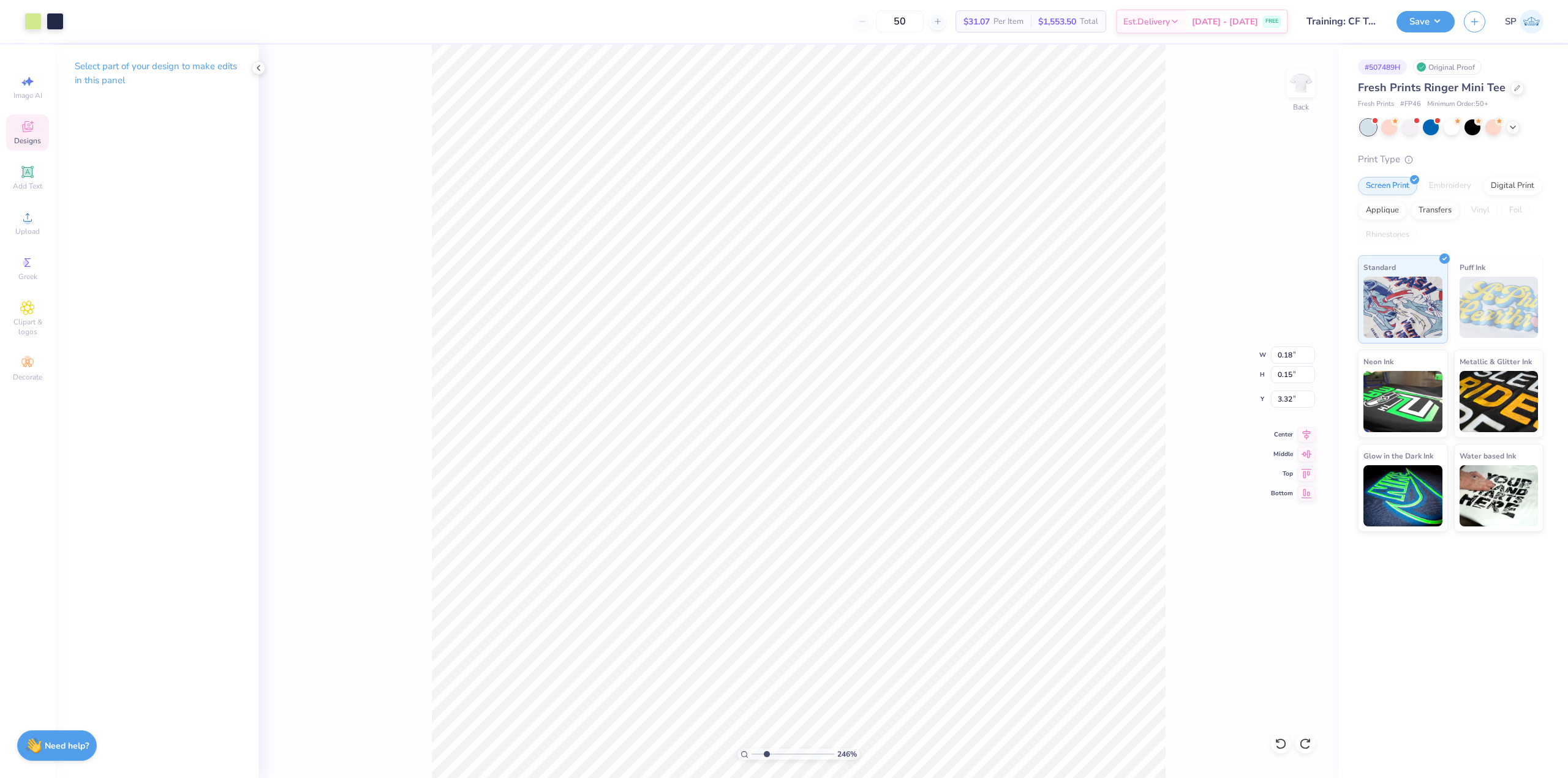
type input "6.32"
type input "2.39"
type input "3.45"
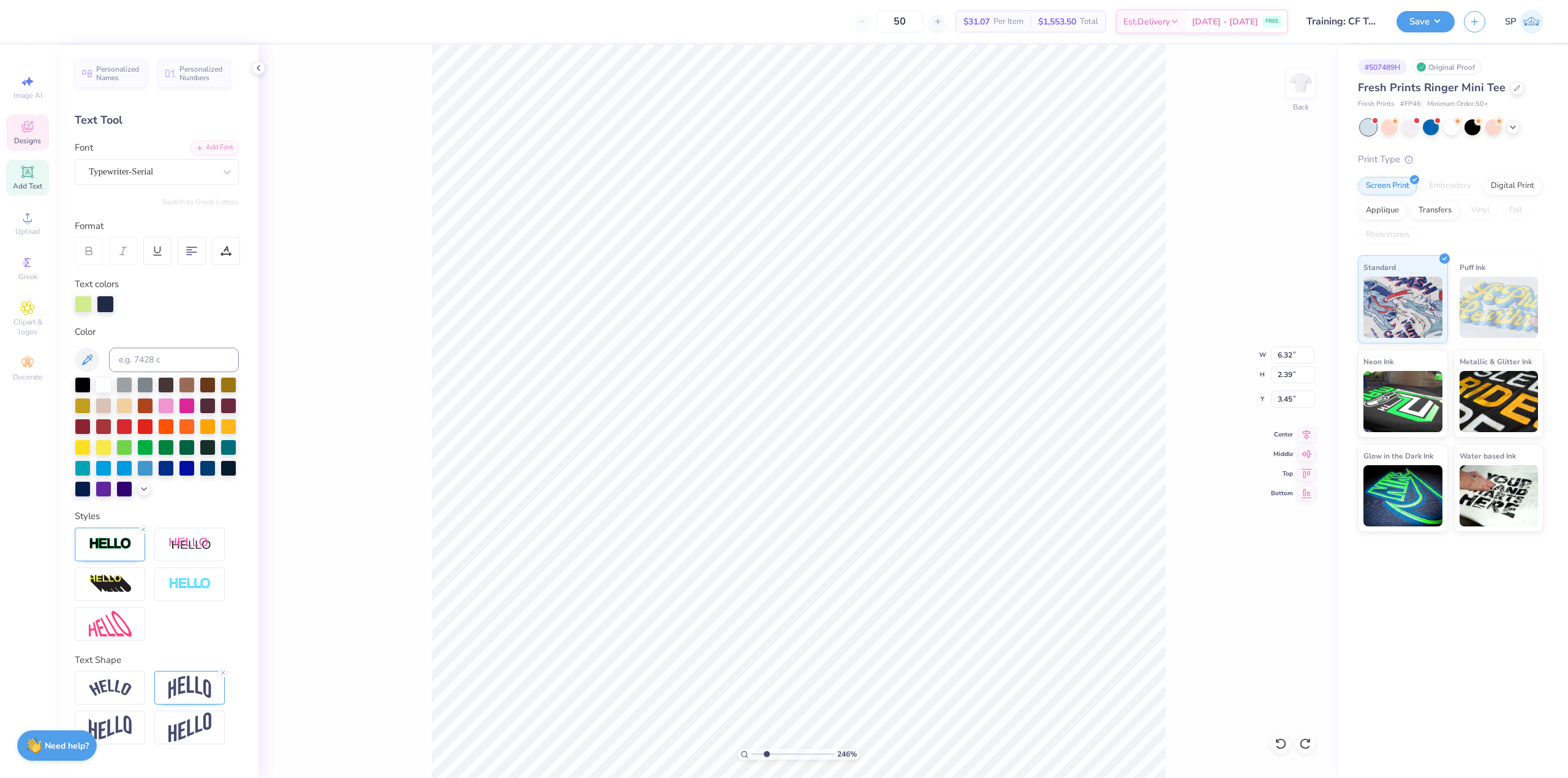
scroll to position [11, 2]
click at [78, 300] on div at bounding box center [83, 304] width 17 height 17
click at [121, 468] on div at bounding box center [124, 467] width 16 height 16
click at [260, 73] on div at bounding box center [258, 67] width 13 height 13
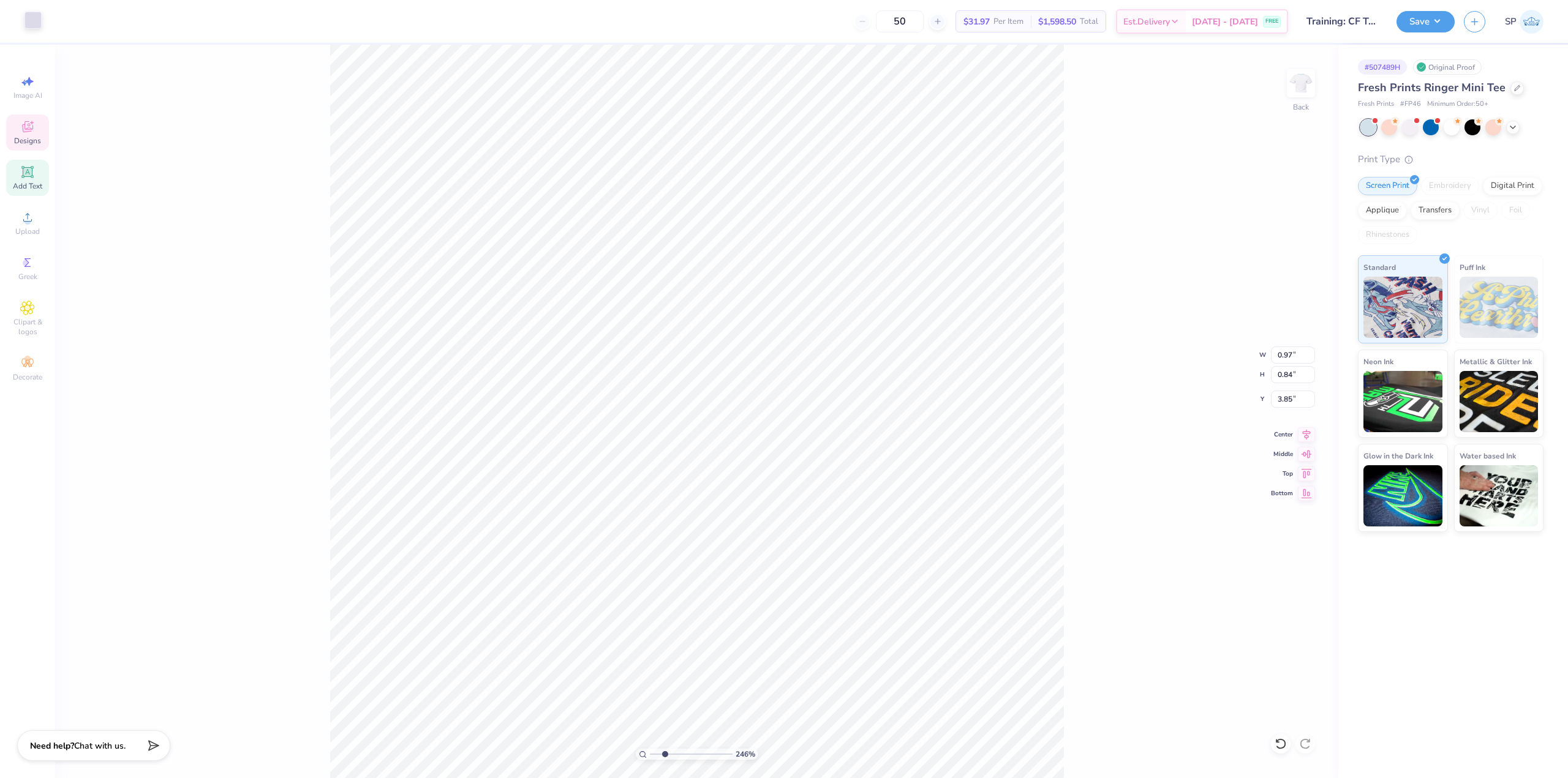
click at [35, 23] on div at bounding box center [33, 20] width 17 height 17
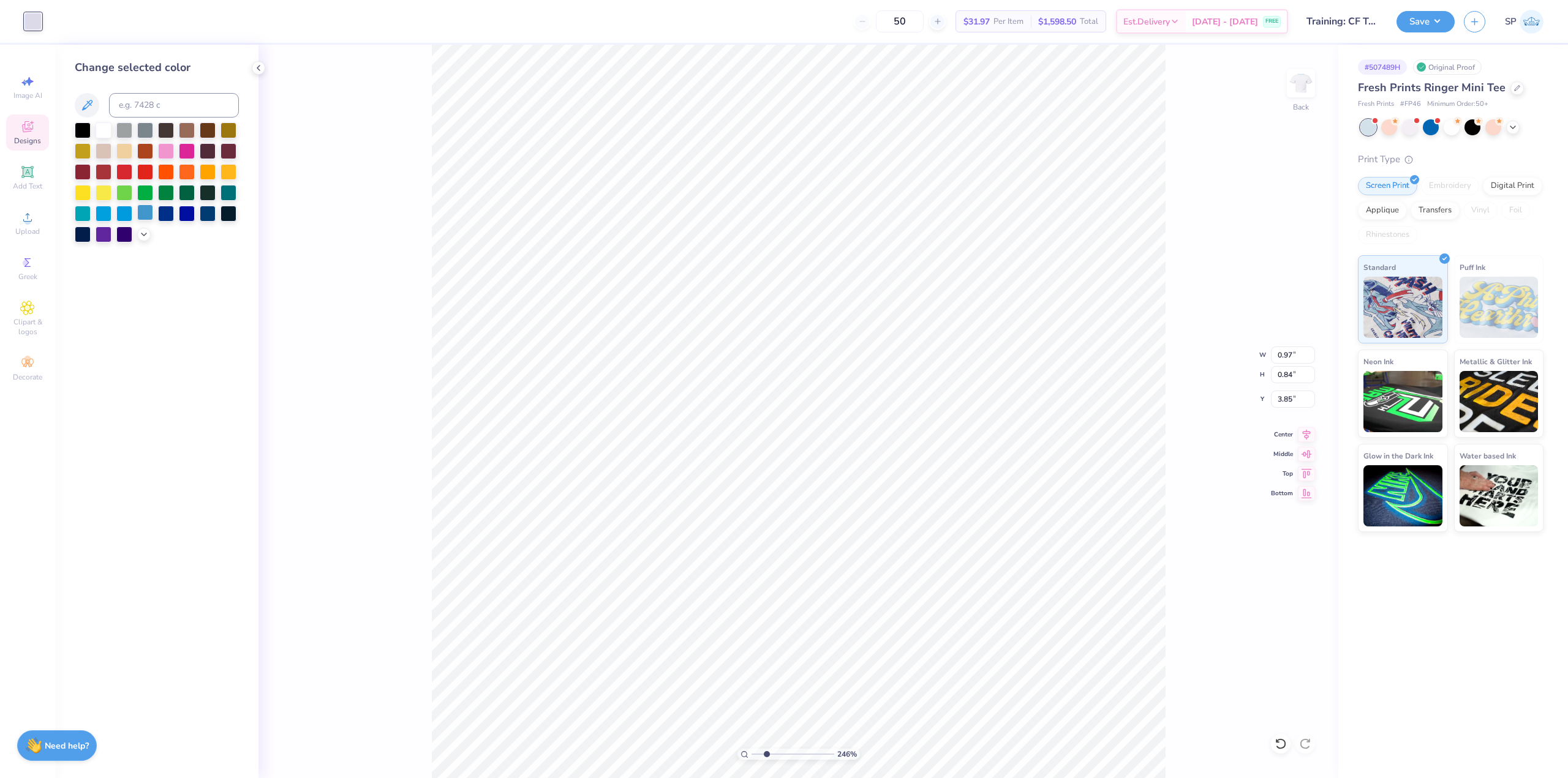
click at [150, 217] on div at bounding box center [145, 212] width 16 height 16
type input "2.46071092039641"
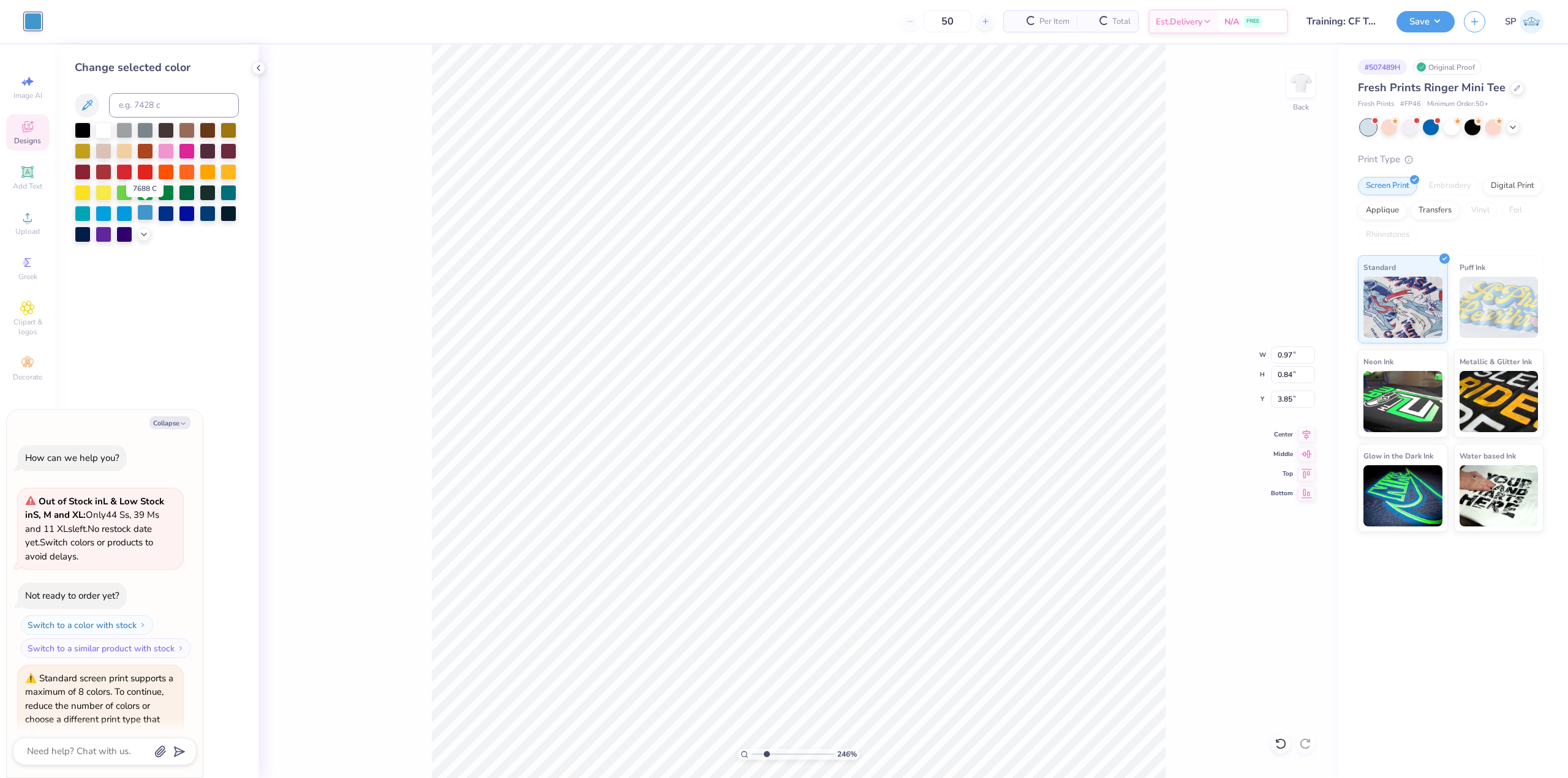
type textarea "x"
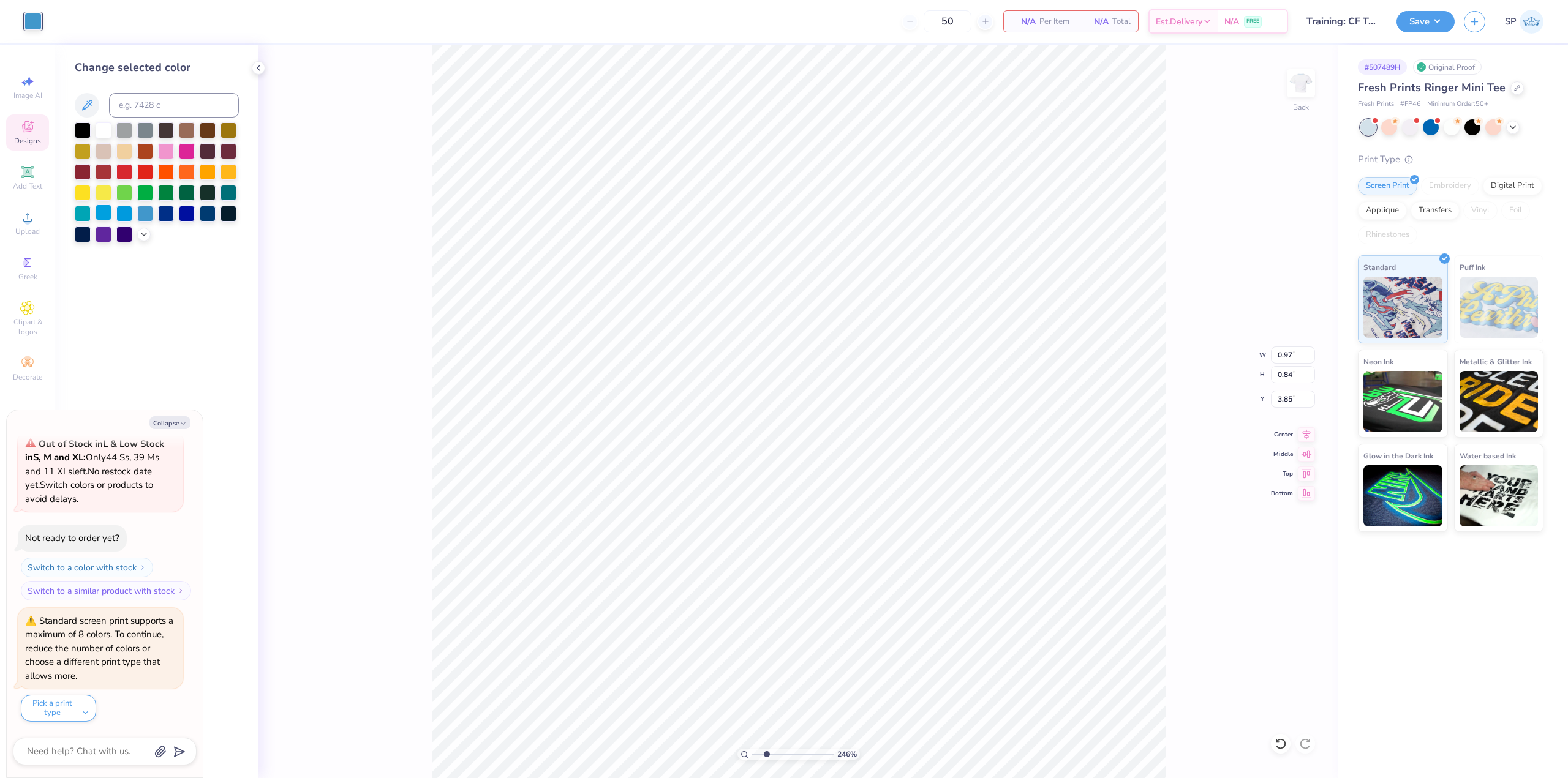
click at [107, 215] on div at bounding box center [103, 212] width 16 height 16
type input "2.46071092039641"
type textarea "x"
click at [141, 230] on icon at bounding box center [144, 233] width 10 height 10
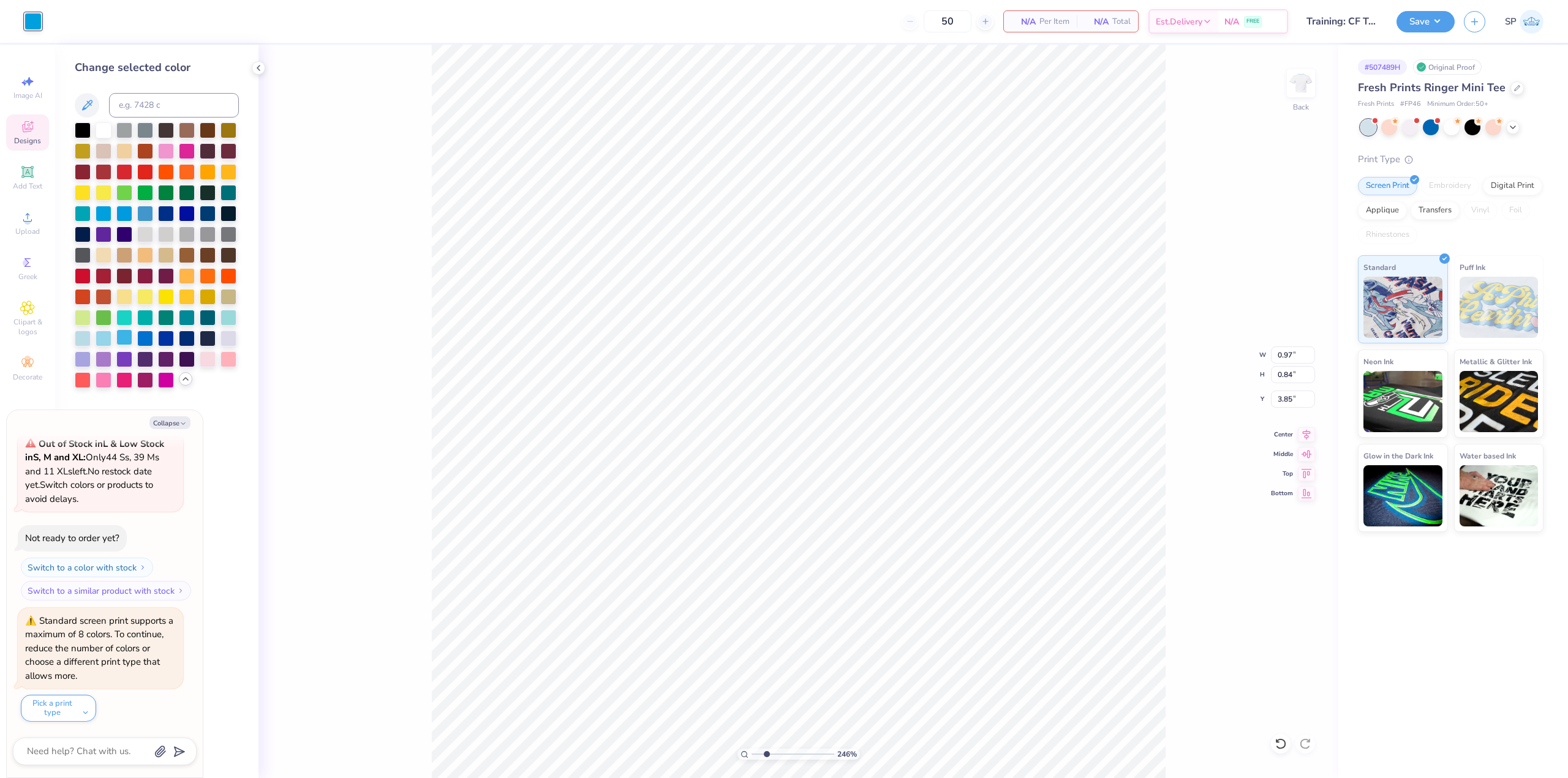
click at [130, 339] on div at bounding box center [124, 337] width 16 height 16
type input "2.46071092039641"
type textarea "x"
type input "2.46071092039641"
type textarea "x"
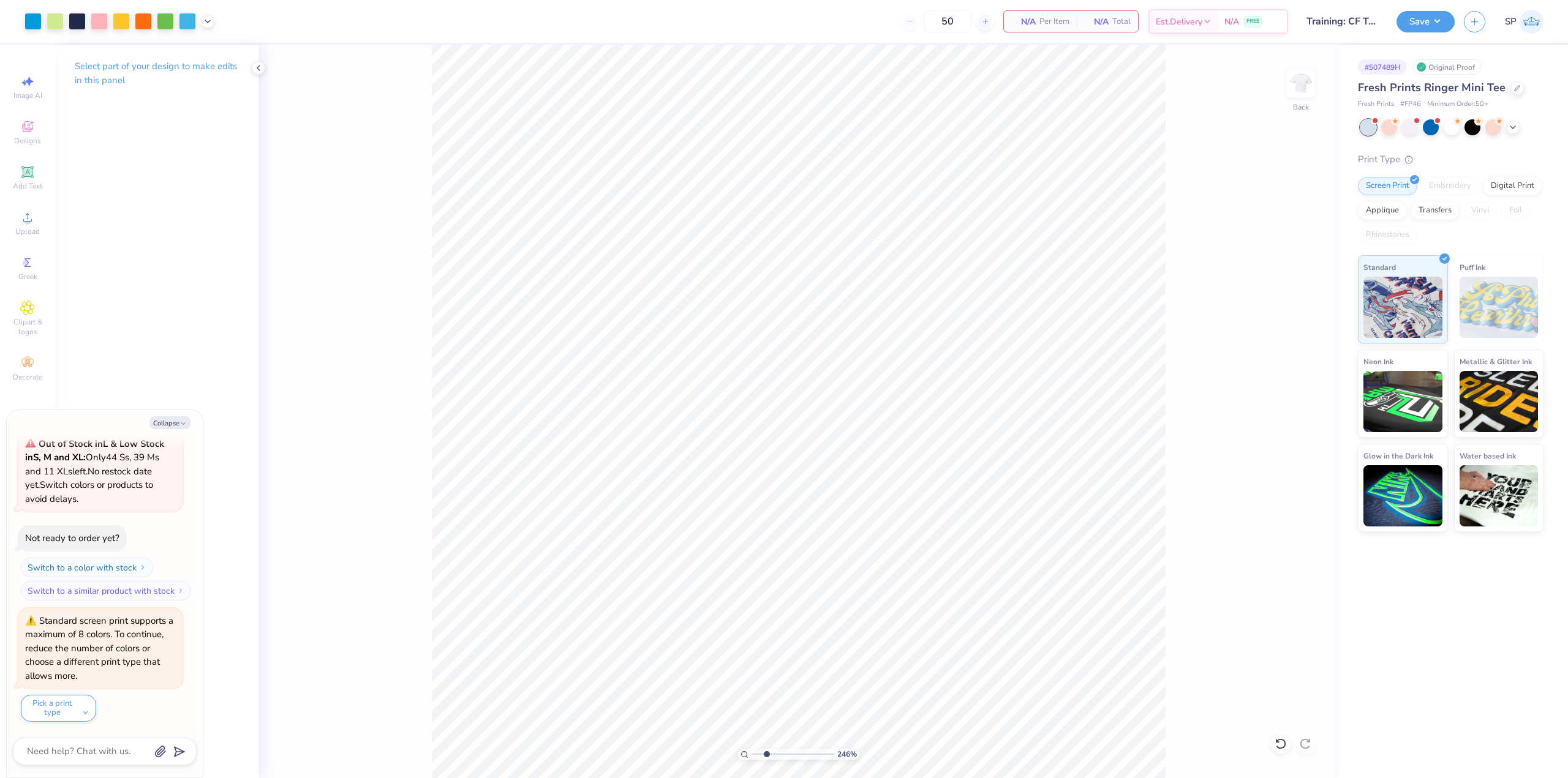
type input "2.46071092039641"
type textarea "x"
click at [38, 26] on div at bounding box center [33, 20] width 17 height 17
type input "2.46071092039641"
type textarea "x"
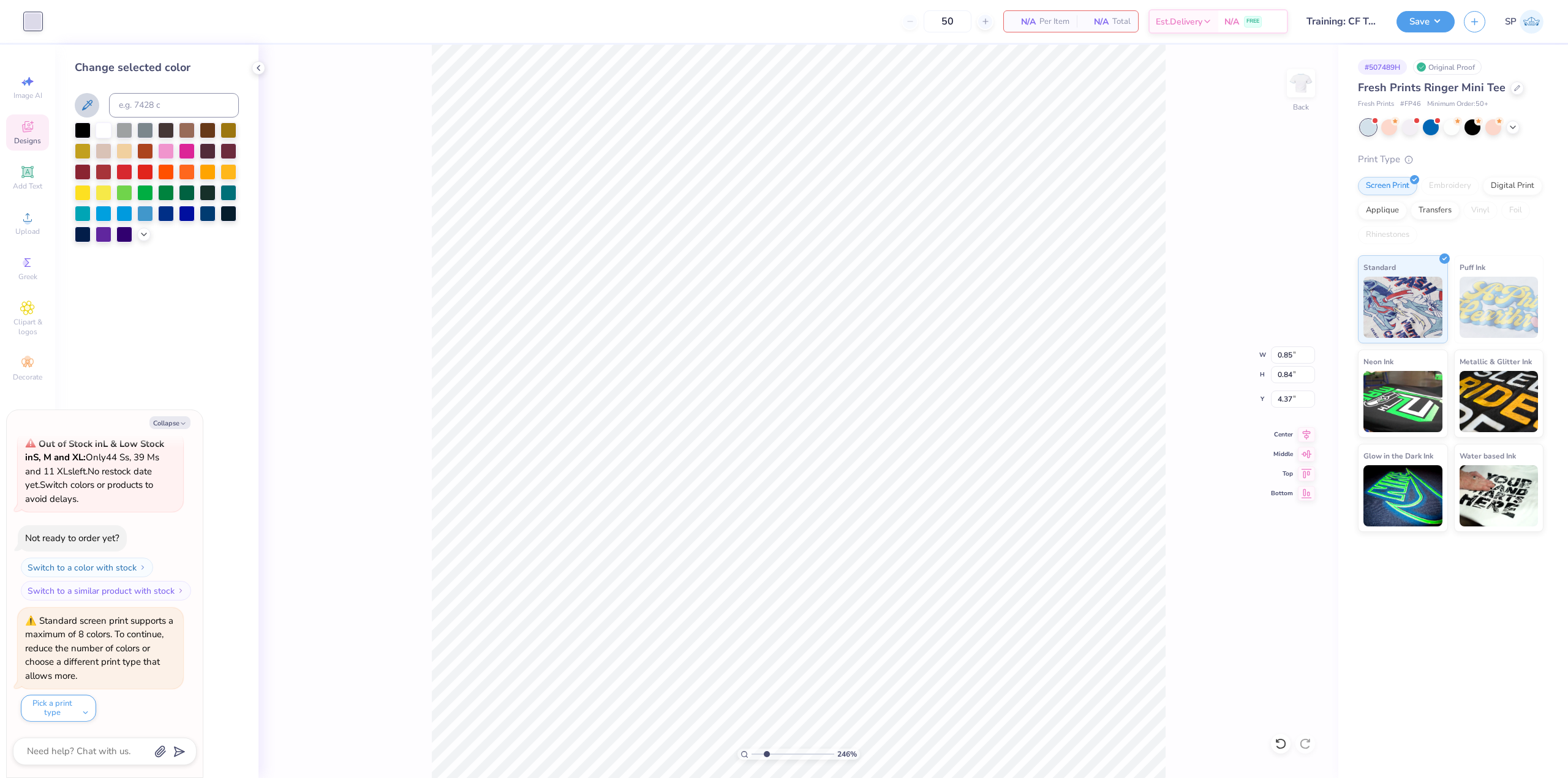
click at [82, 106] on icon at bounding box center [87, 105] width 14 height 14
type input "2.46071092039641"
type textarea "x"
type input "2.46071092039641"
type textarea "x"
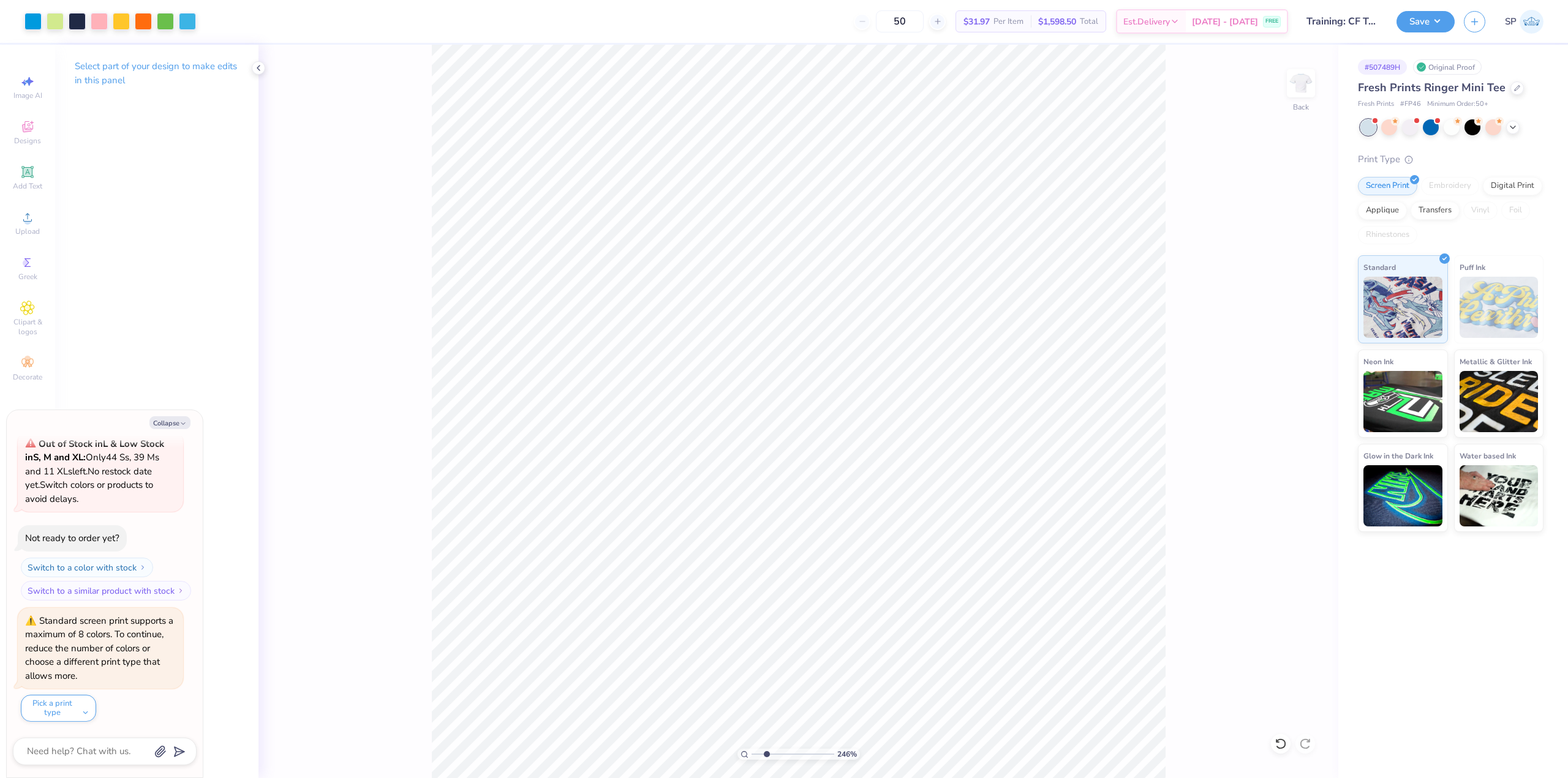
type input "2.46071092039641"
type textarea "x"
click at [40, 25] on div at bounding box center [33, 20] width 17 height 17
type input "2.46071092039641"
type textarea "x"
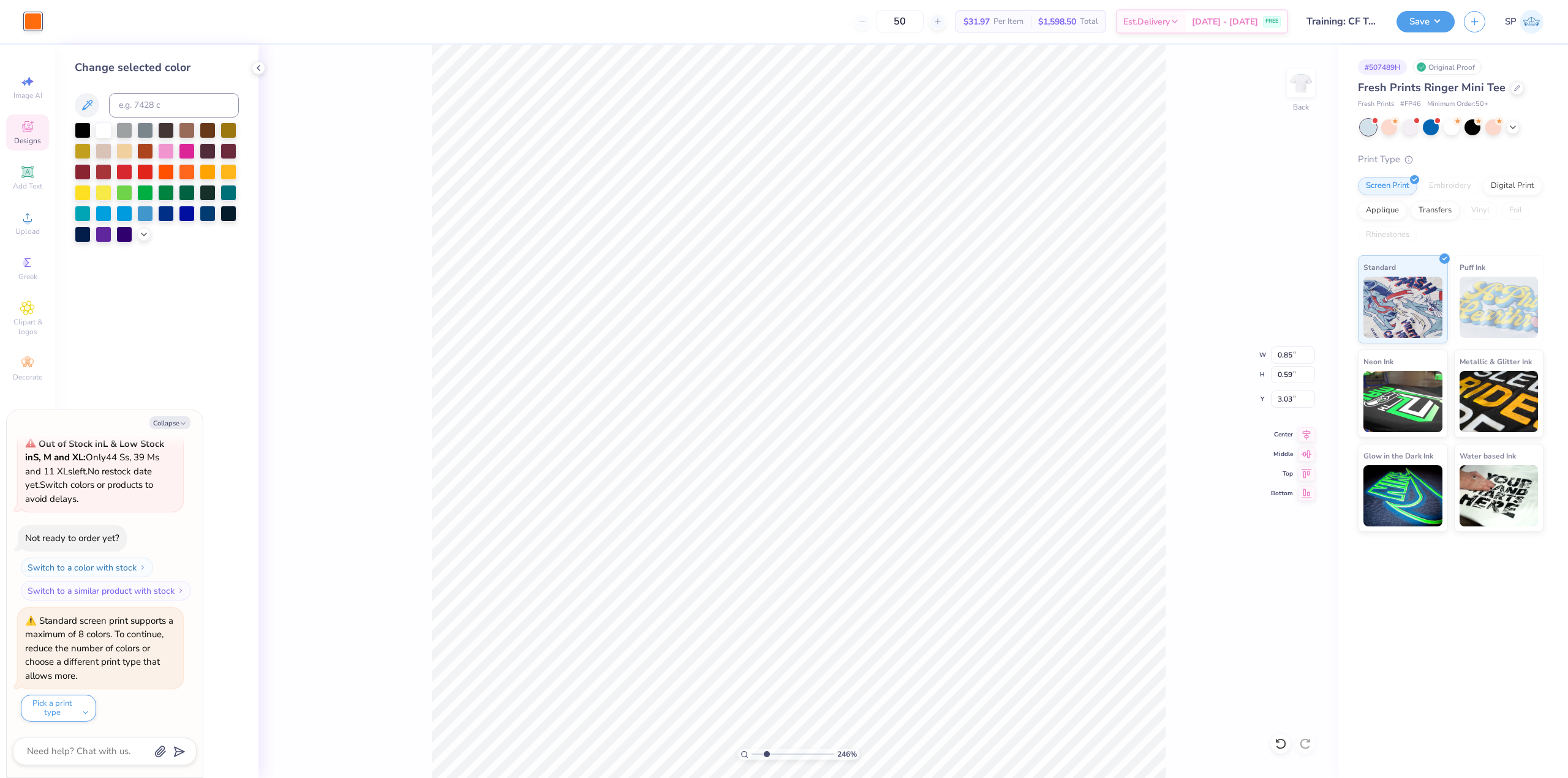
click at [134, 237] on div at bounding box center [157, 182] width 164 height 120
click at [138, 237] on div at bounding box center [143, 233] width 13 height 13
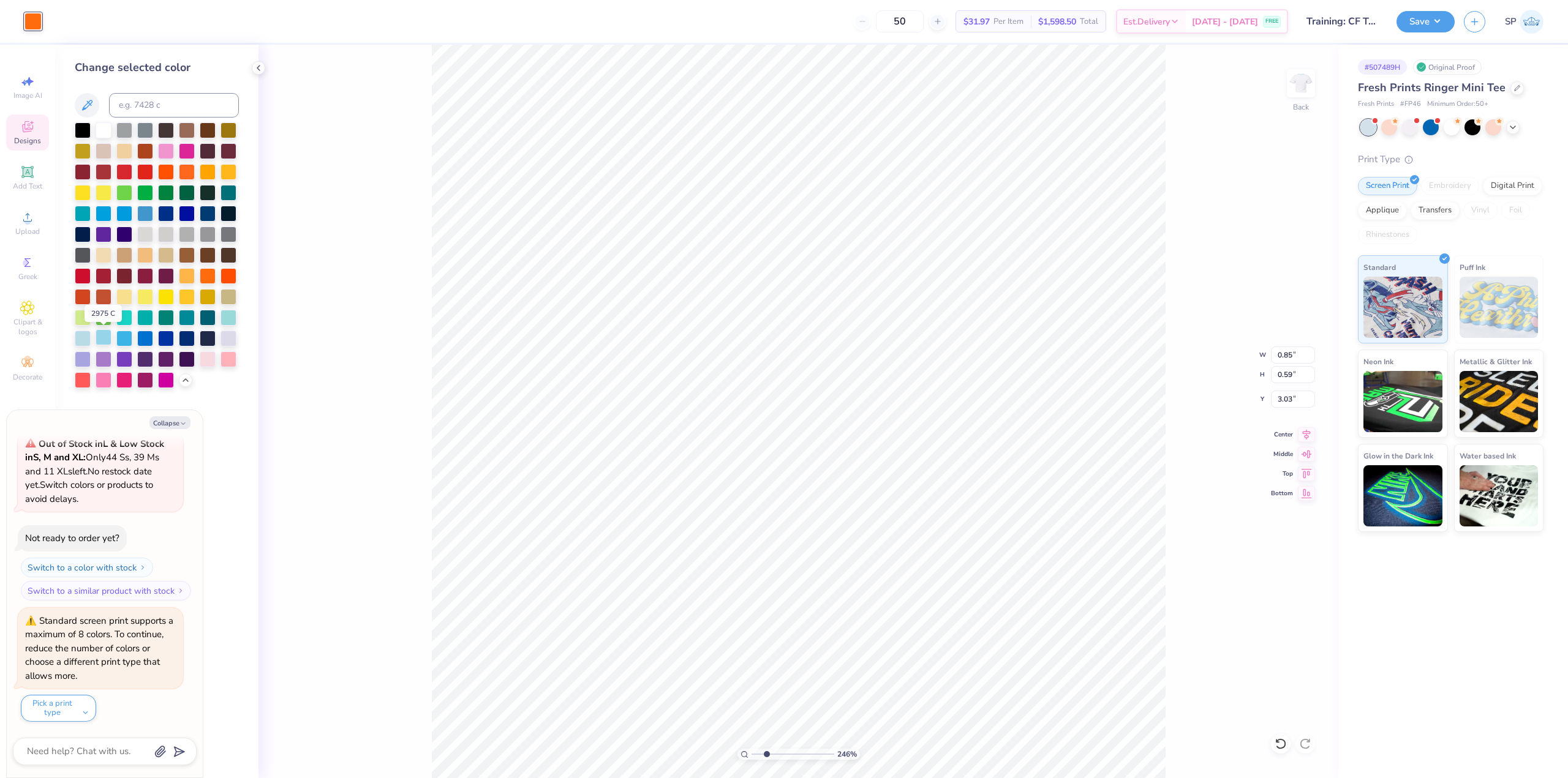
click at [99, 338] on div at bounding box center [103, 337] width 16 height 16
type input "2.46071092039641"
type textarea "x"
type input "2.46071092039641"
type textarea "x"
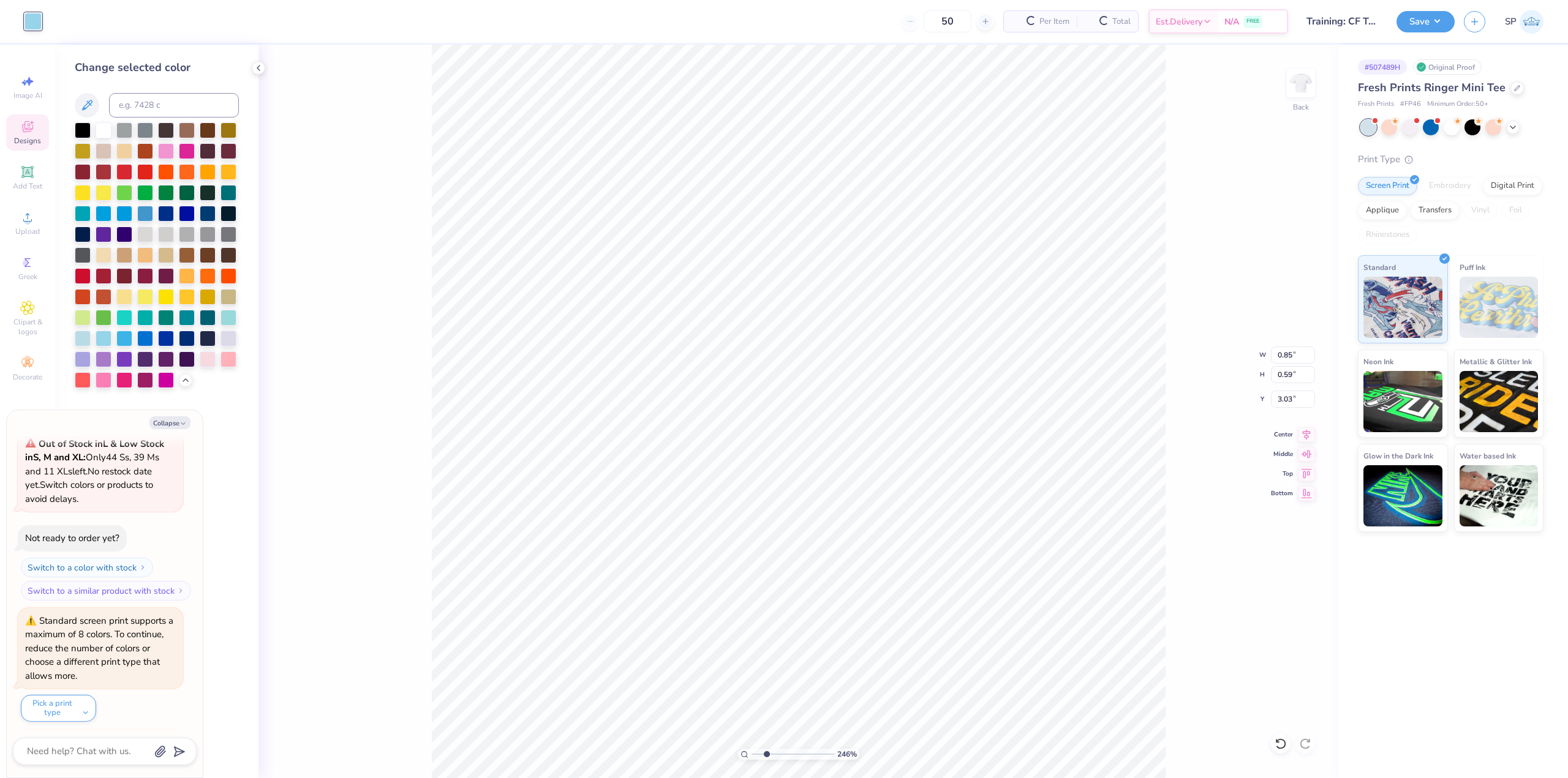
scroll to position [179, 0]
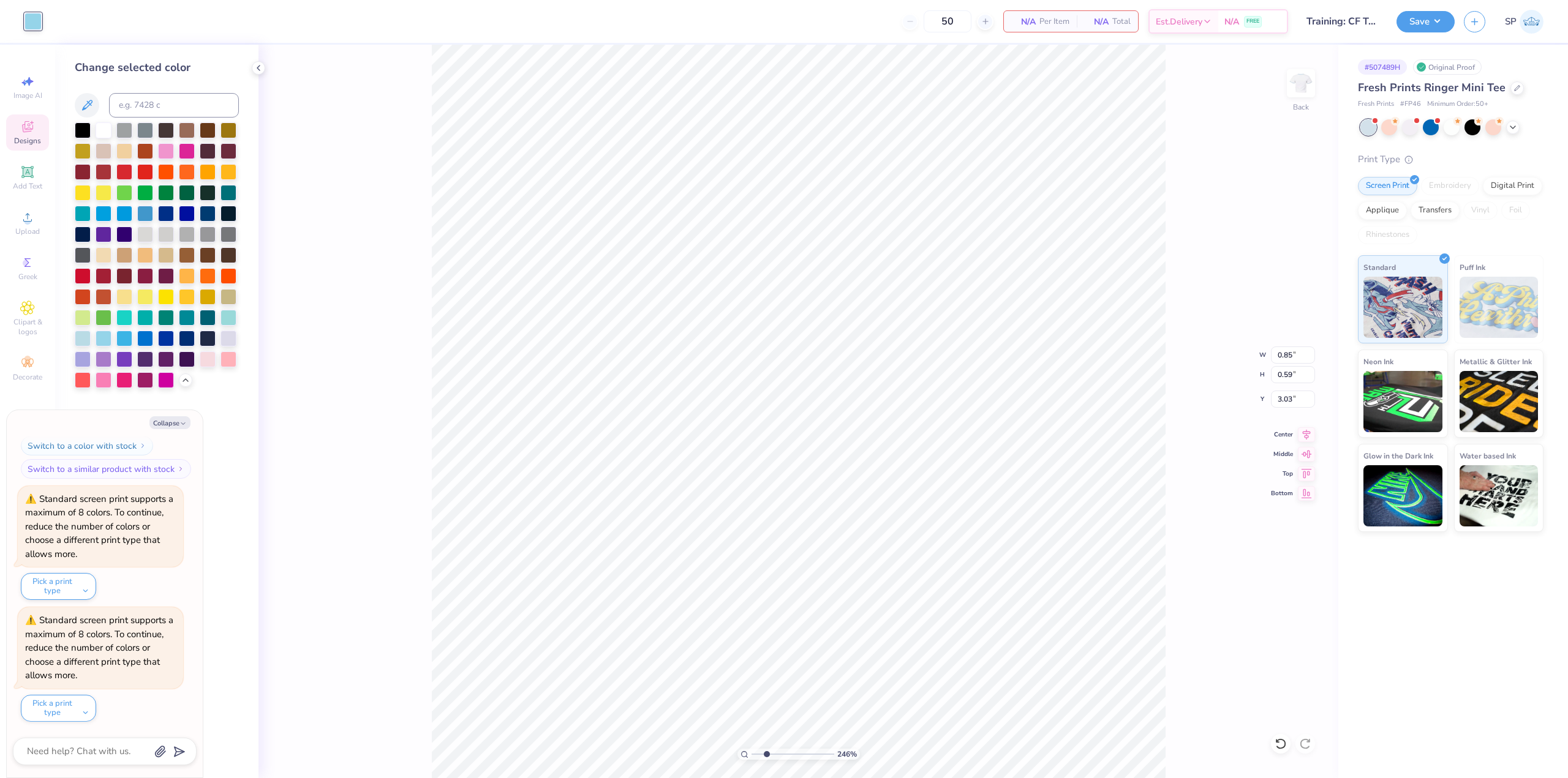
type input "2.46071092039641"
type textarea "x"
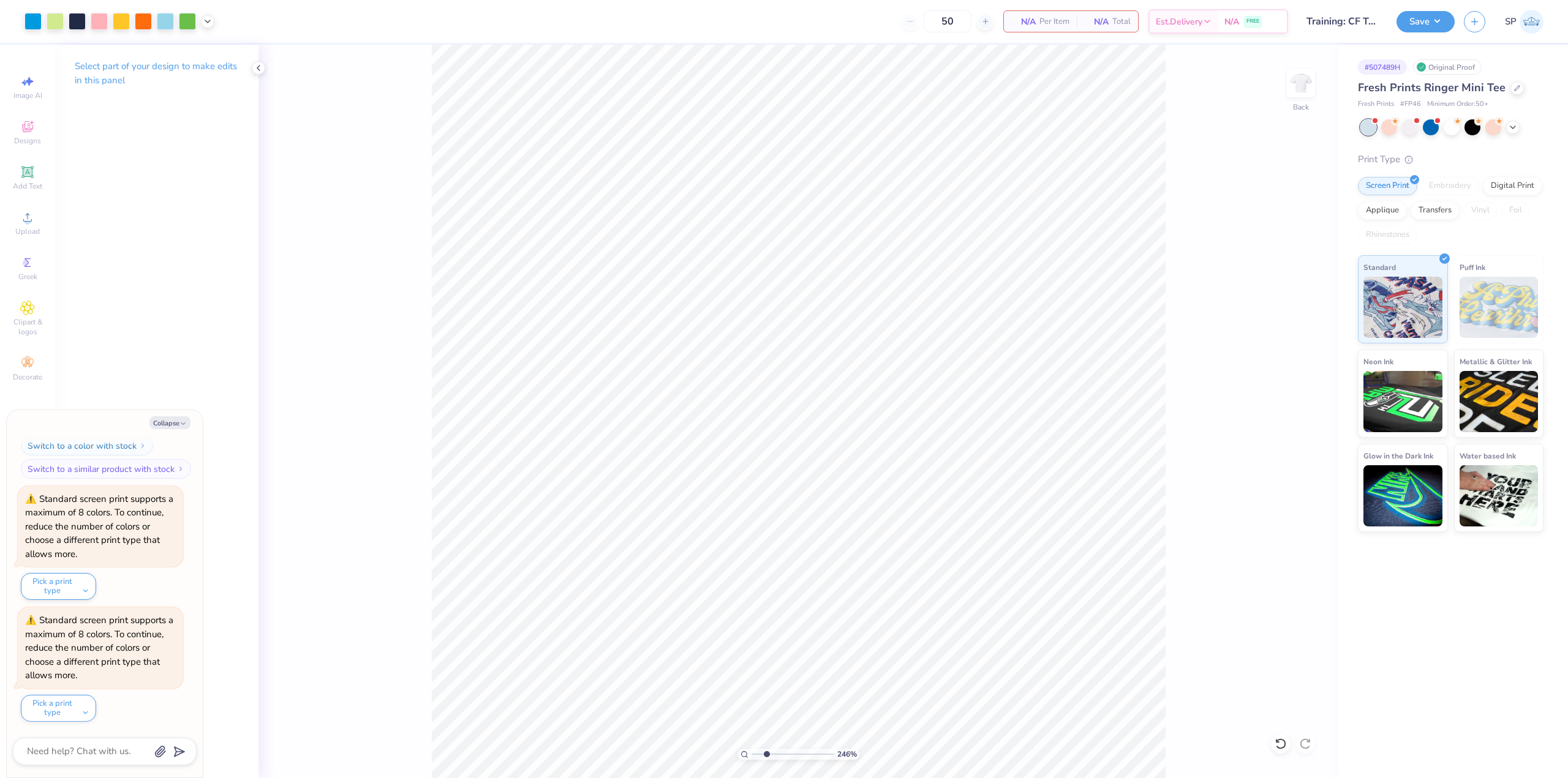
type input "2.46071092039641"
type textarea "x"
type input "2.46071092039641"
type textarea "x"
type input "2.46071092039641"
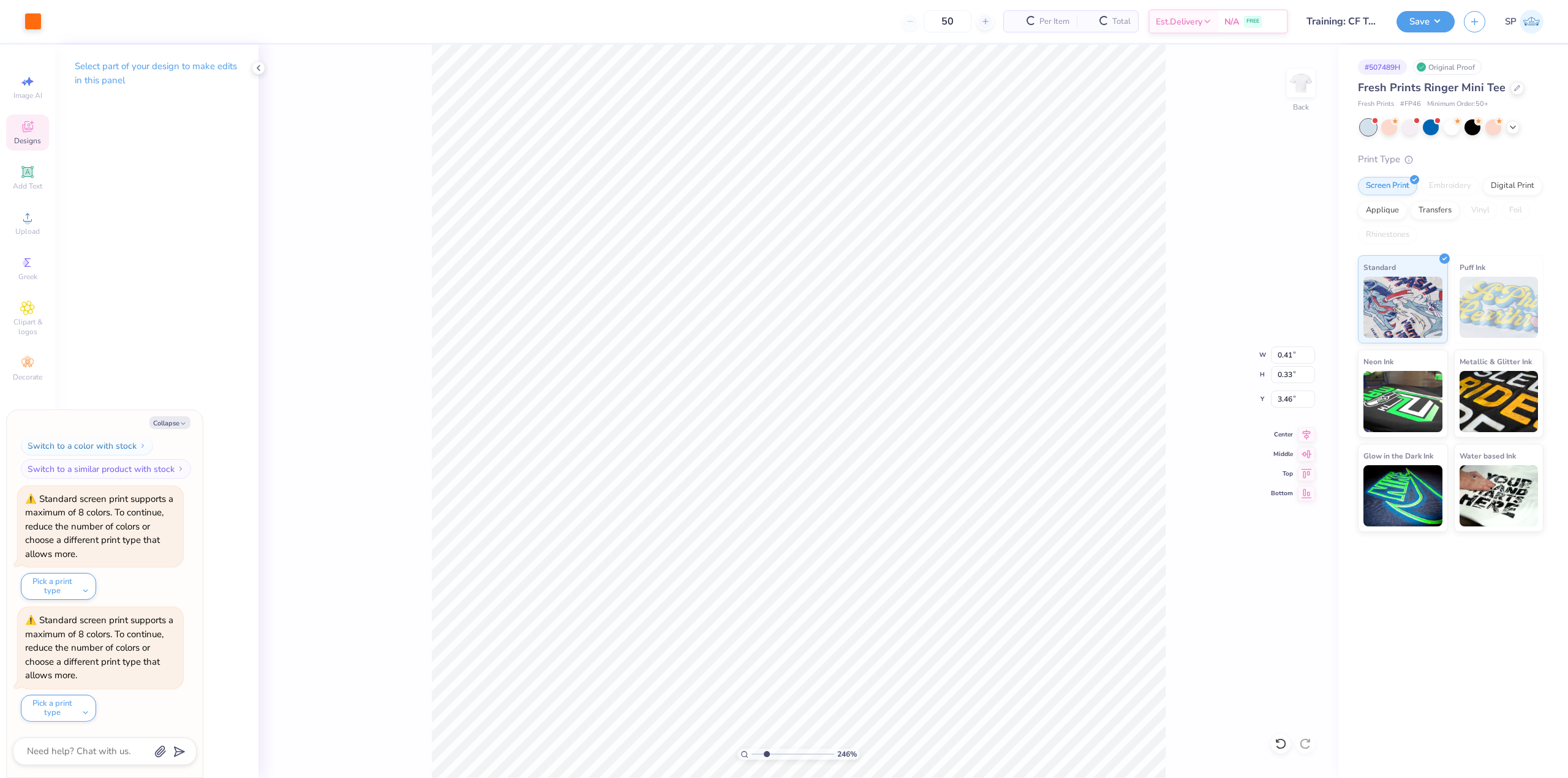
type textarea "x"
type input "3.46"
type input "2.46071092039641"
type textarea "x"
type input "2.46071092039641"
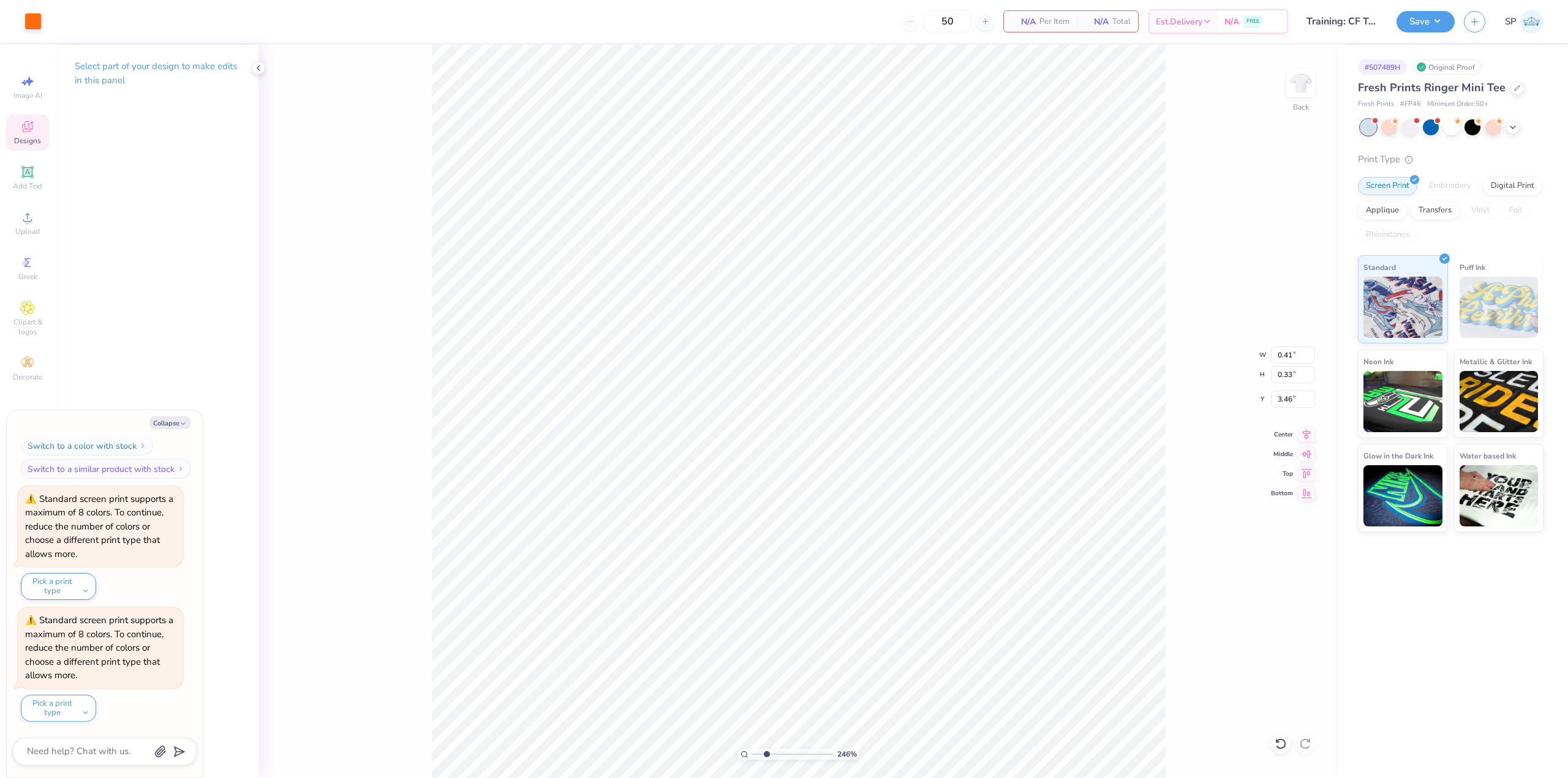
type textarea "x"
type input "3.45"
drag, startPoint x: 47, startPoint y: 30, endPoint x: 37, endPoint y: 26, distance: 10.8
click at [46, 30] on div "Art colors 50 N/A Per Item N/A Total Est. Delivery N/A FREE Design Title Traini…" at bounding box center [784, 21] width 1568 height 43
click at [37, 26] on div at bounding box center [33, 20] width 17 height 17
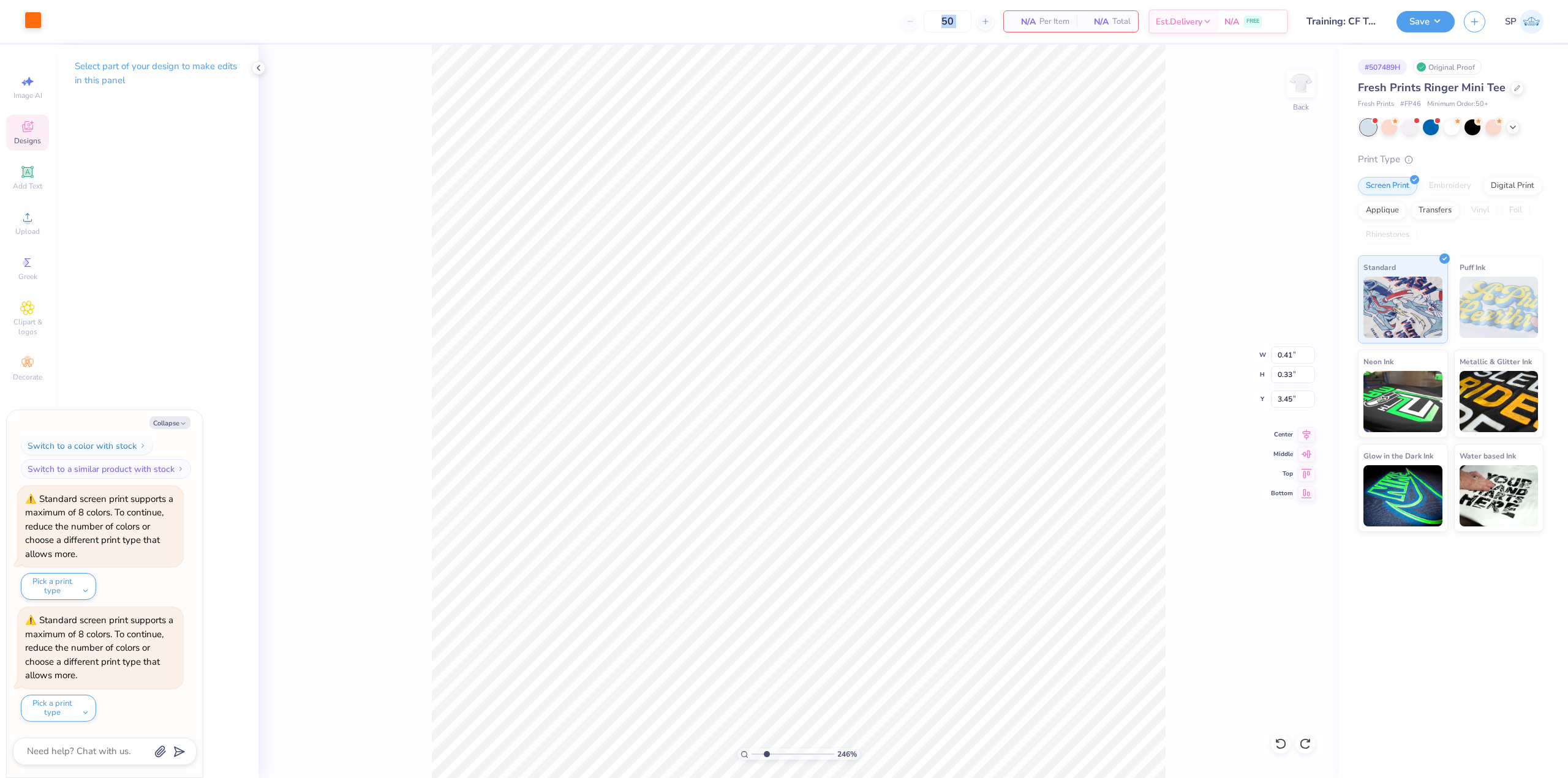
type input "2.46071092039641"
type textarea "x"
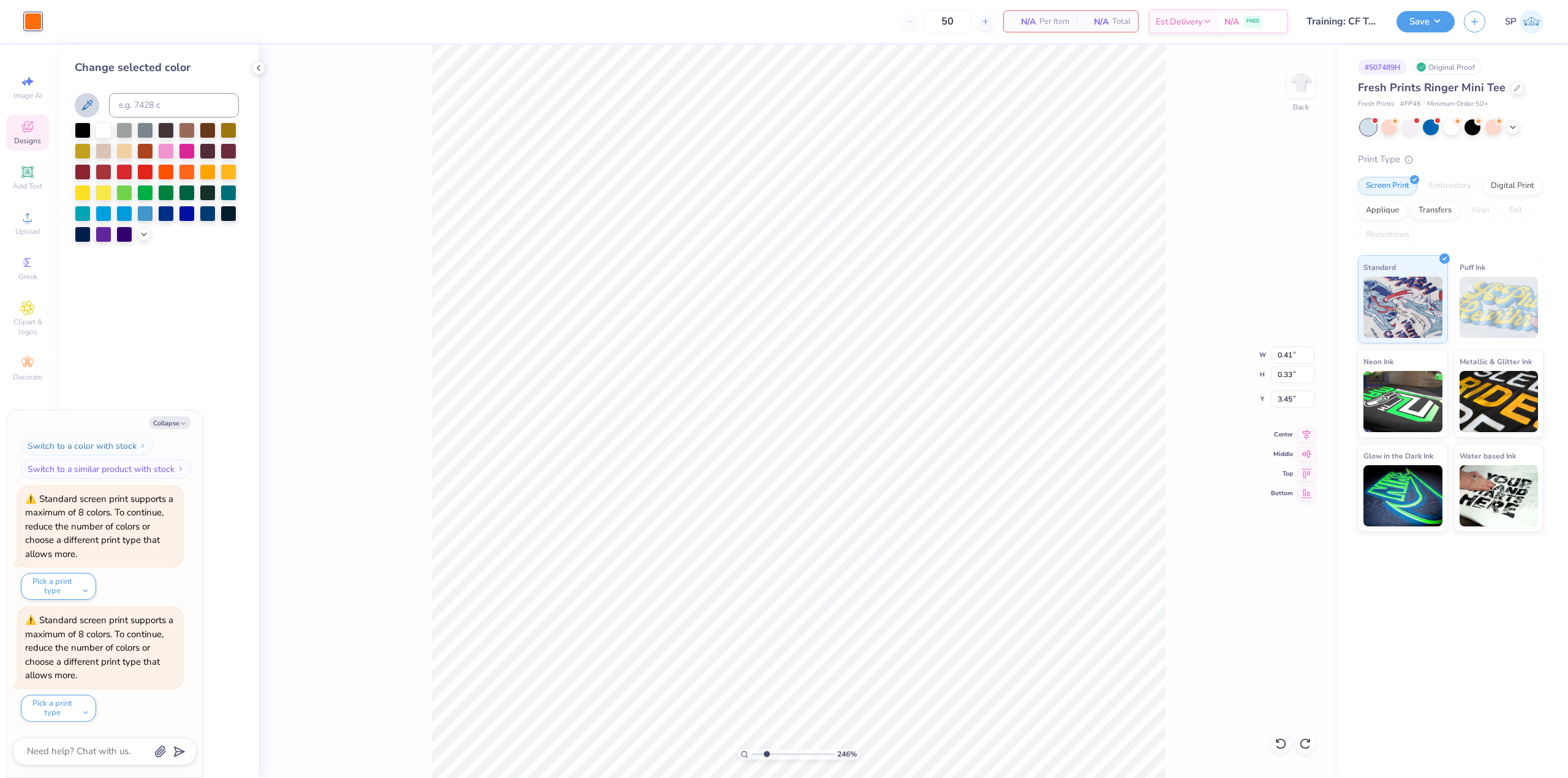
click at [91, 105] on icon at bounding box center [87, 105] width 14 height 14
type input "2.46071092039641"
type textarea "x"
type input "2.46071092039641"
type textarea "x"
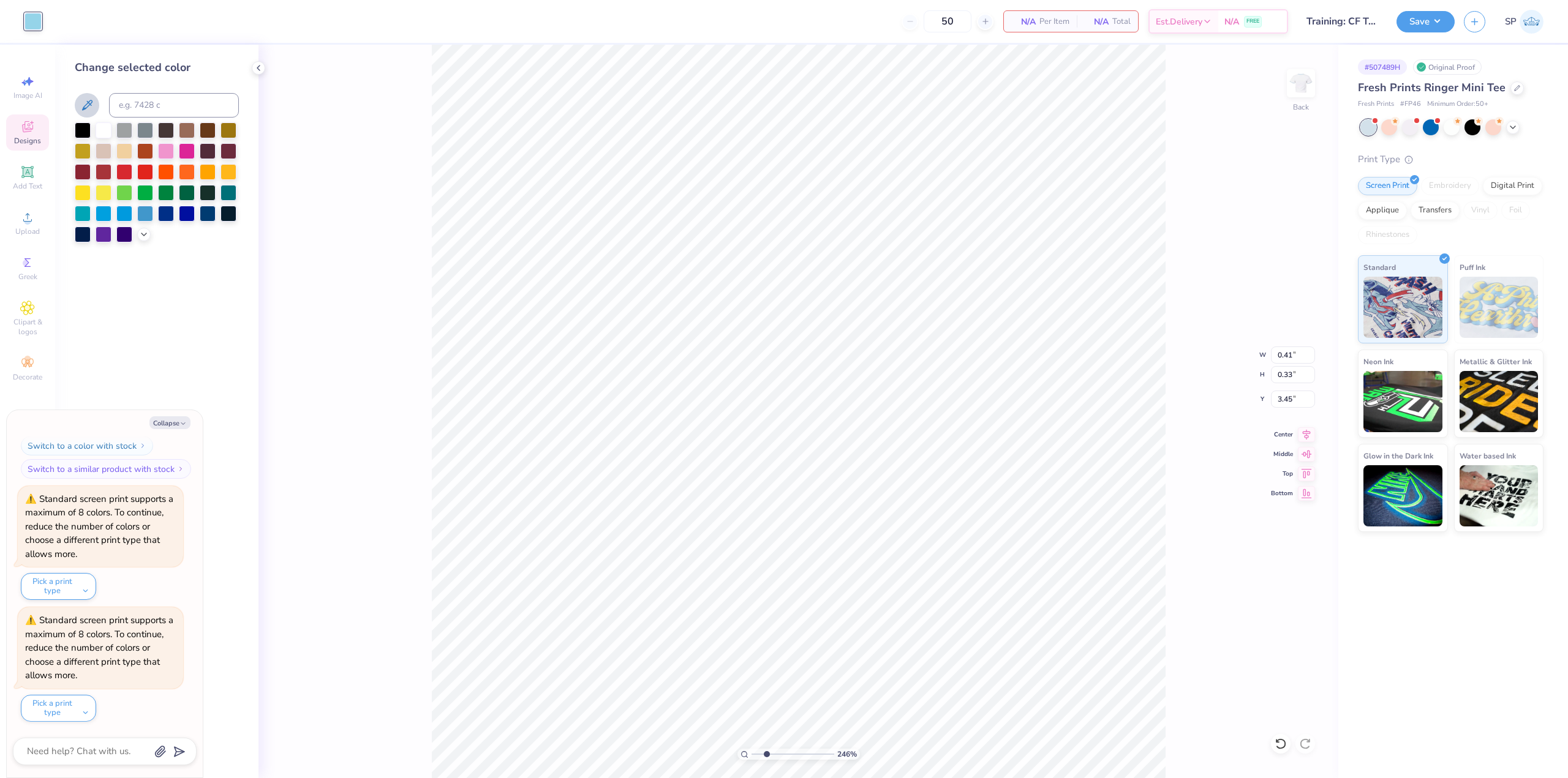
type input "2.46071092039641"
type textarea "x"
type input "0.89"
type input "0.79"
type input "5.12"
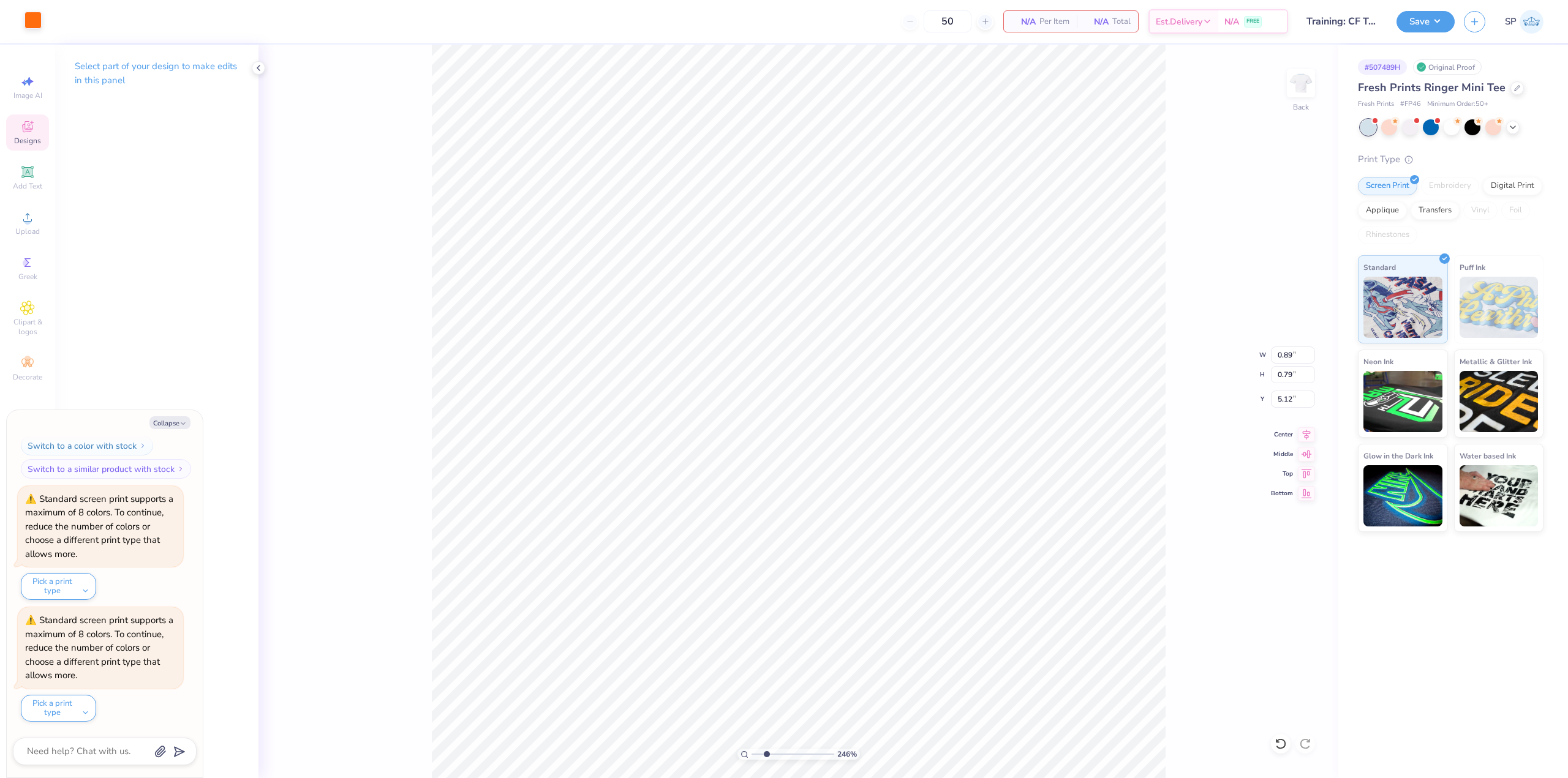
click at [35, 25] on div at bounding box center [33, 20] width 17 height 17
type input "2.46071092039641"
type textarea "x"
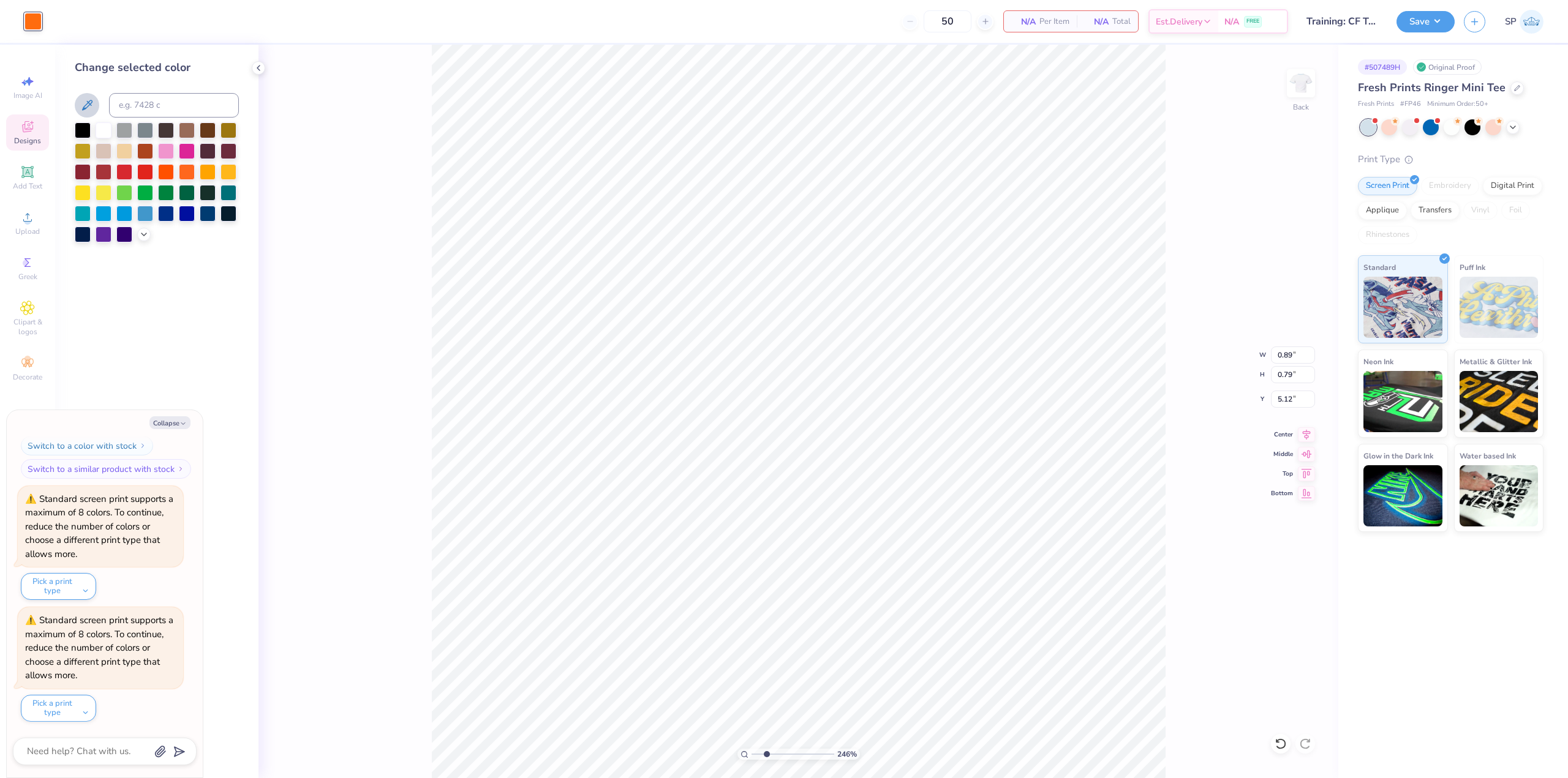
click at [96, 111] on button at bounding box center [87, 105] width 25 height 25
type input "2.46071092039641"
type textarea "x"
type input "2.46071092039641"
type textarea "x"
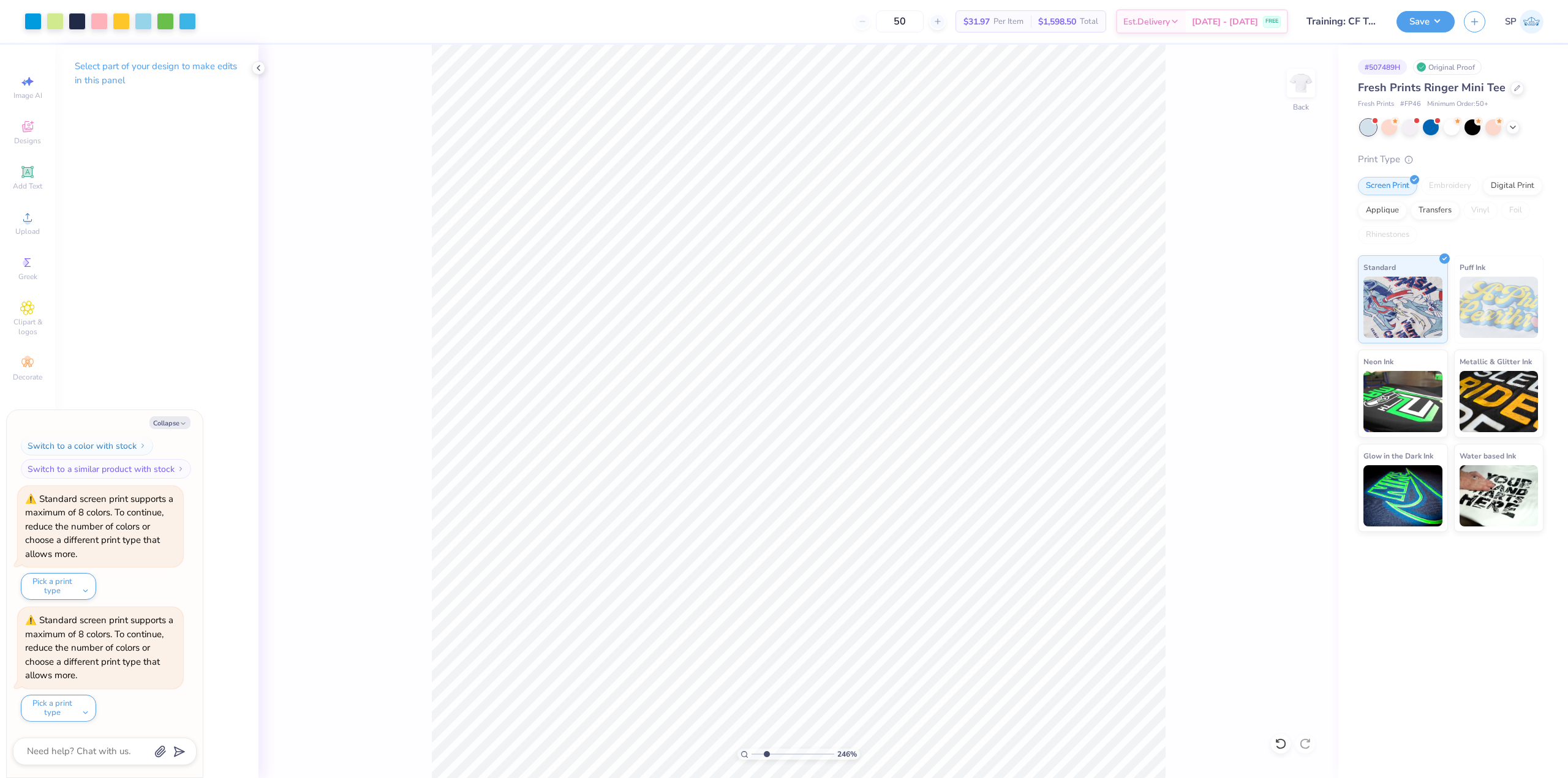
type input "2.46071092039641"
type textarea "x"
click at [33, 22] on div at bounding box center [33, 20] width 17 height 17
type input "2.46071092039641"
type textarea "x"
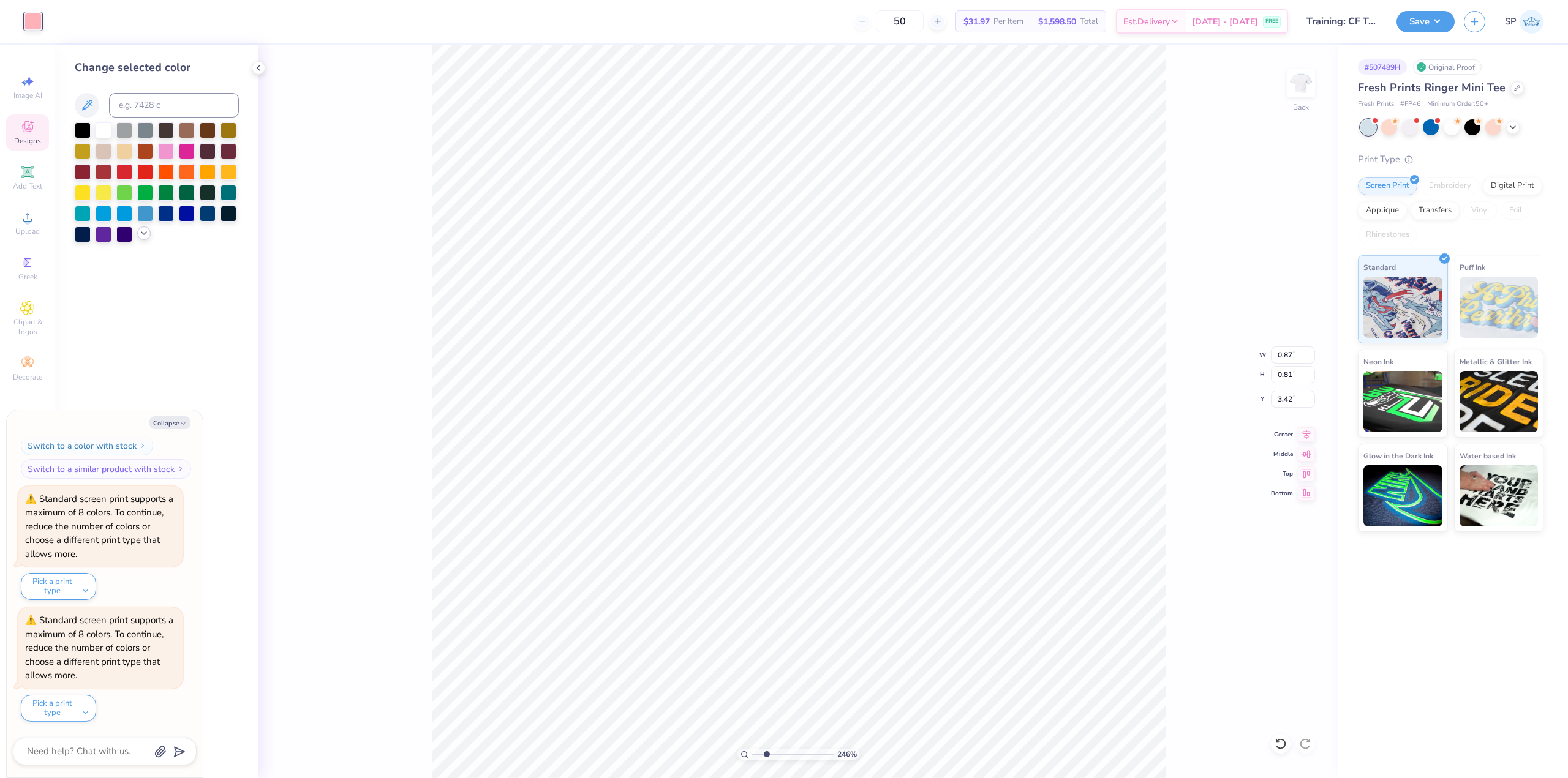
click at [144, 229] on icon at bounding box center [144, 233] width 10 height 10
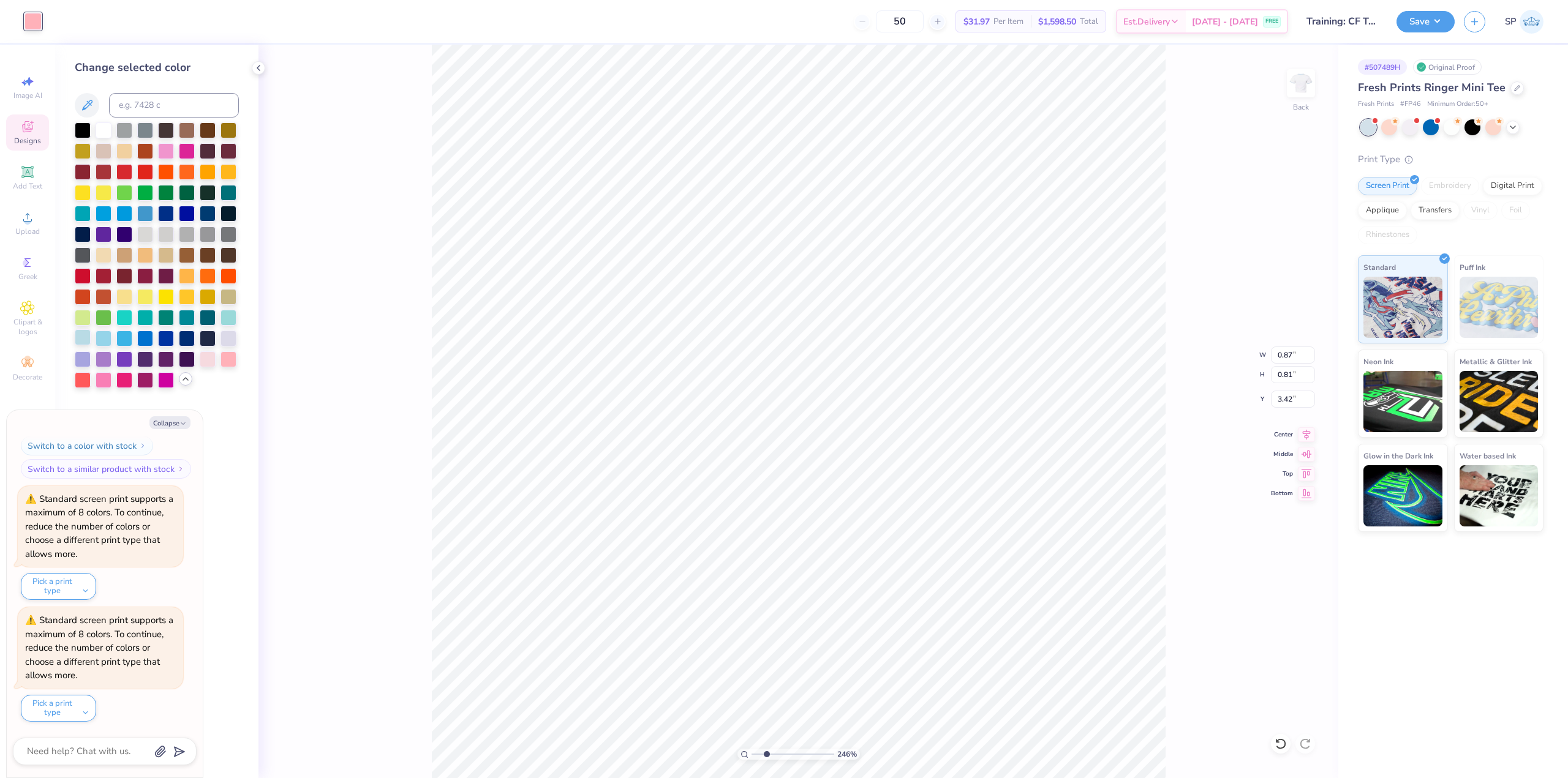
click at [88, 338] on div at bounding box center [82, 337] width 16 height 16
type input "2.46071092039641"
type textarea "x"
click at [89, 106] on icon at bounding box center [87, 105] width 11 height 11
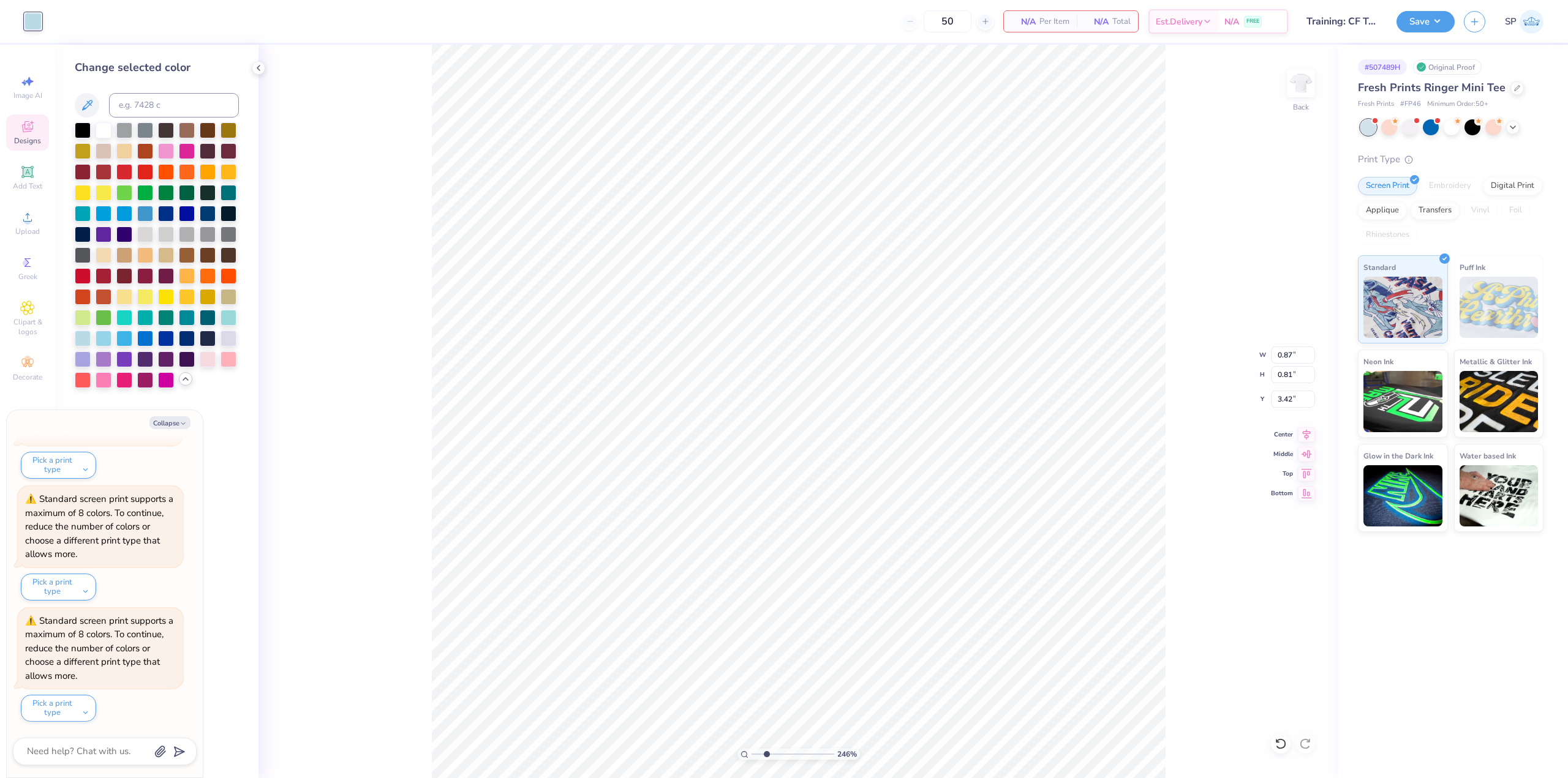
type input "2.46071092039641"
type textarea "x"
click at [357, 131] on div "246 % Back W 0.87 0.87 " H 0.81 0.81 " Y 3.42 3.42 " Center Middle Top Bottom" at bounding box center [798, 411] width 1079 height 733
type input "2.46071092039641"
type textarea "x"
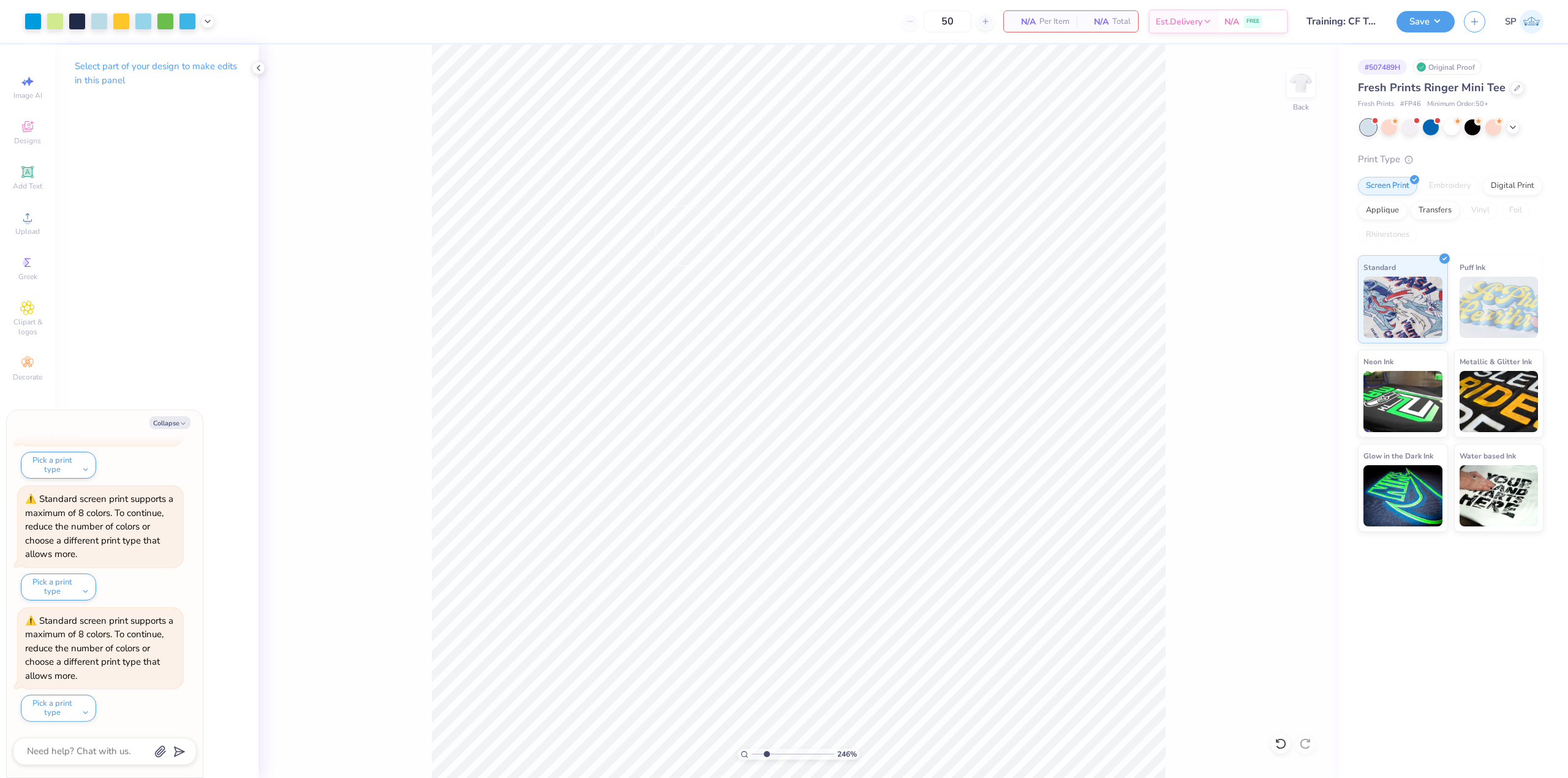
type input "2.46071092039641"
type textarea "x"
type input "2.46071092039641"
type textarea "x"
type input "2.46071092039641"
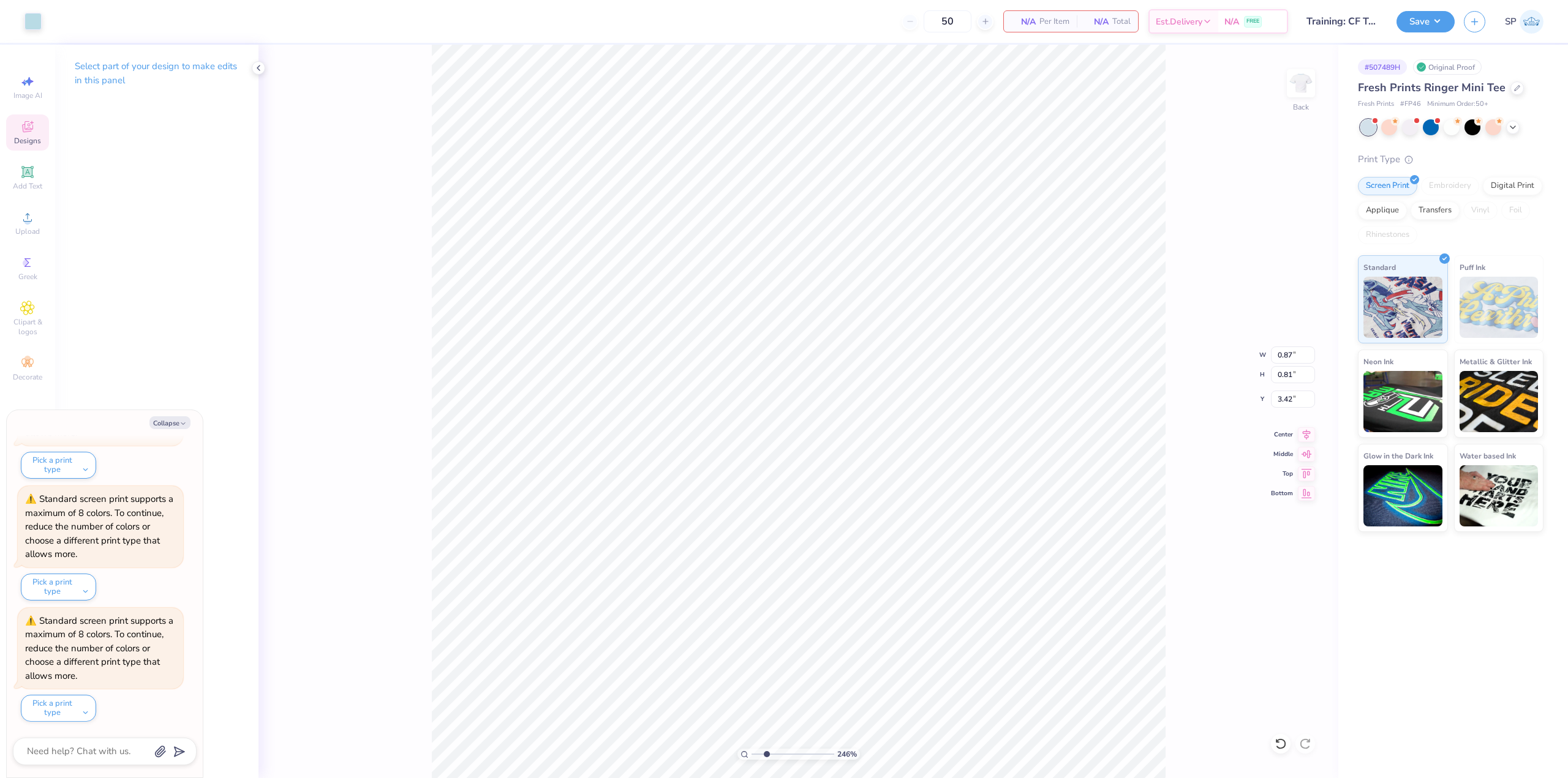
type textarea "x"
click at [29, 12] on div at bounding box center [33, 20] width 17 height 17
type input "2.46071092039641"
type textarea "x"
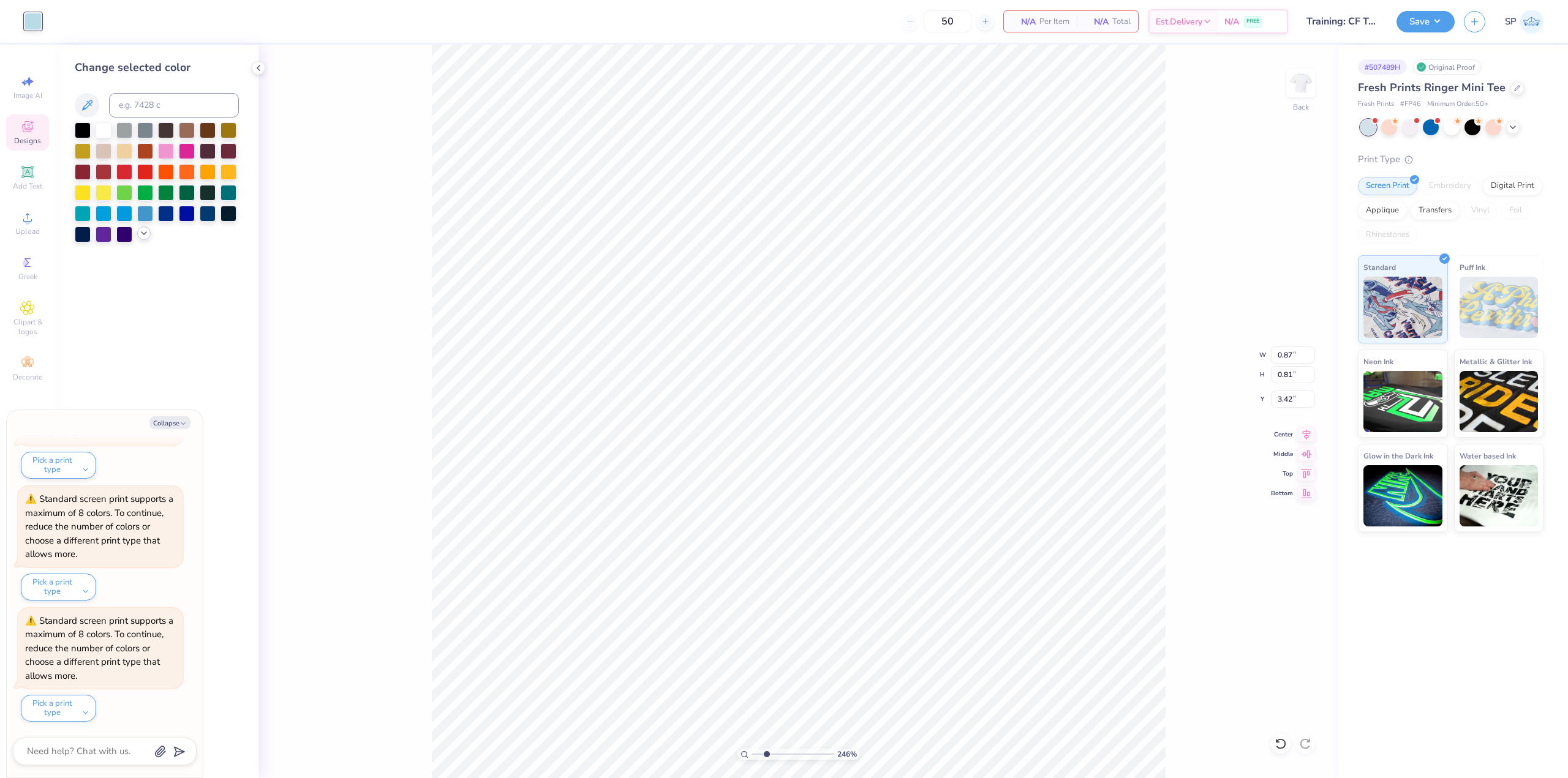
click at [140, 234] on icon at bounding box center [144, 233] width 10 height 10
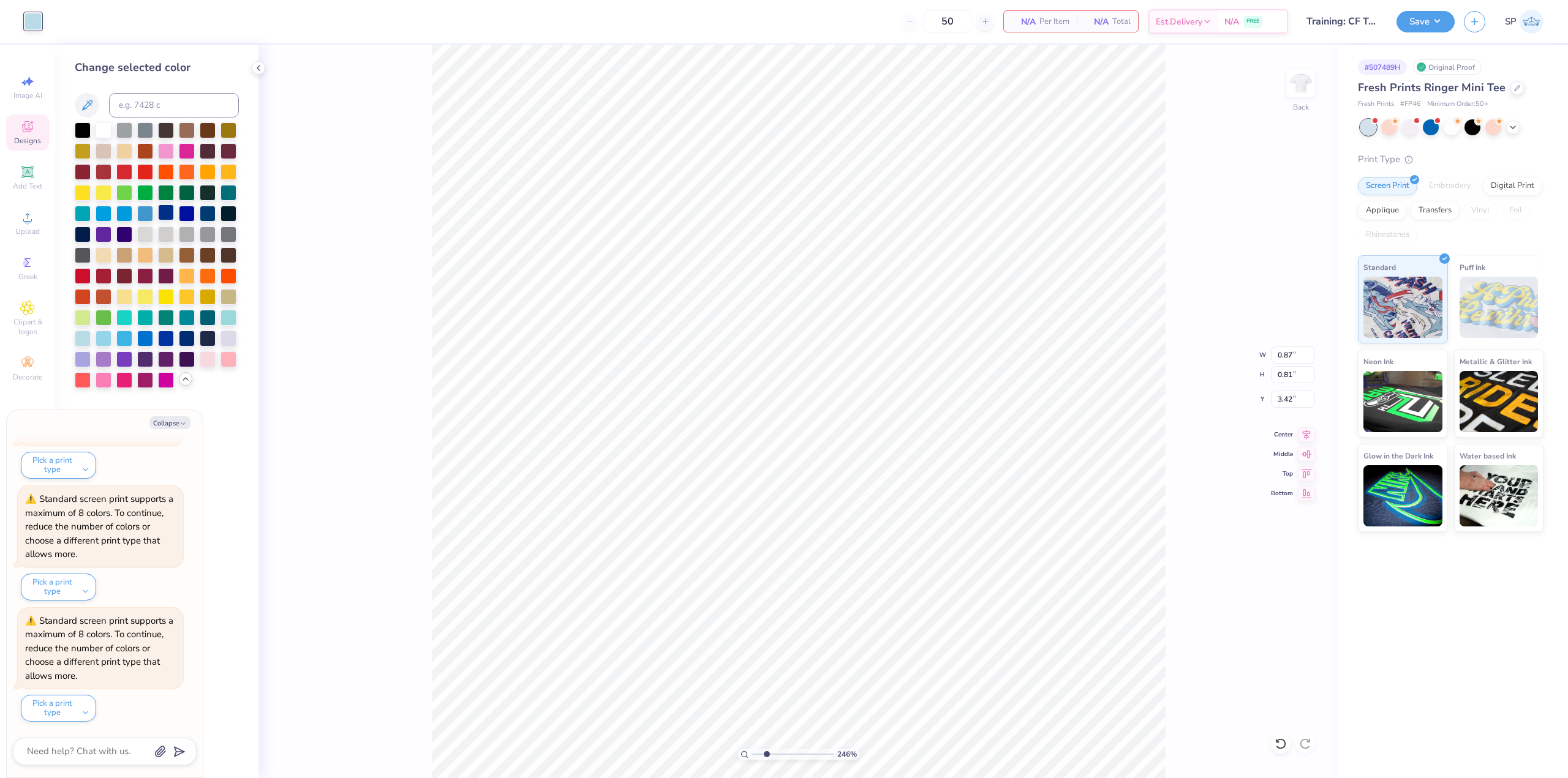
click at [163, 216] on div at bounding box center [165, 212] width 16 height 16
type input "2.46071092039641"
type textarea "x"
click at [169, 341] on div at bounding box center [165, 337] width 16 height 16
type input "2.46071092039641"
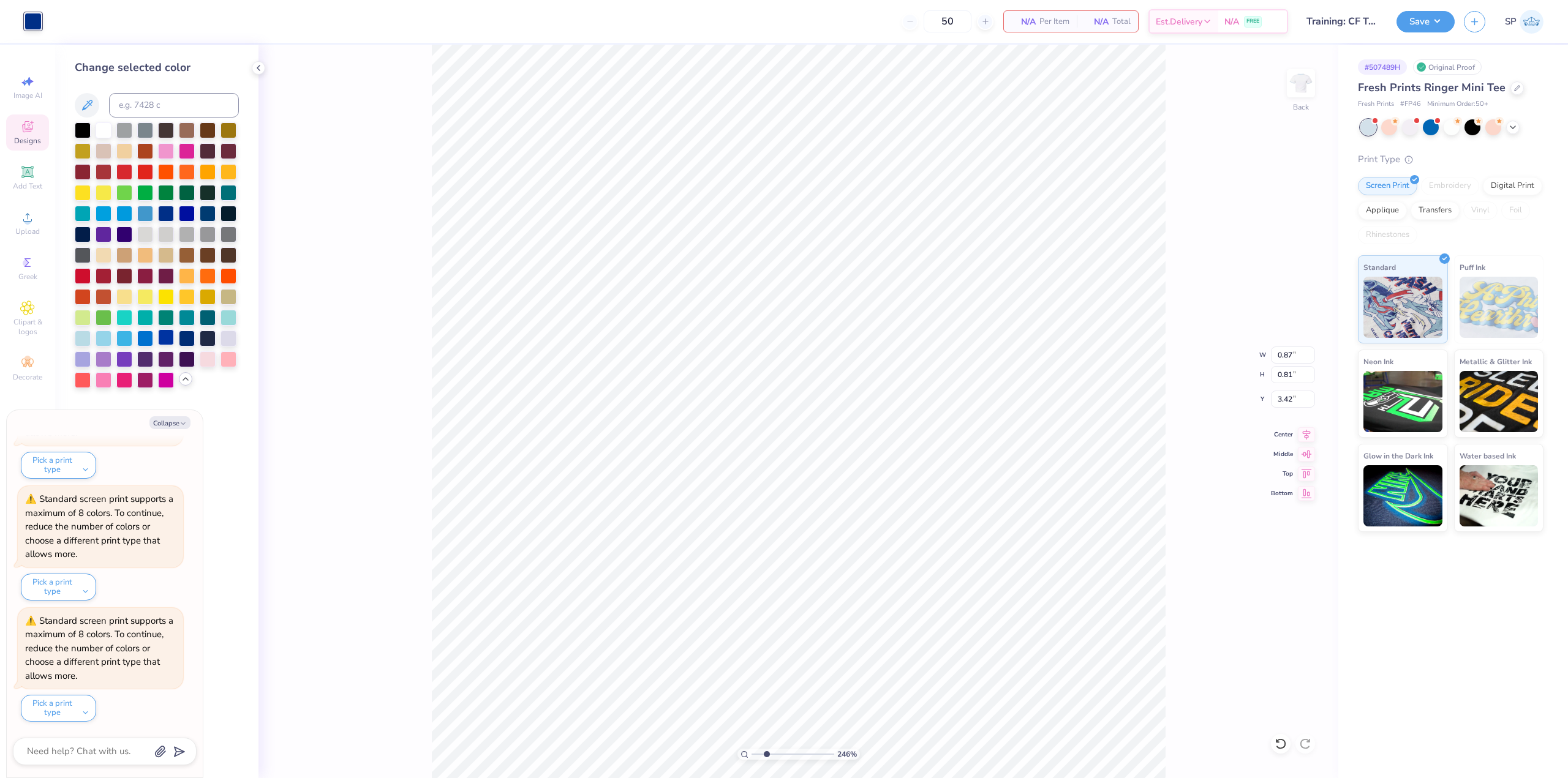
type textarea "x"
type input "2.46071092039641"
type textarea "x"
type input "0.89"
type input "0.83"
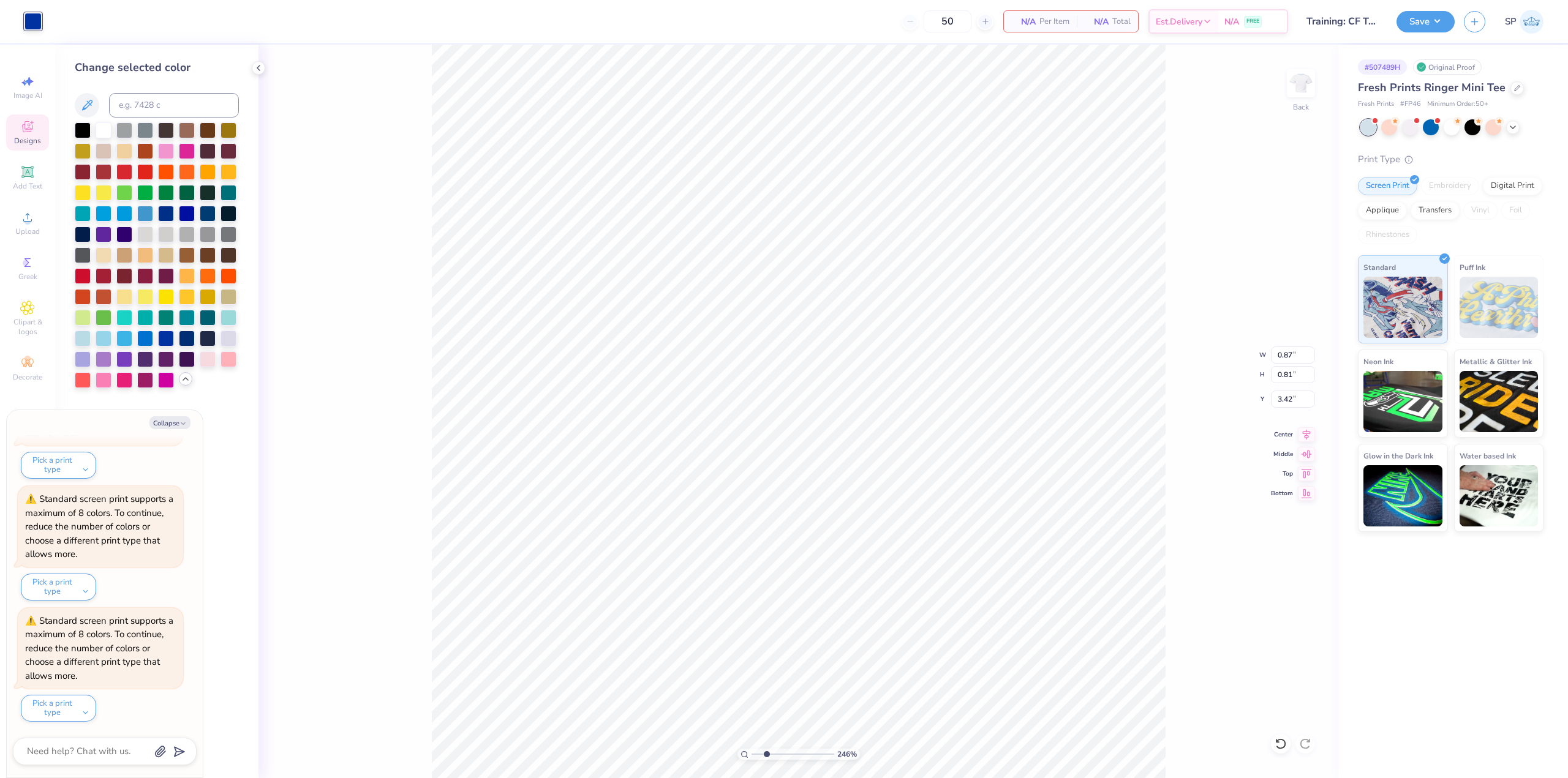
type input "4.59"
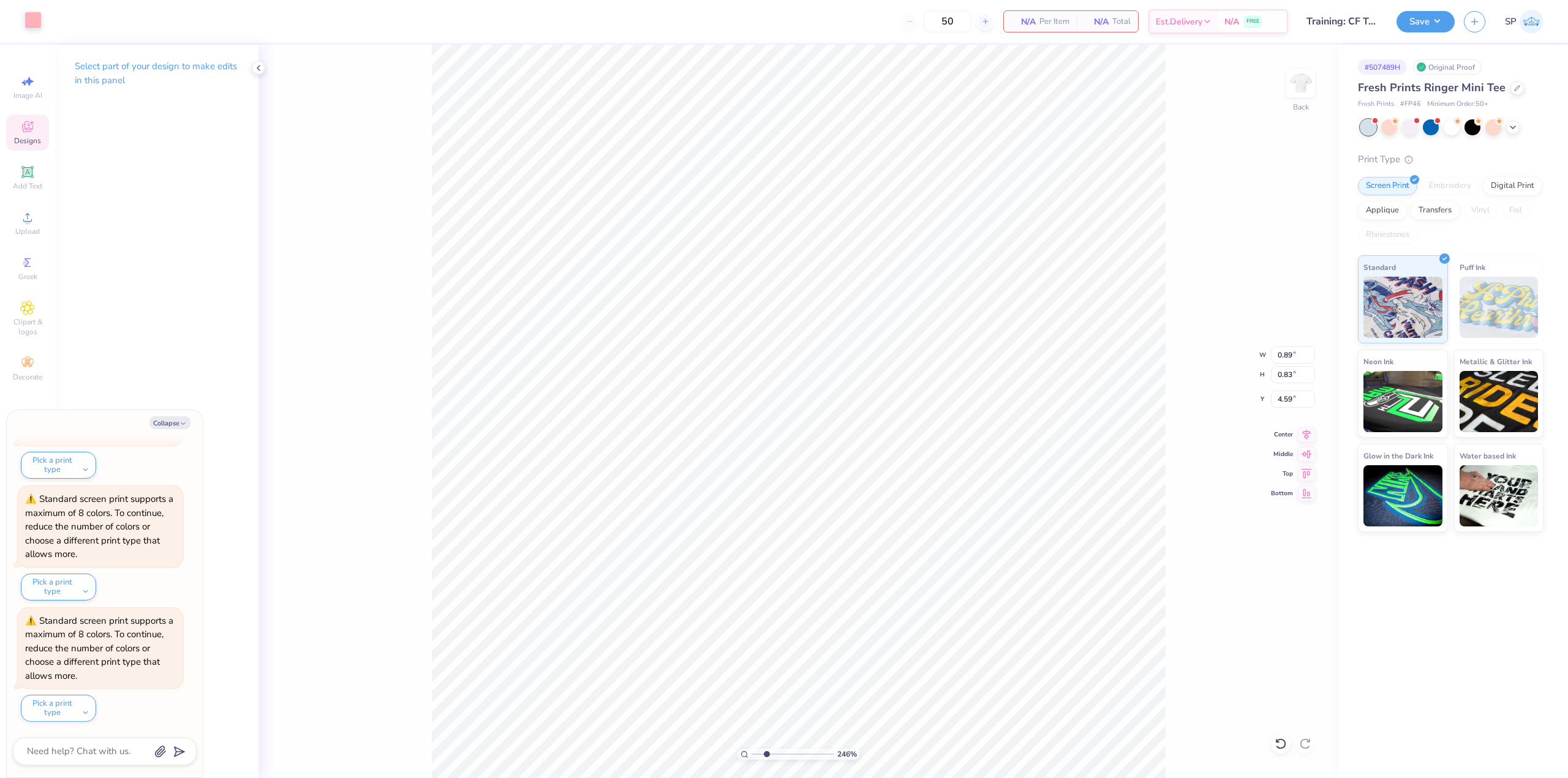
click at [33, 27] on div at bounding box center [33, 20] width 17 height 17
type input "2.46071092039641"
type textarea "x"
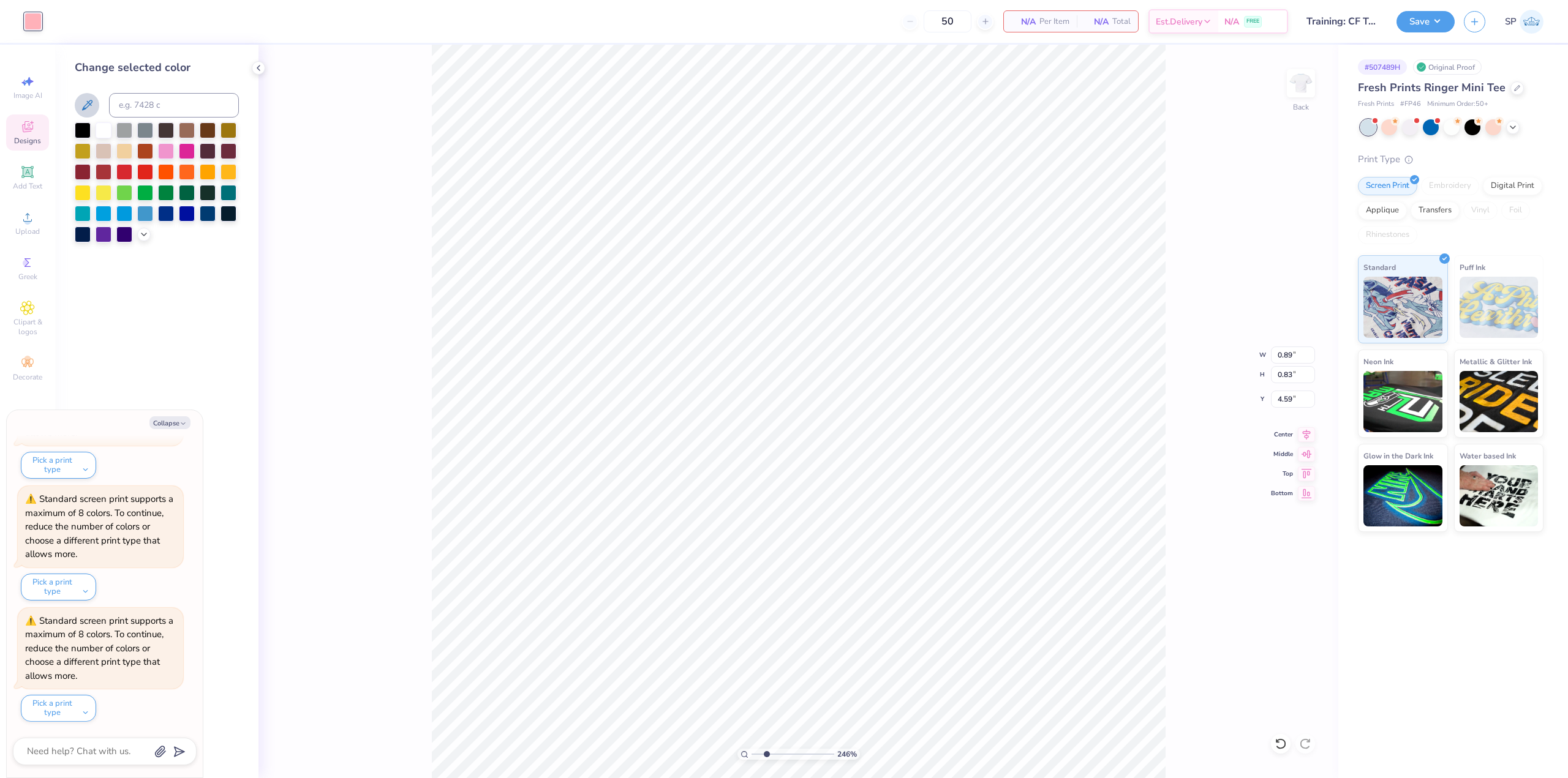
click at [87, 102] on icon at bounding box center [87, 105] width 11 height 11
type input "2.46071092039641"
type textarea "x"
type input "2.46071092039641"
type textarea "x"
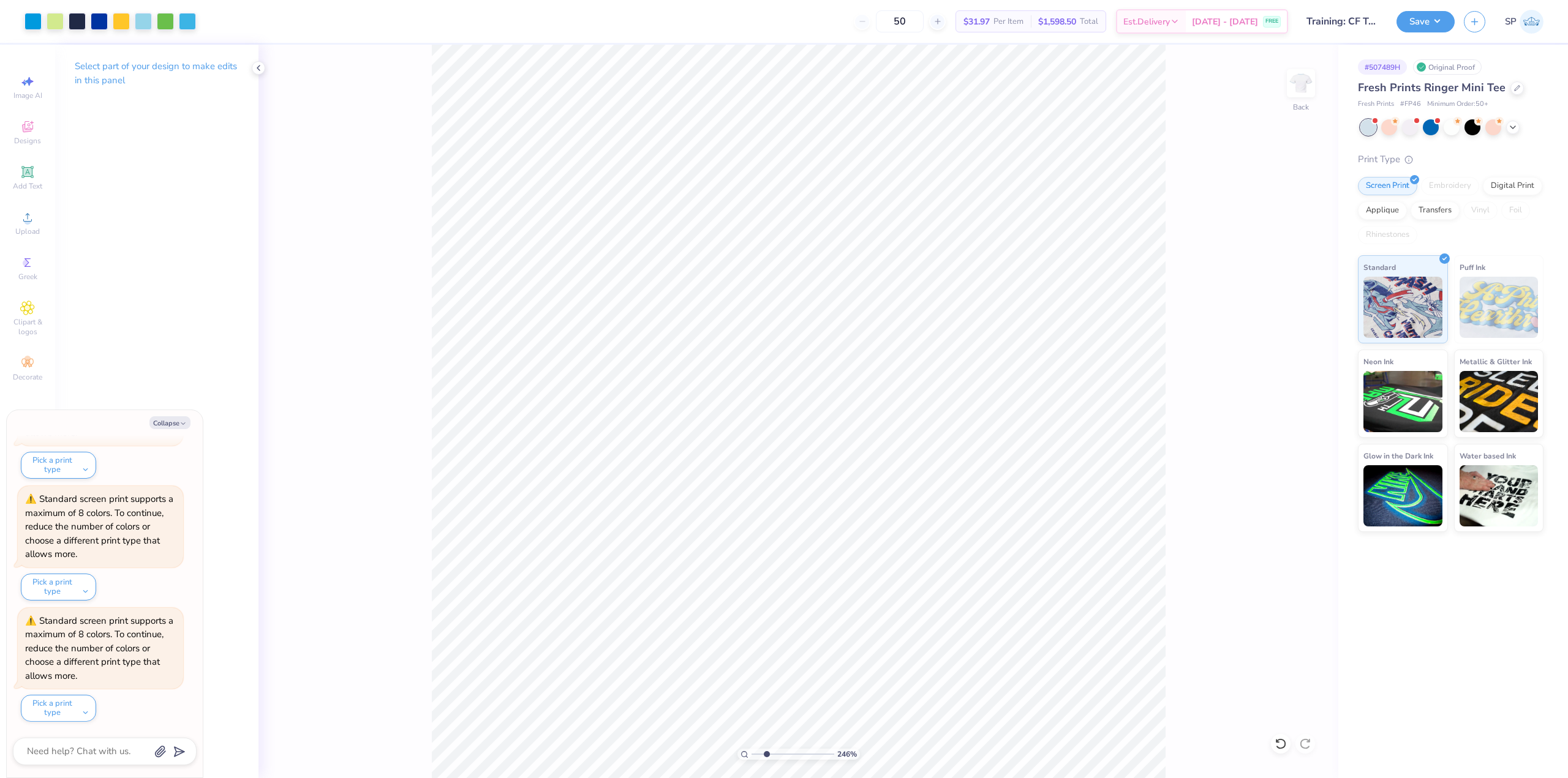
type input "2.46071092039641"
type textarea "x"
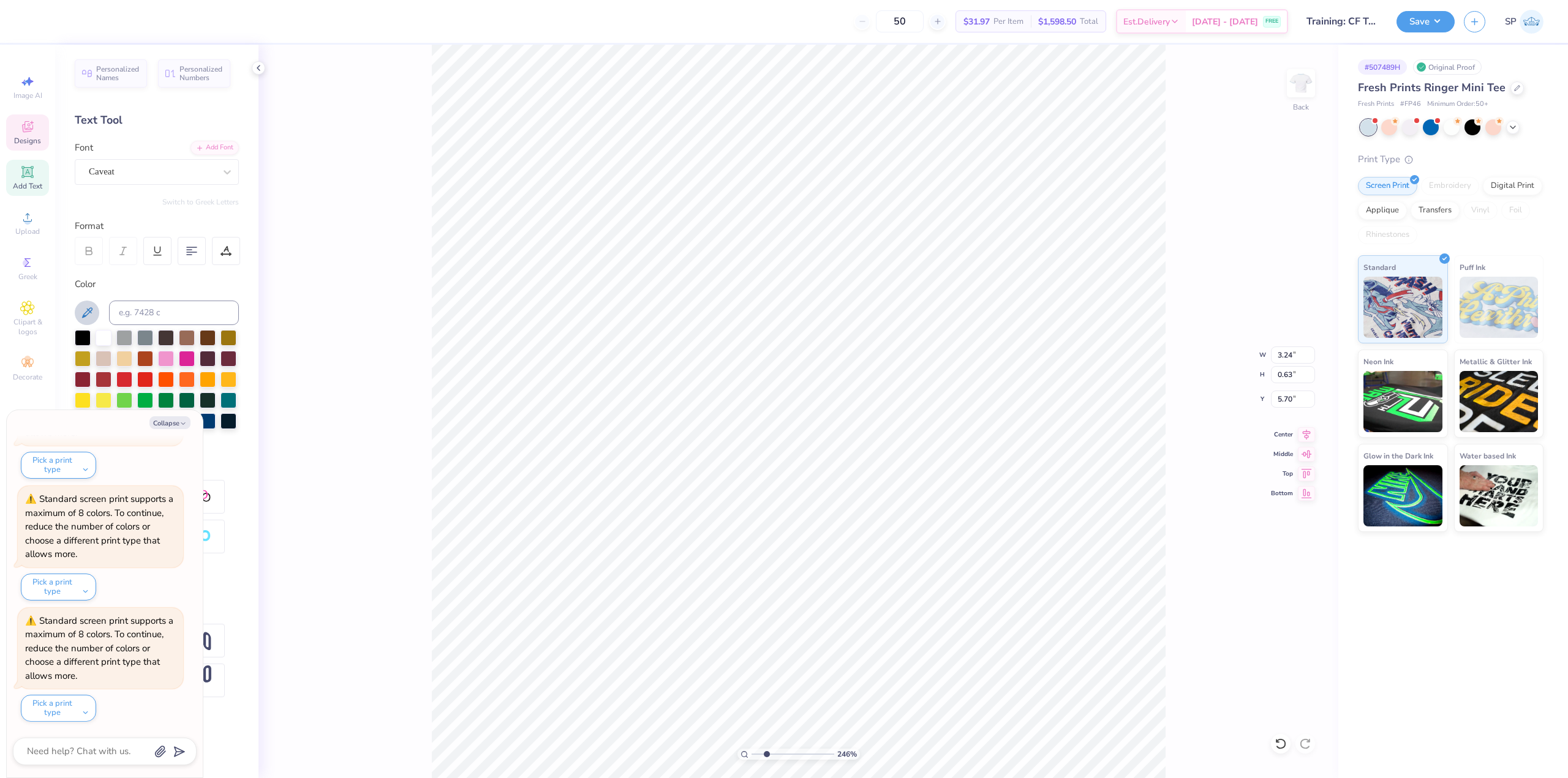
click at [95, 310] on button at bounding box center [87, 312] width 25 height 25
type input "2.46071092039641"
type textarea "x"
type input "2.46071092039641"
type textarea "x"
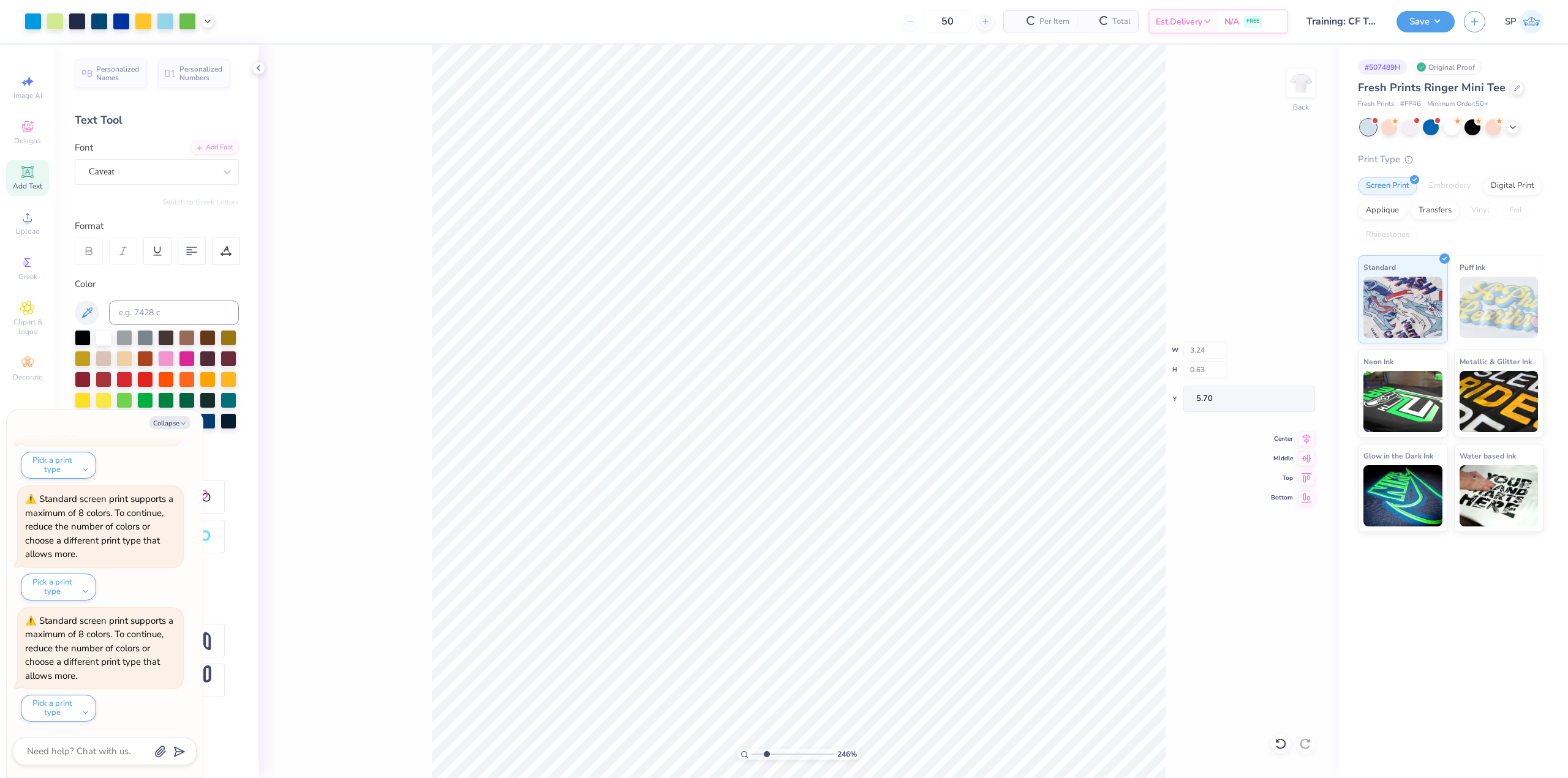
scroll to position [422, 0]
type input "2.46071092039641"
type textarea "x"
type input "2.46071092039641"
type textarea "x"
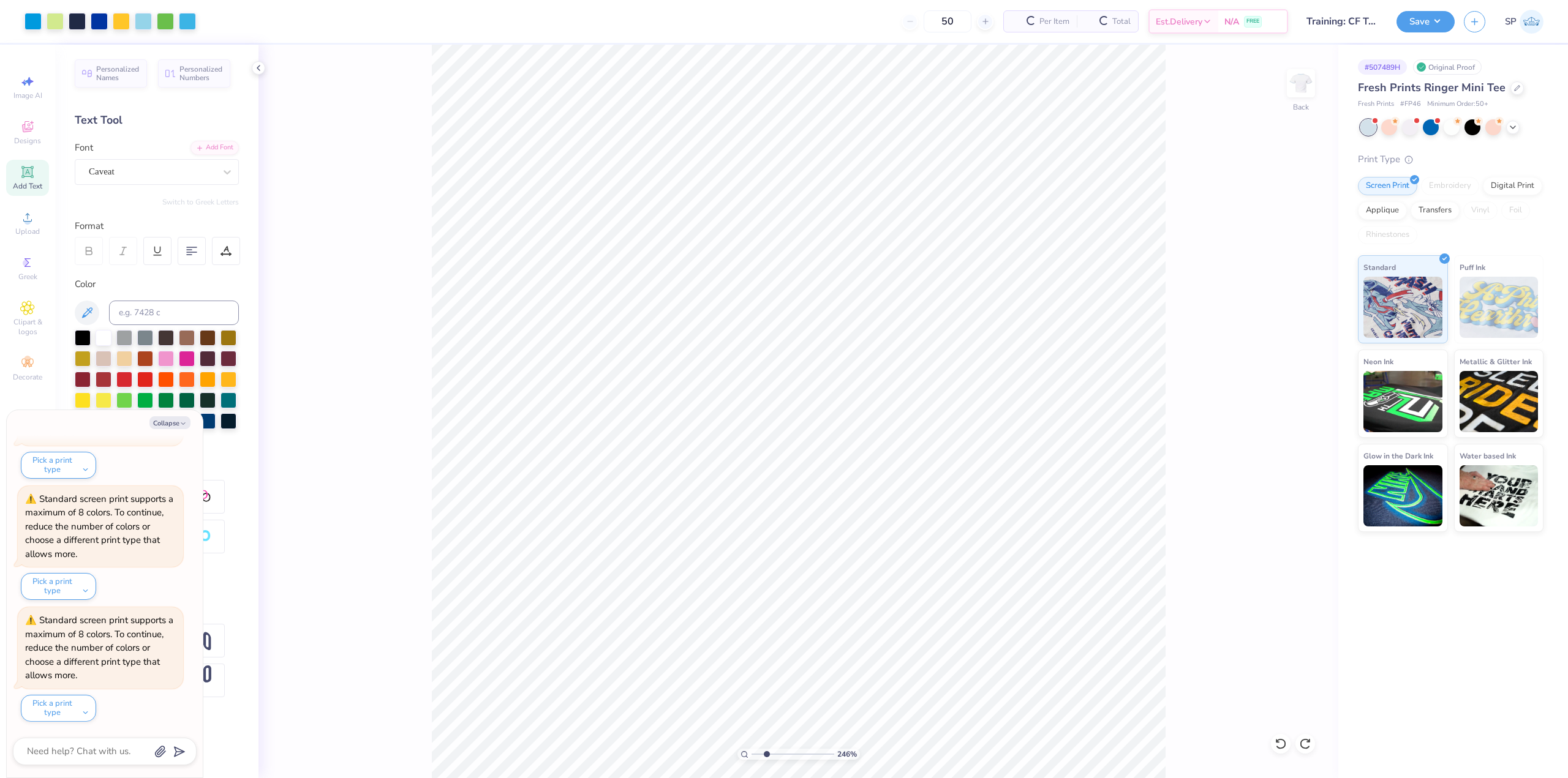
type input "2.46071092039641"
type textarea "x"
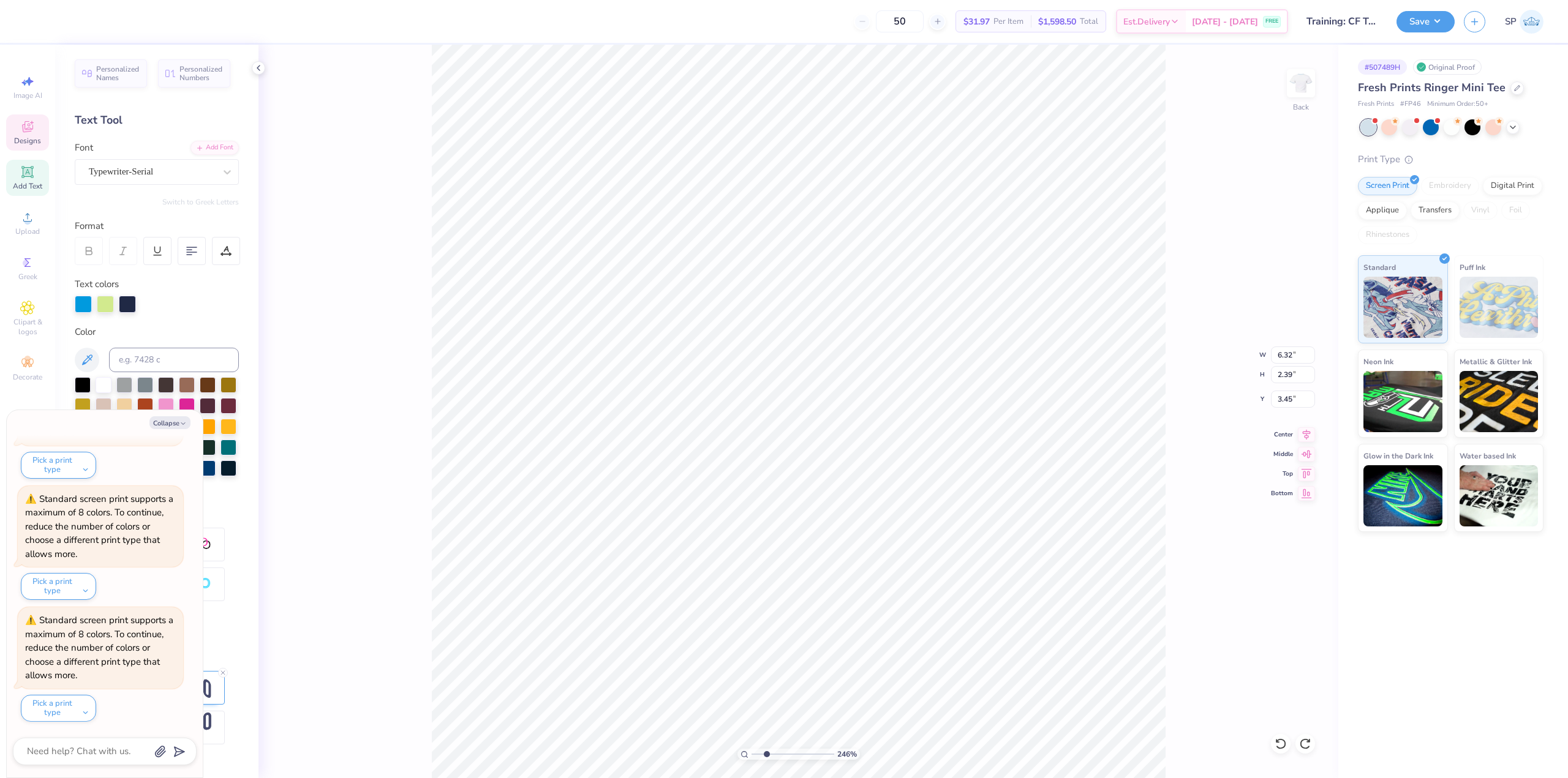
type input "2.46071092039641"
type textarea "x"
type input "3.24"
type input "0.63"
type input "5.70"
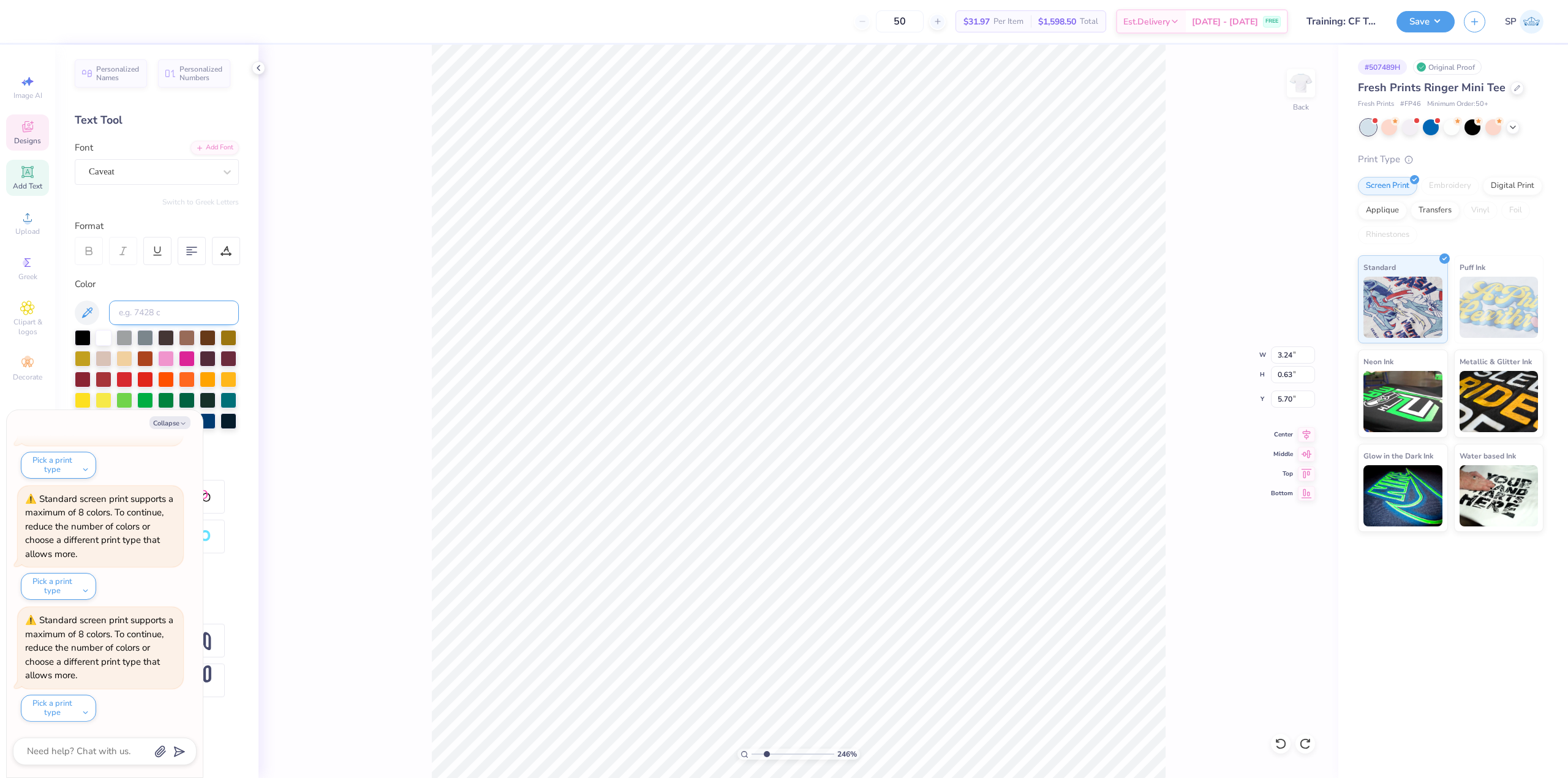
click at [150, 317] on input at bounding box center [174, 312] width 130 height 25
type input "533"
type input "2.46071092039641"
type textarea "x"
type input "2.46071092039641"
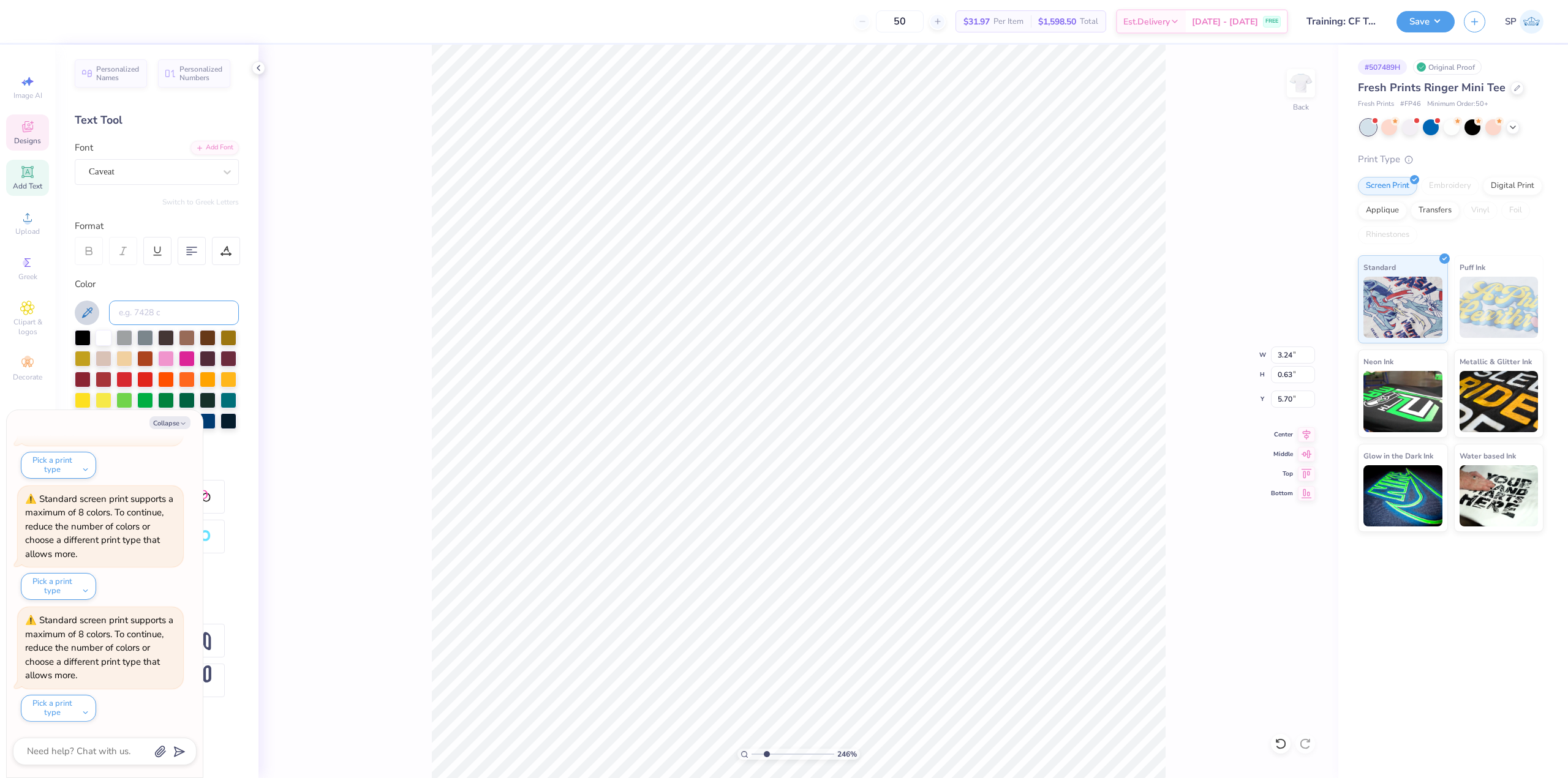
type textarea "x"
type input "2.46071092039641"
type textarea "x"
type input "2.46071092039641"
type textarea "x"
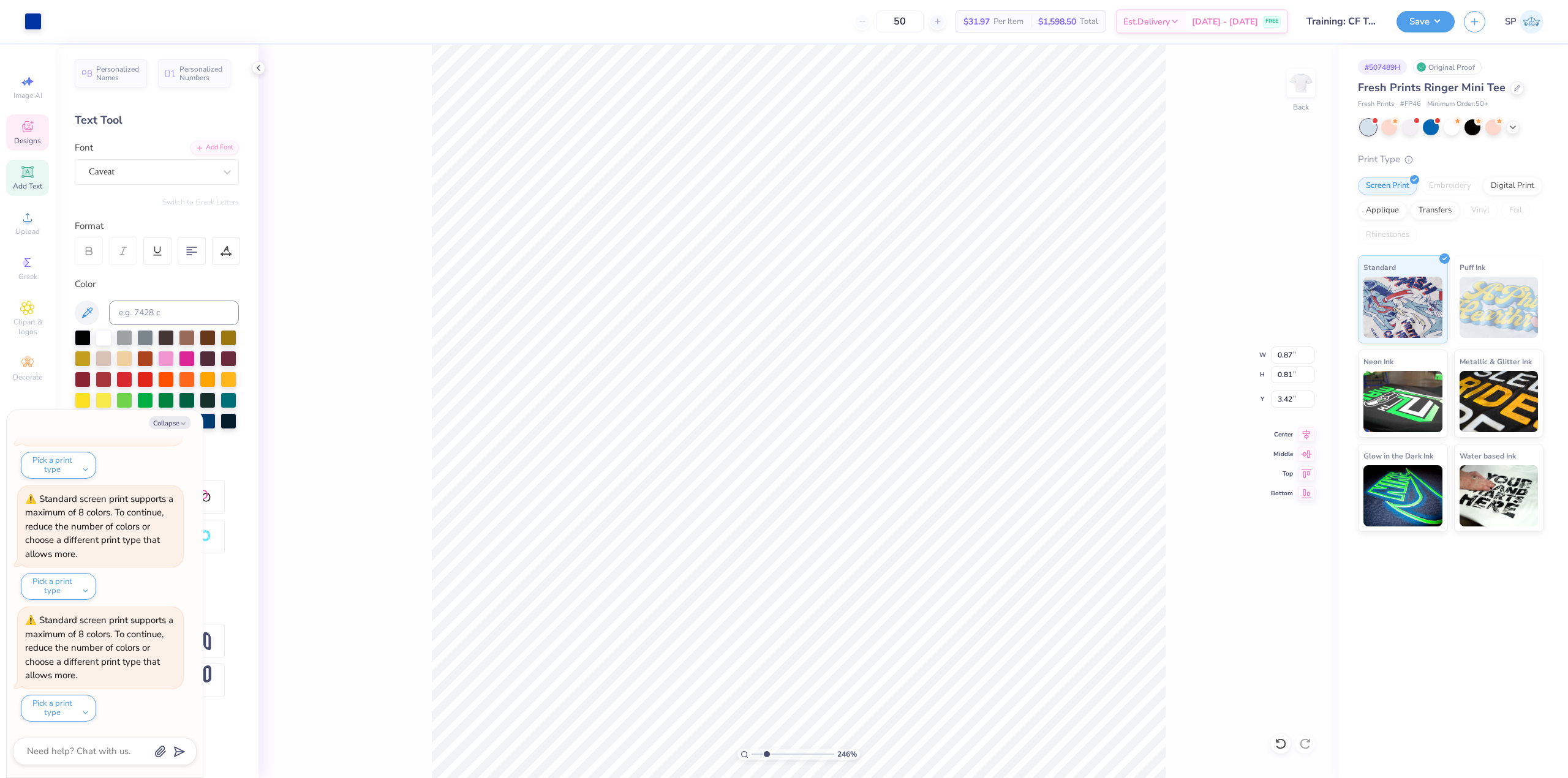
type input "2.46071092039641"
type textarea "x"
type input "2.46071092039641"
type textarea "x"
type input "4.15"
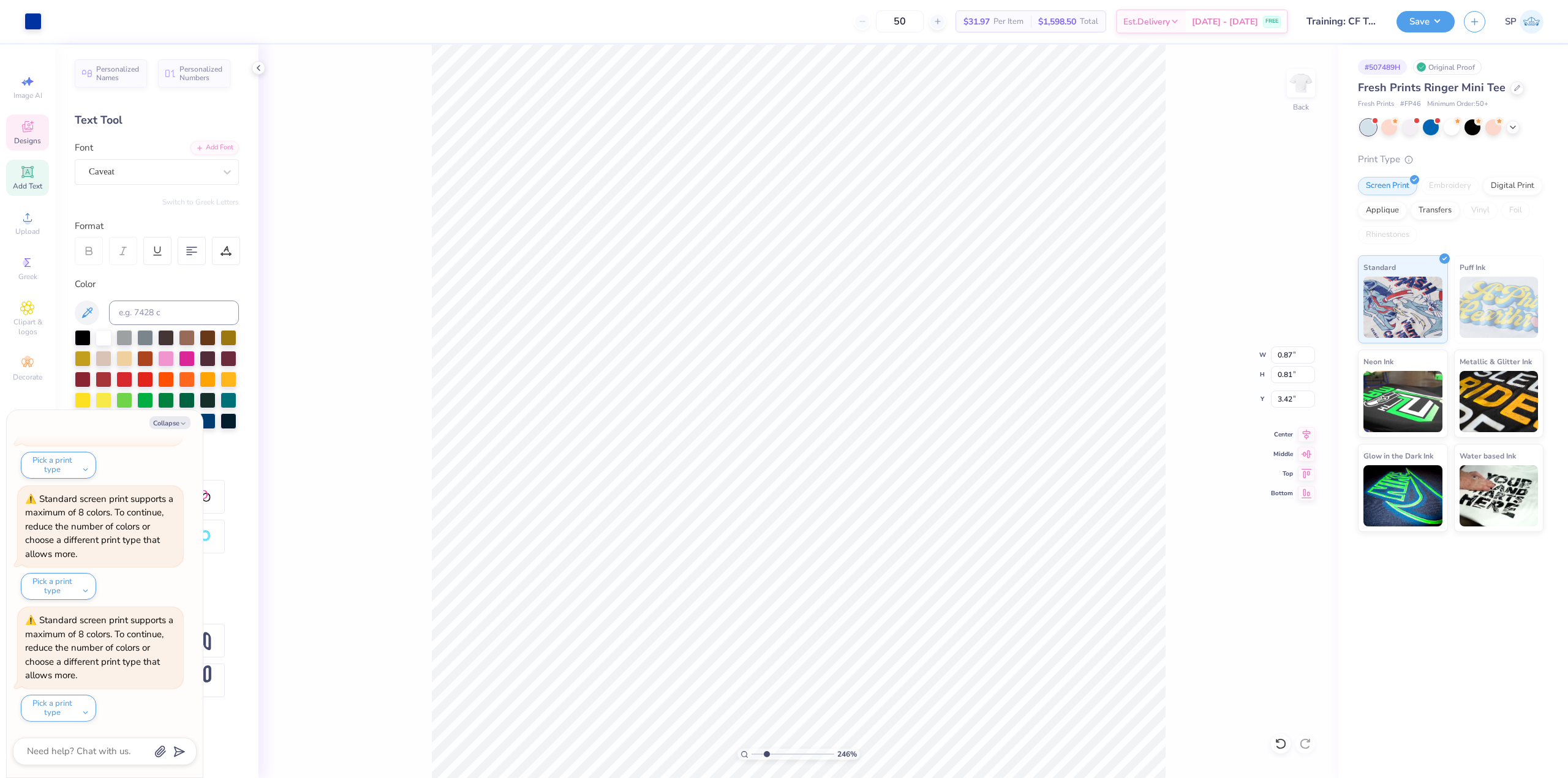
type input "2.00"
click at [25, 18] on div at bounding box center [33, 20] width 17 height 17
type input "2.46071092039641"
type textarea "x"
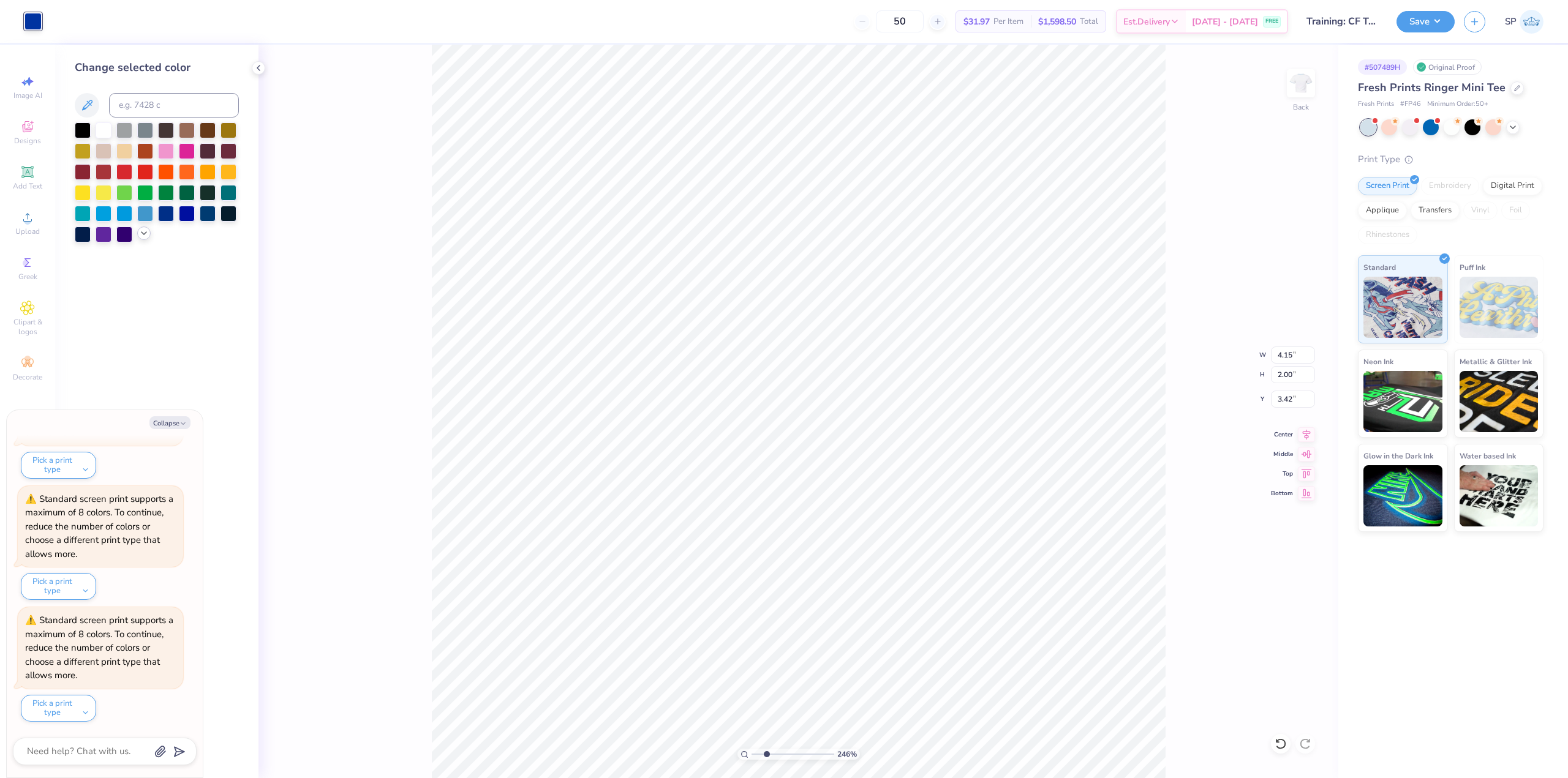
click at [141, 233] on icon at bounding box center [144, 233] width 10 height 10
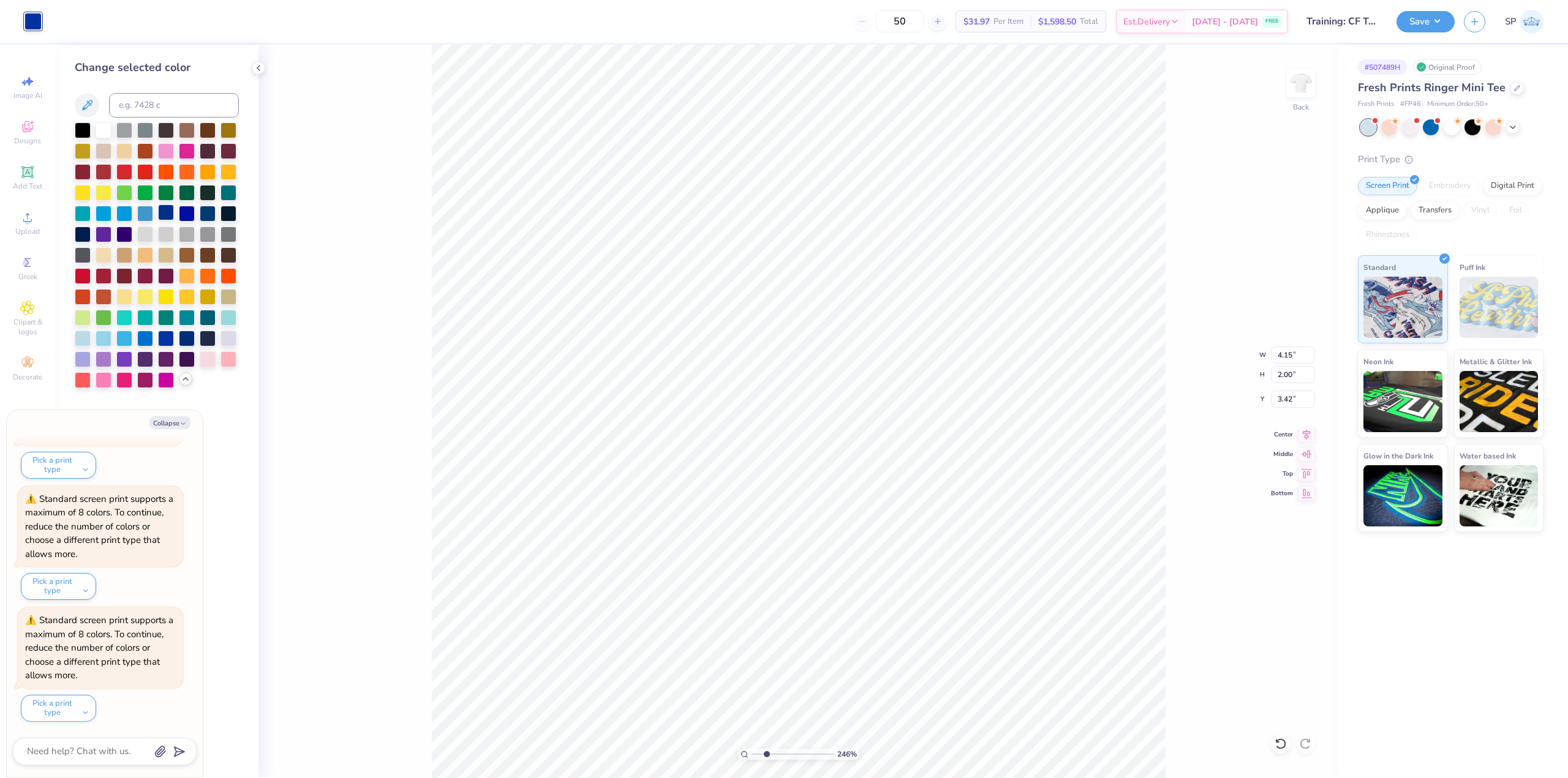
click at [161, 214] on div at bounding box center [165, 212] width 16 height 16
type input "2.46071092039641"
type textarea "x"
click at [143, 216] on div at bounding box center [145, 212] width 16 height 16
type input "2.46071092039641"
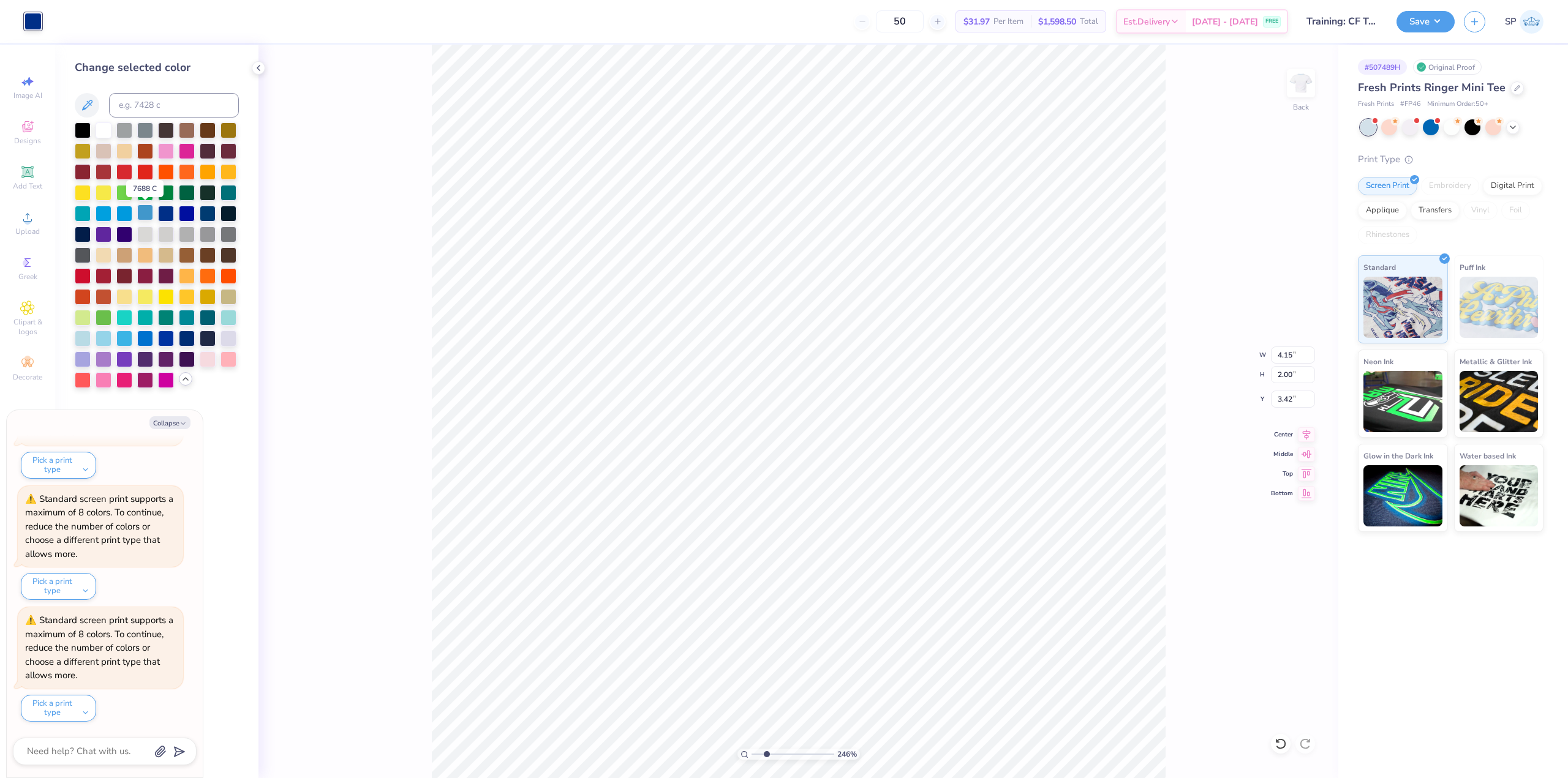
type textarea "x"
click at [211, 215] on div at bounding box center [207, 212] width 16 height 16
type input "2.46071092039641"
type textarea "x"
click at [143, 336] on div at bounding box center [145, 337] width 16 height 16
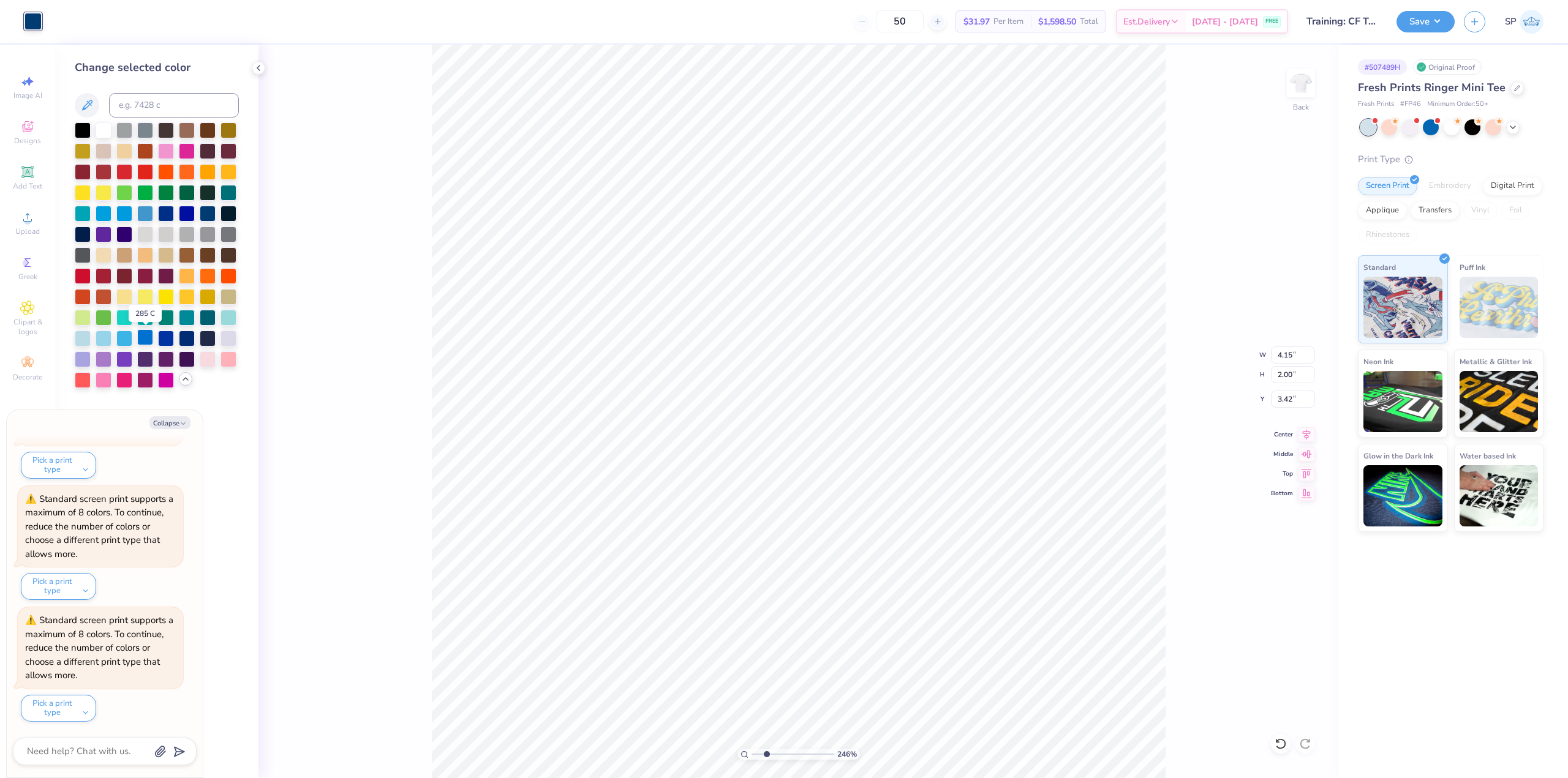
type input "2.46071092039641"
type textarea "x"
click at [141, 106] on input at bounding box center [174, 105] width 130 height 25
type input "286"
type input "2.46071092039641"
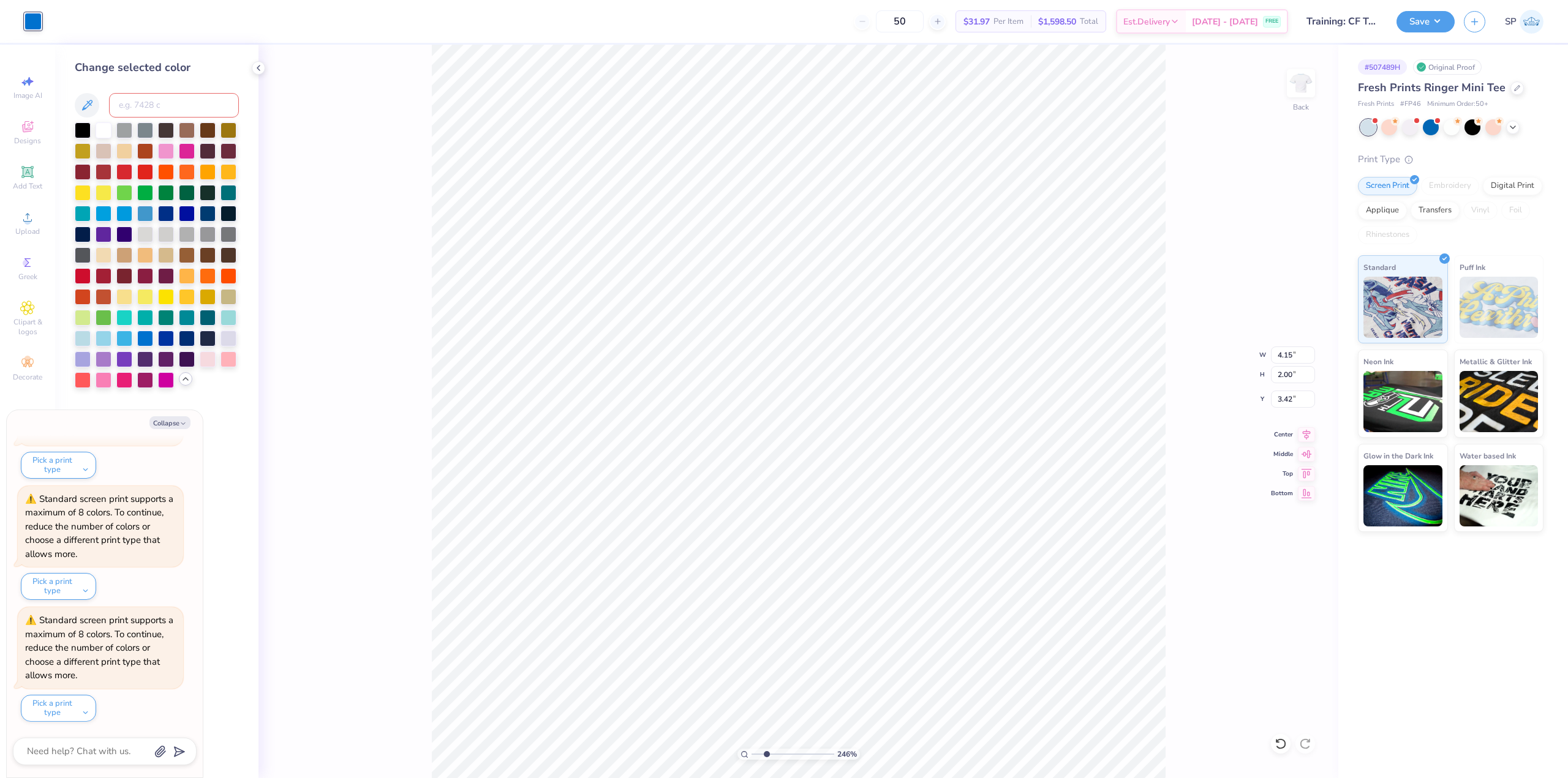
type textarea "x"
type input "2.46071092039641"
type textarea "x"
type input "2.46071092039641"
type textarea "x"
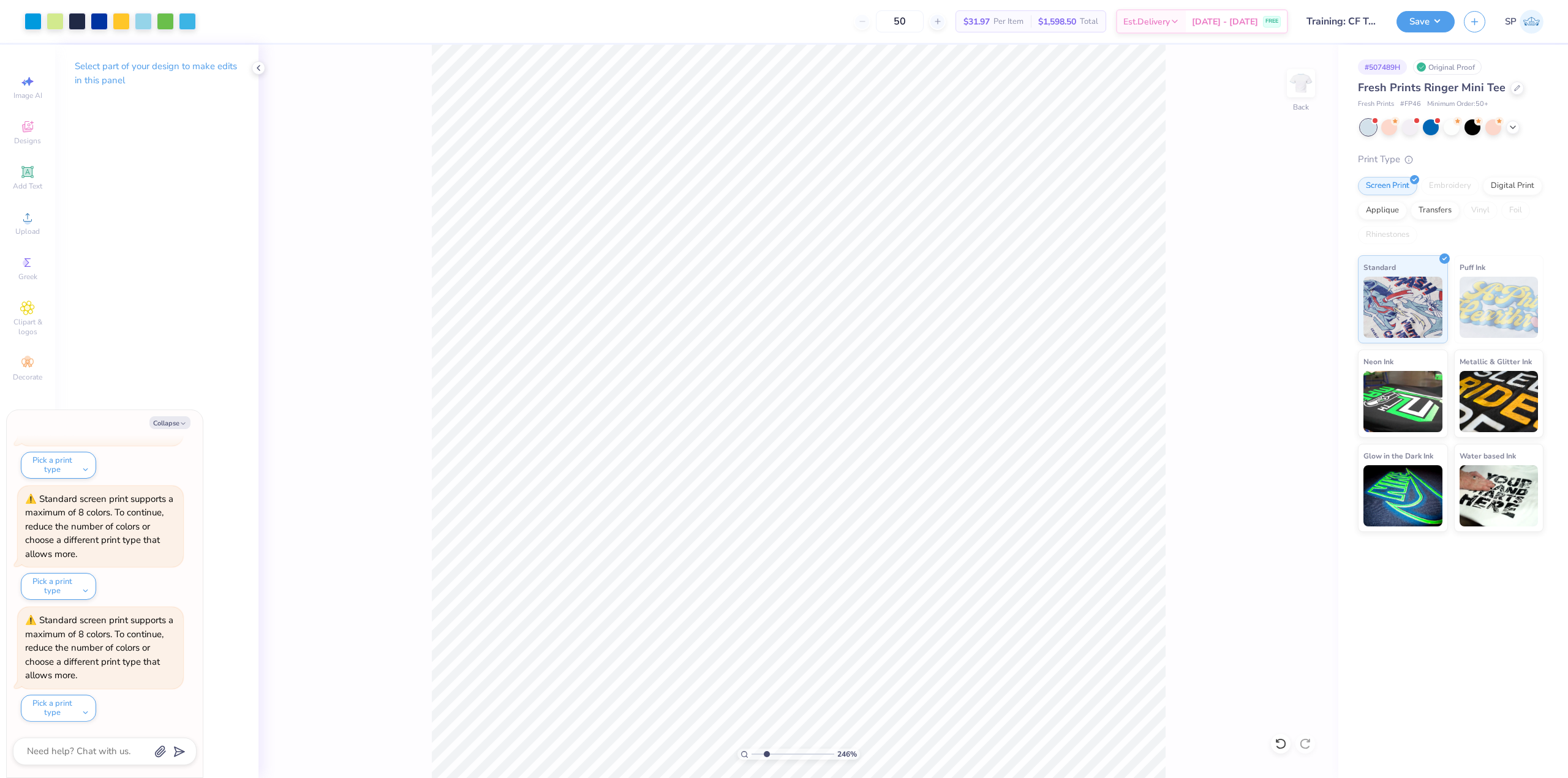
type input "2.46071092039641"
type textarea "x"
type input "2.46071092039641"
type textarea "x"
type input "2.46071092039641"
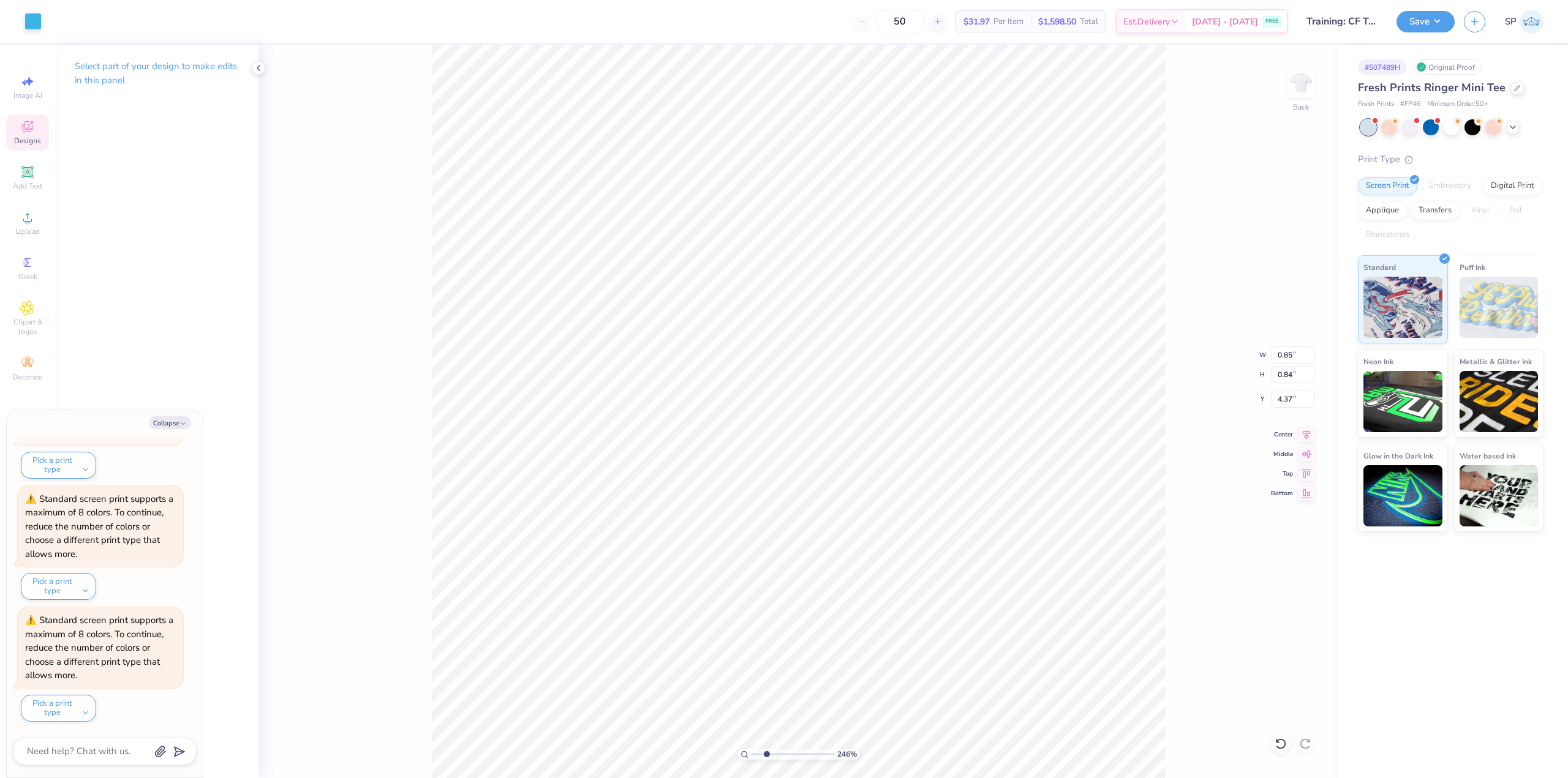
type textarea "x"
type input "4.12"
type input "1.35"
type input "3.85"
type input "2.46071092039641"
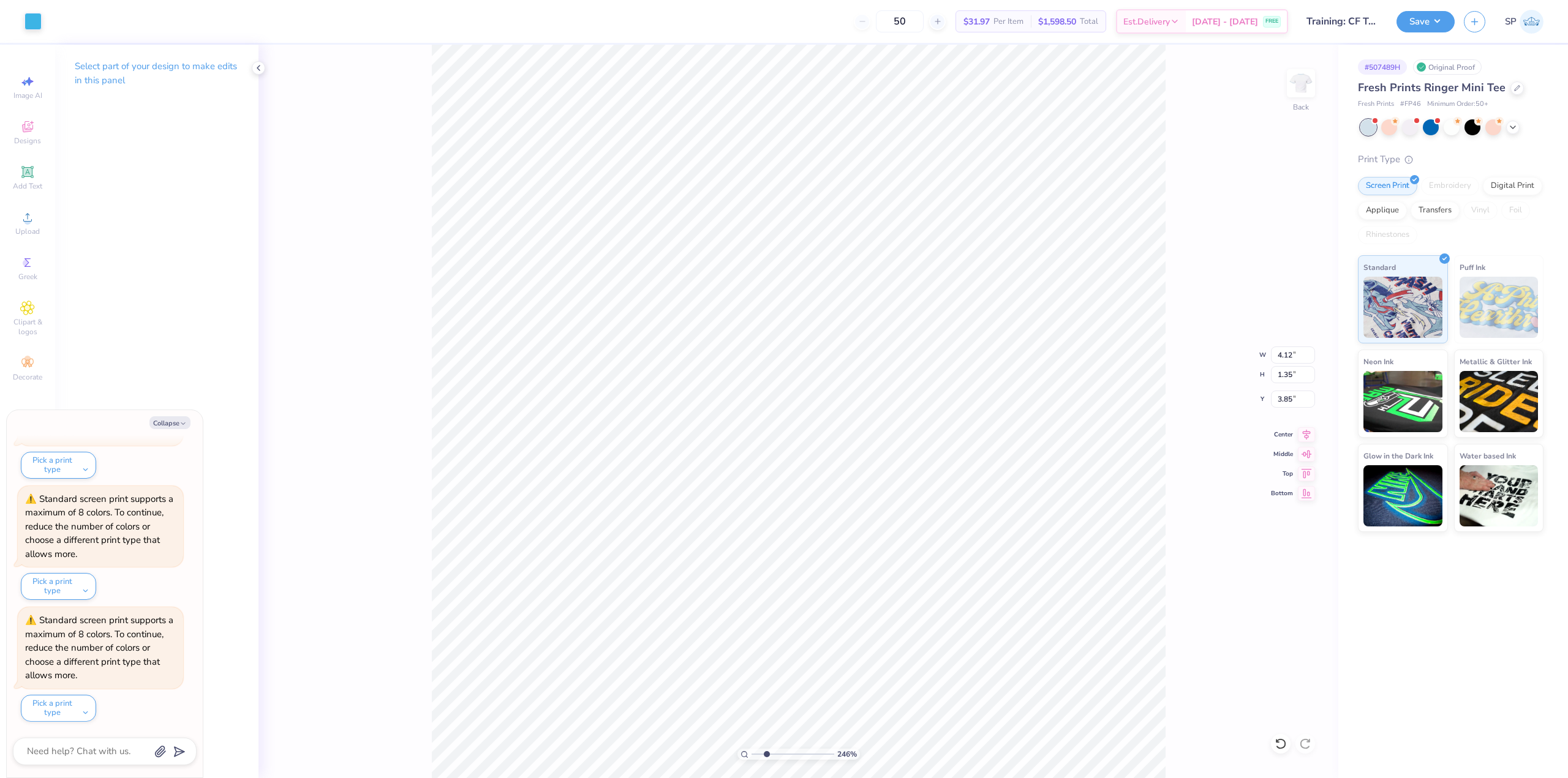
type textarea "x"
type input "2.46071092039641"
click at [31, 19] on div at bounding box center [33, 20] width 17 height 17
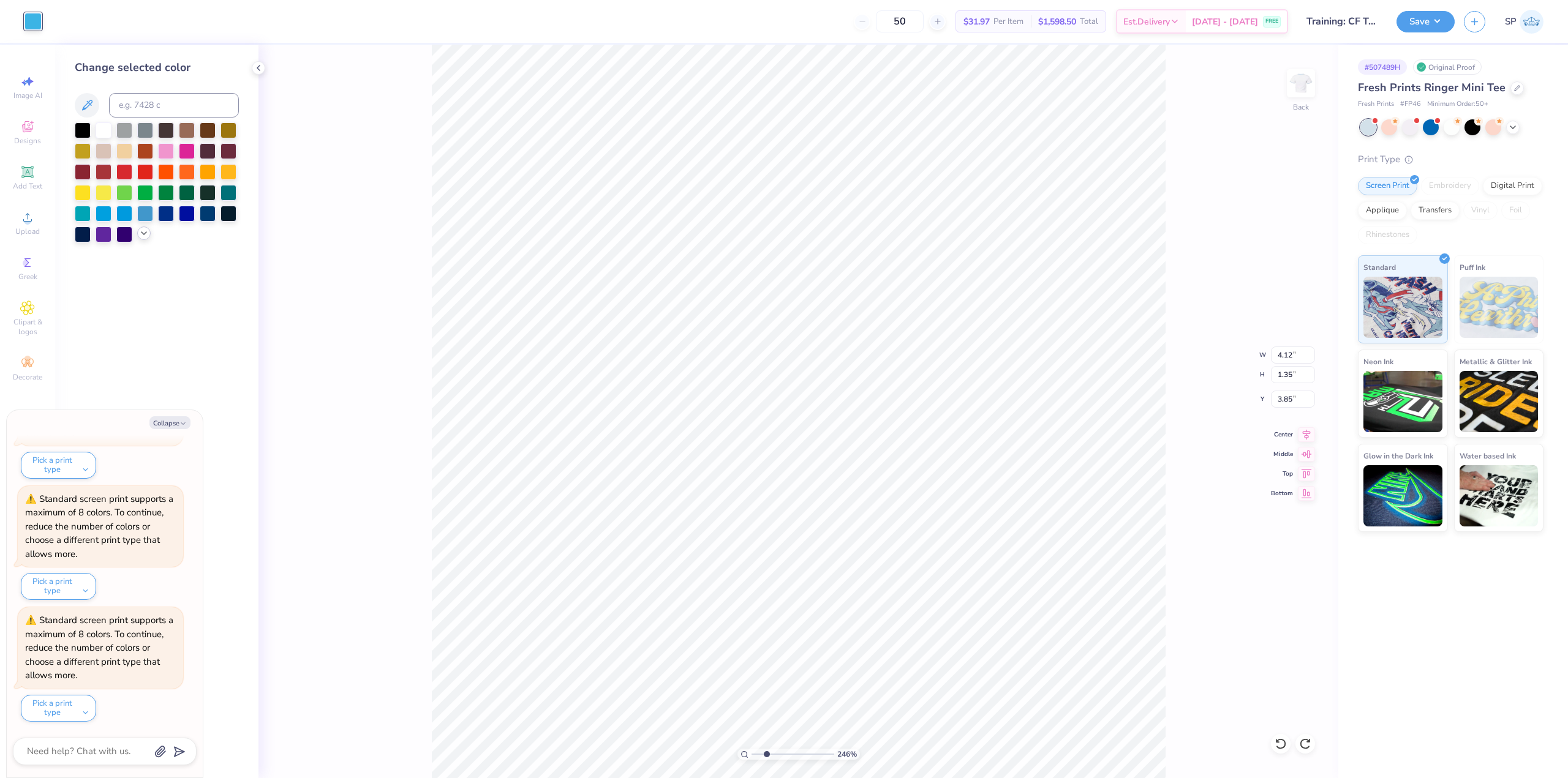
click at [144, 230] on icon at bounding box center [144, 233] width 10 height 10
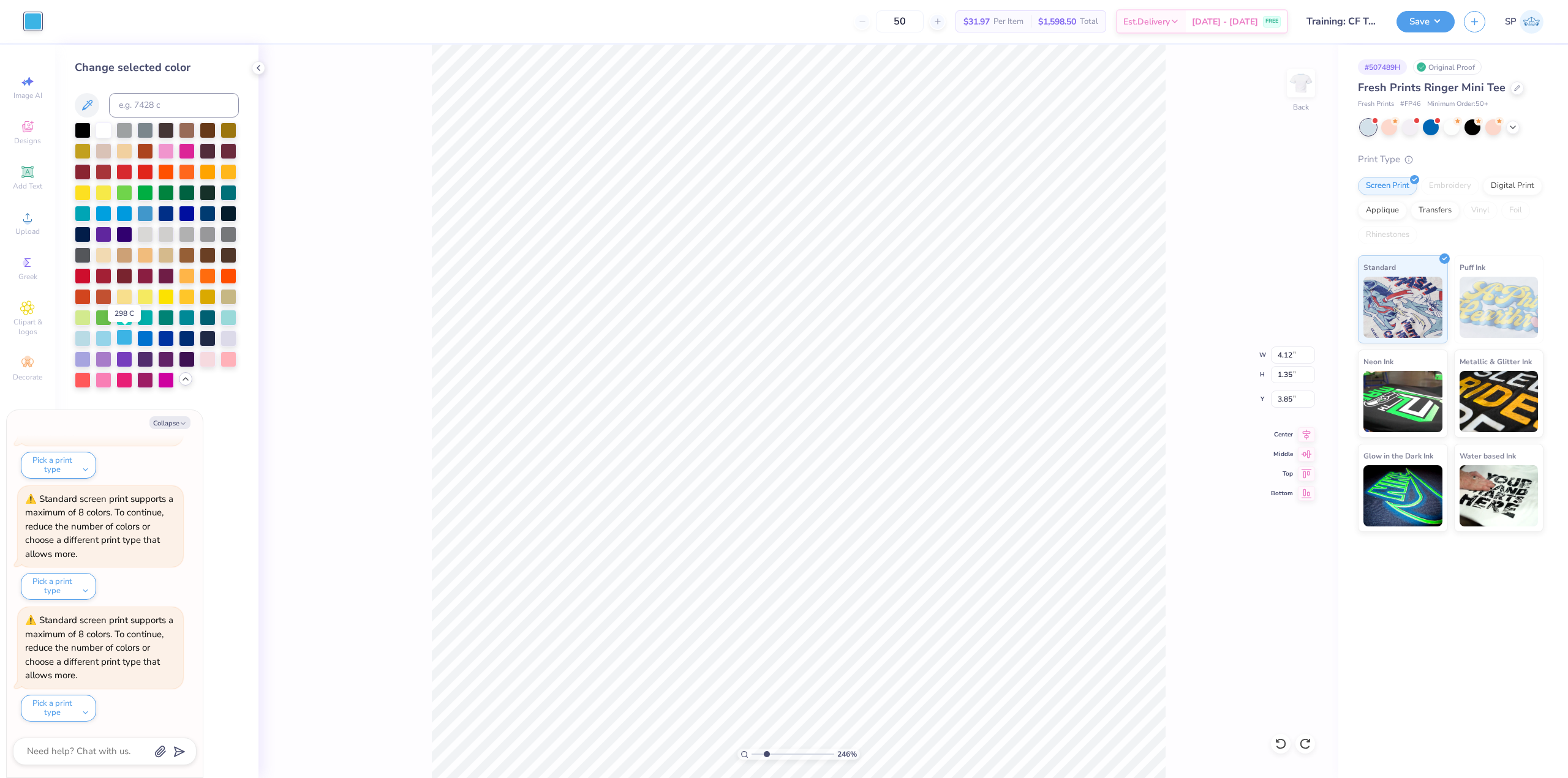
click at [123, 341] on div at bounding box center [124, 337] width 16 height 16
click at [148, 339] on div at bounding box center [145, 337] width 16 height 16
click at [143, 338] on div at bounding box center [145, 337] width 16 height 16
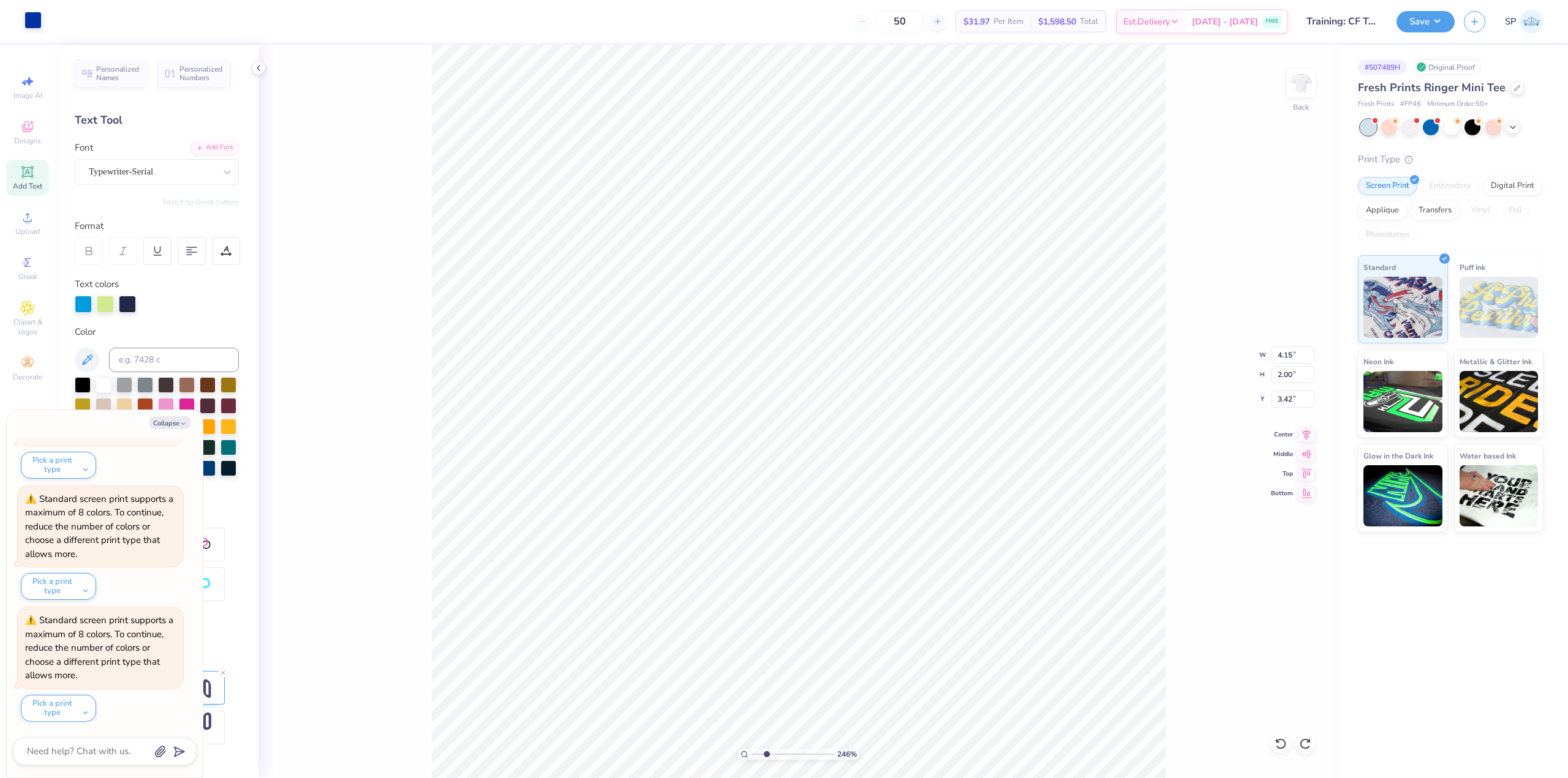
click at [35, 22] on div at bounding box center [33, 20] width 17 height 17
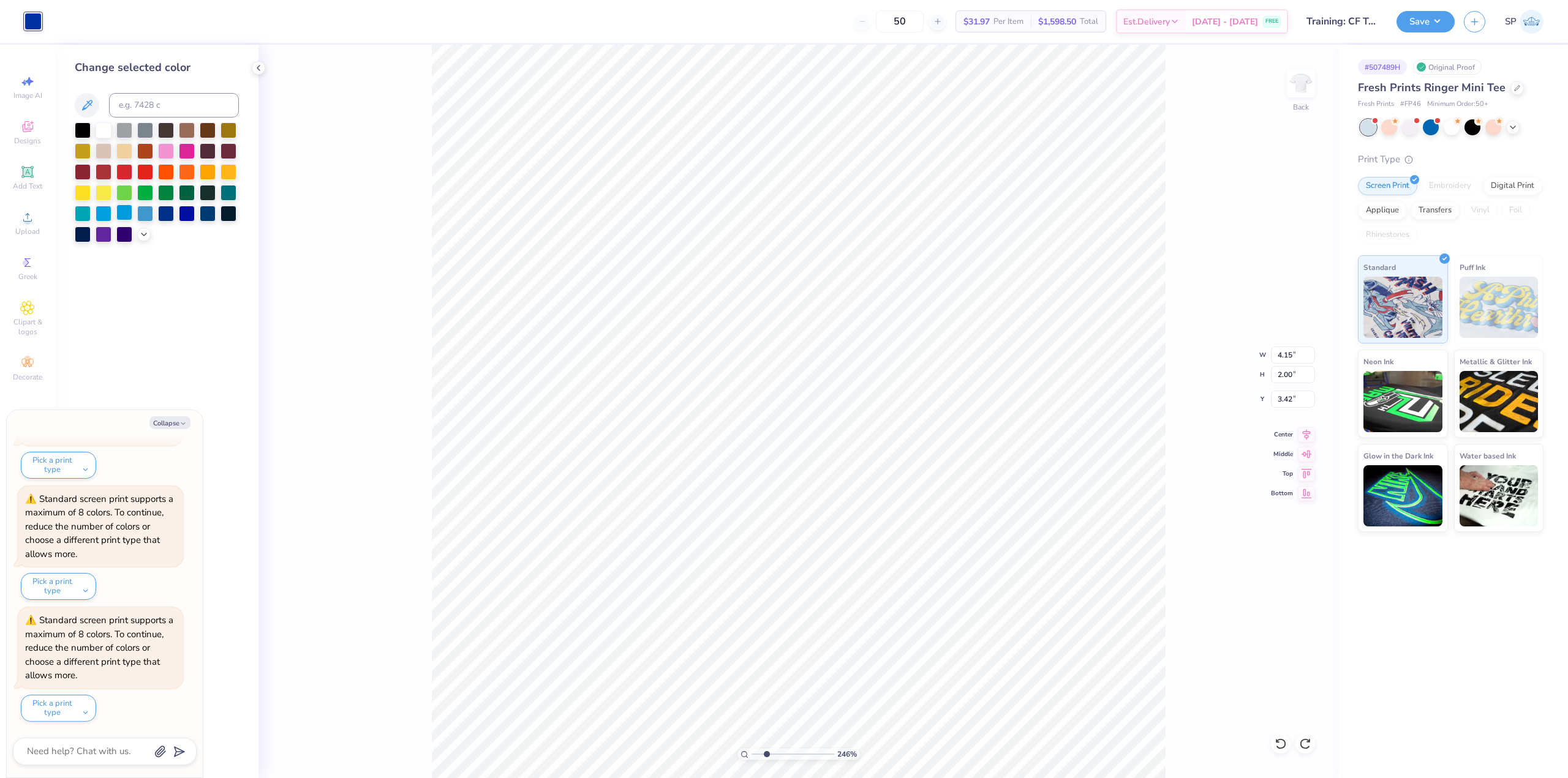
click at [128, 217] on div at bounding box center [124, 212] width 16 height 16
click at [140, 236] on icon at bounding box center [144, 233] width 10 height 10
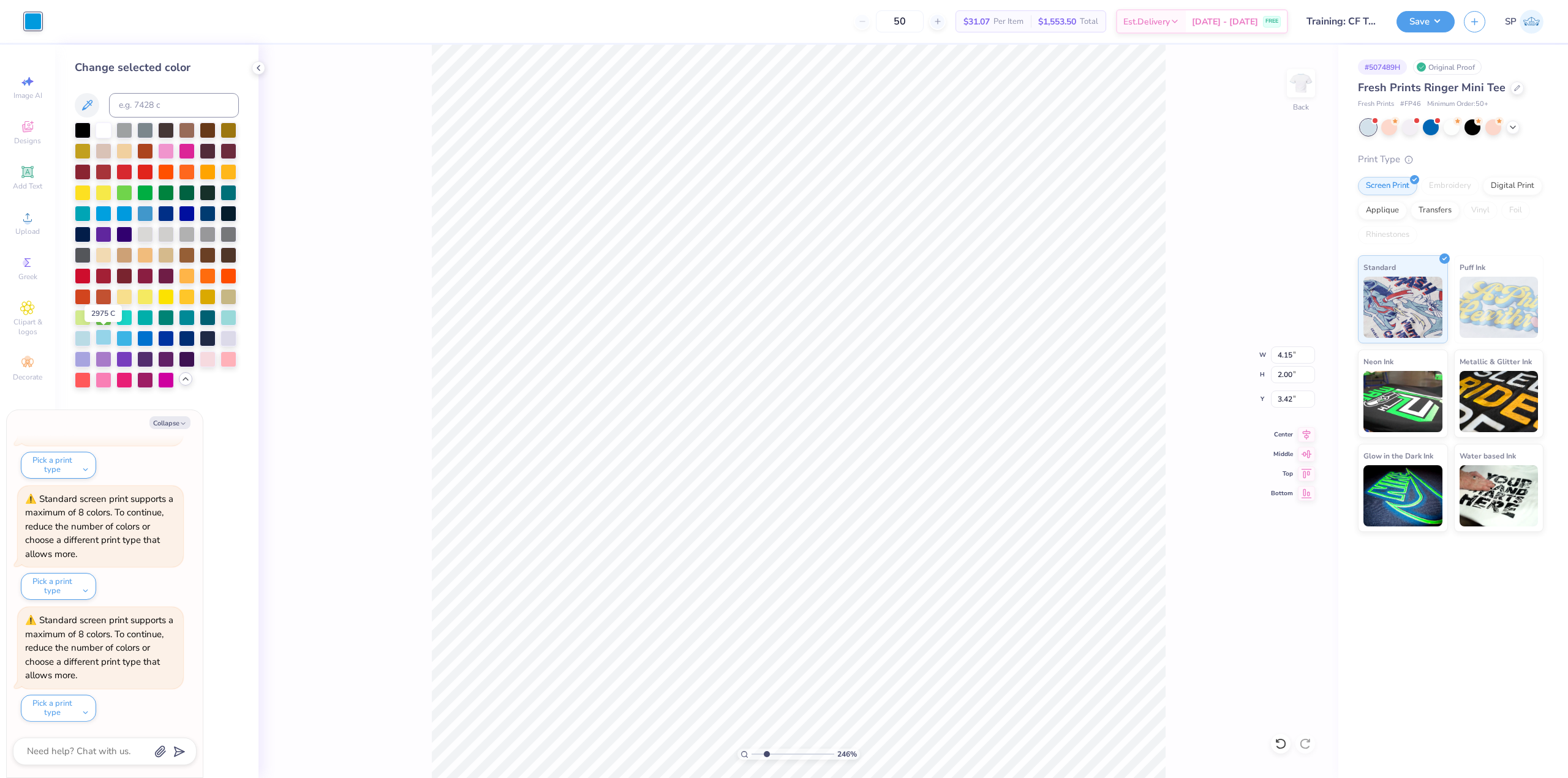
click at [97, 339] on div at bounding box center [103, 337] width 16 height 16
click at [153, 106] on input at bounding box center [174, 105] width 130 height 25
click at [152, 342] on div at bounding box center [145, 337] width 16 height 16
click at [168, 339] on div at bounding box center [165, 337] width 16 height 16
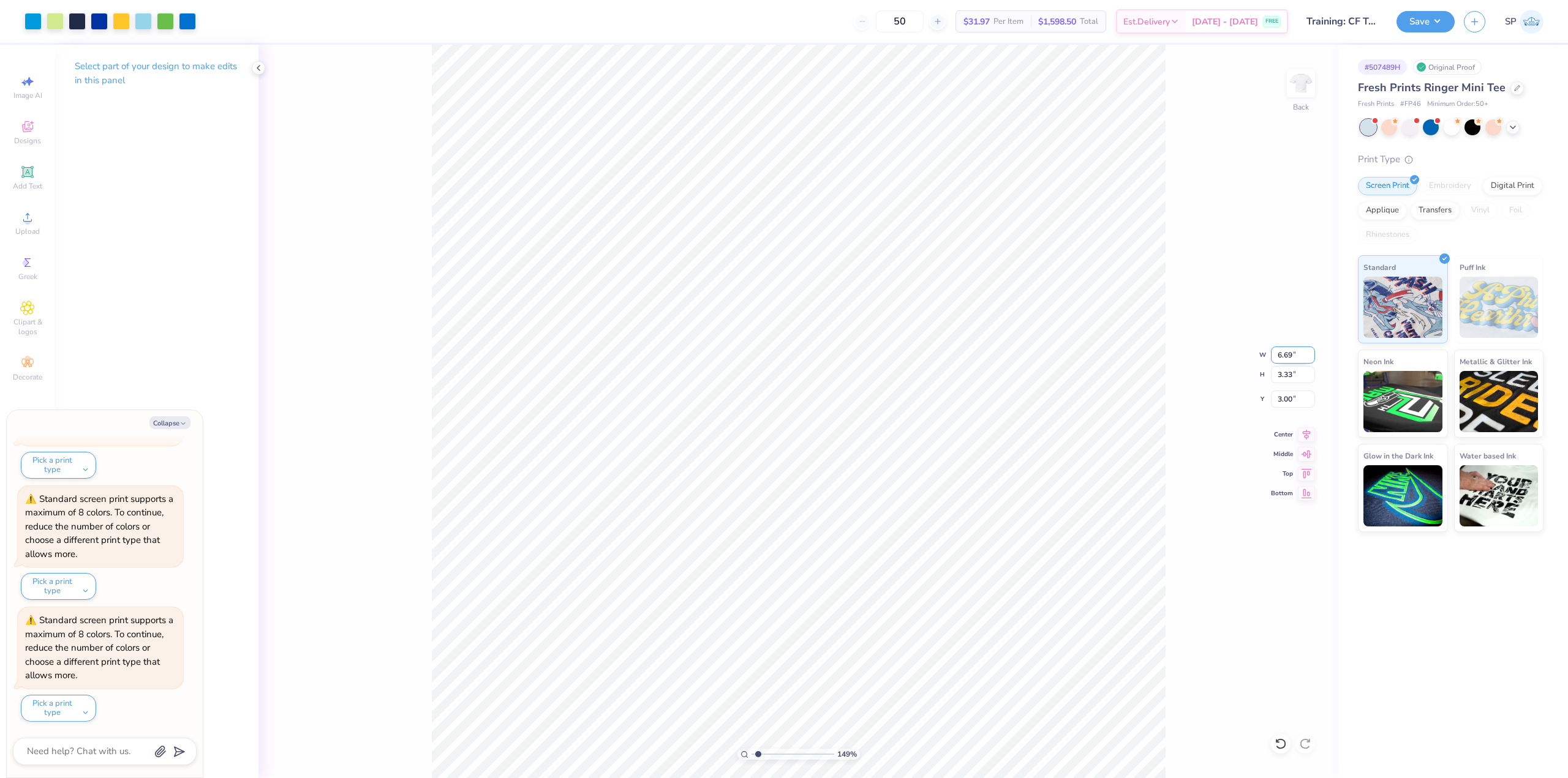
click at [661, 356] on input "6.69" at bounding box center [1293, 354] width 44 height 17
click at [661, 394] on input "2.92" at bounding box center [1293, 398] width 44 height 17
click at [661, 22] on button "Save" at bounding box center [1425, 20] width 58 height 21
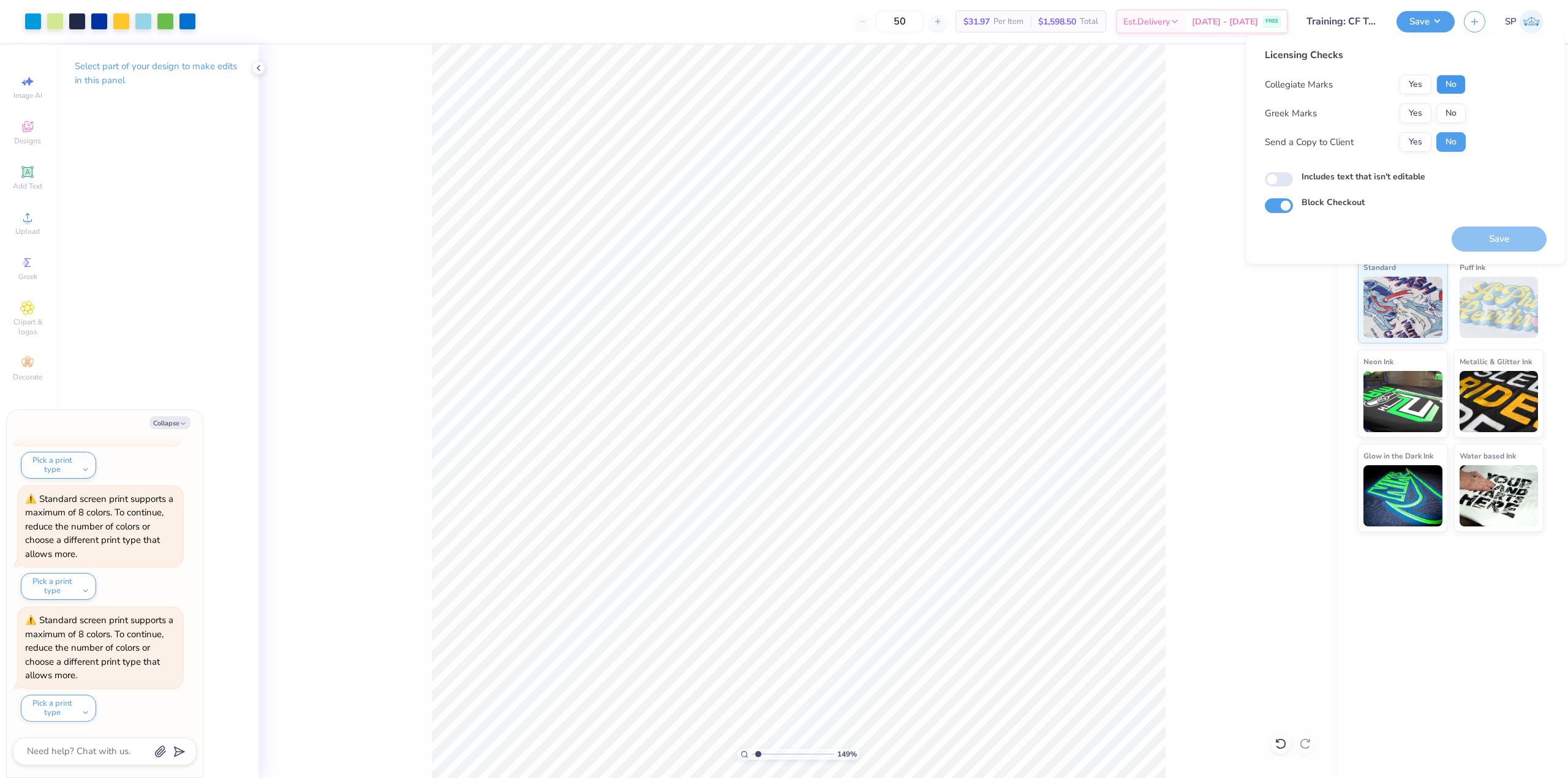
click at [661, 85] on button "No" at bounding box center [1450, 84] width 30 height 19
click at [661, 181] on div "Licensing Checks Collegiate Marks Yes No Greek Marks Yes No Send a Copy to Clie…" at bounding box center [1405, 149] width 319 height 228
click at [661, 181] on input "Includes text that isn't editable" at bounding box center [1278, 179] width 28 height 14
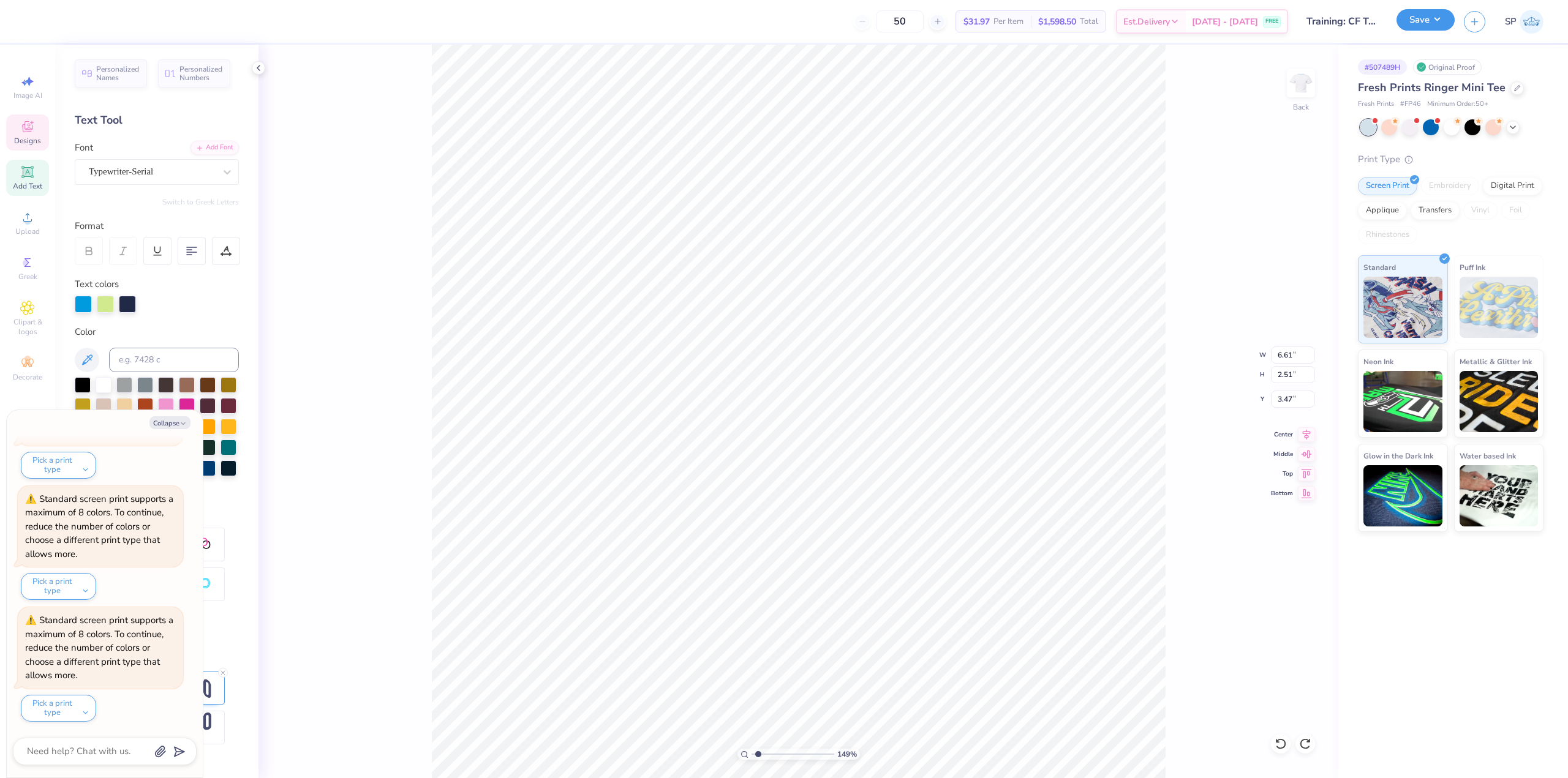
click at [661, 26] on button "Save" at bounding box center [1425, 20] width 58 height 21
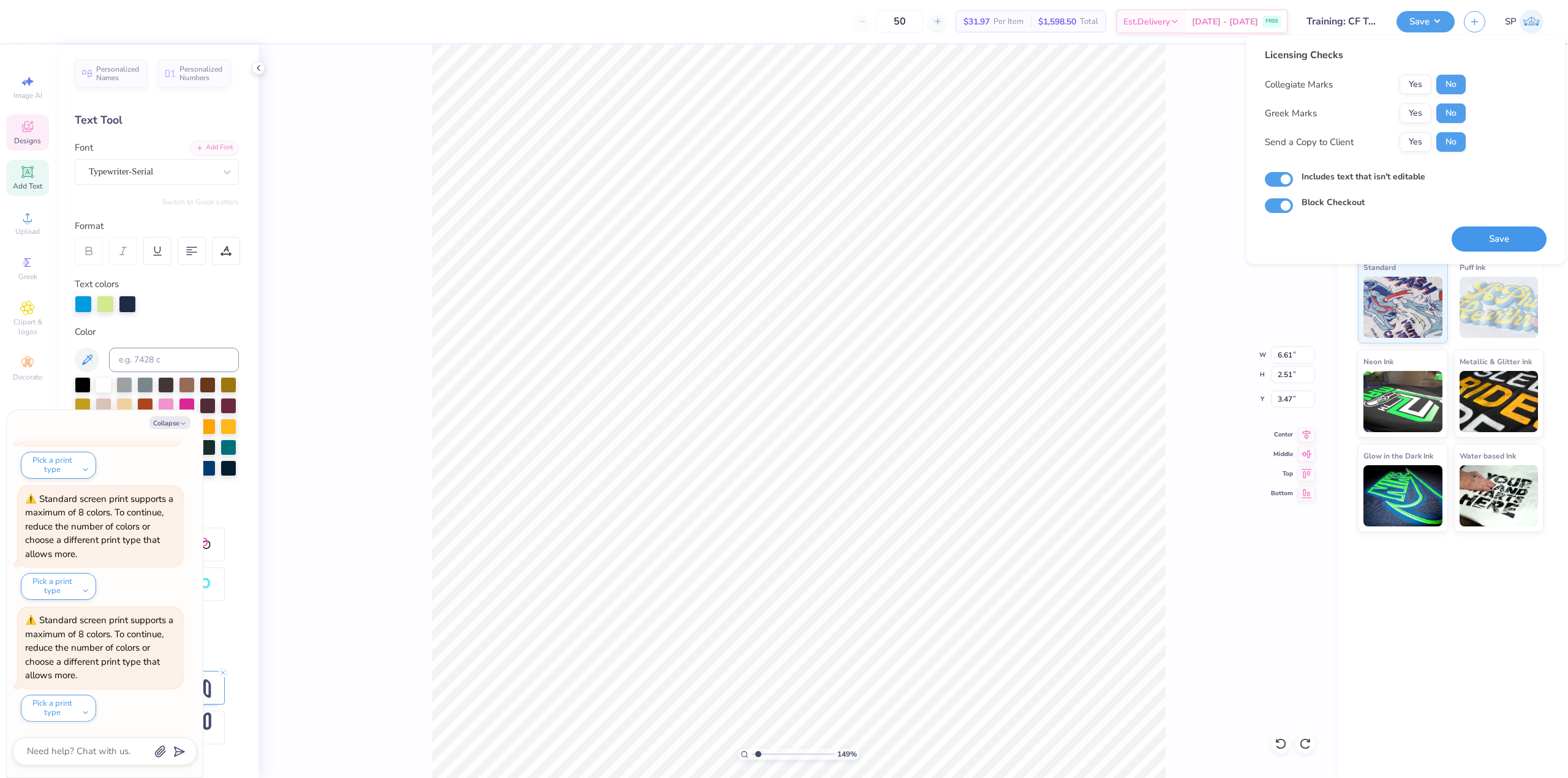
click at [661, 245] on button "Save" at bounding box center [1499, 239] width 95 height 25
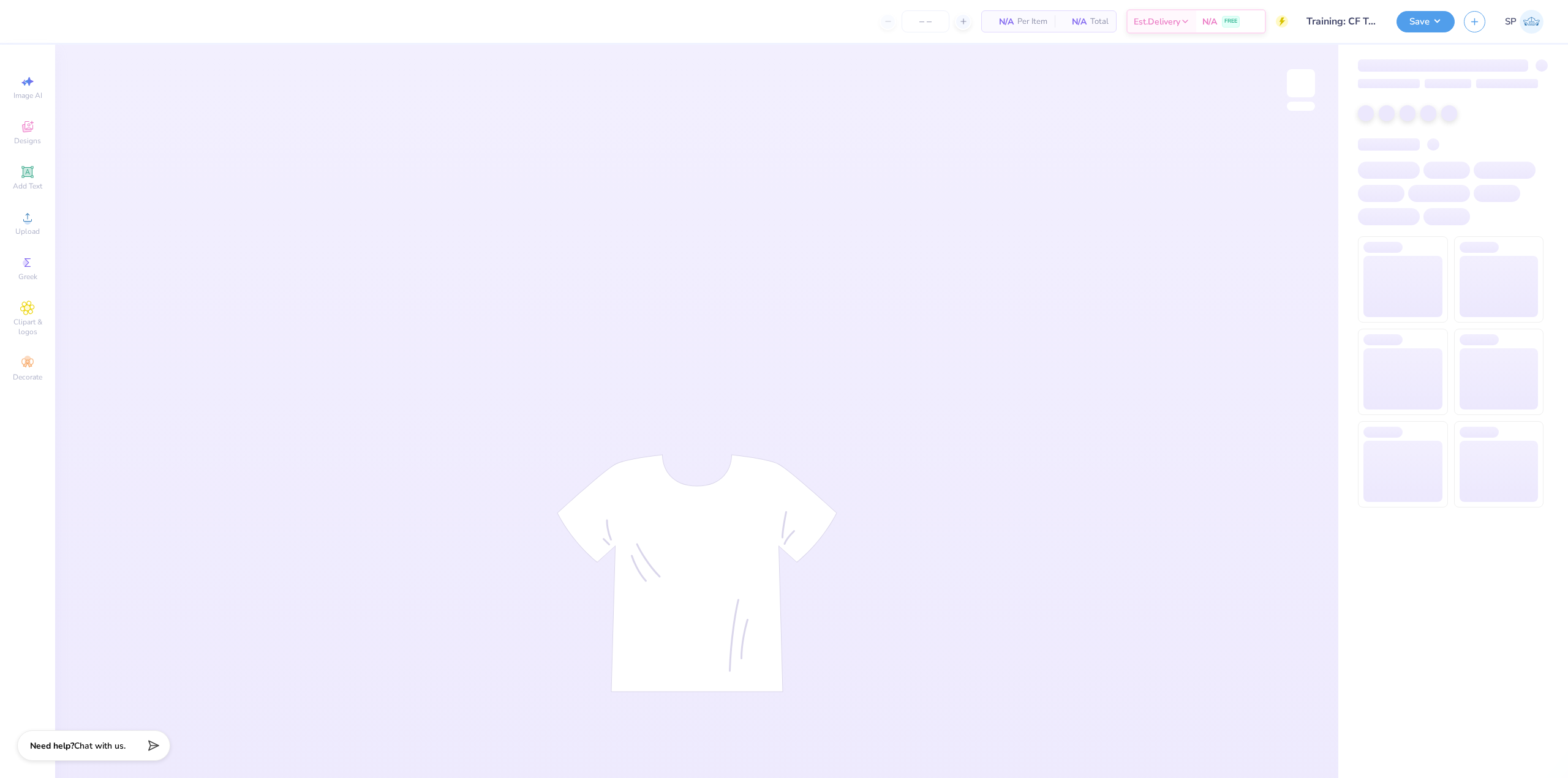
type input "24"
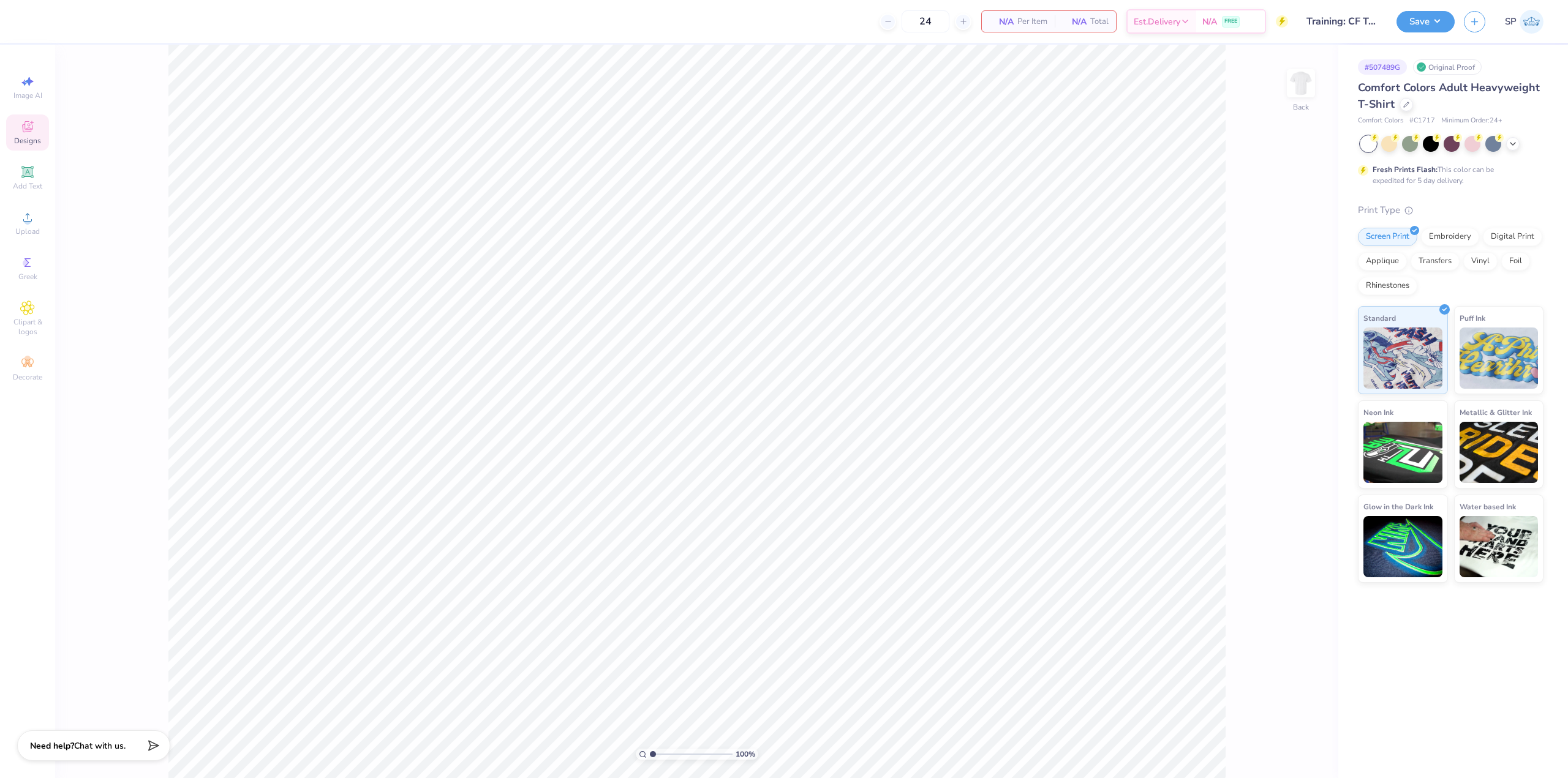
click at [19, 134] on div "Designs" at bounding box center [28, 132] width 43 height 36
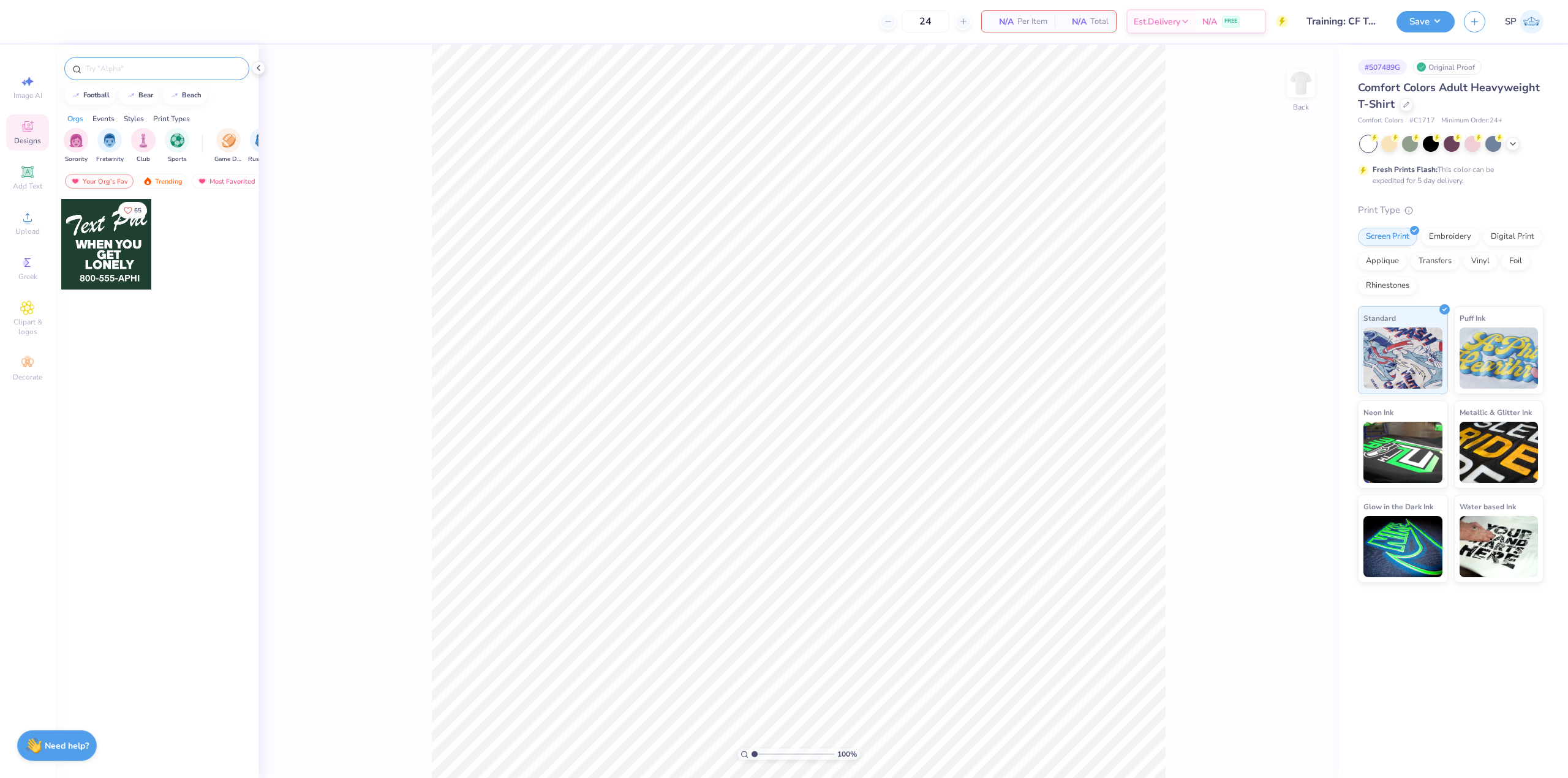
click at [126, 75] on div at bounding box center [157, 68] width 185 height 23
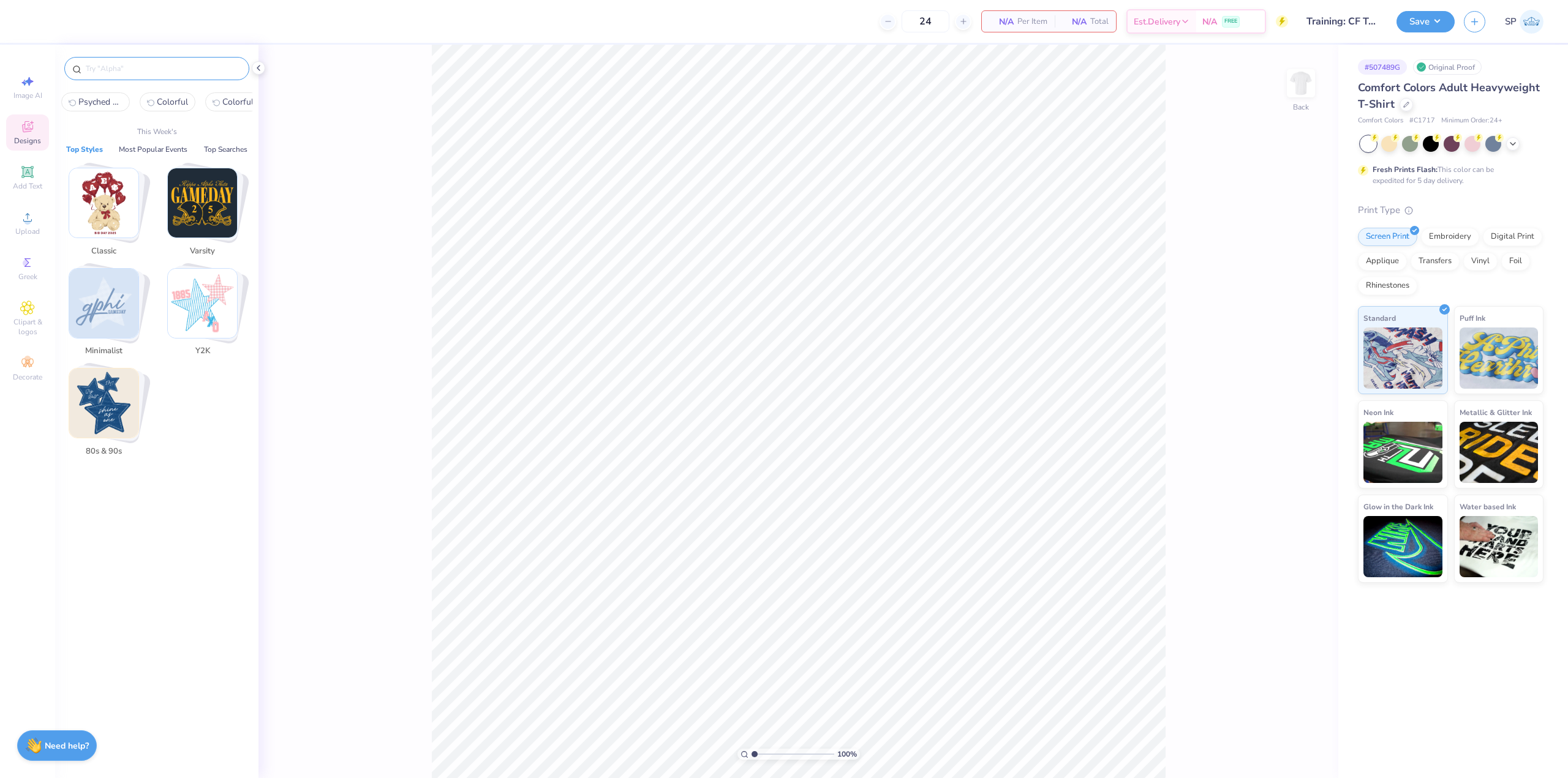
click at [124, 68] on input "text" at bounding box center [162, 68] width 157 height 12
paste input "fpf220620"
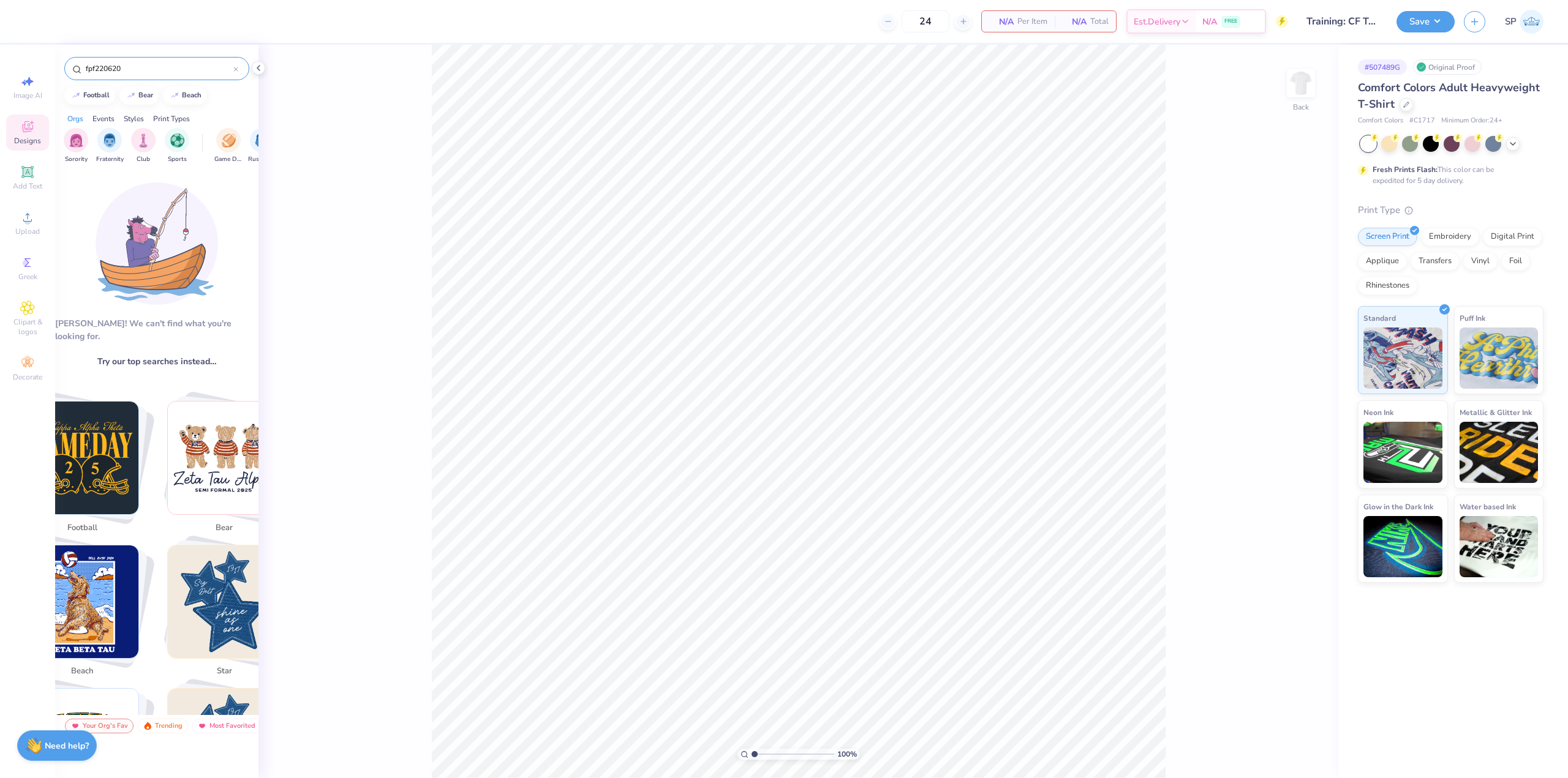
click at [181, 68] on input "fpf220620" at bounding box center [158, 68] width 149 height 12
paste input "Psyched Rainbow"
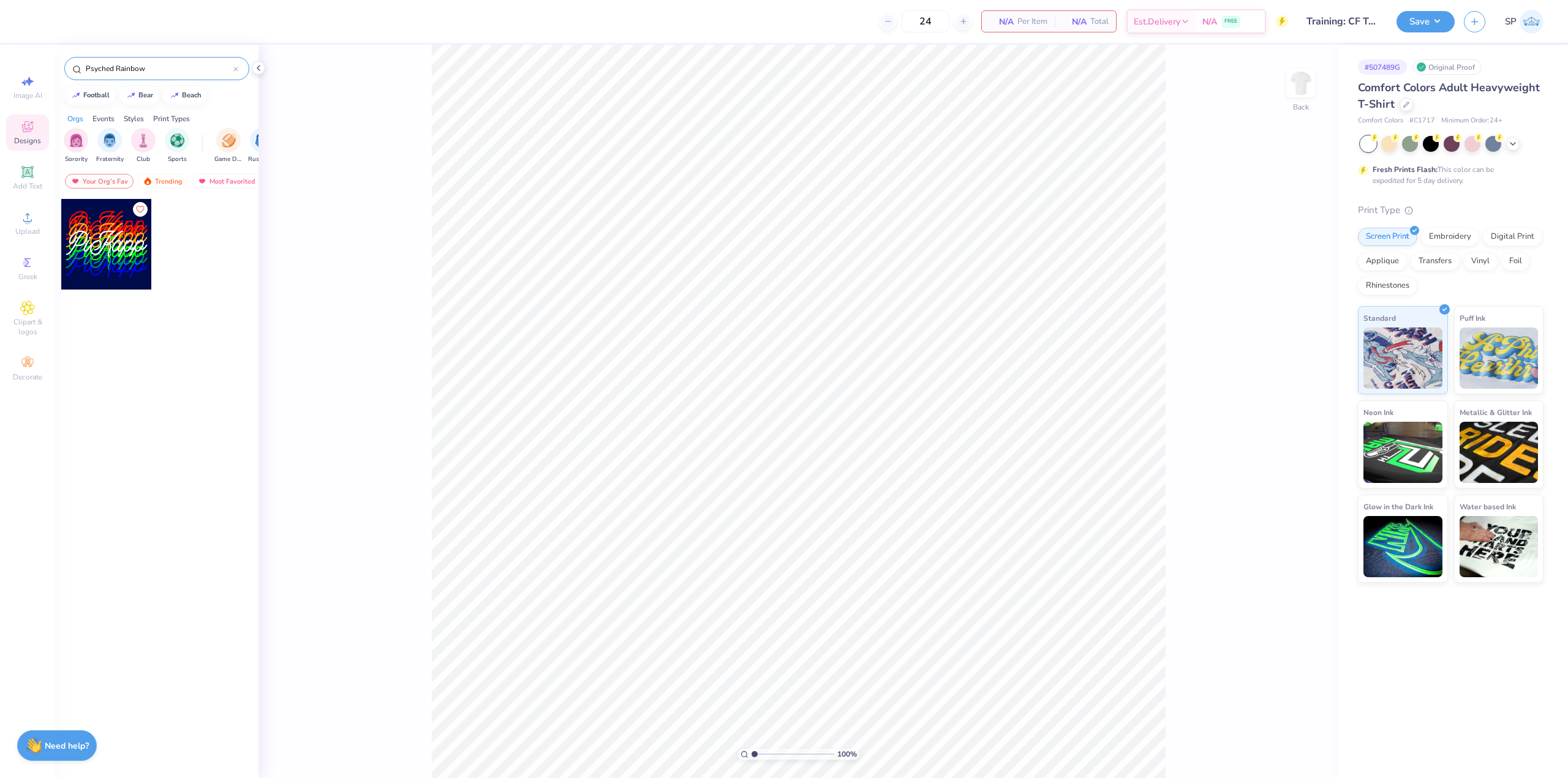
type input "Psyched Rainbow"
click at [115, 215] on div at bounding box center [106, 244] width 91 height 90
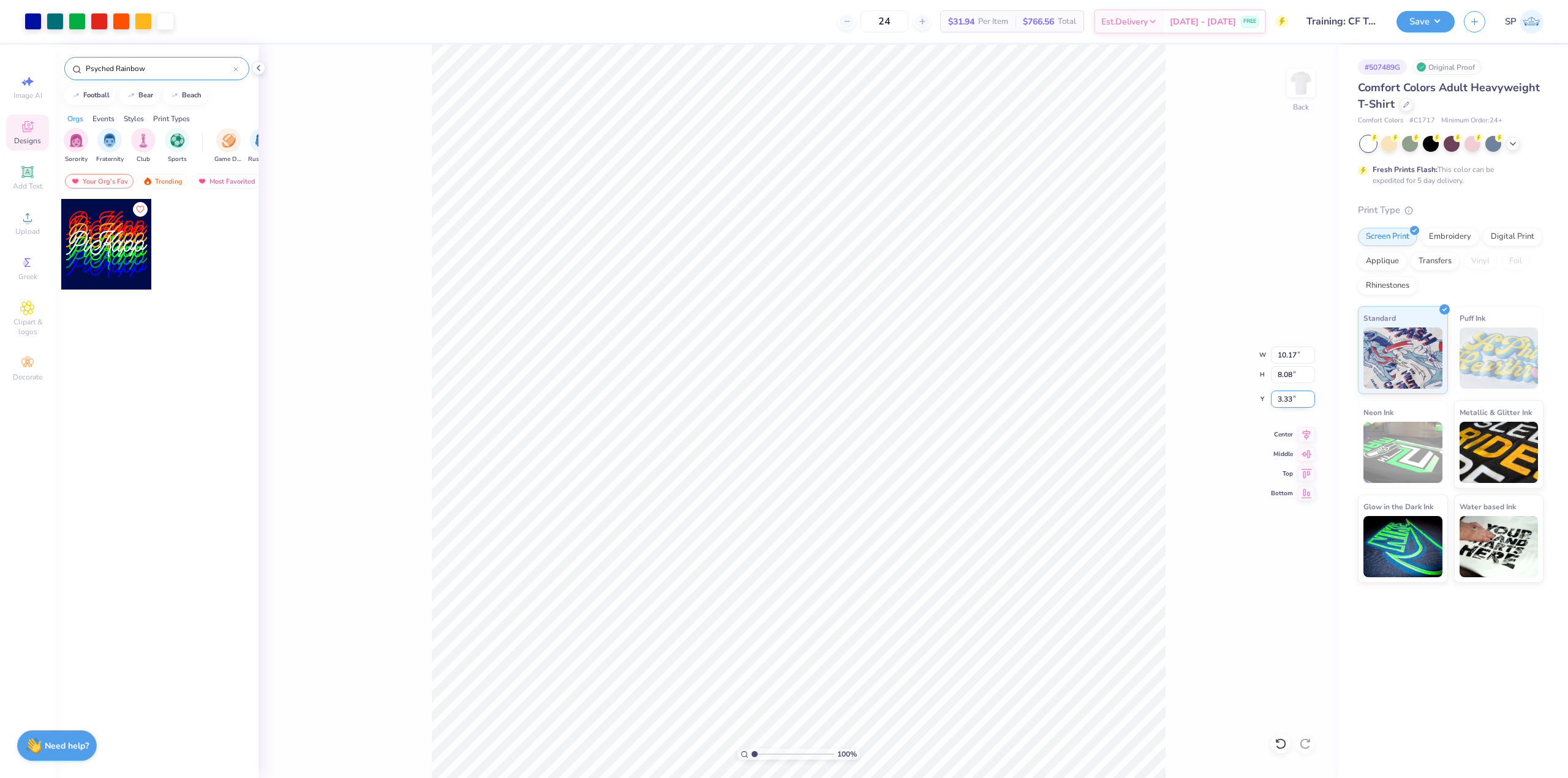
click at [661, 402] on input "3.33" at bounding box center [1293, 398] width 44 height 17
type input "3.00"
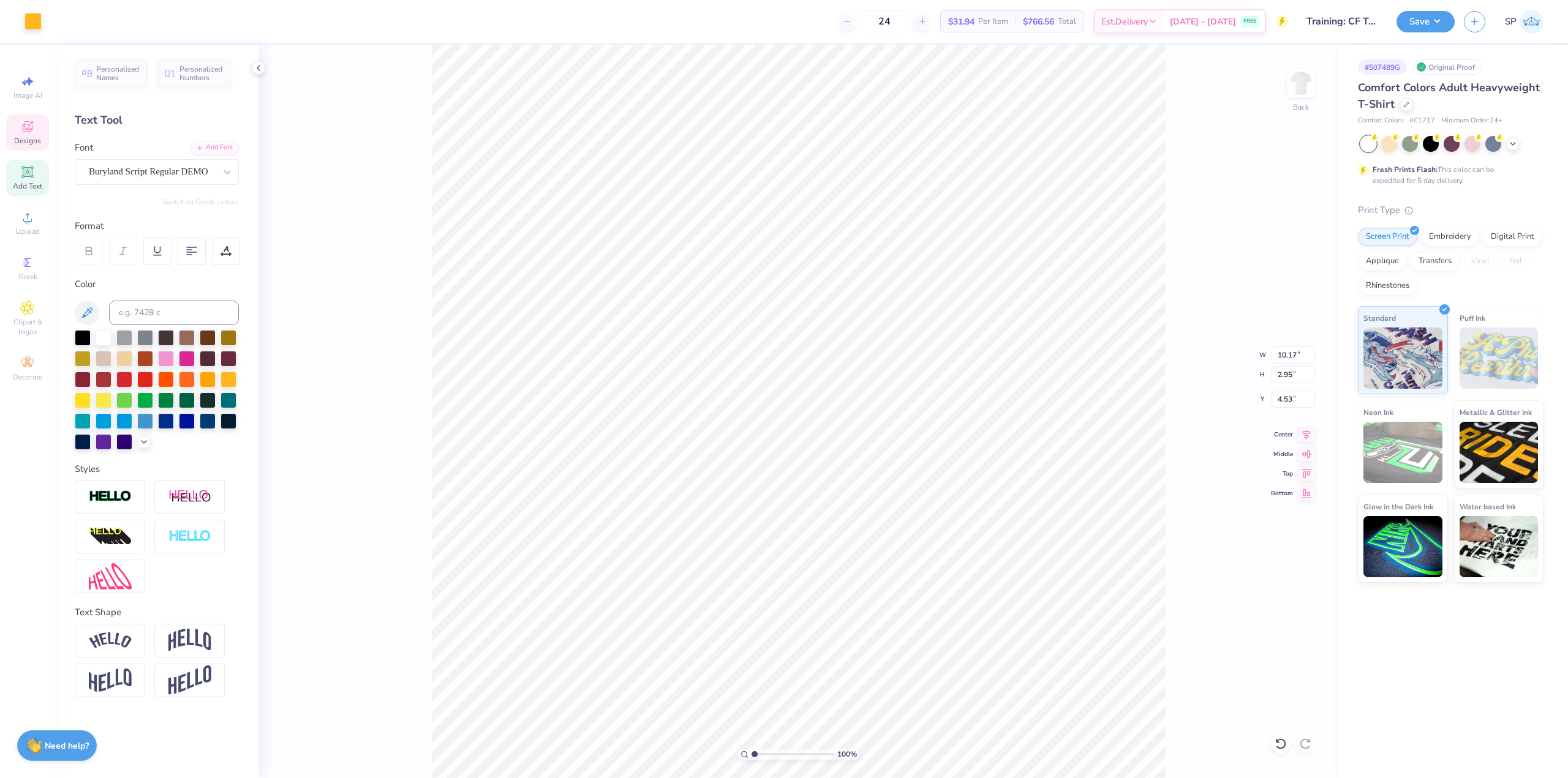
type input "3.00"
paste textarea "Alpha Gam"
type textarea "Alpha Gam"
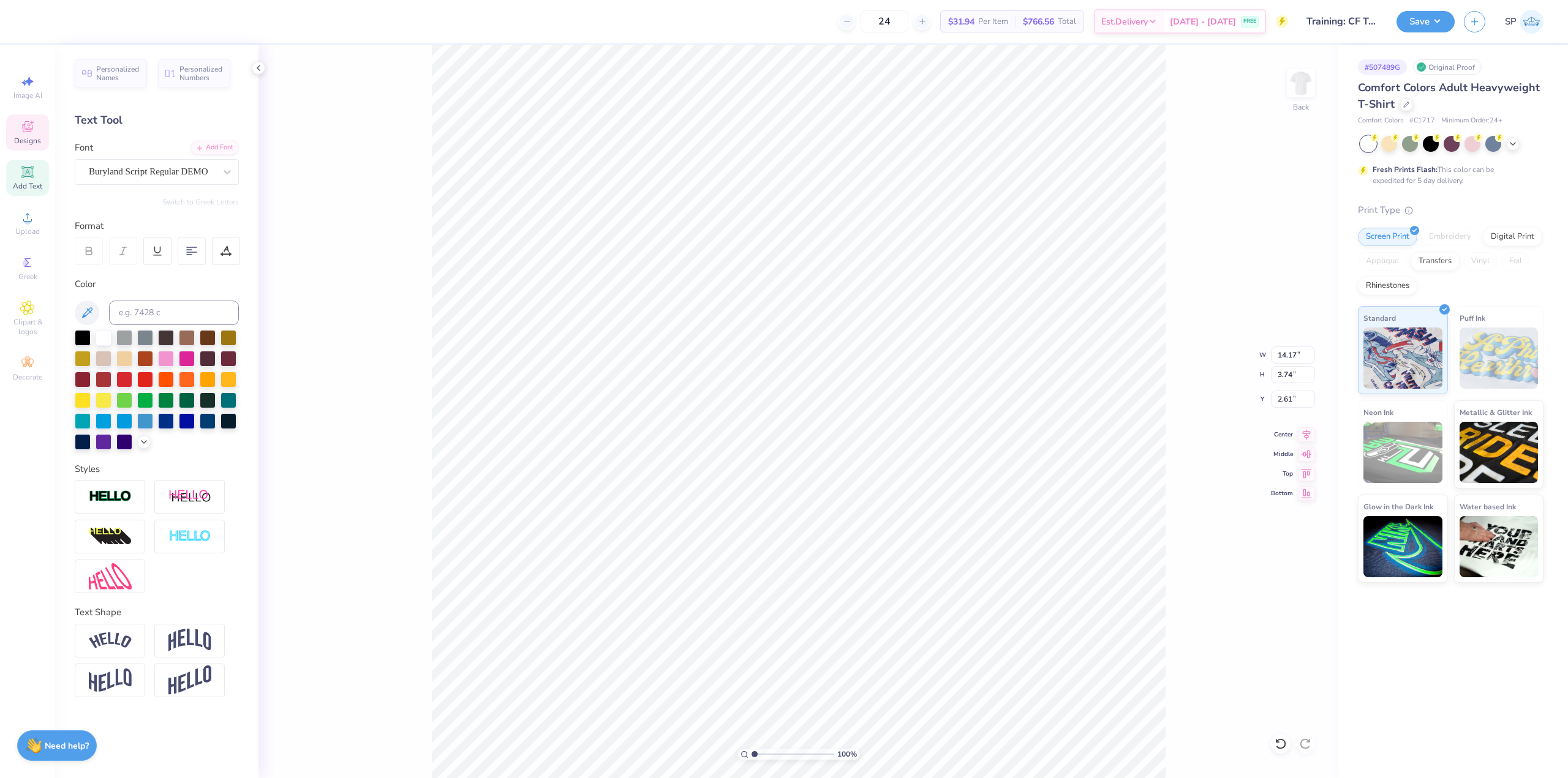
type input "10.17"
type input "2.95"
type input "3.57"
type textarea "Alpha Gam"
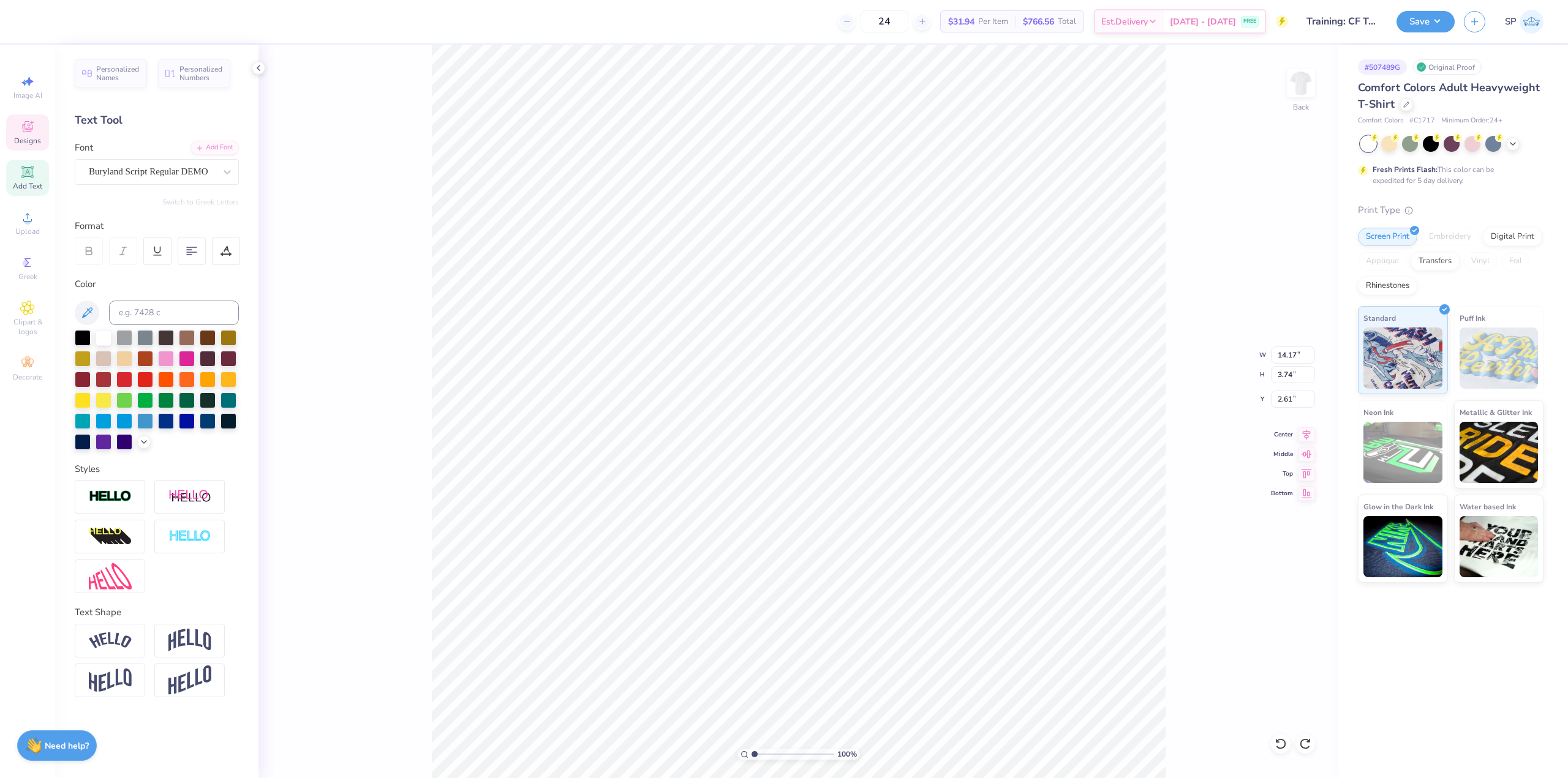
type input "10.17"
type input "2.95"
type input "3.57"
type textarea "Alpha Gam"
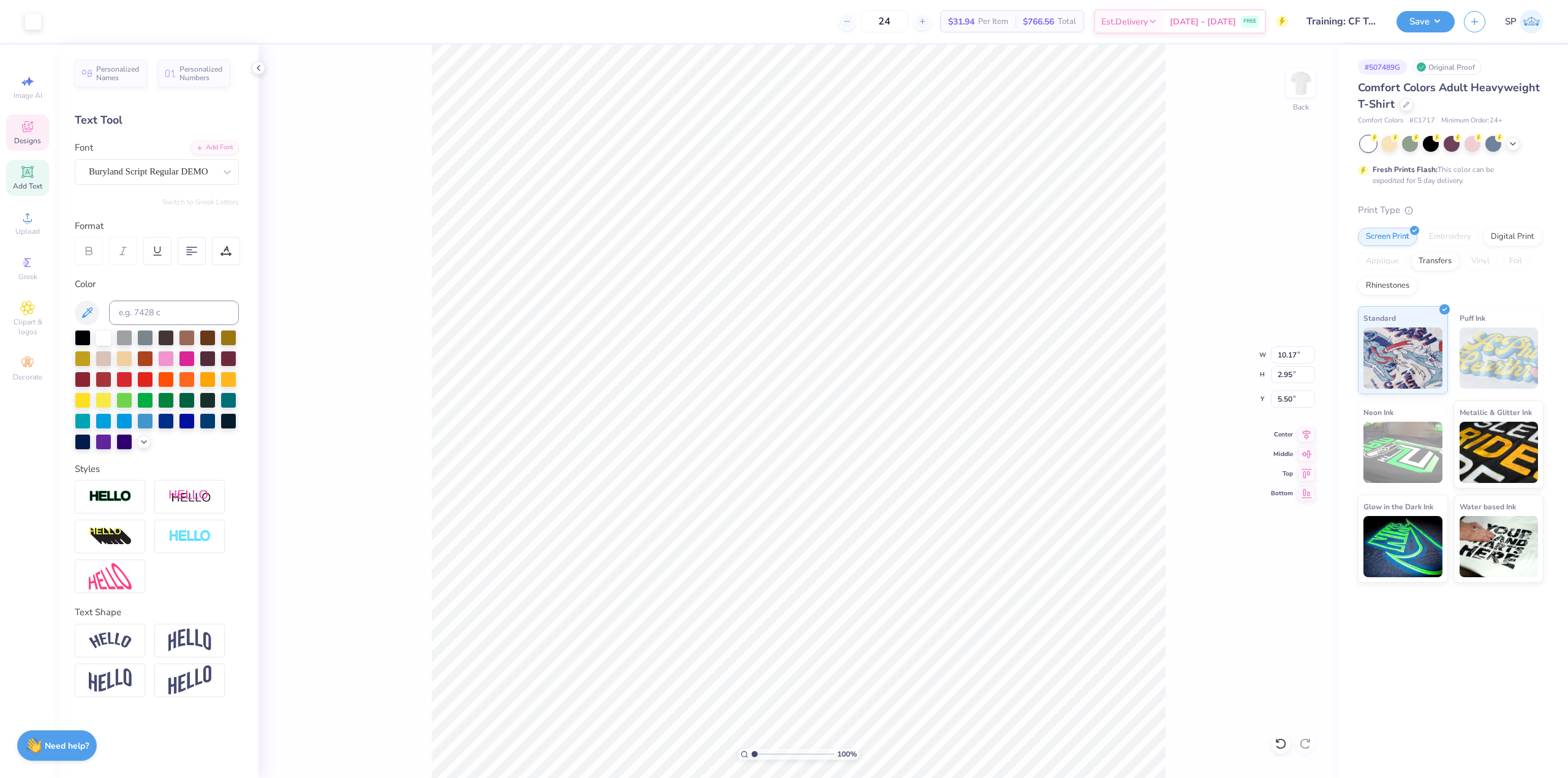
type input "5.50"
type textarea "Alpha Gam"
type input "10.17"
type input "2.95"
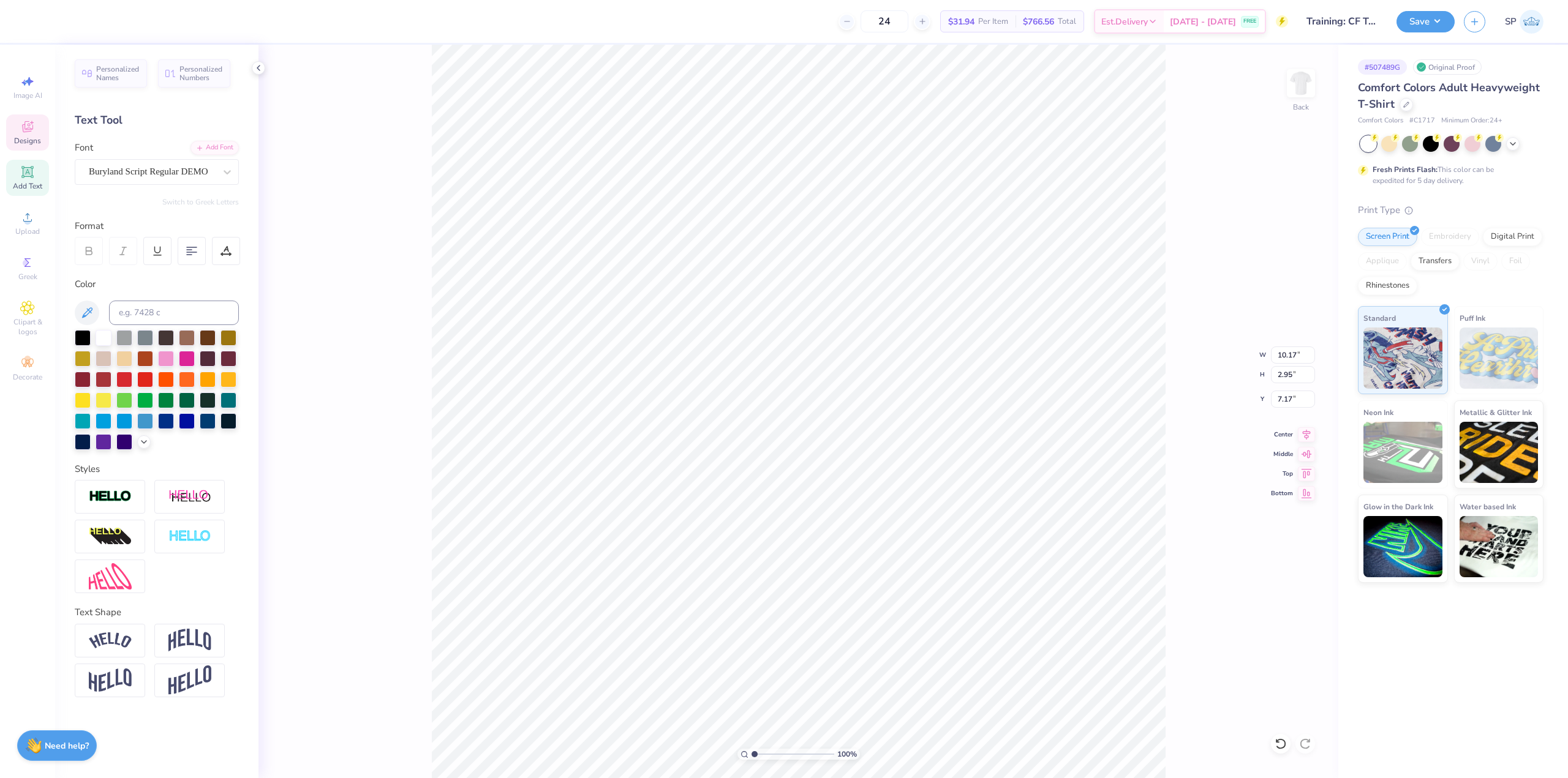
type input "6.20"
type textarea "Alpha Gam"
type input "7.17"
type textarea "Alpha Gam"
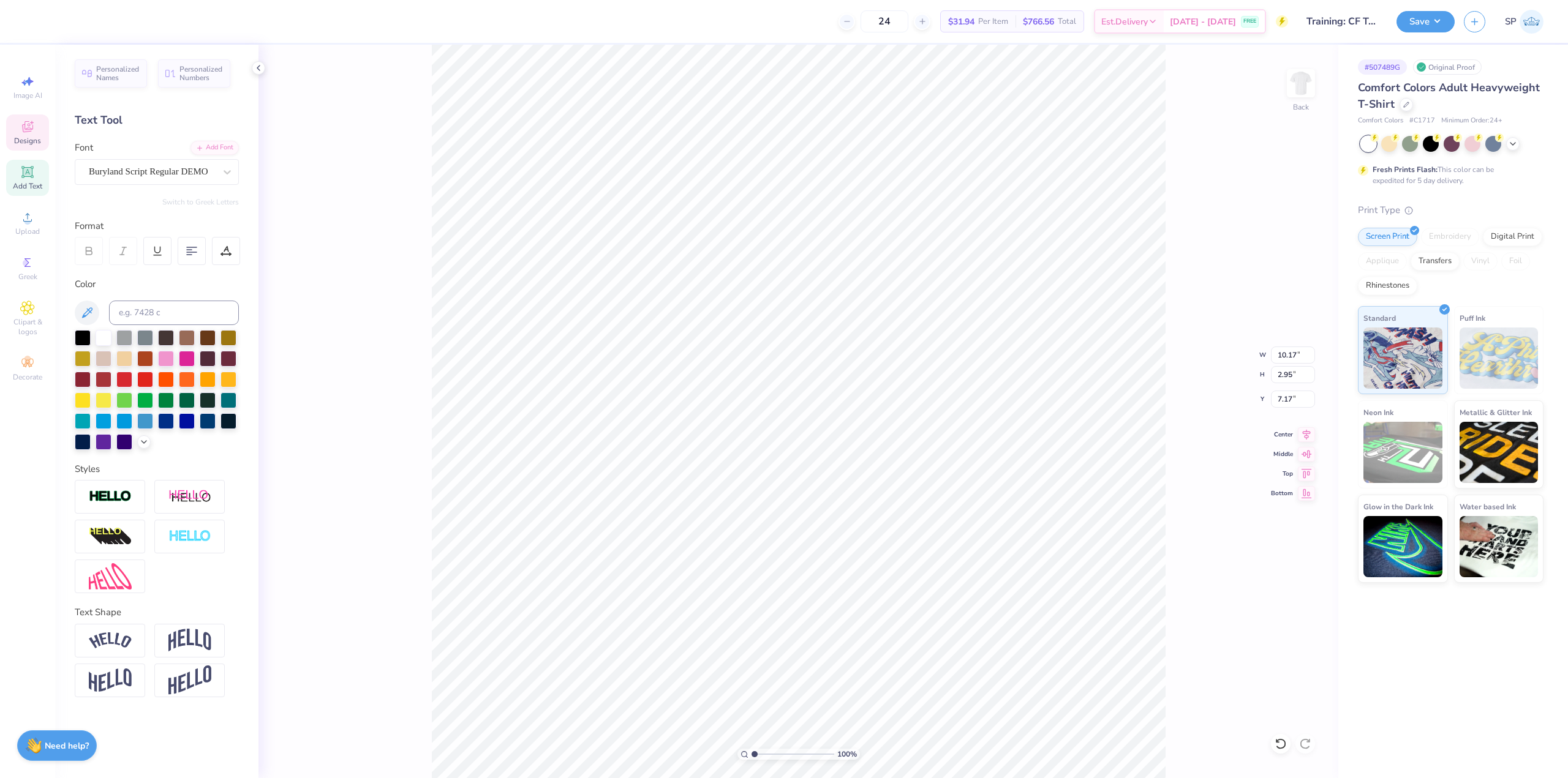
type input "14.17"
type input "3.74"
type input "6.77"
type input "10.17"
type input "2.95"
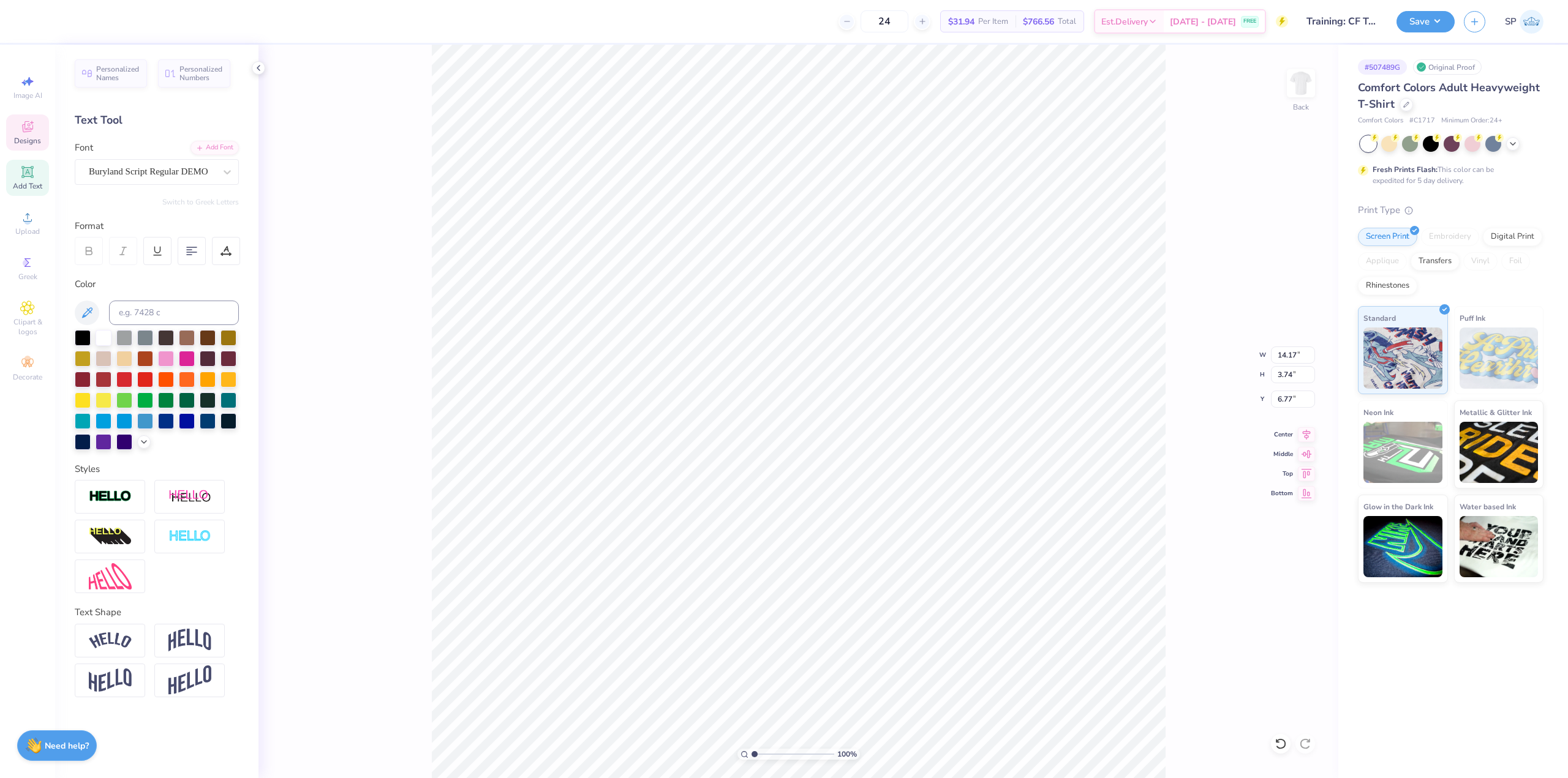
type input "8.13"
type textarea "Alpha Gam"
type input "14.17"
type input "8.87"
click at [661, 400] on input "2.61" at bounding box center [1293, 398] width 44 height 17
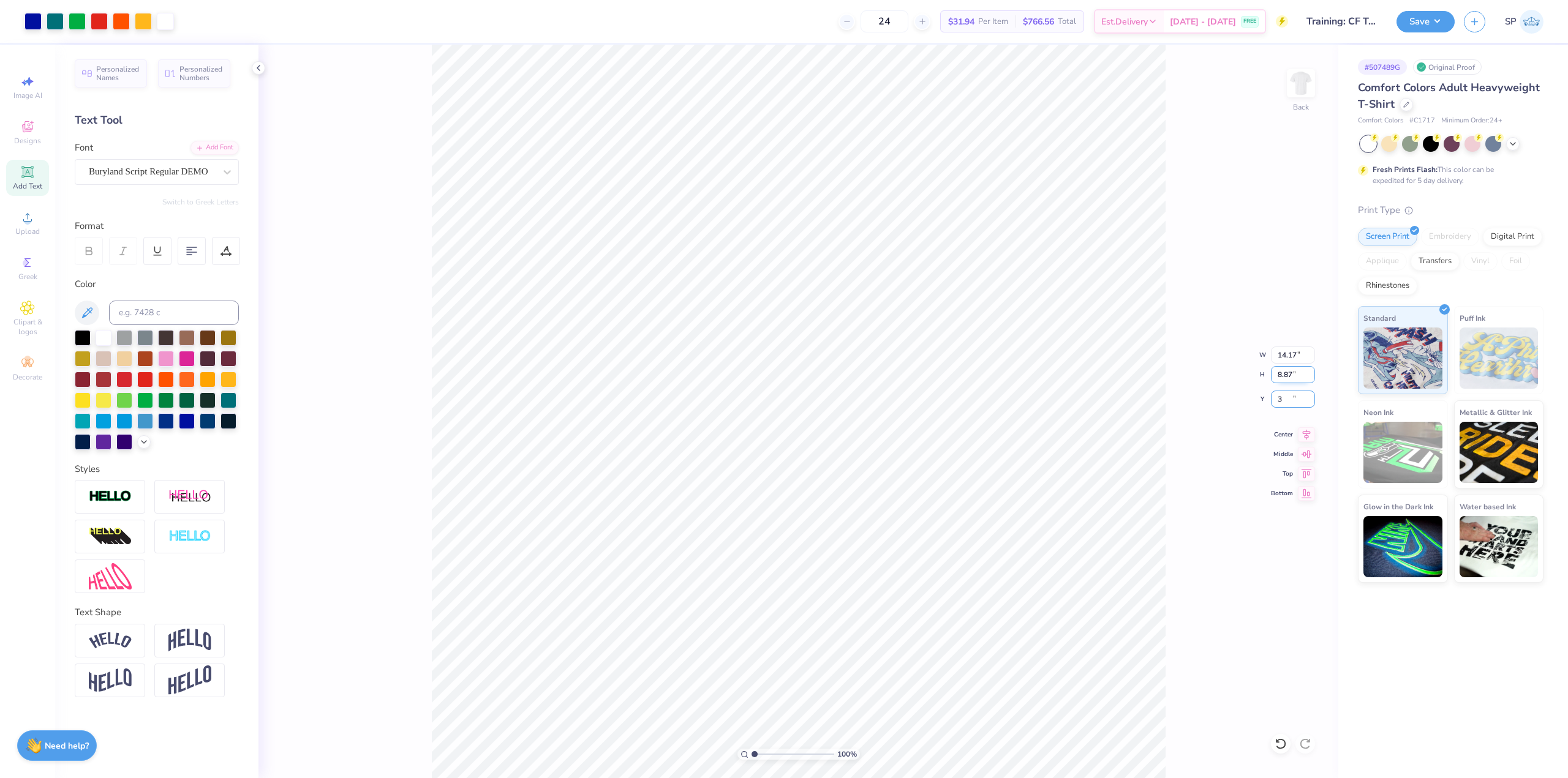
type input "3.00"
click at [661, 349] on input "14.17" at bounding box center [1293, 354] width 44 height 17
type input "12.00"
type input "7.51"
click at [661, 405] on input "3.68" at bounding box center [1293, 398] width 44 height 17
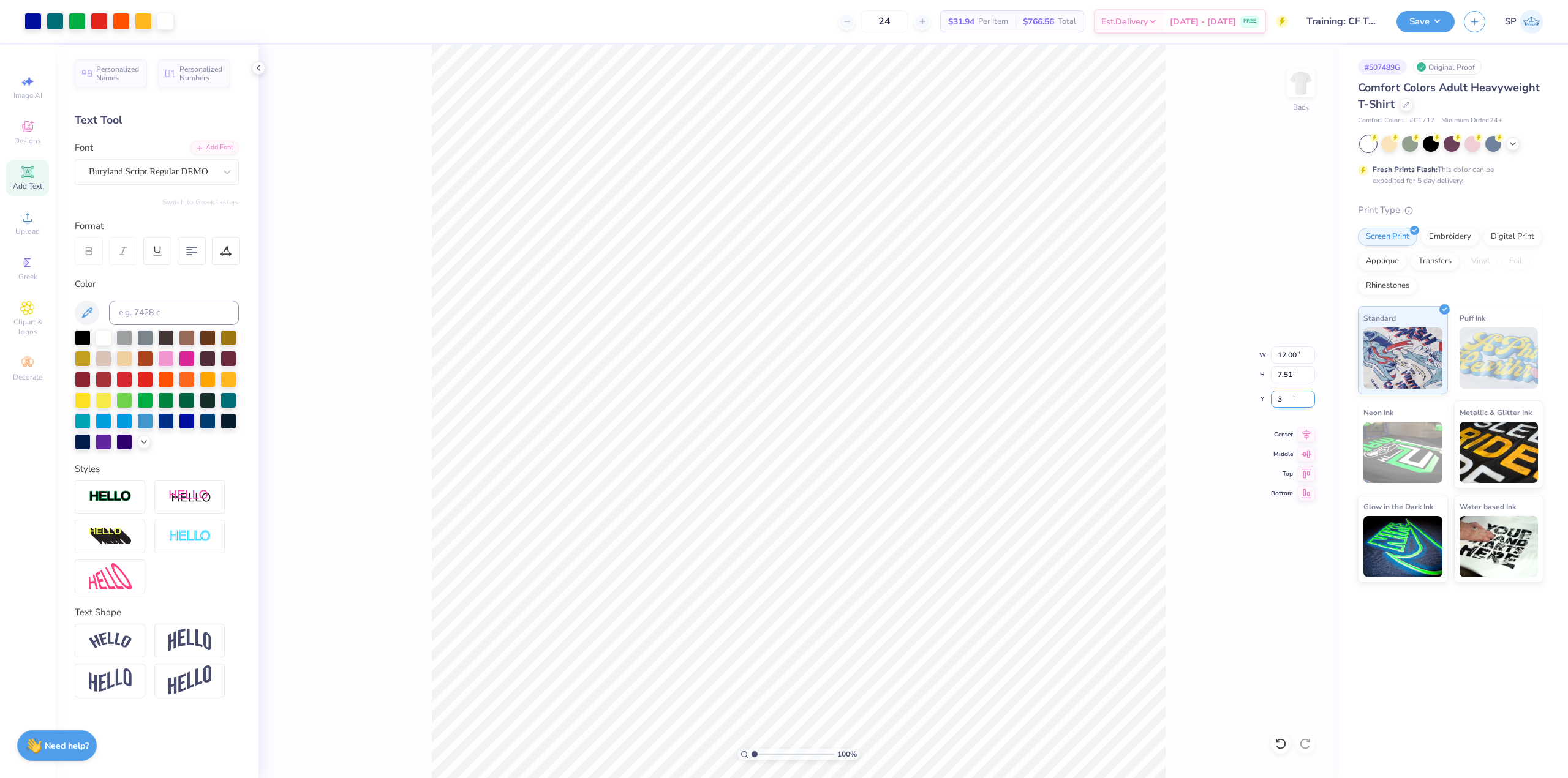
type input "3.00"
click at [101, 19] on div at bounding box center [99, 20] width 17 height 17
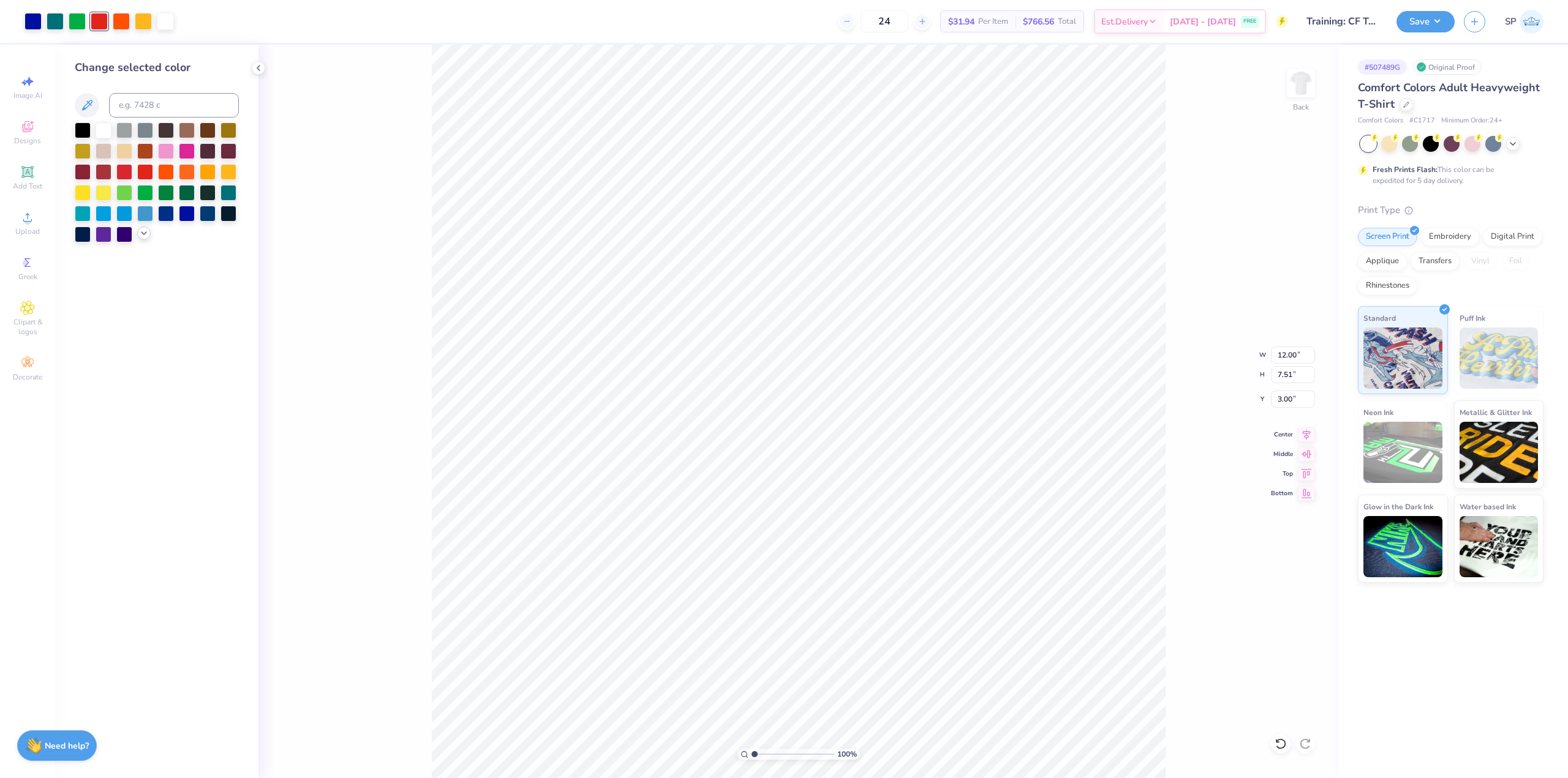
click at [145, 236] on icon at bounding box center [144, 233] width 10 height 10
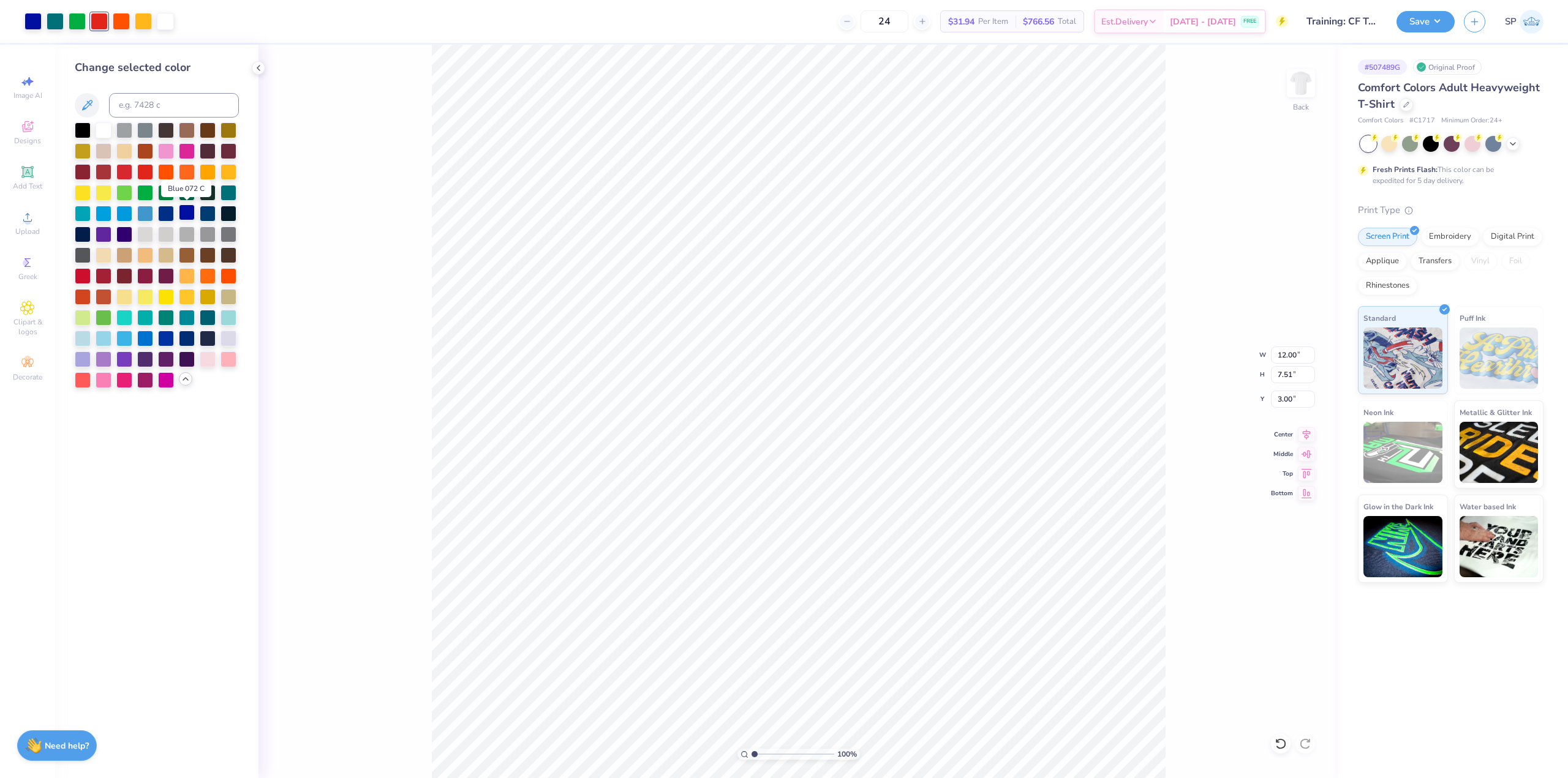
click at [194, 212] on div at bounding box center [186, 212] width 16 height 16
click at [99, 21] on div at bounding box center [99, 20] width 17 height 17
click at [160, 213] on div at bounding box center [165, 212] width 16 height 16
click at [152, 214] on div at bounding box center [145, 212] width 16 height 16
click at [114, 21] on div at bounding box center [121, 20] width 17 height 17
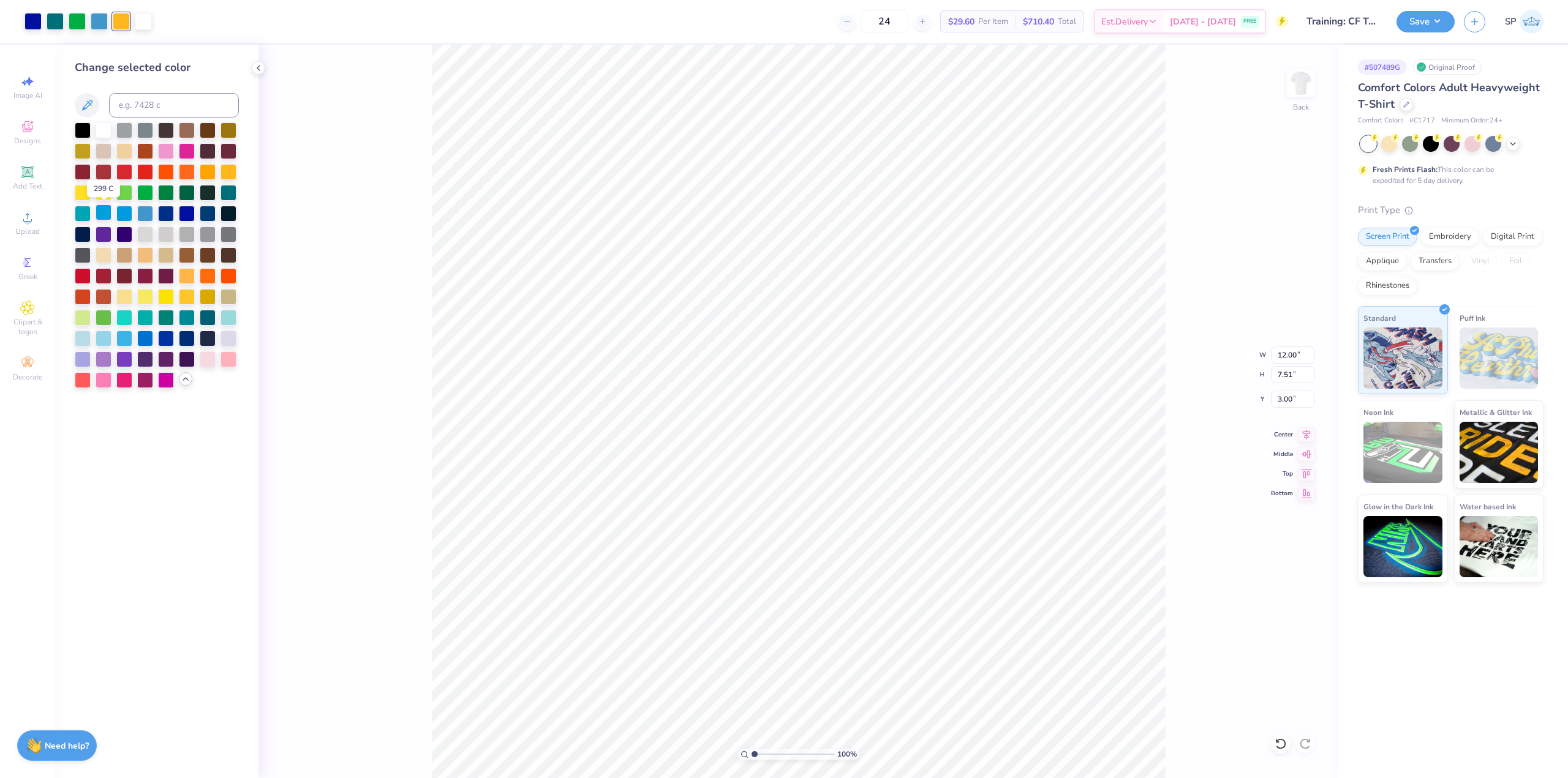
click at [111, 216] on div at bounding box center [103, 212] width 16 height 16
click at [120, 339] on div at bounding box center [124, 337] width 16 height 16
click at [143, 16] on div at bounding box center [143, 20] width 17 height 17
click at [87, 334] on div at bounding box center [82, 337] width 16 height 16
click at [79, 16] on div at bounding box center [77, 20] width 17 height 17
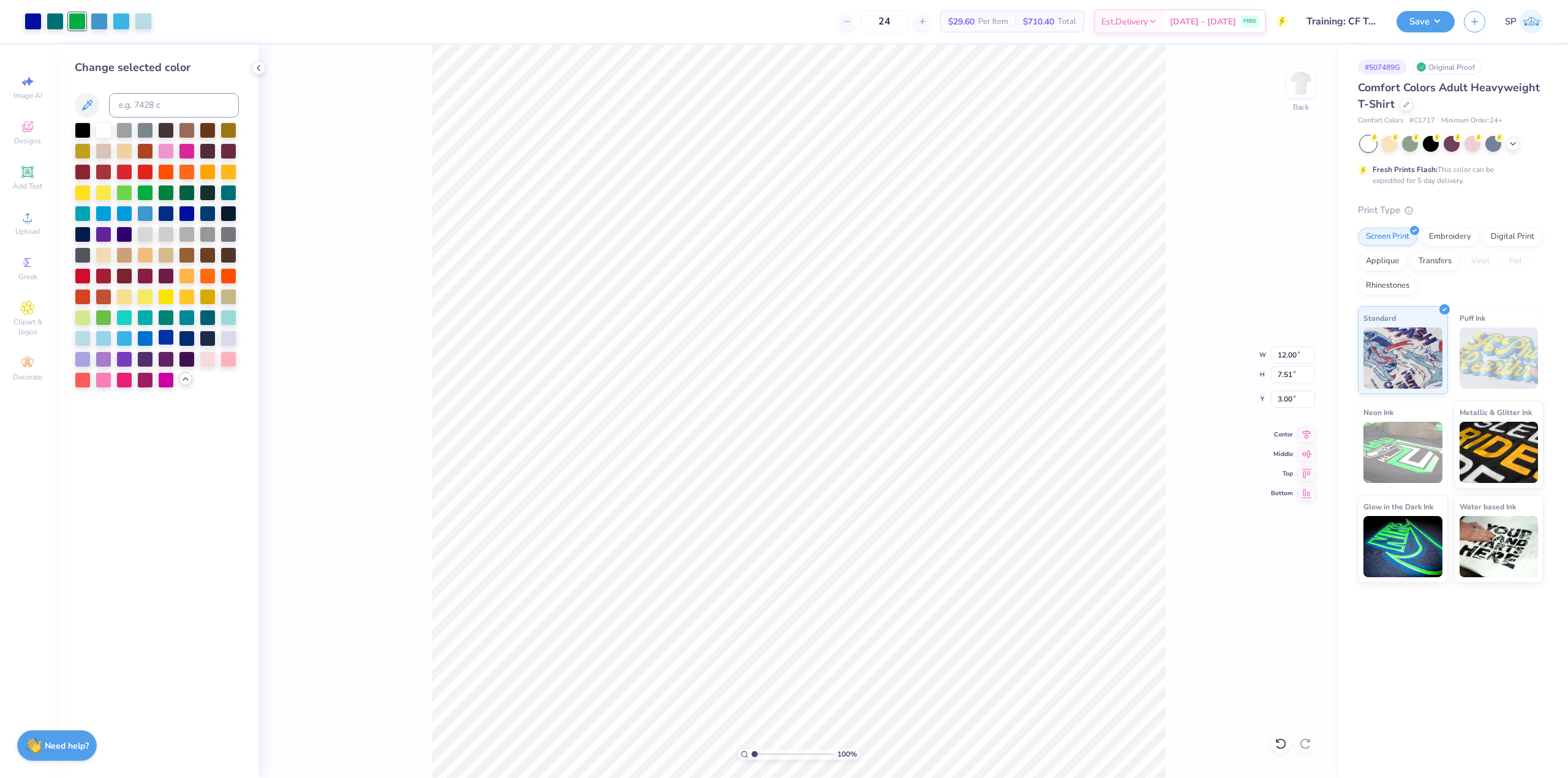
click at [158, 335] on div at bounding box center [165, 337] width 16 height 16
click at [50, 16] on div at bounding box center [55, 20] width 17 height 17
click at [184, 342] on div at bounding box center [186, 337] width 16 height 16
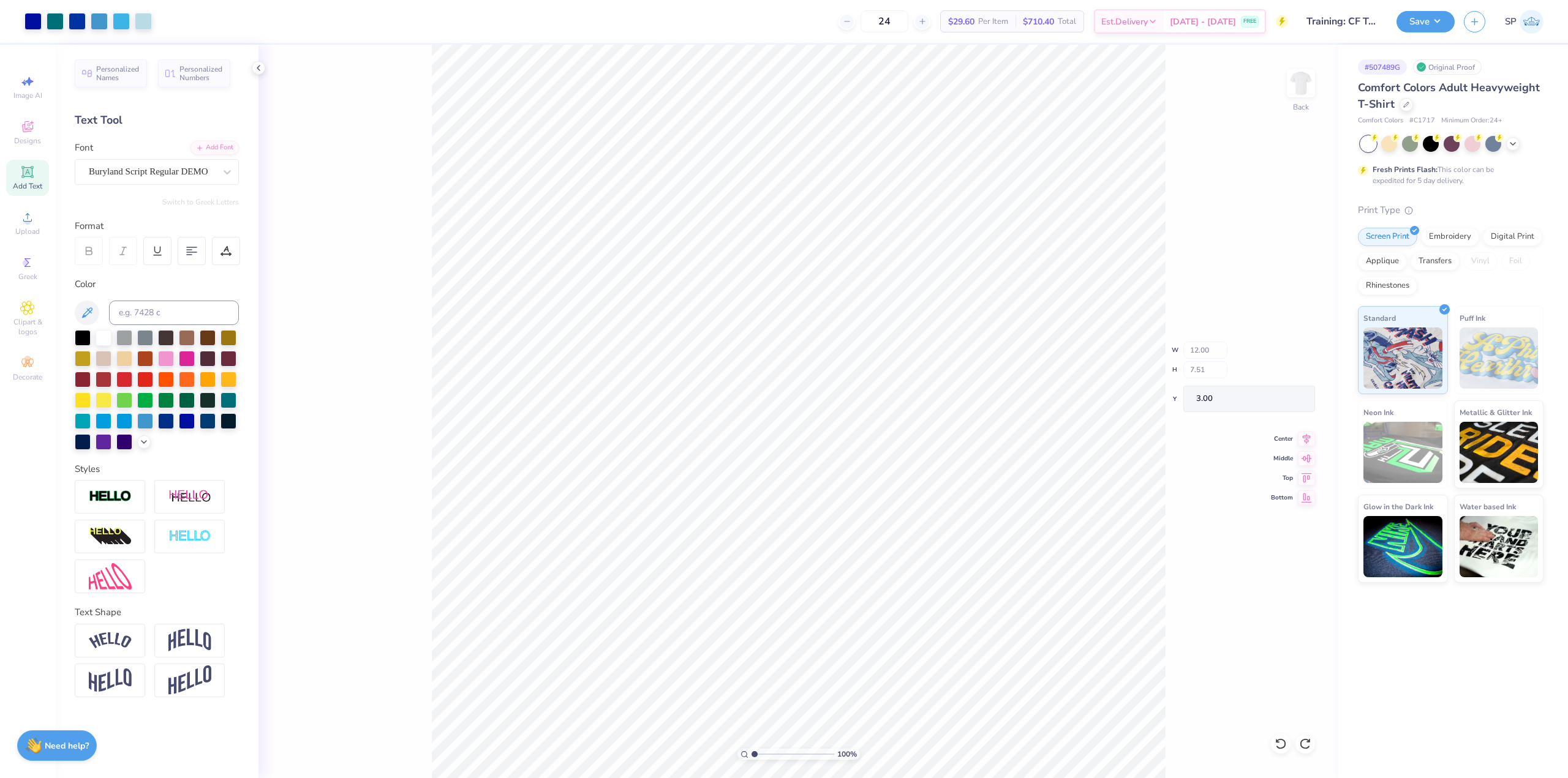
type input "7.51"
type input "3.00"
click at [145, 439] on icon at bounding box center [144, 441] width 10 height 10
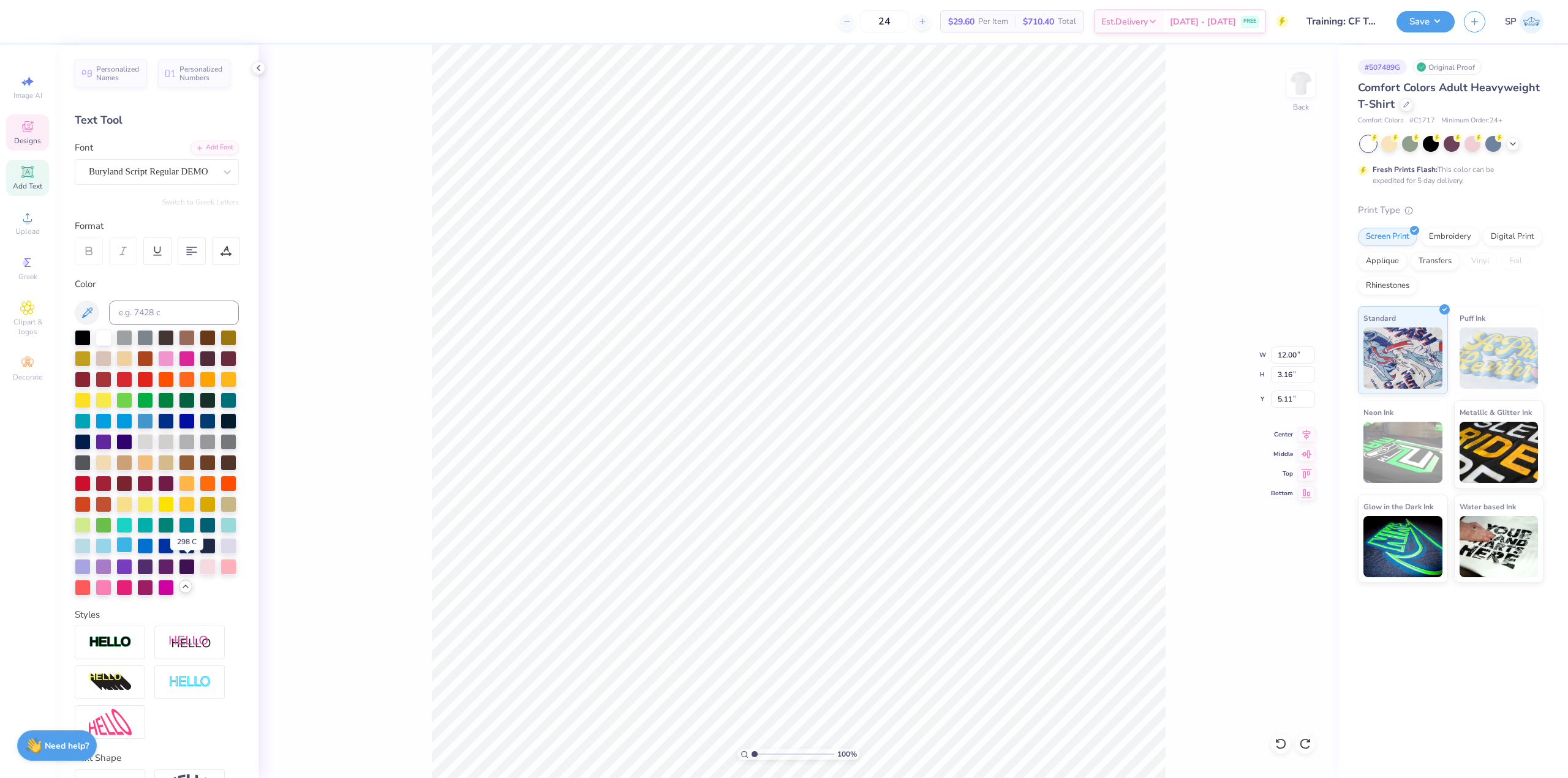
click at [132, 553] on div at bounding box center [124, 544] width 16 height 16
click at [113, 567] on div at bounding box center [157, 463] width 164 height 266
click at [132, 553] on div at bounding box center [124, 544] width 16 height 16
click at [153, 553] on div at bounding box center [145, 544] width 16 height 16
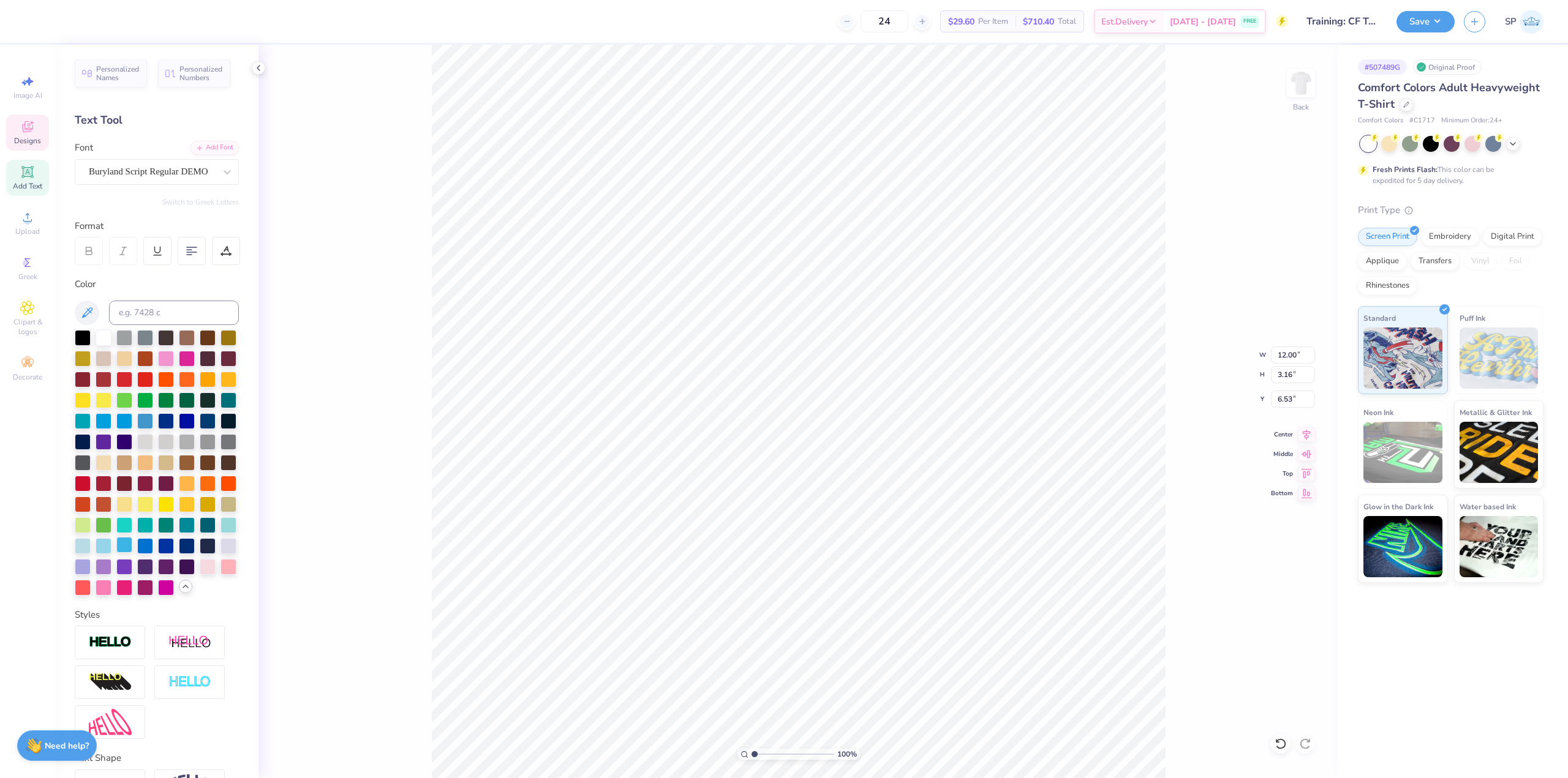
click at [132, 553] on div at bounding box center [124, 544] width 16 height 16
click at [111, 421] on div at bounding box center [103, 420] width 16 height 16
click at [132, 422] on div at bounding box center [124, 420] width 16 height 16
click at [132, 532] on div at bounding box center [124, 523] width 16 height 16
click at [111, 553] on div at bounding box center [103, 544] width 16 height 16
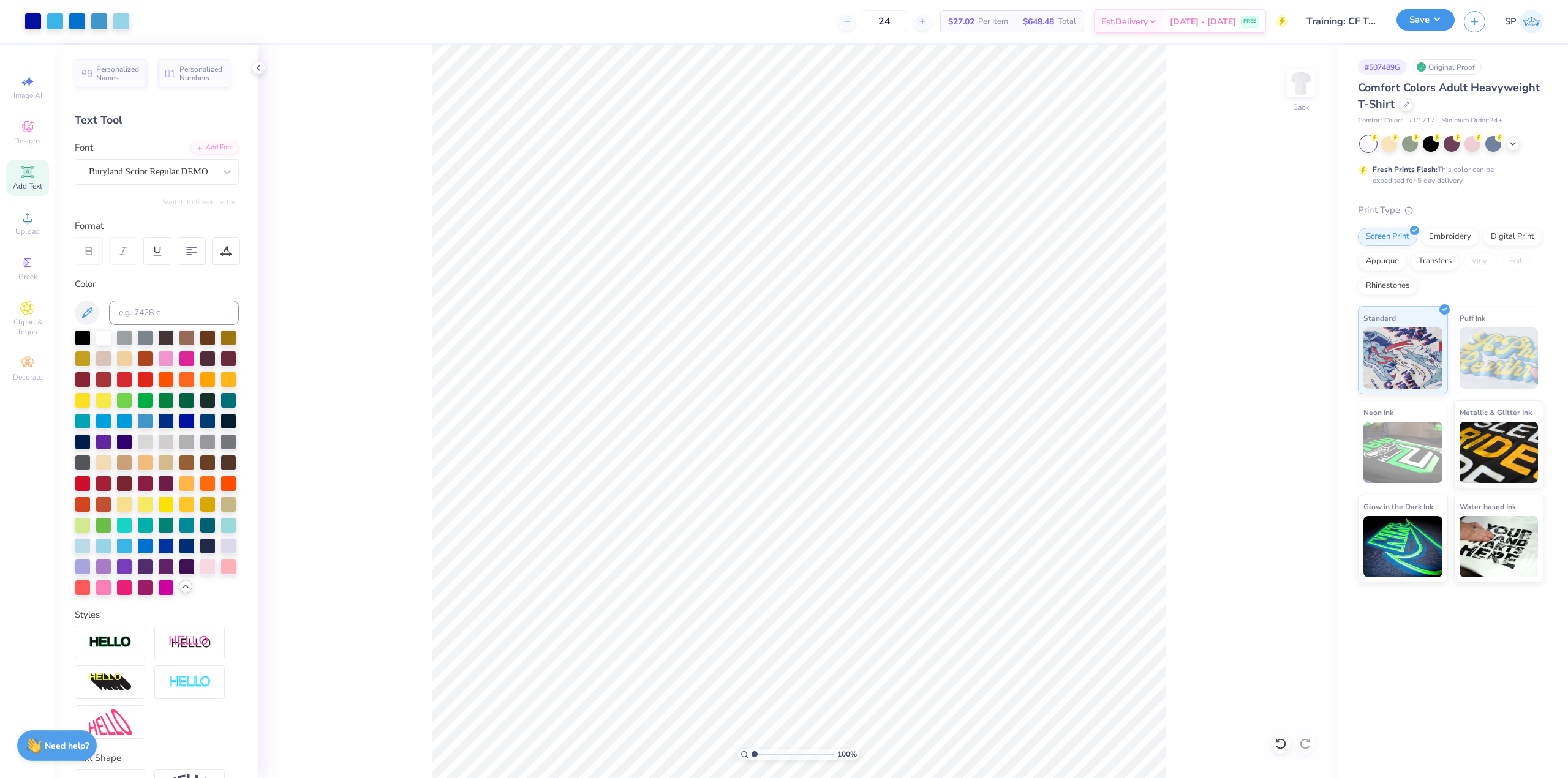
click at [661, 17] on button "Save" at bounding box center [1425, 20] width 58 height 21
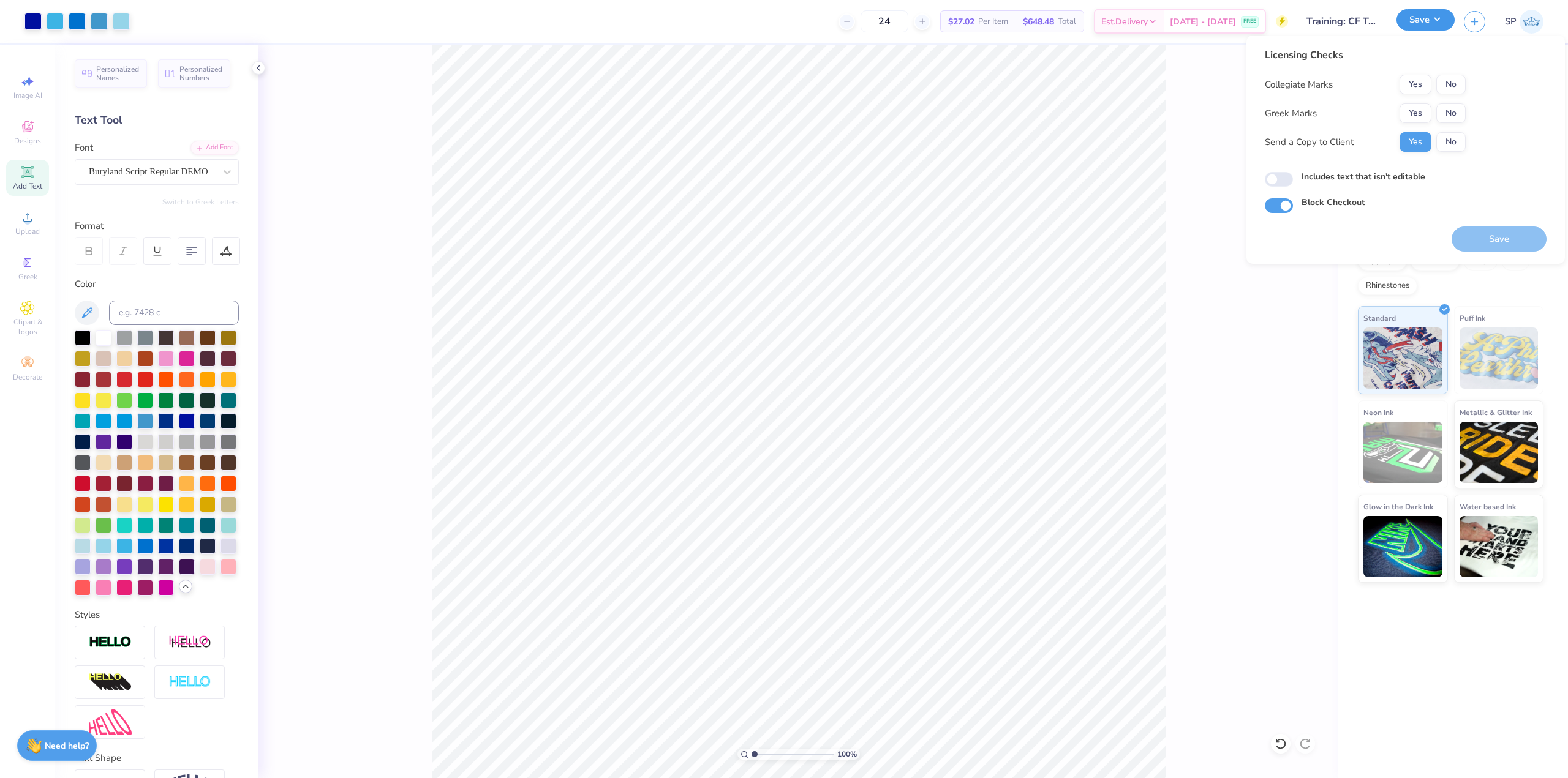
click at [661, 17] on button "Save" at bounding box center [1425, 20] width 58 height 21
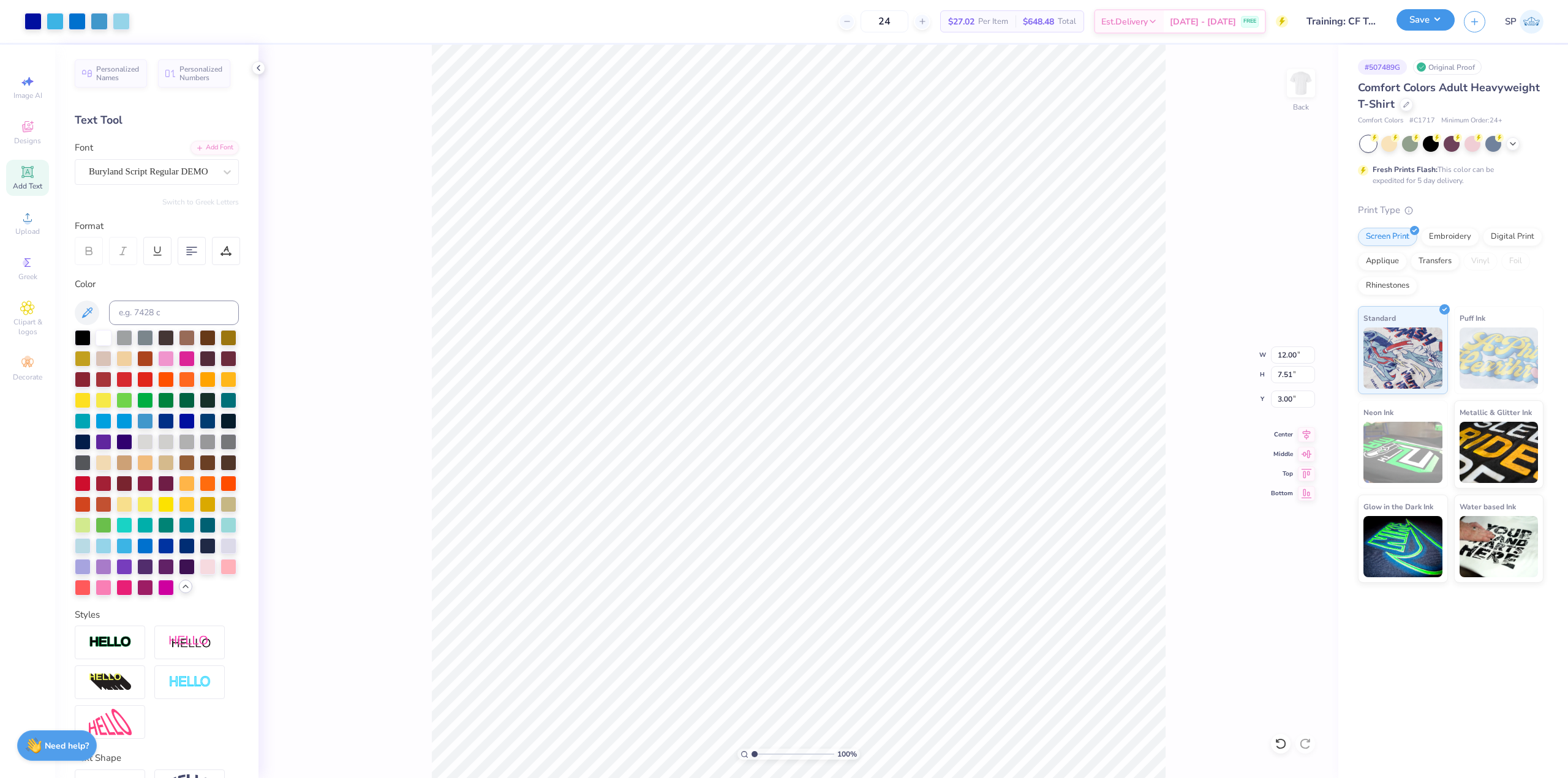
click at [661, 31] on button "Save" at bounding box center [1425, 20] width 58 height 21
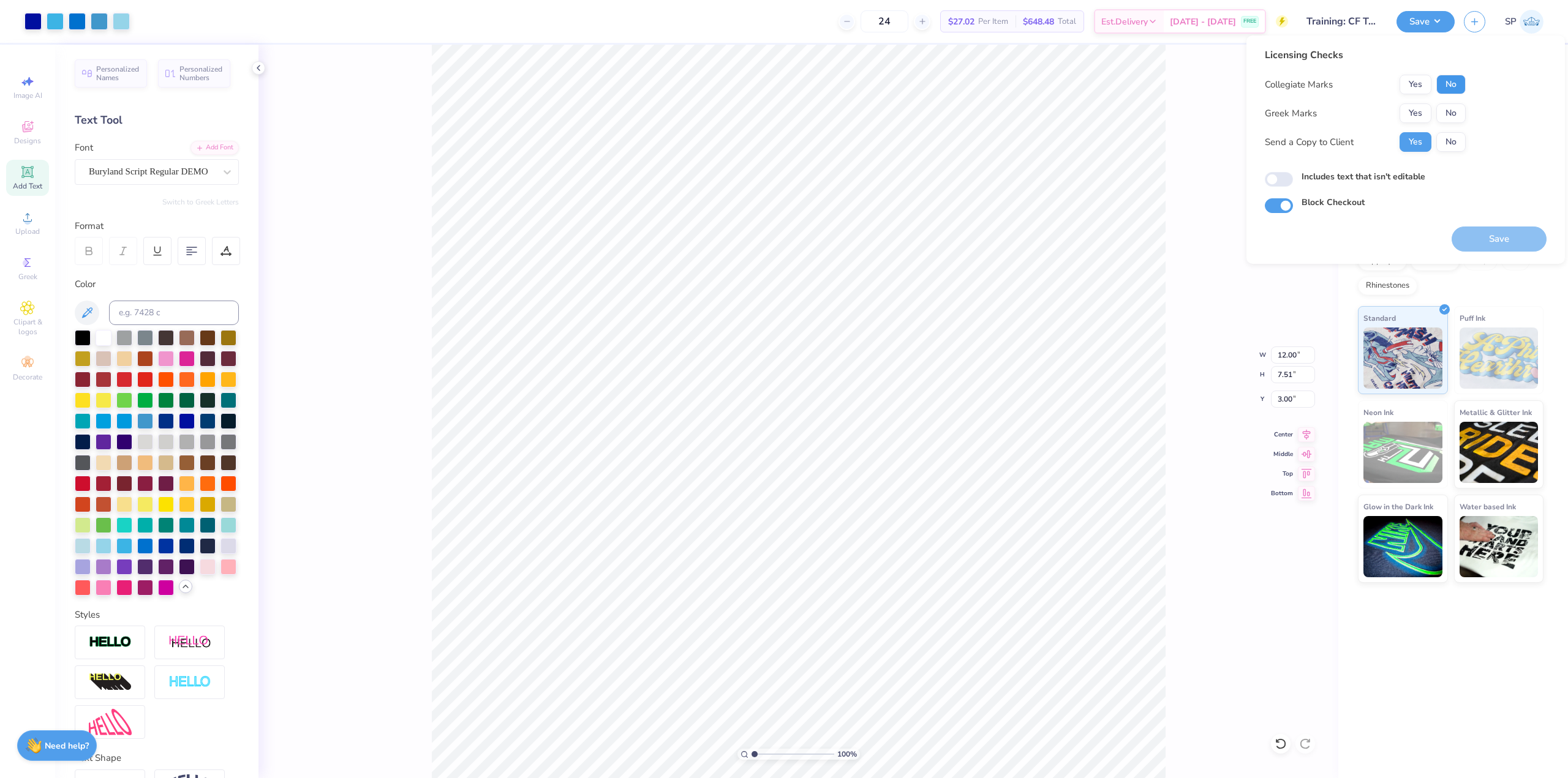
click at [661, 78] on button "No" at bounding box center [1450, 84] width 30 height 19
click at [661, 114] on button "No" at bounding box center [1450, 113] width 30 height 19
click at [661, 177] on div "Includes text that isn't editable" at bounding box center [1405, 177] width 282 height 14
click at [661, 176] on input "Includes text that isn't editable" at bounding box center [1278, 179] width 28 height 14
checkbox input "true"
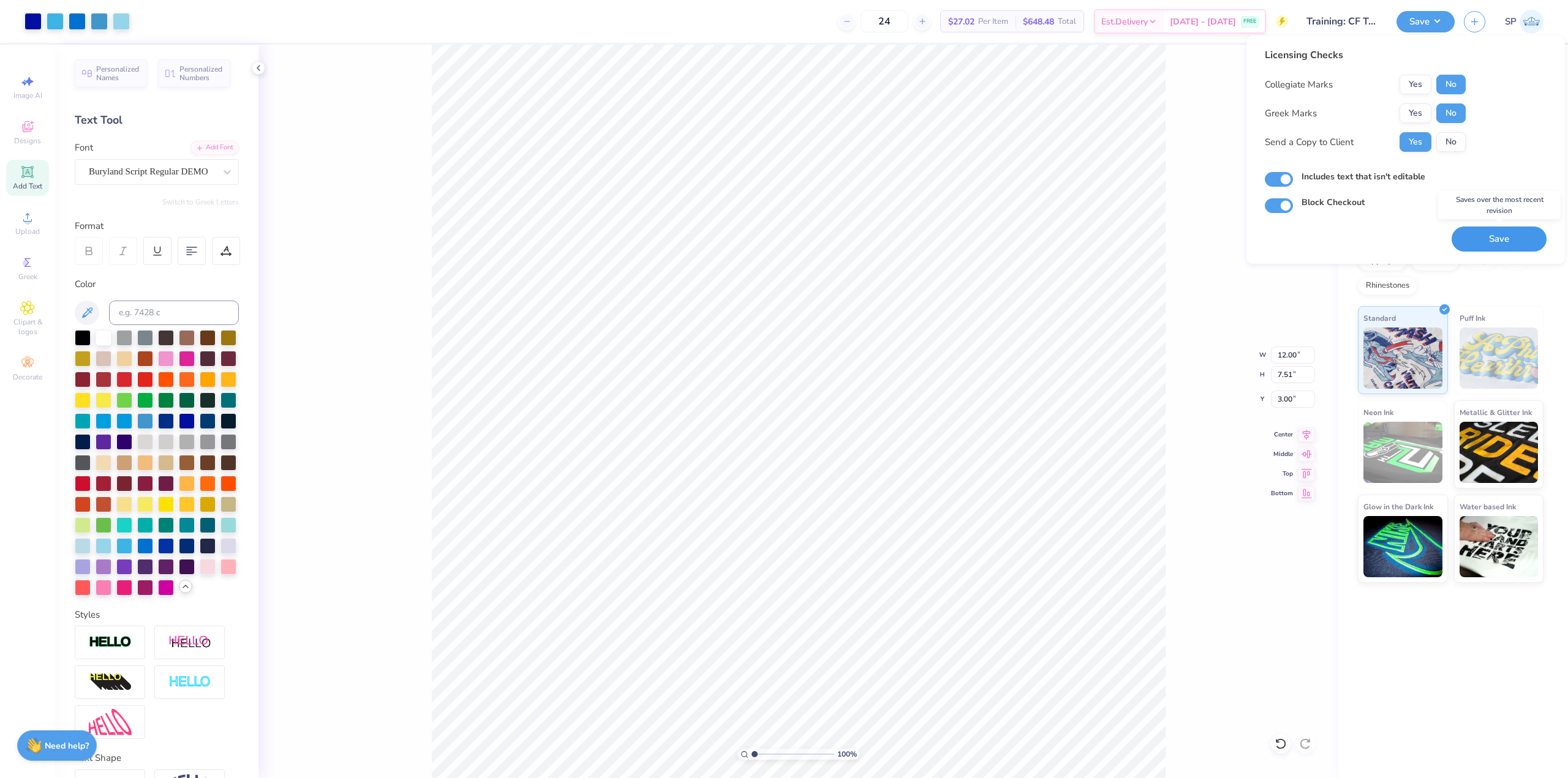
click at [661, 235] on button "Save" at bounding box center [1499, 239] width 95 height 25
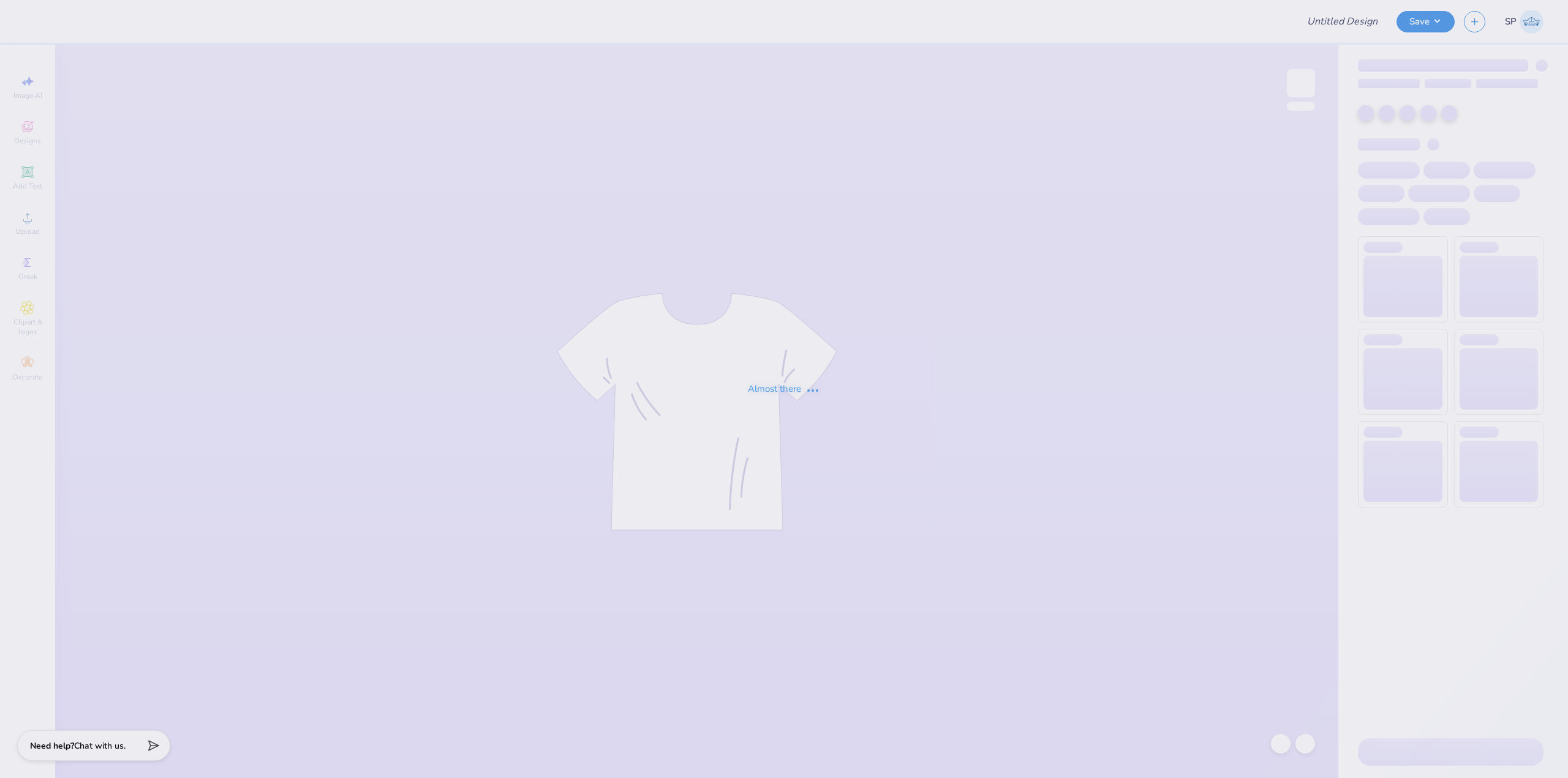
type input "Training: CF Training - Activities 3"
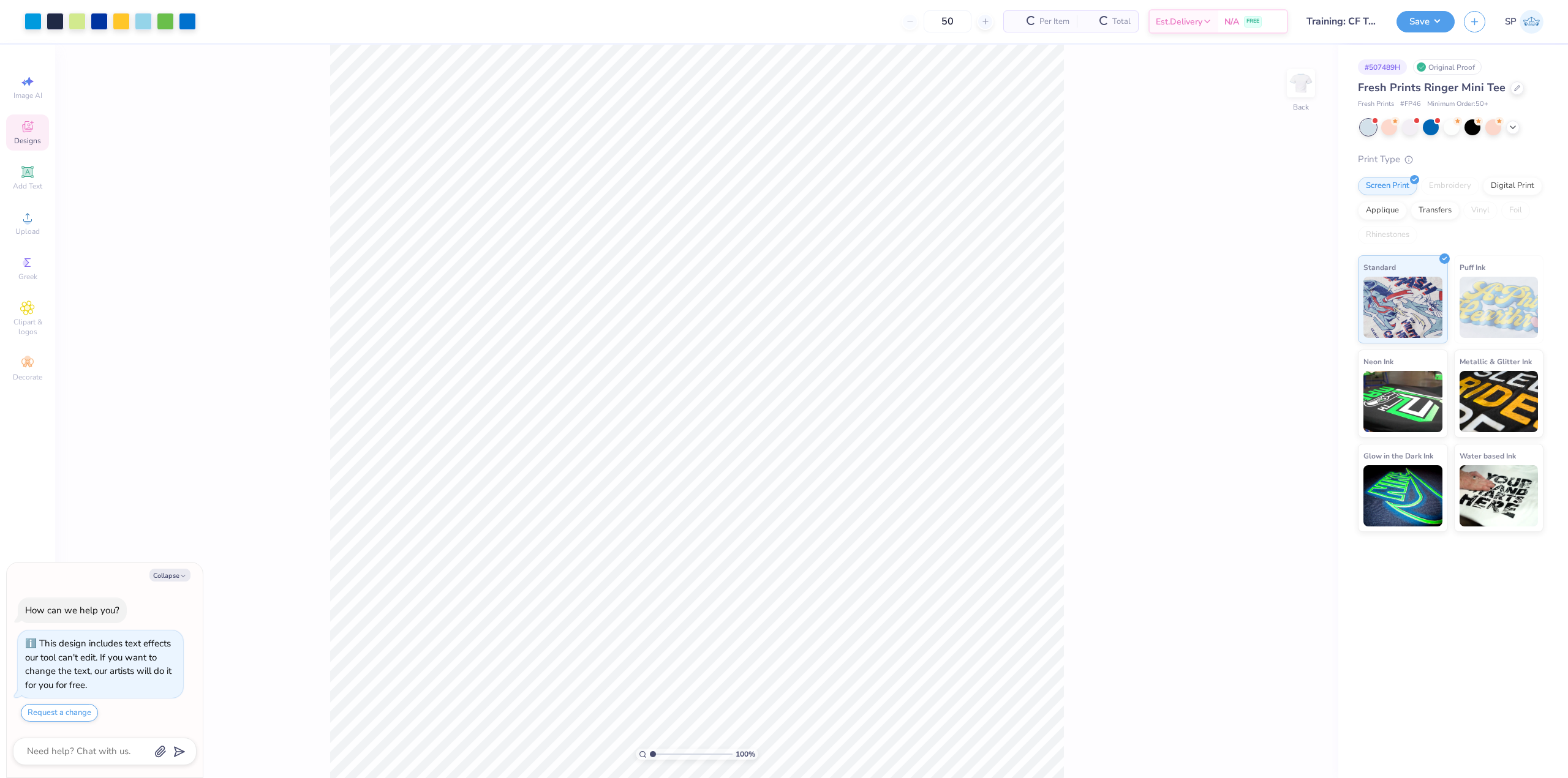
scroll to position [35, 0]
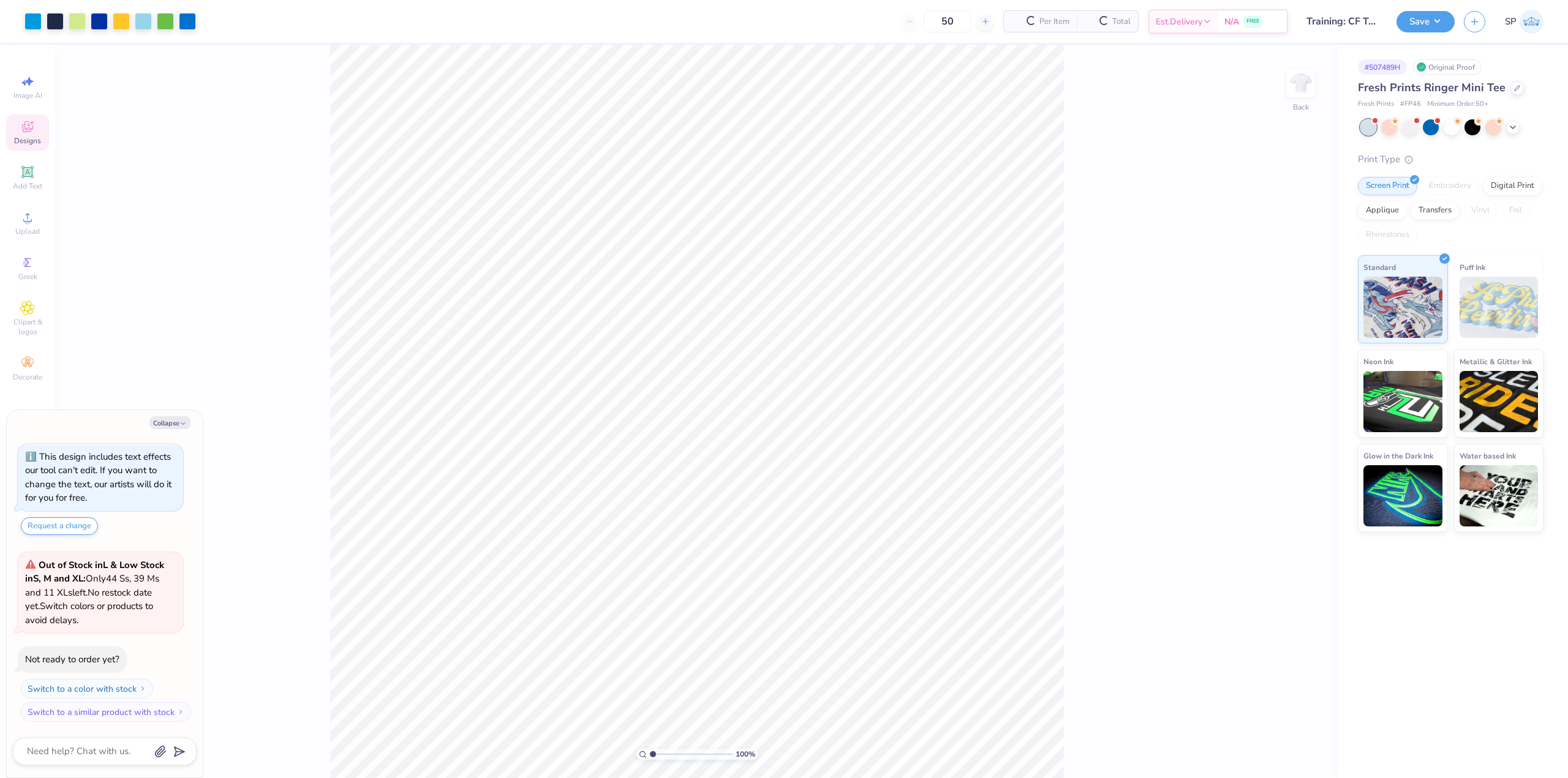
click at [19, 133] on div "Designs" at bounding box center [28, 132] width 43 height 36
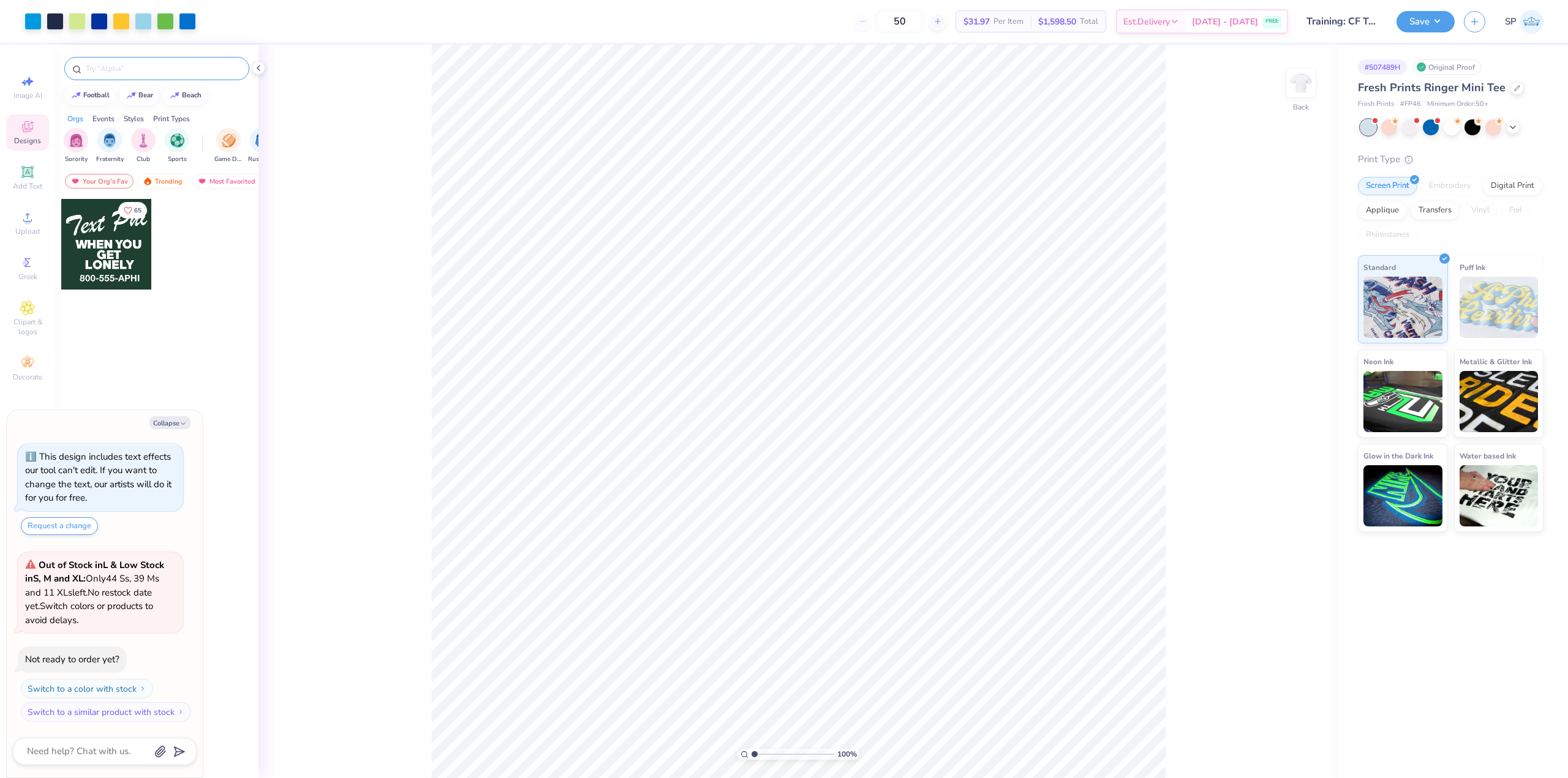
type textarea "x"
click at [130, 68] on input "text" at bounding box center [162, 68] width 157 height 12
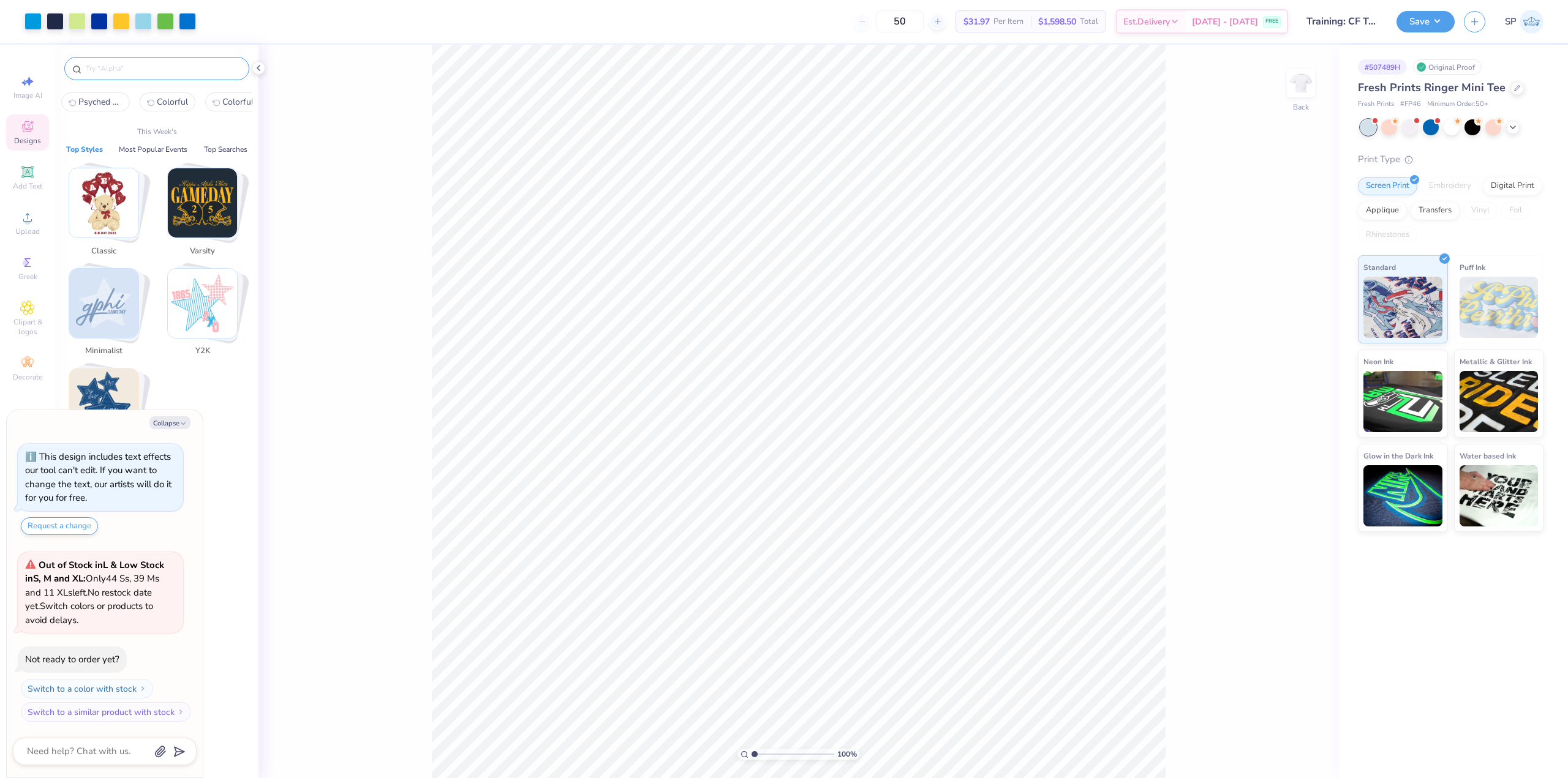
paste input "fpf220620"
type input "fpf220620"
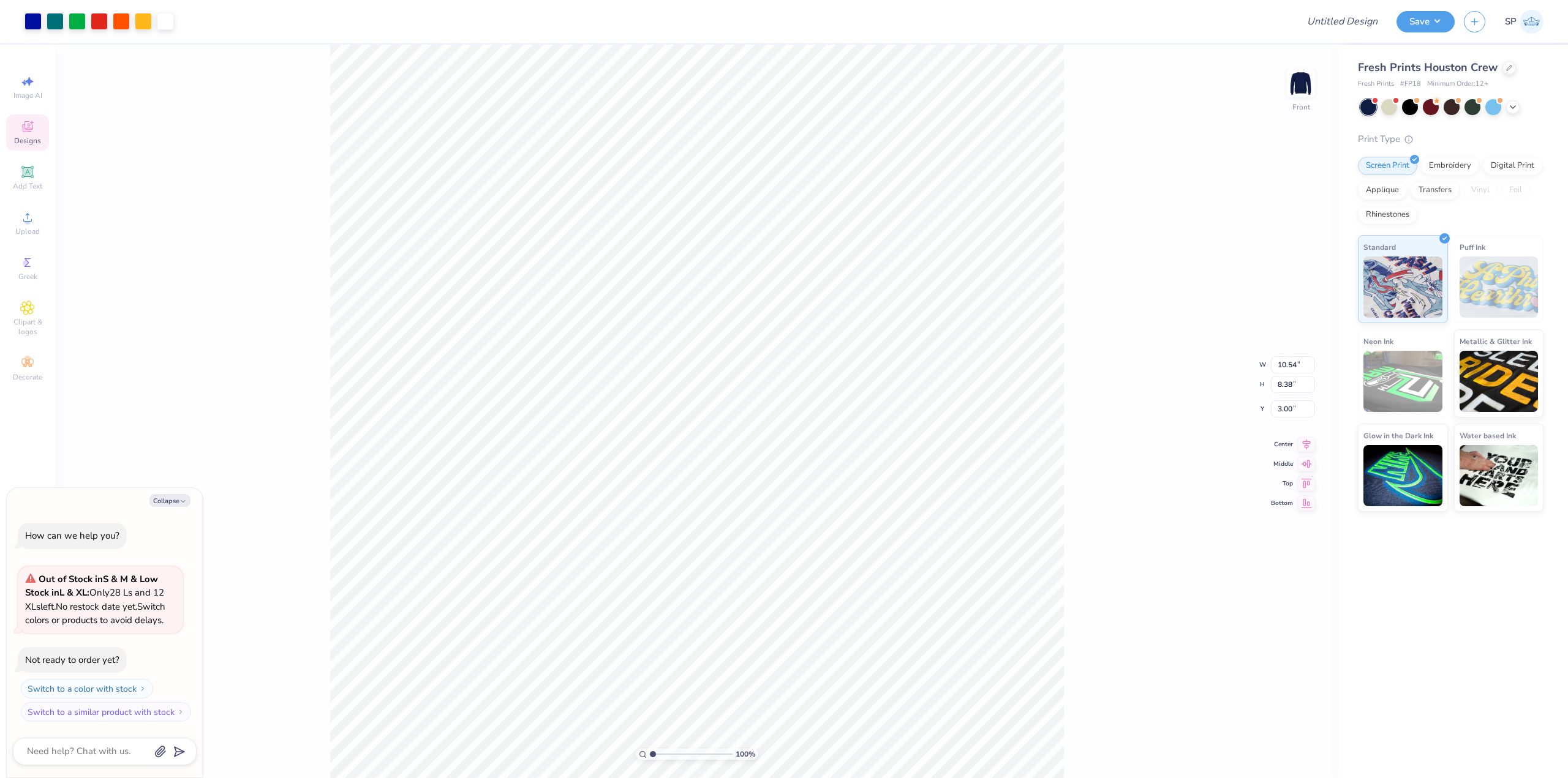
type textarea "x"
type input "6.11"
type textarea "x"
type input "3.06"
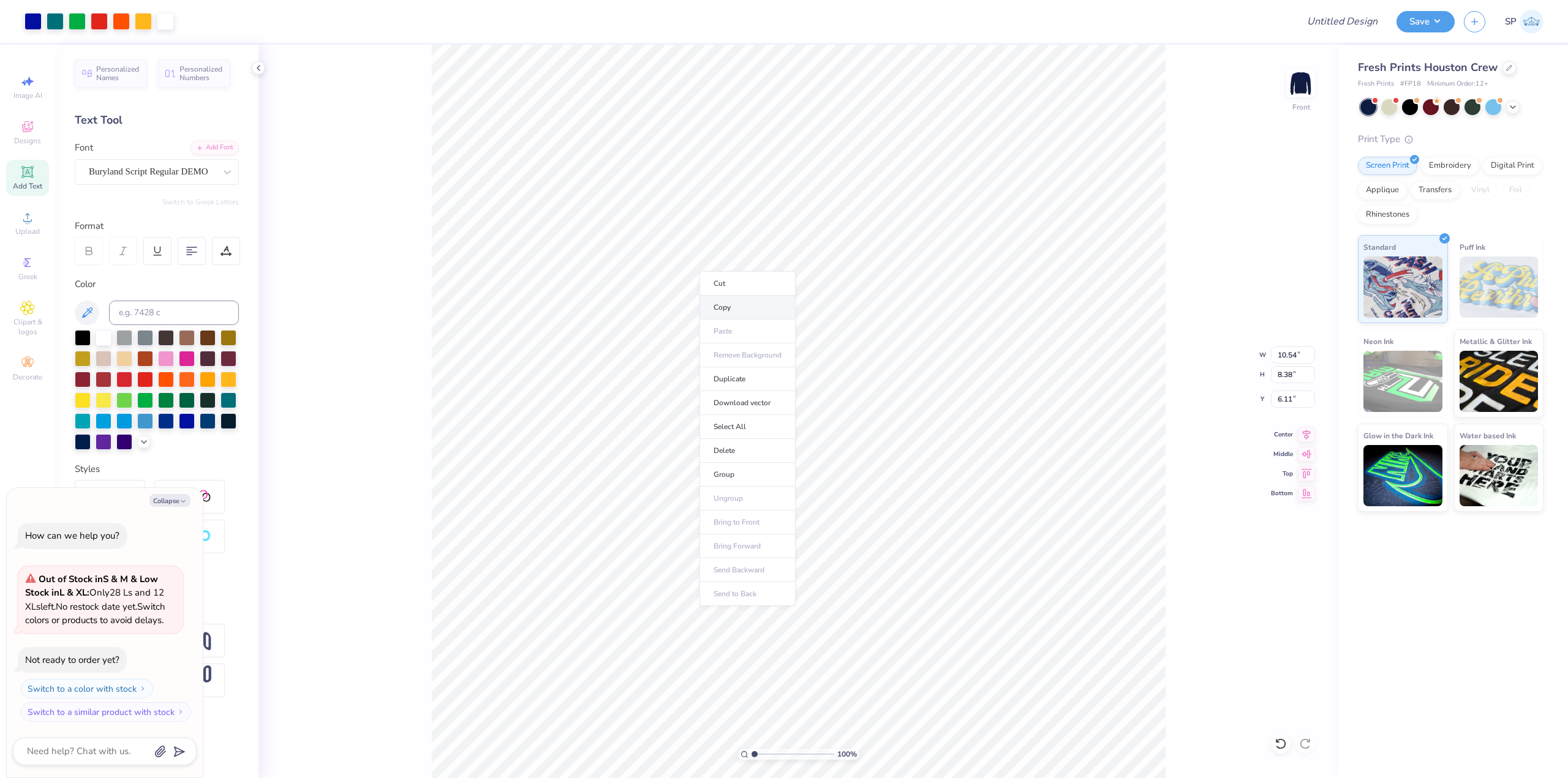
click at [748, 307] on li "Copy" at bounding box center [747, 307] width 96 height 24
type textarea "x"
